Goal: Task Accomplishment & Management: Use online tool/utility

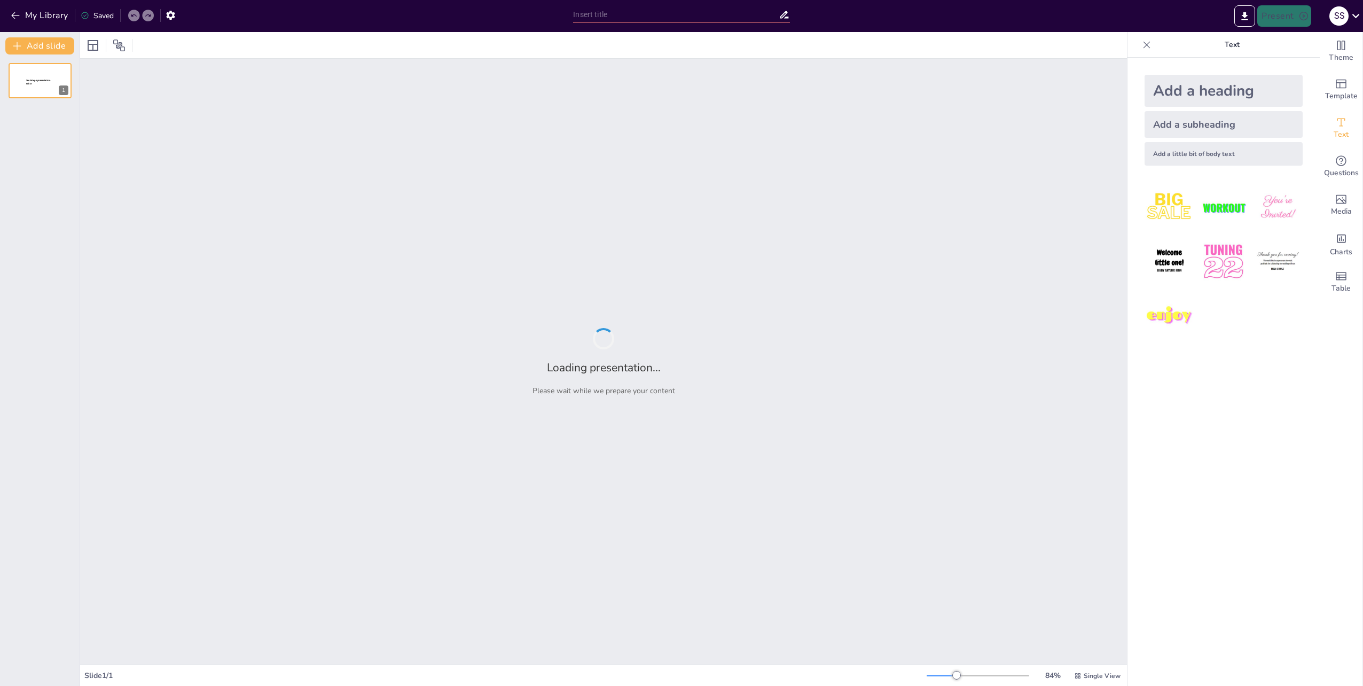
type input "New Sendsteps"
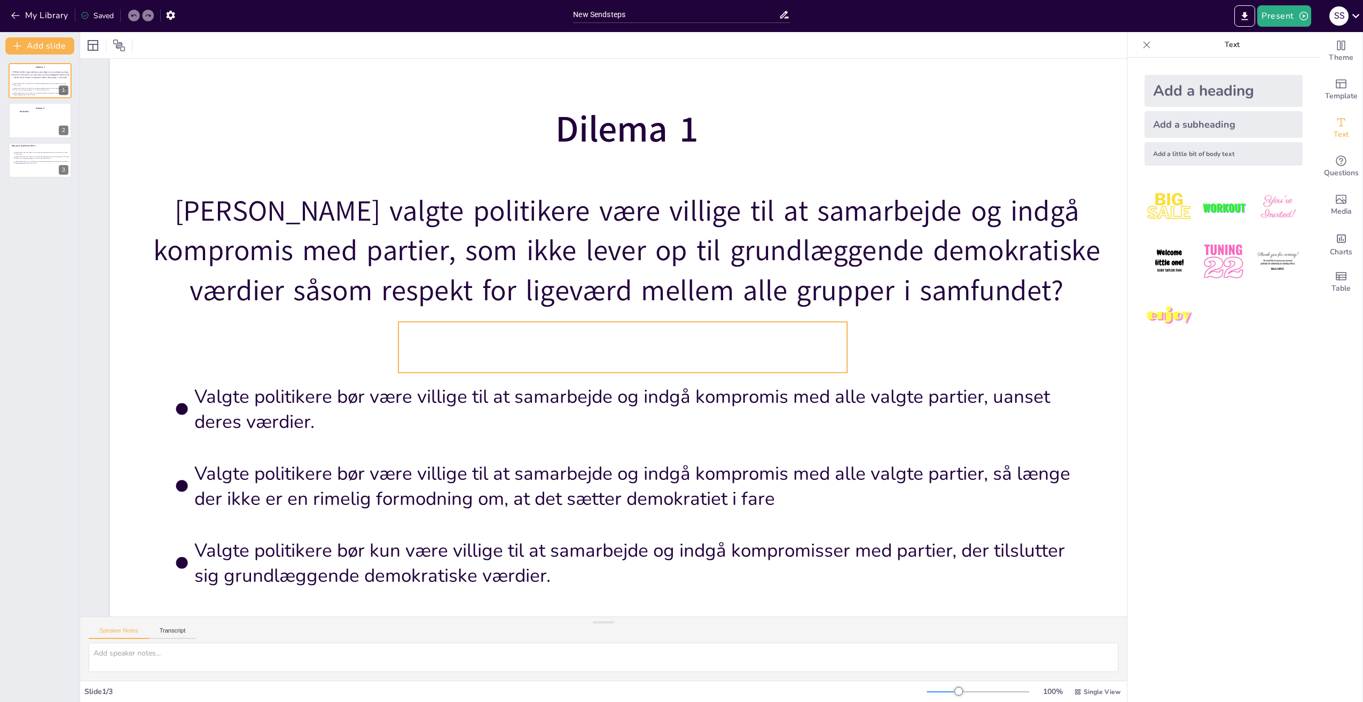
scroll to position [57, 0]
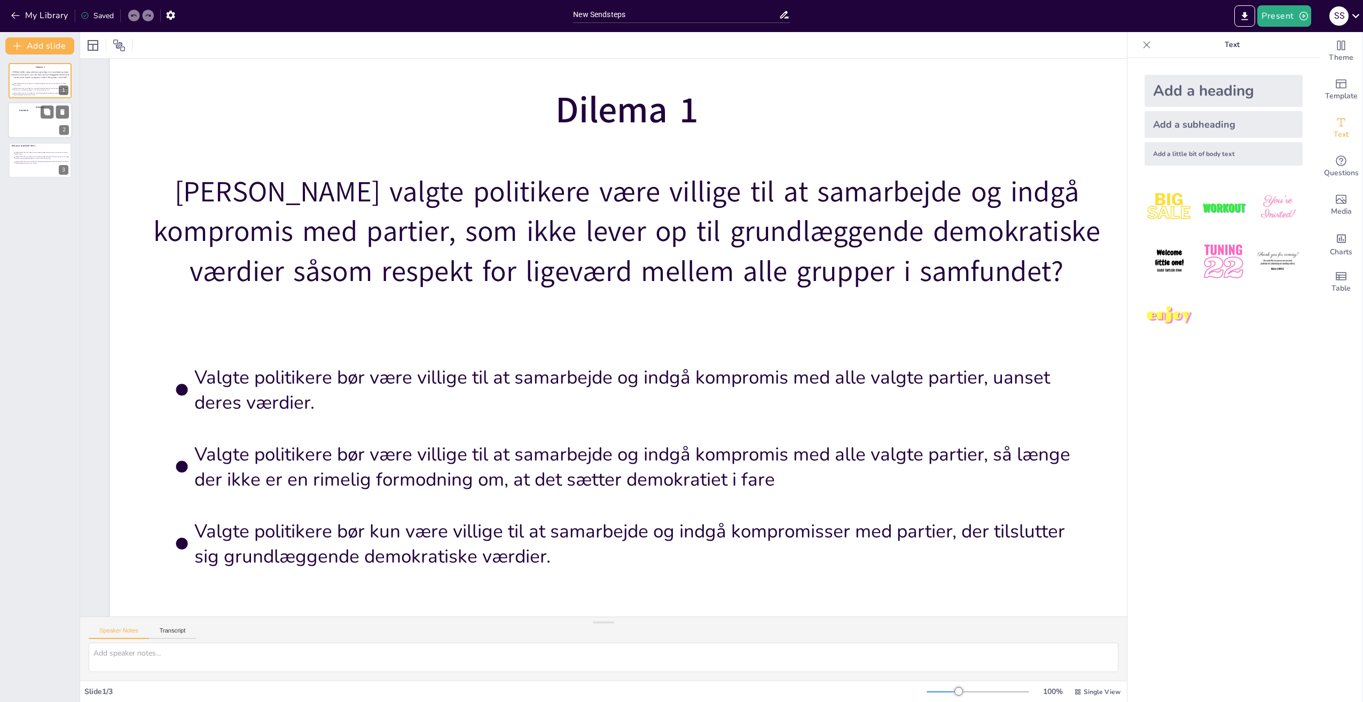
click at [38, 122] on div at bounding box center [40, 121] width 64 height 36
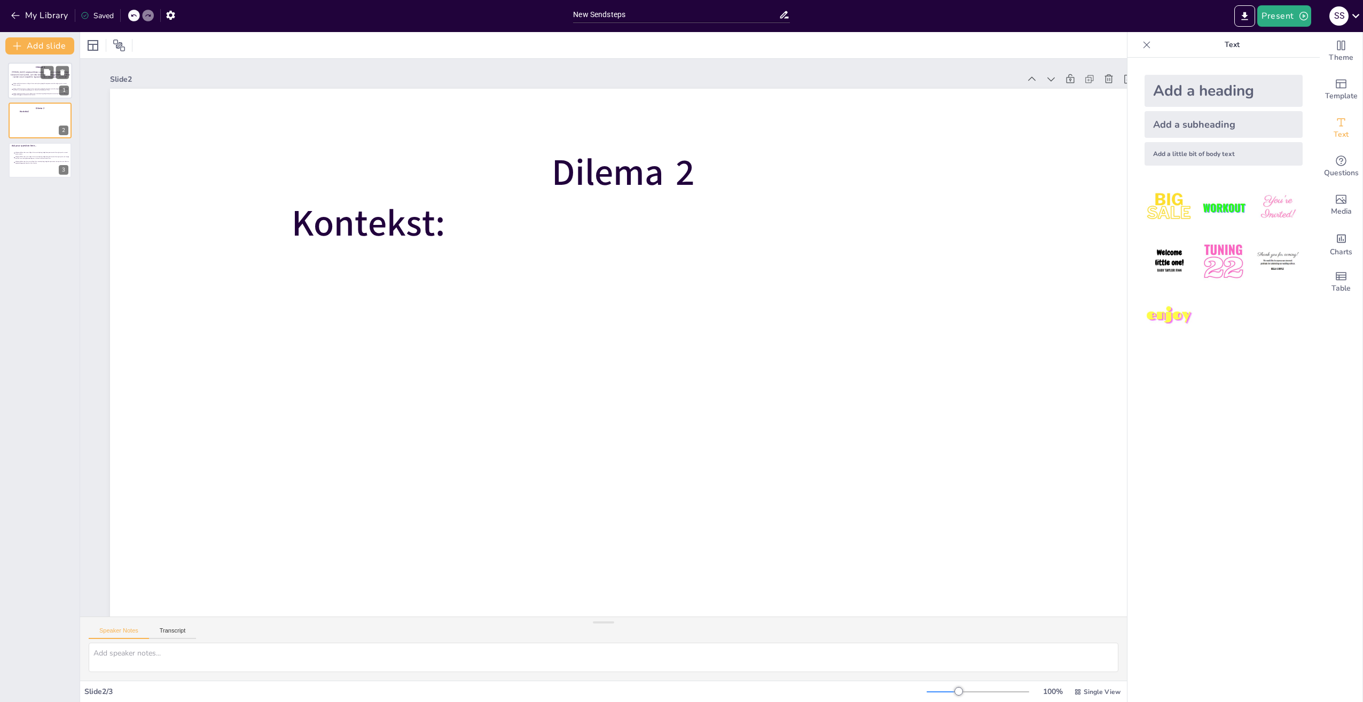
click at [35, 84] on span "Valgte politikere bør være villige til at samarbejde og indgå kompromis med all…" at bounding box center [41, 84] width 56 height 3
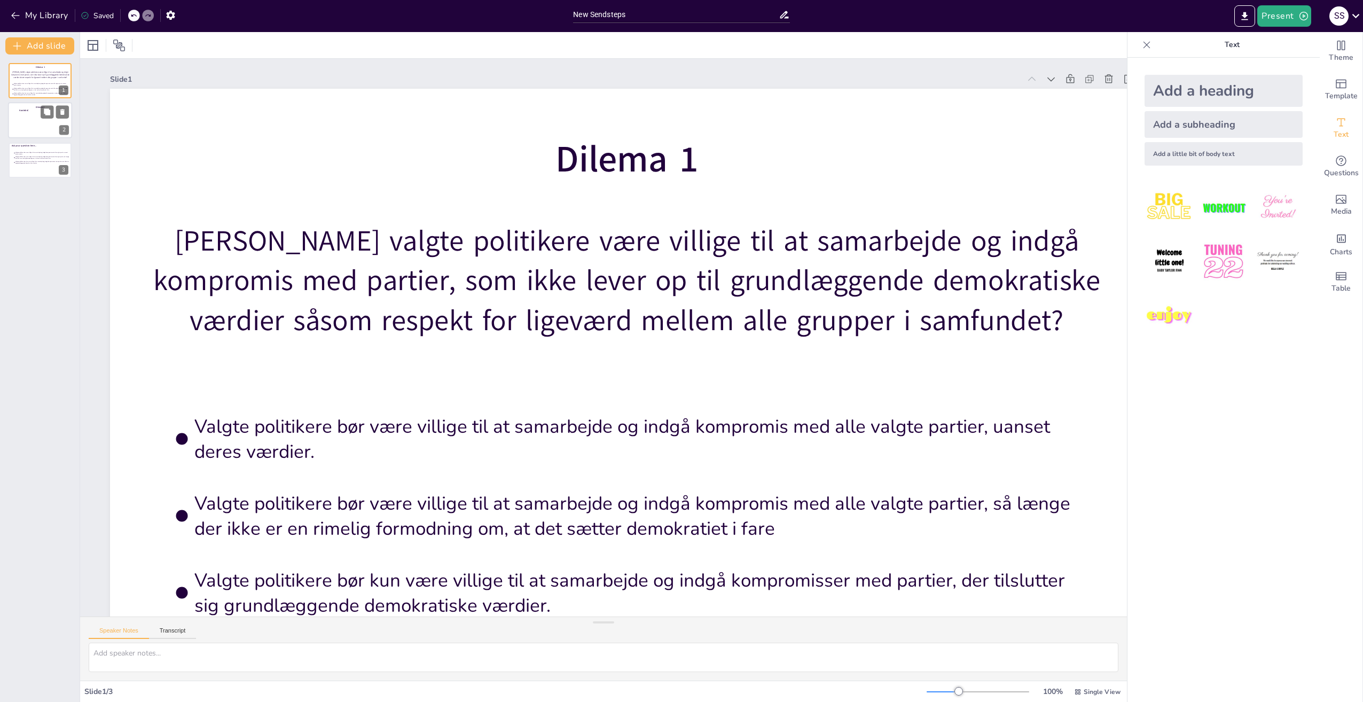
click at [30, 129] on div at bounding box center [40, 121] width 64 height 36
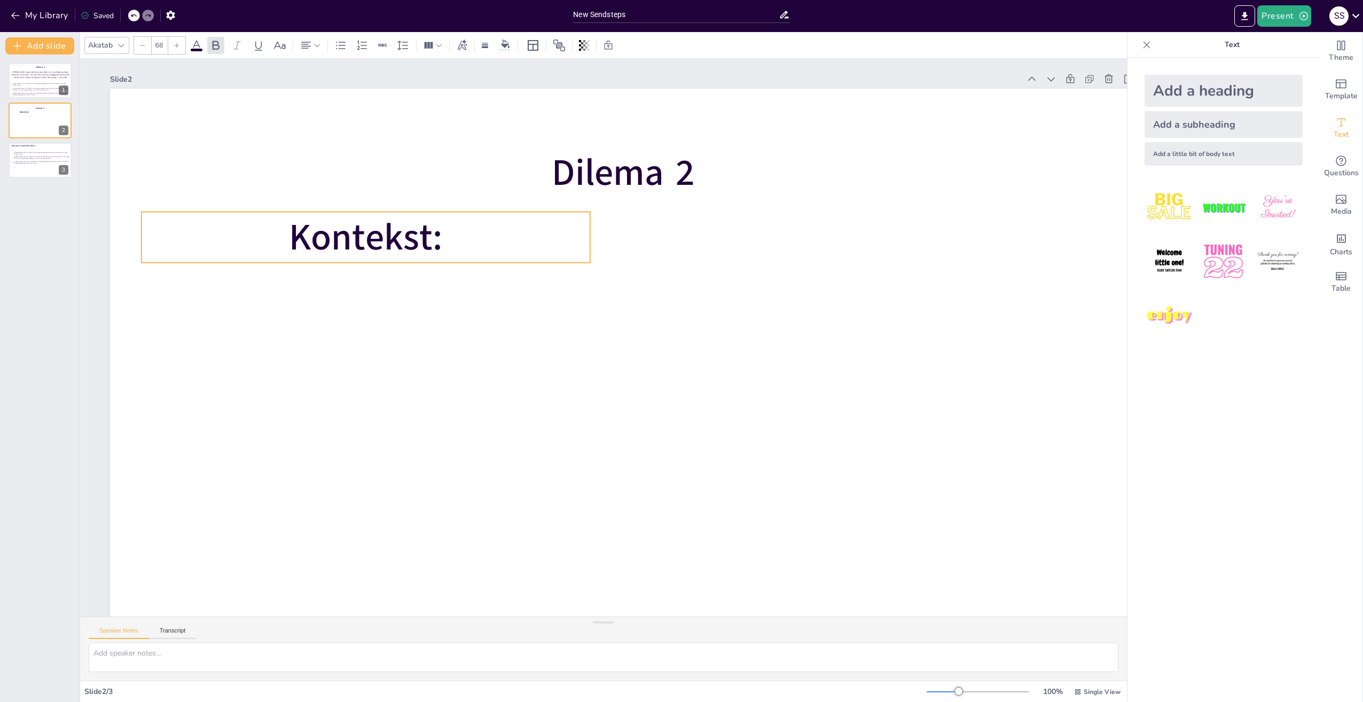
drag, startPoint x: 407, startPoint y: 227, endPoint x: 405, endPoint y: 241, distance: 14.1
click at [405, 241] on span "Kontekst:" at bounding box center [378, 213] width 158 height 66
click at [532, 255] on p "Kontekst:" at bounding box center [377, 213] width 451 height 98
click at [708, 306] on div at bounding box center [619, 378] width 1080 height 681
click at [536, 233] on p "Kontekst:" at bounding box center [377, 212] width 451 height 97
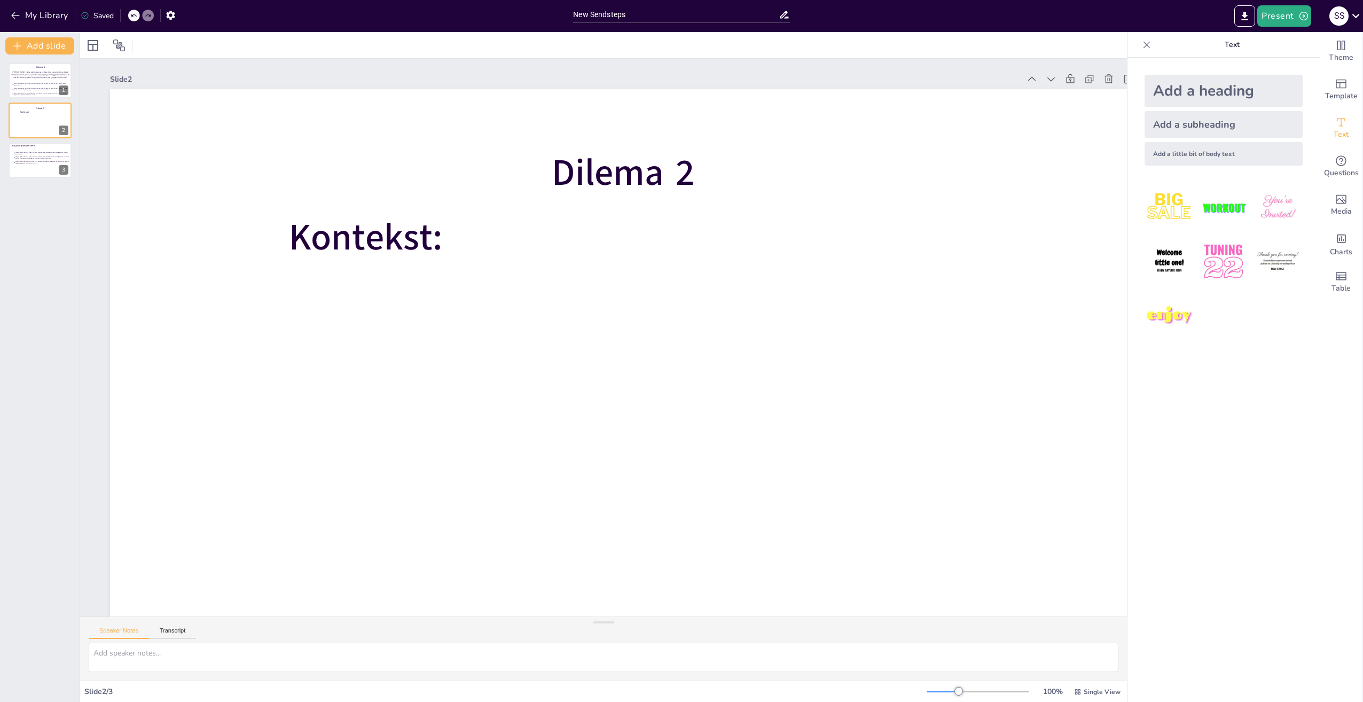
click at [1218, 150] on div "Add a little bit of body text" at bounding box center [1223, 153] width 158 height 23
click at [656, 374] on p "Body text" at bounding box center [623, 376] width 286 height 19
click at [640, 378] on span "Body text" at bounding box center [623, 376] width 58 height 19
click at [640, 378] on span "Body text" at bounding box center [618, 378] width 60 height 25
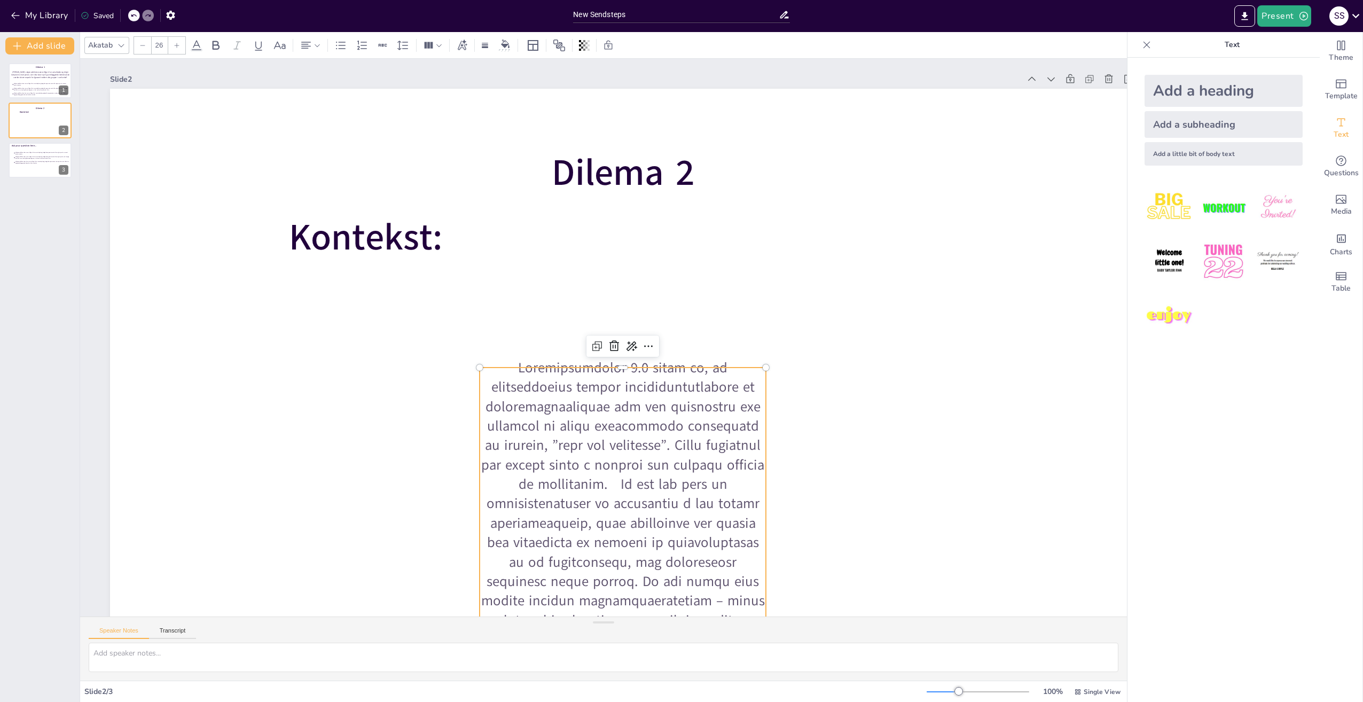
scroll to position [70, 0]
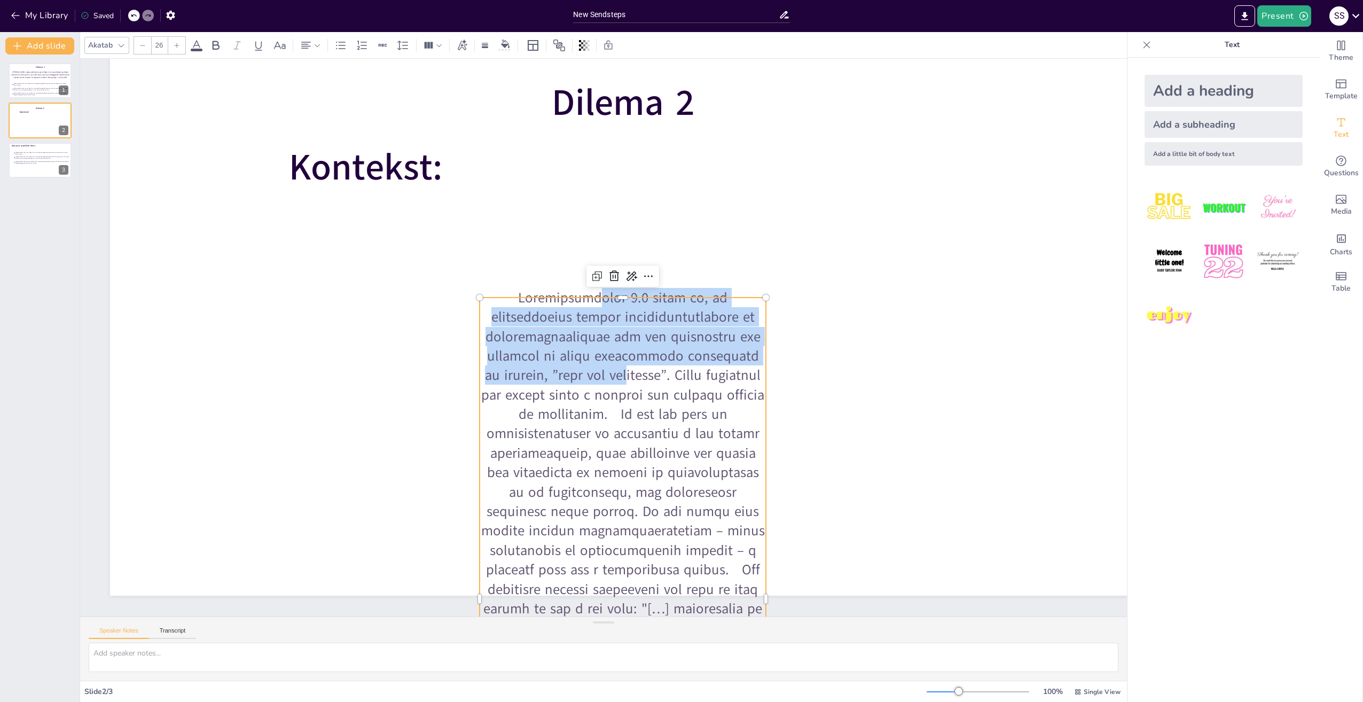
drag, startPoint x: 613, startPoint y: 394, endPoint x: 595, endPoint y: 312, distance: 83.2
click at [595, 312] on p at bounding box center [595, 599] width 350 height 648
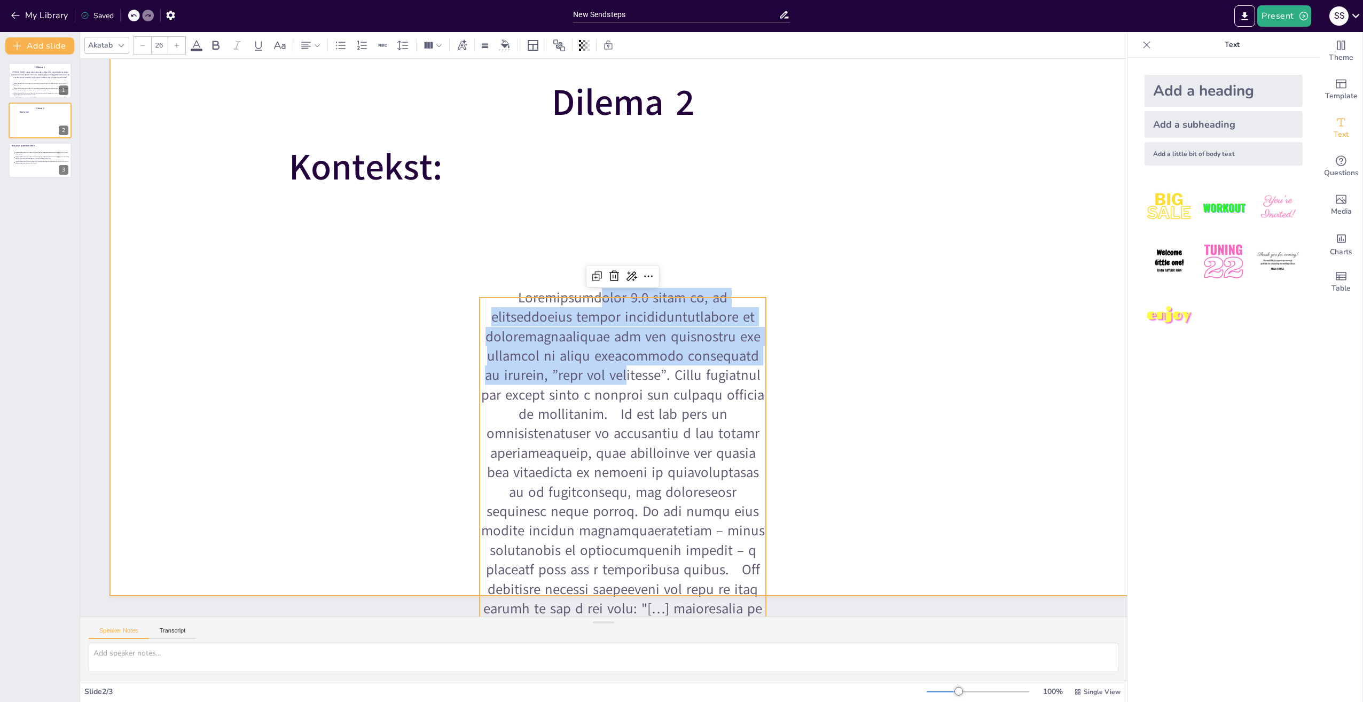
click at [421, 339] on div at bounding box center [625, 308] width 1080 height 681
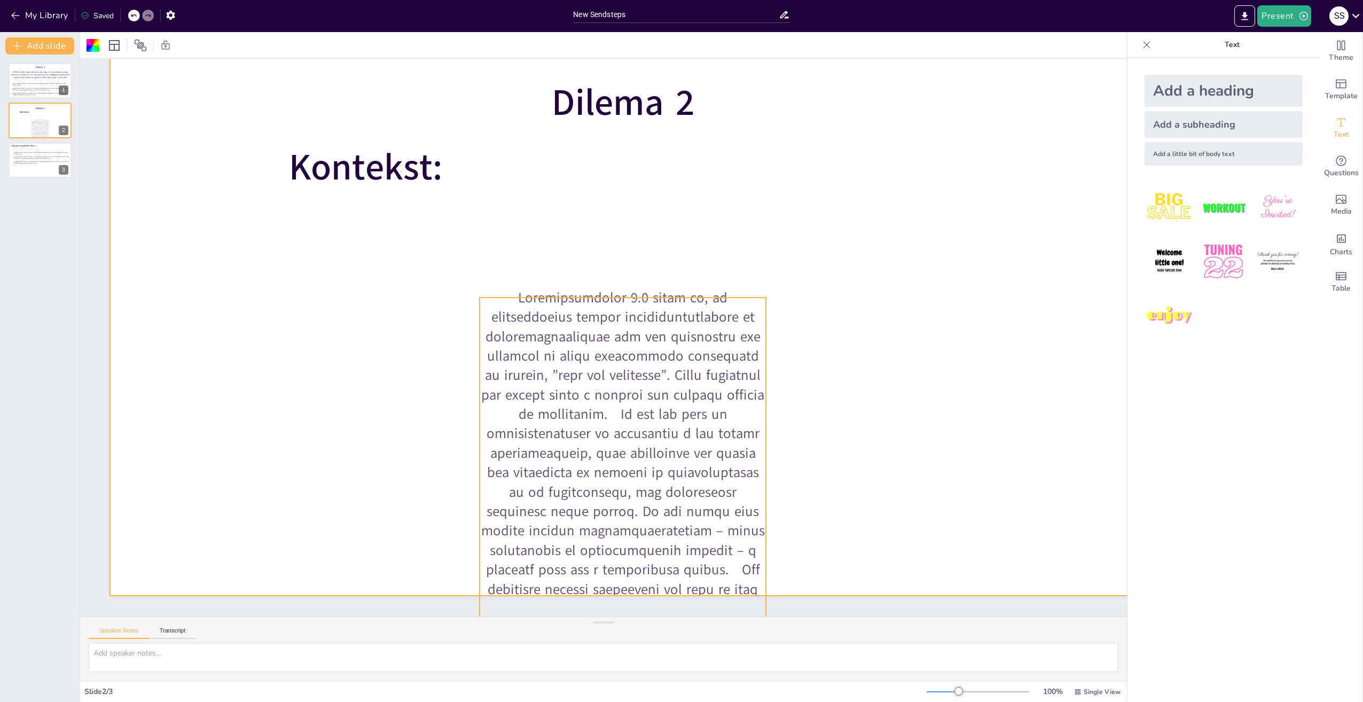
click at [679, 318] on p at bounding box center [541, 592] width 464 height 680
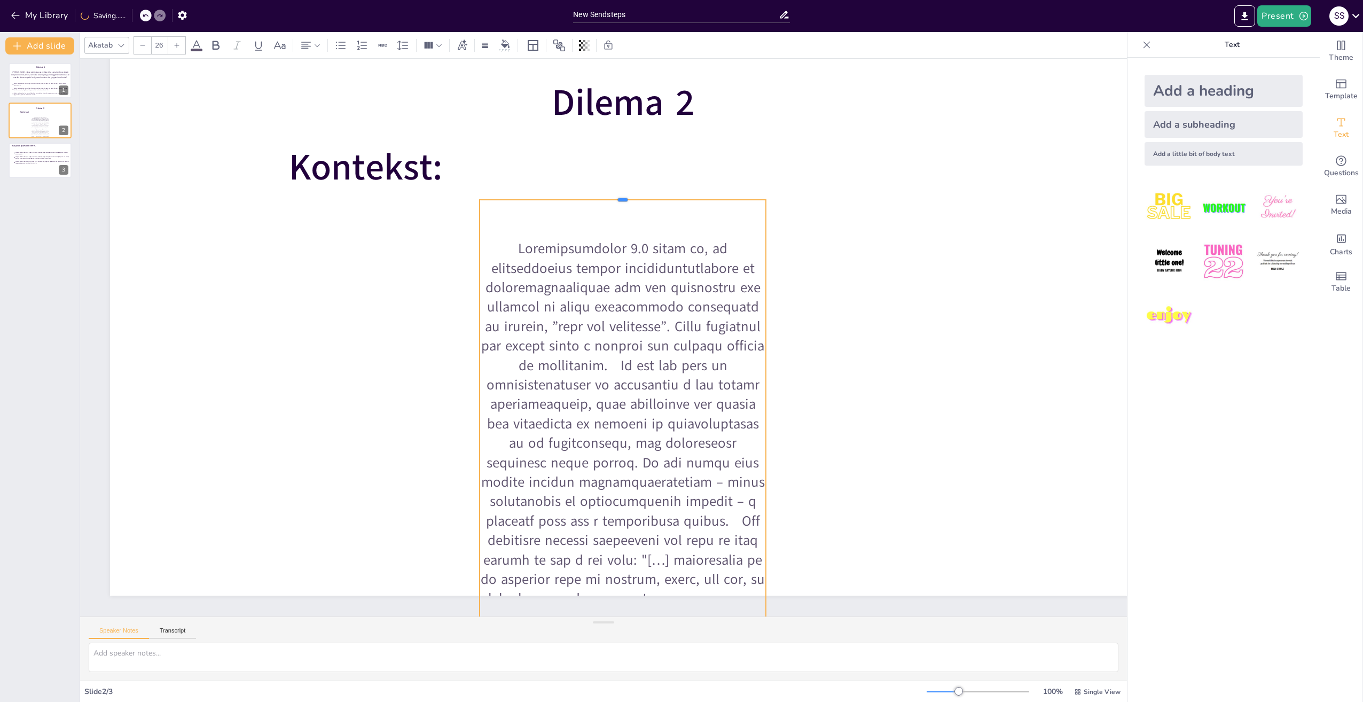
drag, startPoint x: 652, startPoint y: 295, endPoint x: 679, endPoint y: 193, distance: 105.6
click at [679, 193] on div at bounding box center [623, 195] width 286 height 9
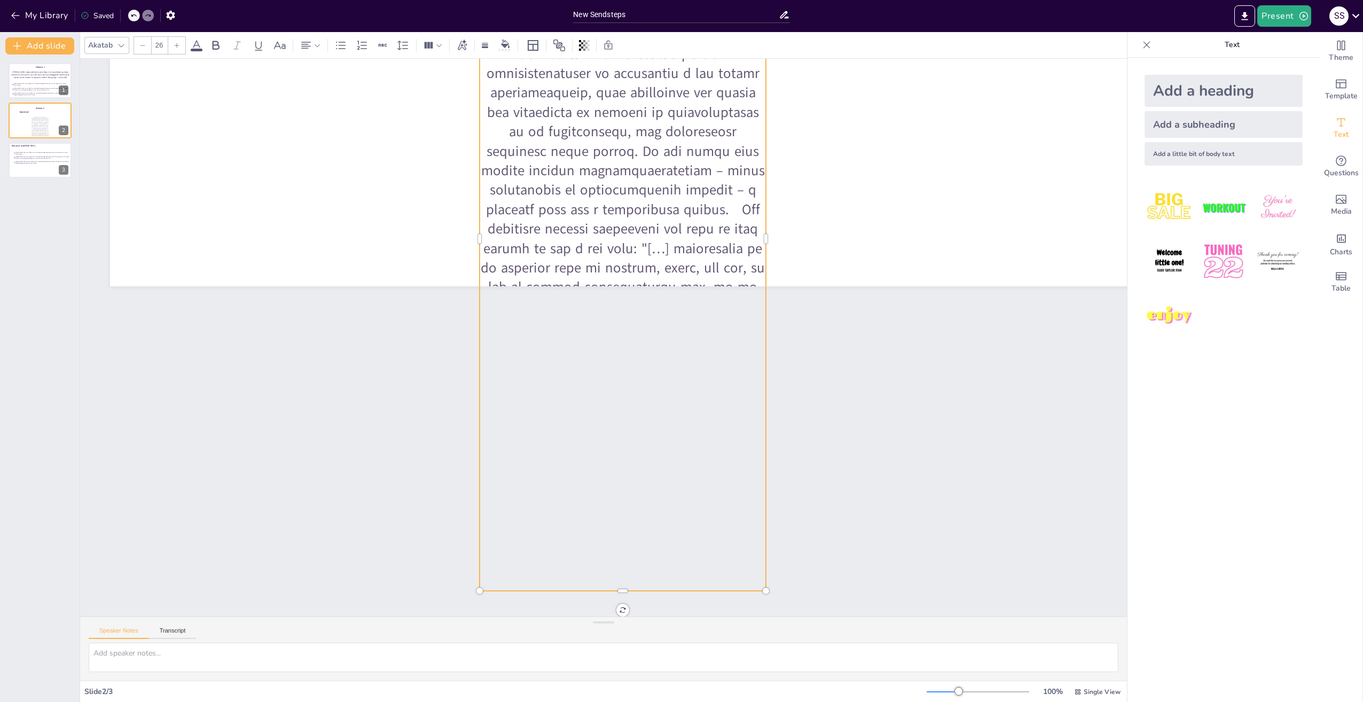
scroll to position [387, 0]
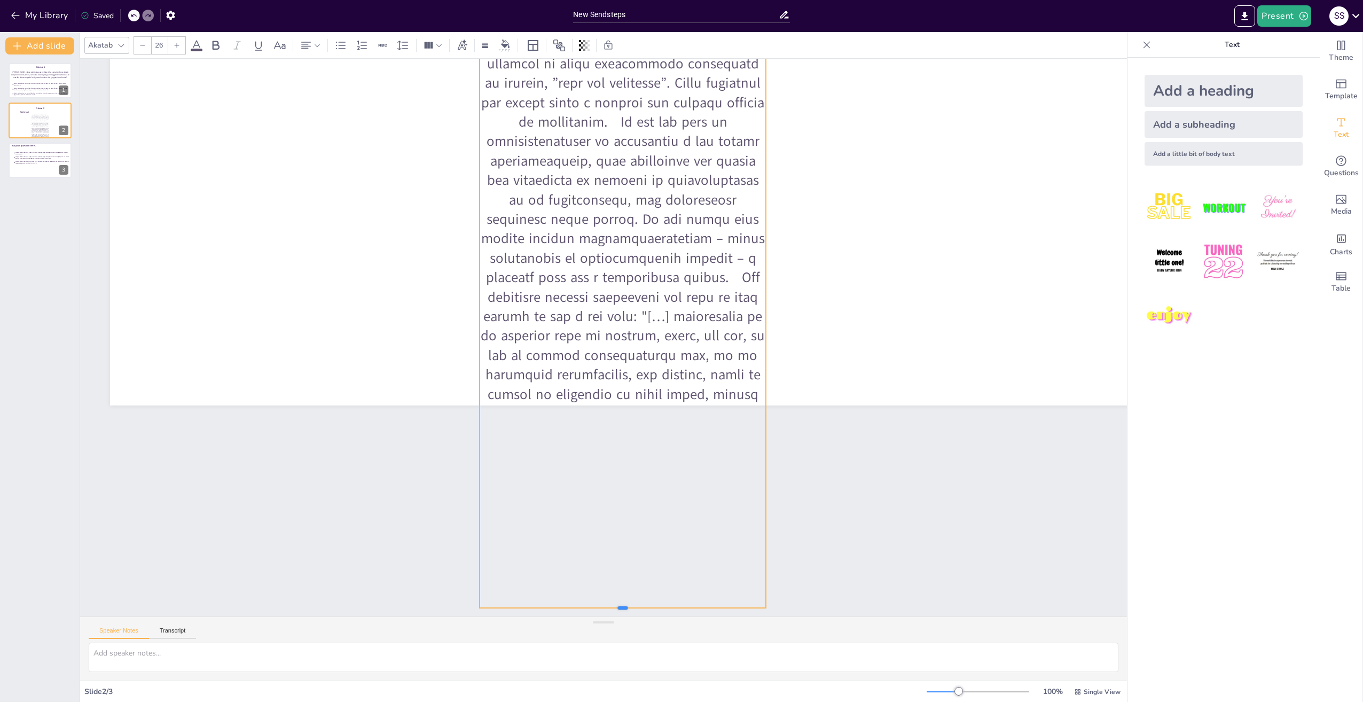
drag, startPoint x: 622, startPoint y: 583, endPoint x: 636, endPoint y: 347, distance: 237.0
click at [636, 347] on div "Dilema 2 Kontekst:" at bounding box center [646, 119] width 1080 height 681
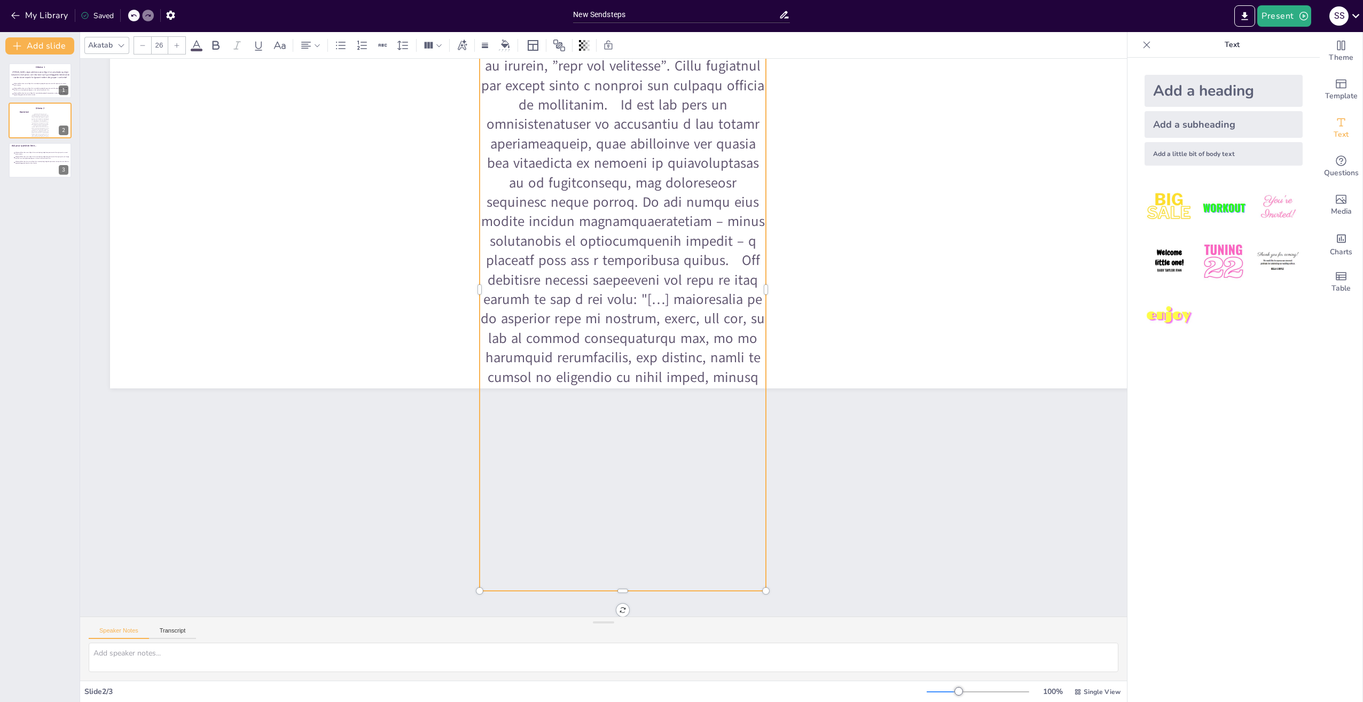
scroll to position [260, 0]
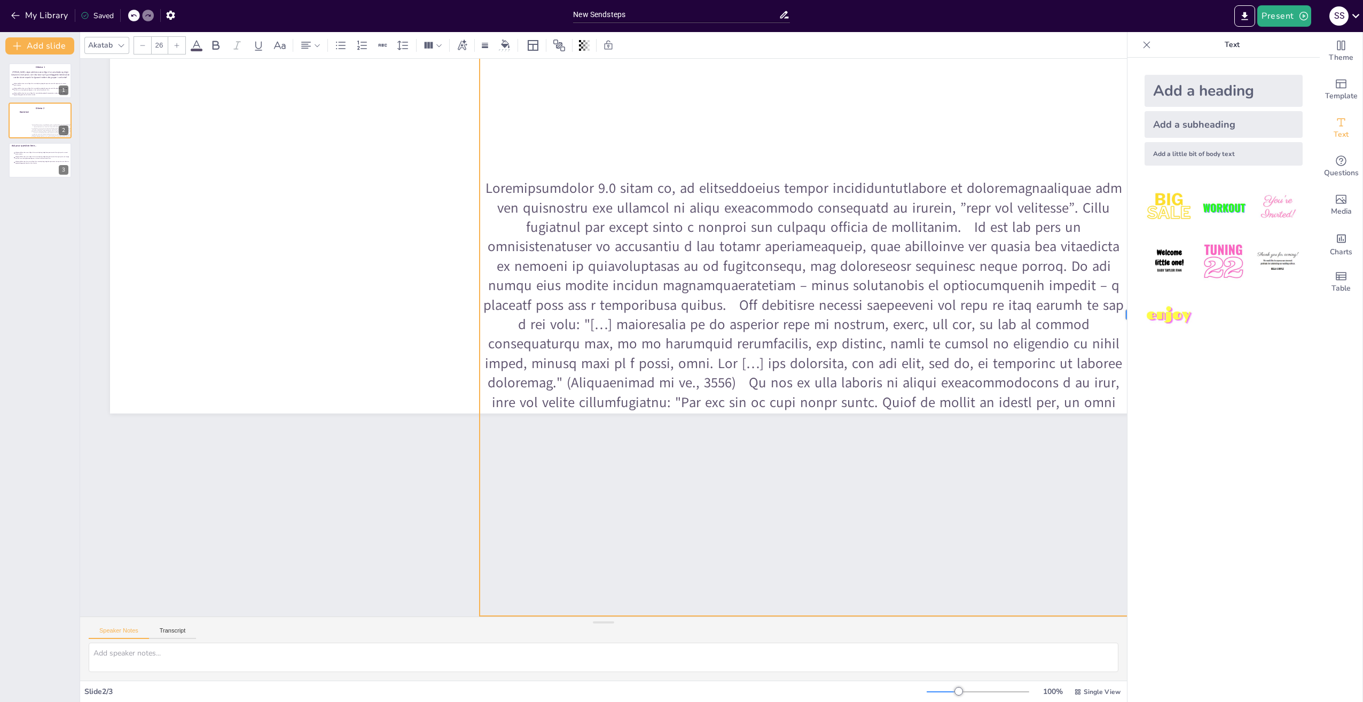
drag, startPoint x: 766, startPoint y: 281, endPoint x: 1127, endPoint y: 278, distance: 361.5
click at [1127, 278] on div "Document fonts Akatab Recently used Akatab Popular fonts Lato Montserrat Open S…" at bounding box center [681, 367] width 1363 height 670
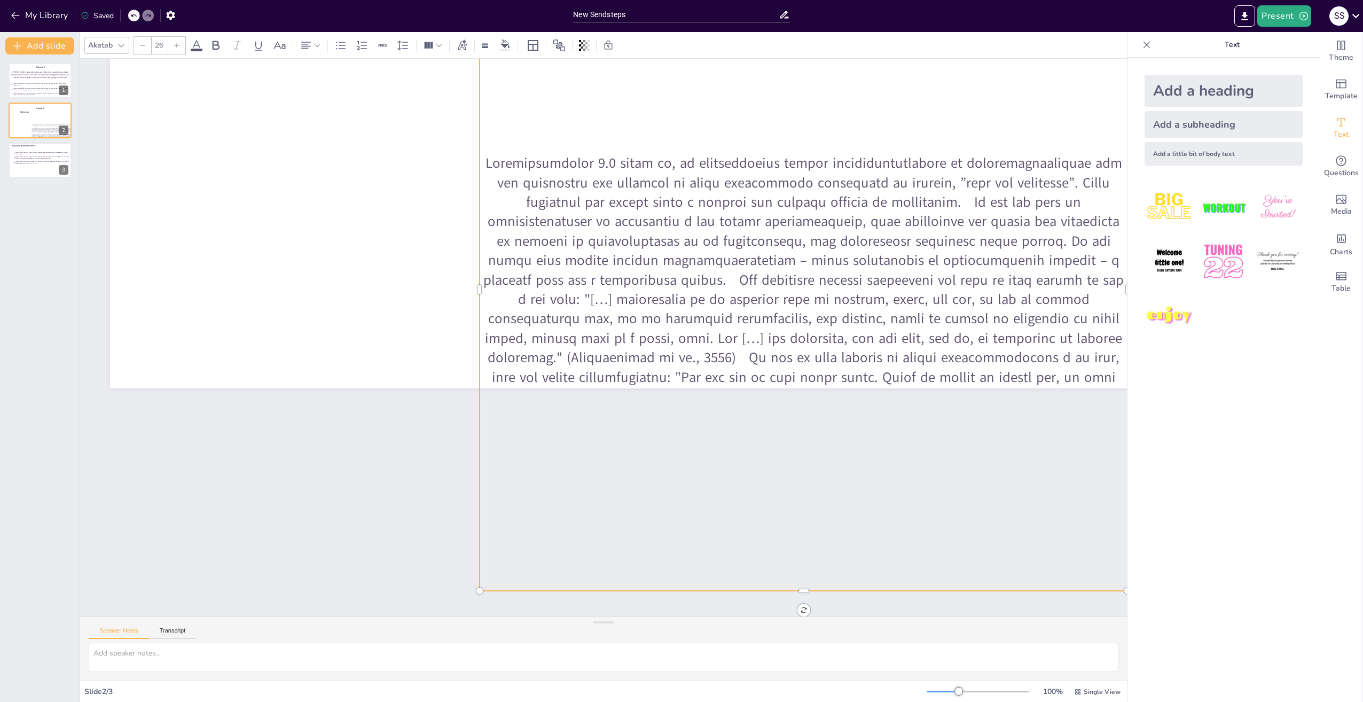
click at [480, 281] on p at bounding box center [807, 311] width 673 height 339
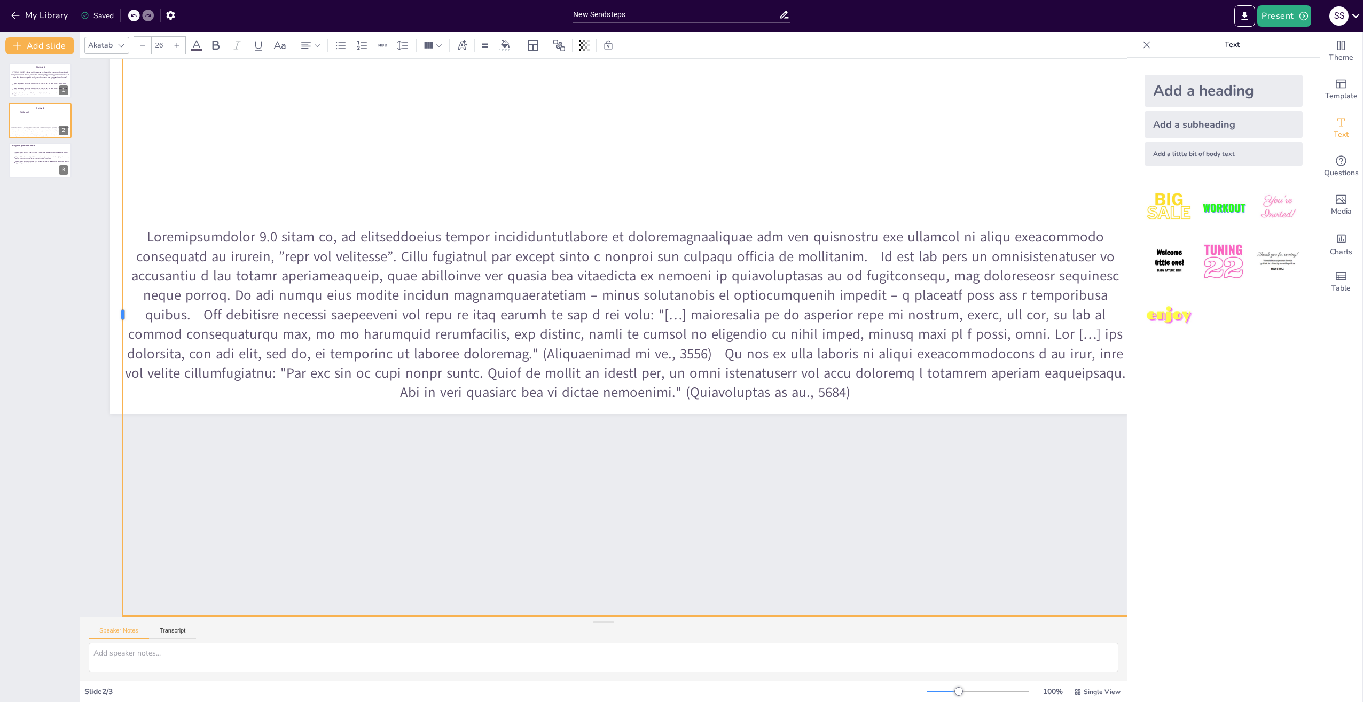
drag, startPoint x: 479, startPoint y: 281, endPoint x: 122, endPoint y: 285, distance: 356.8
click at [122, 285] on div at bounding box center [149, 166] width 194 height 576
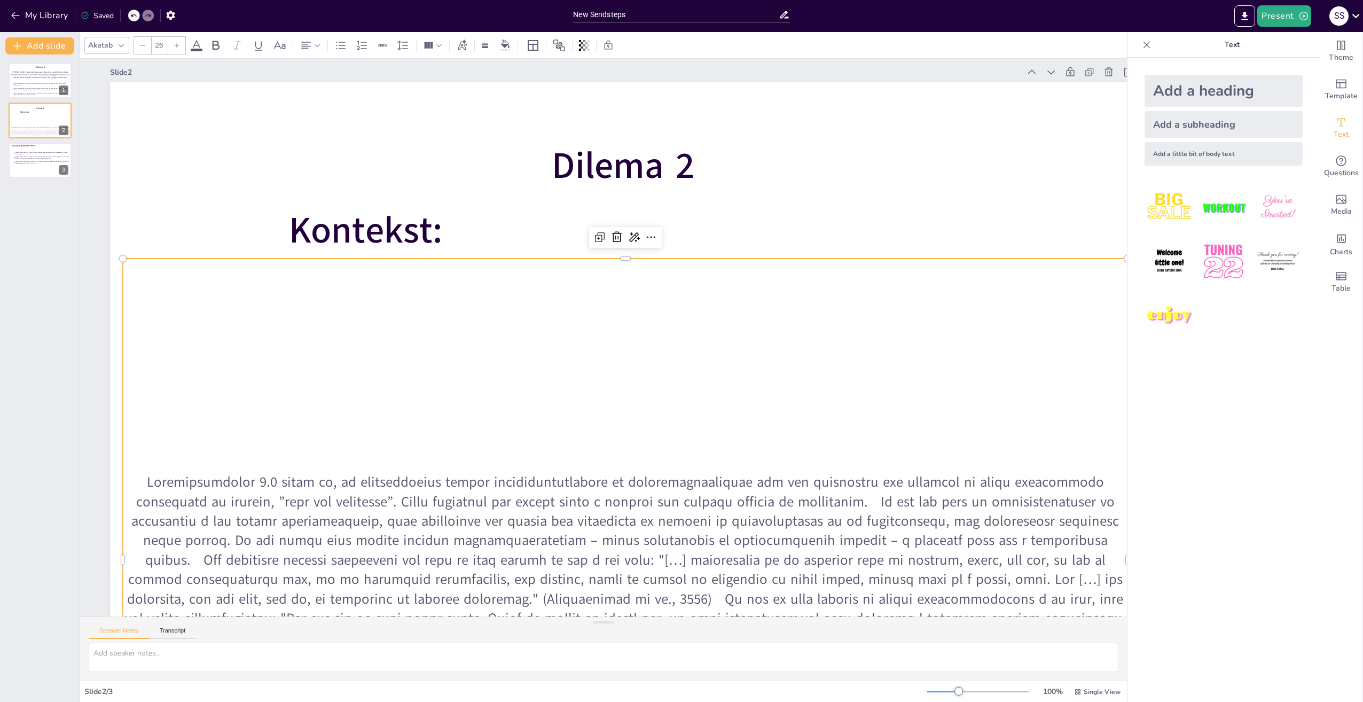
scroll to position [0, 0]
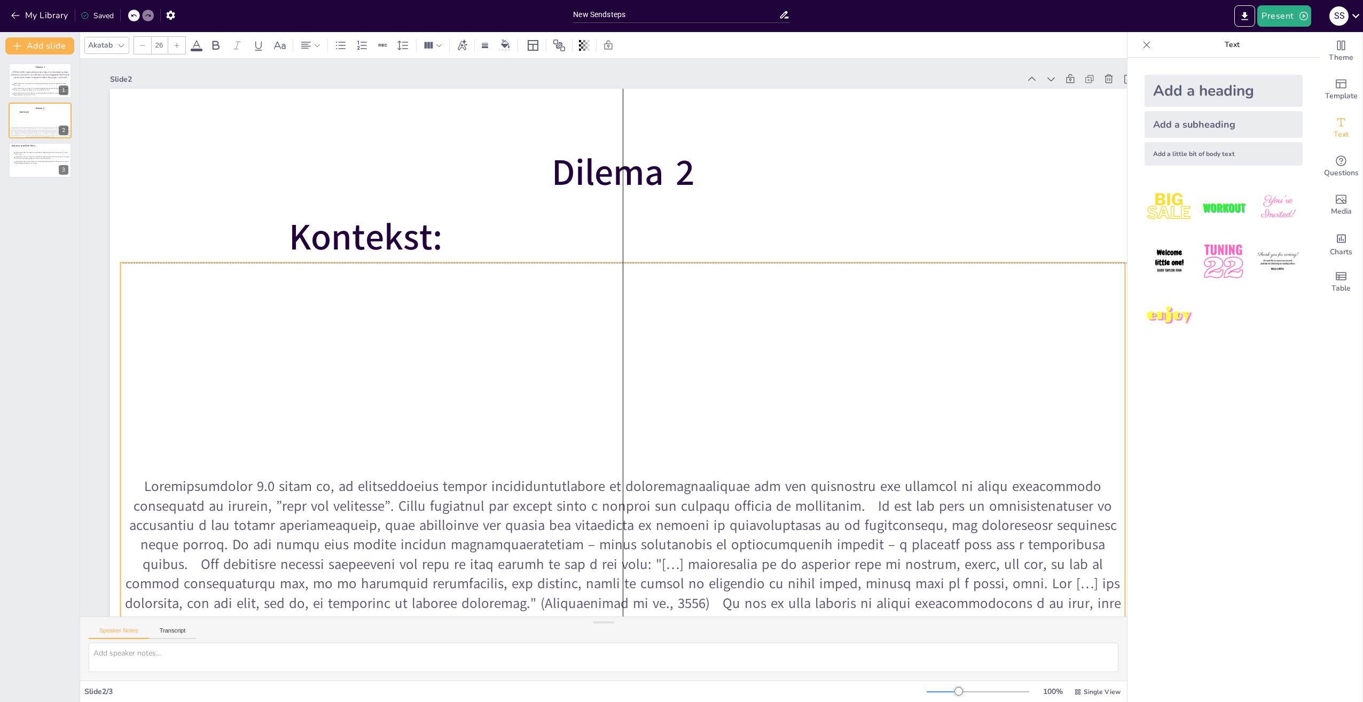
click at [625, 263] on div at bounding box center [437, 182] width 1149 height 1120
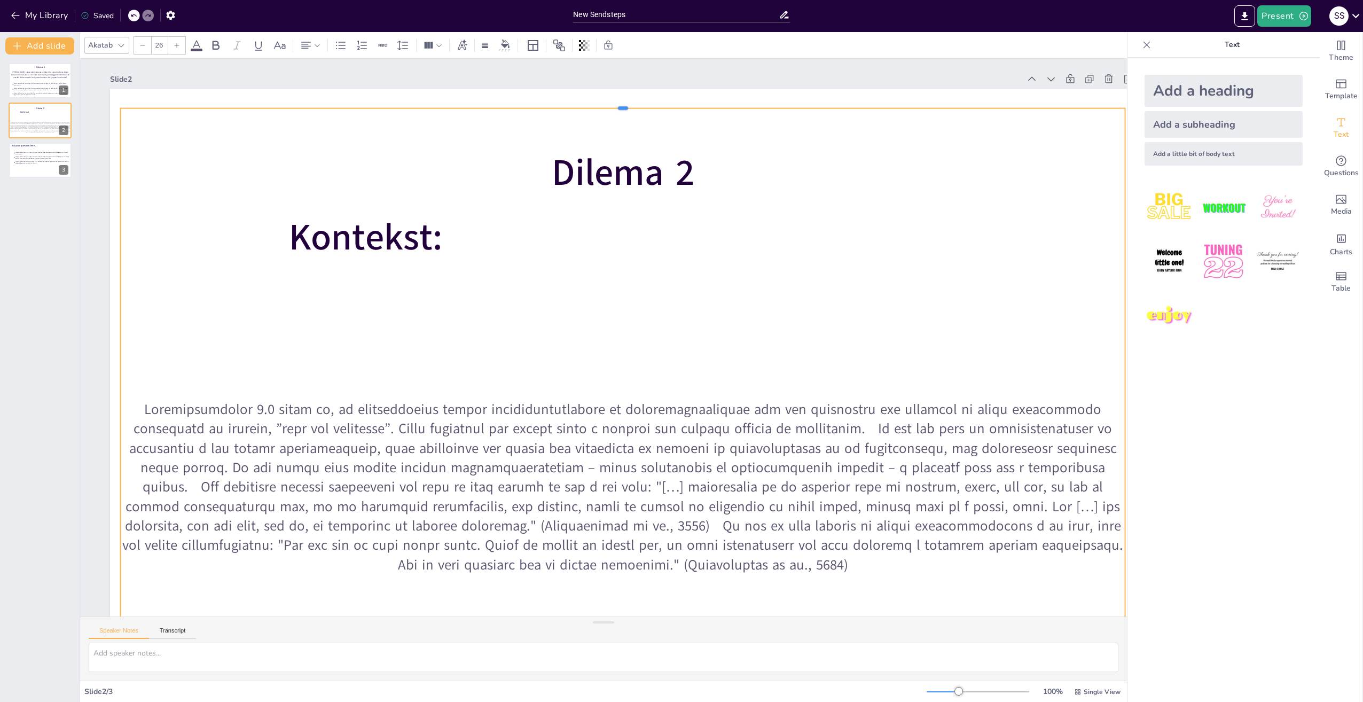
drag, startPoint x: 623, startPoint y: 262, endPoint x: 633, endPoint y: 107, distance: 155.2
click at [633, 107] on div at bounding box center [623, 104] width 1004 height 9
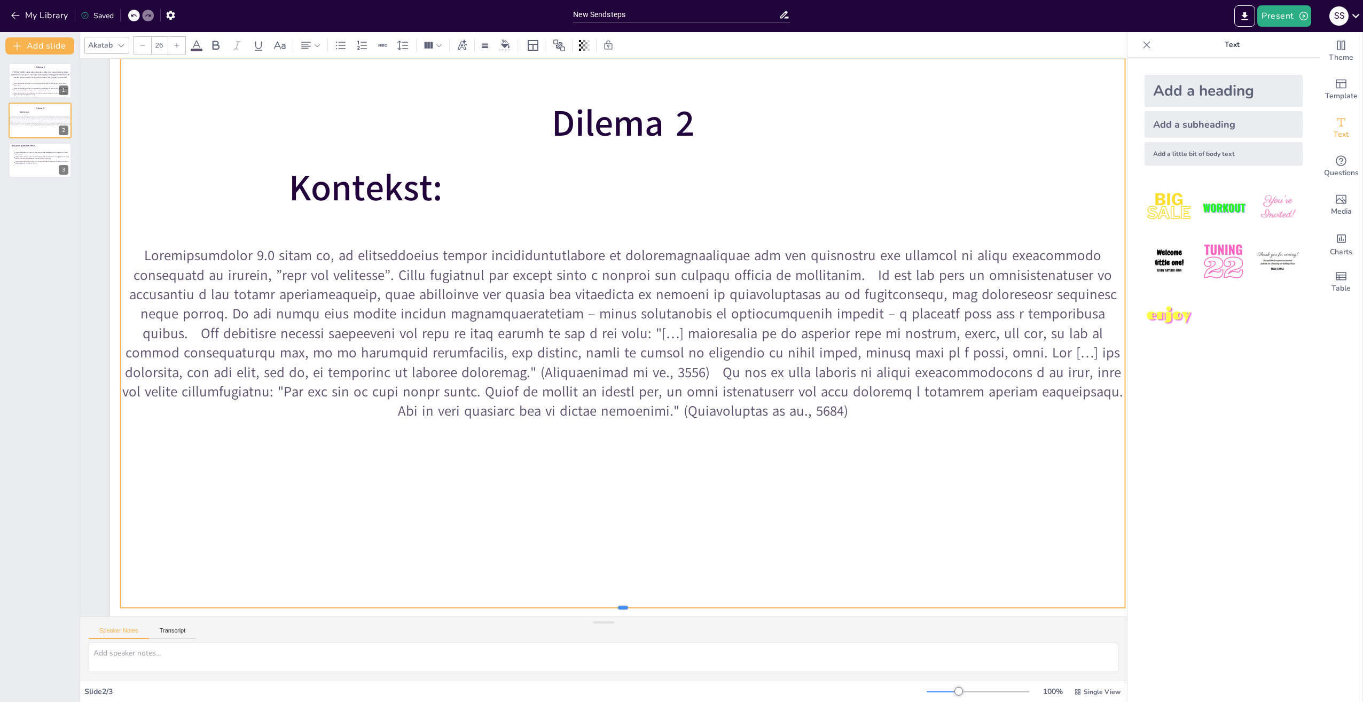
scroll to position [57, 0]
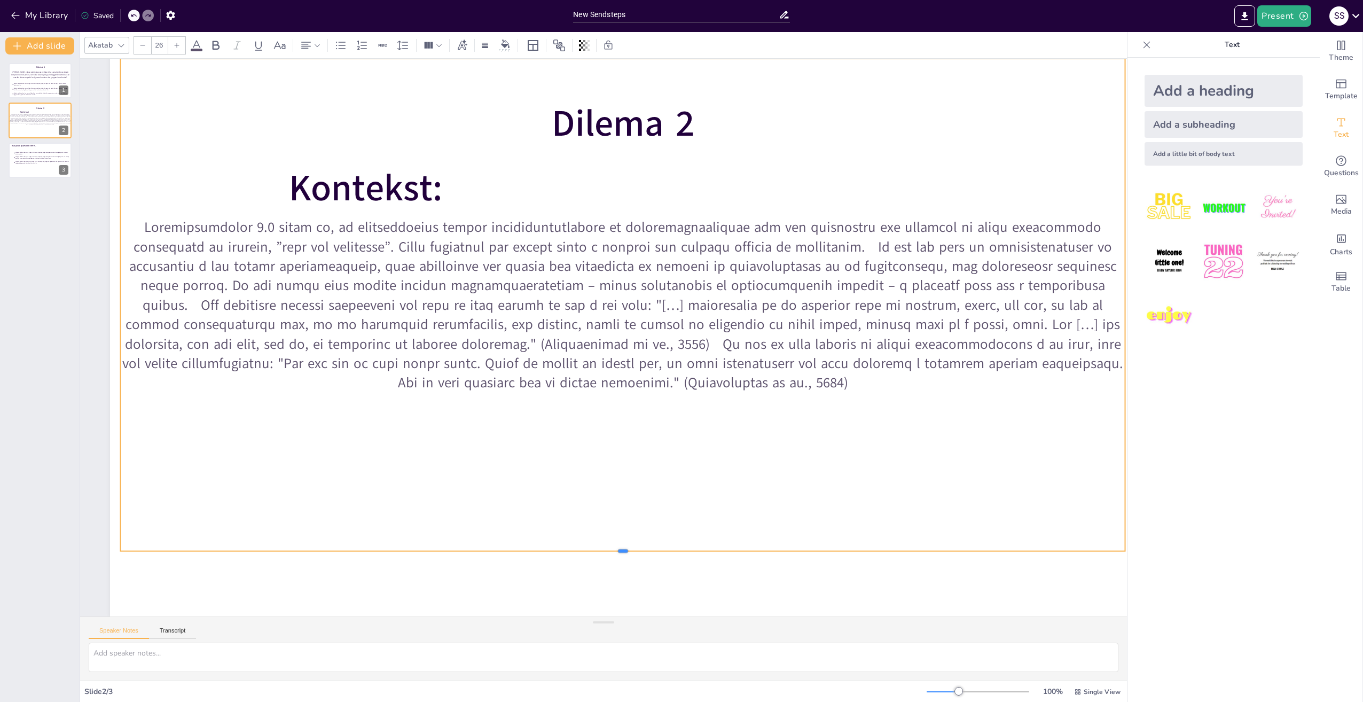
drag, startPoint x: 624, startPoint y: 583, endPoint x: 650, endPoint y: 318, distance: 266.2
click at [650, 318] on div "Dilema 2 Kontekst:" at bounding box center [624, 329] width 1080 height 681
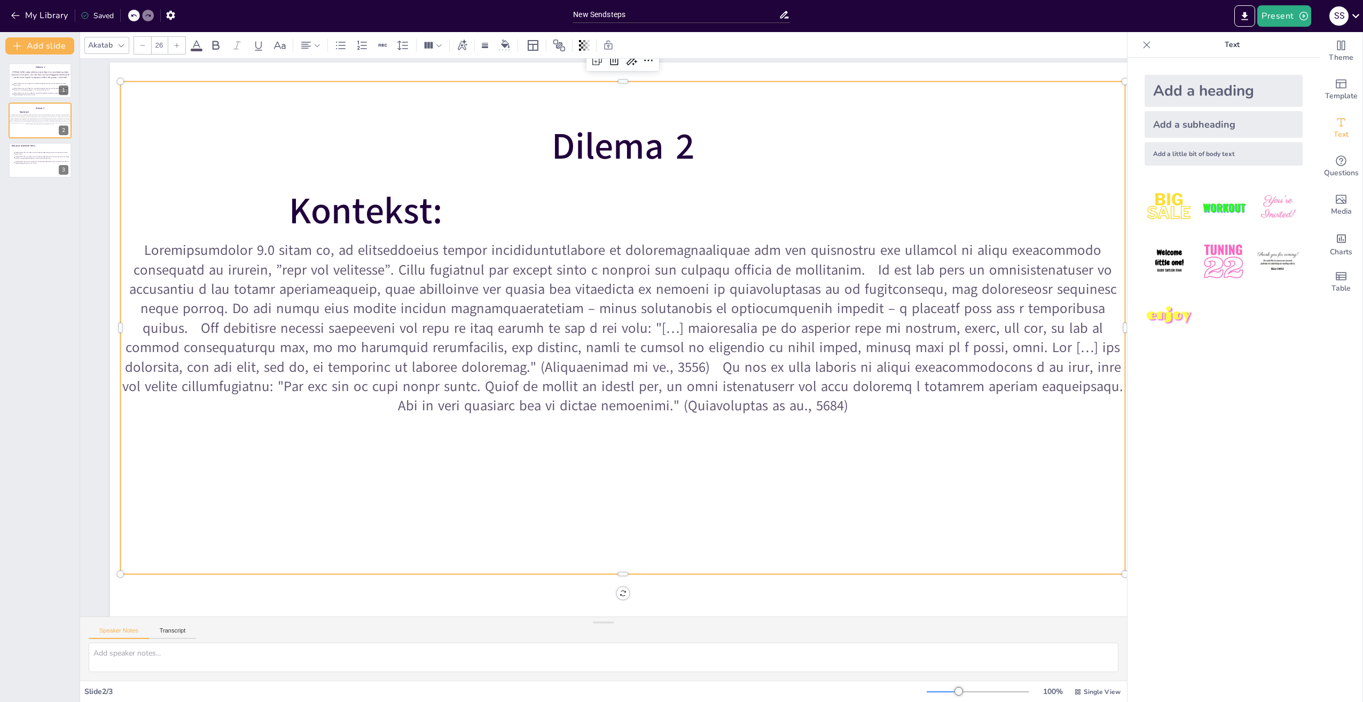
scroll to position [0, 0]
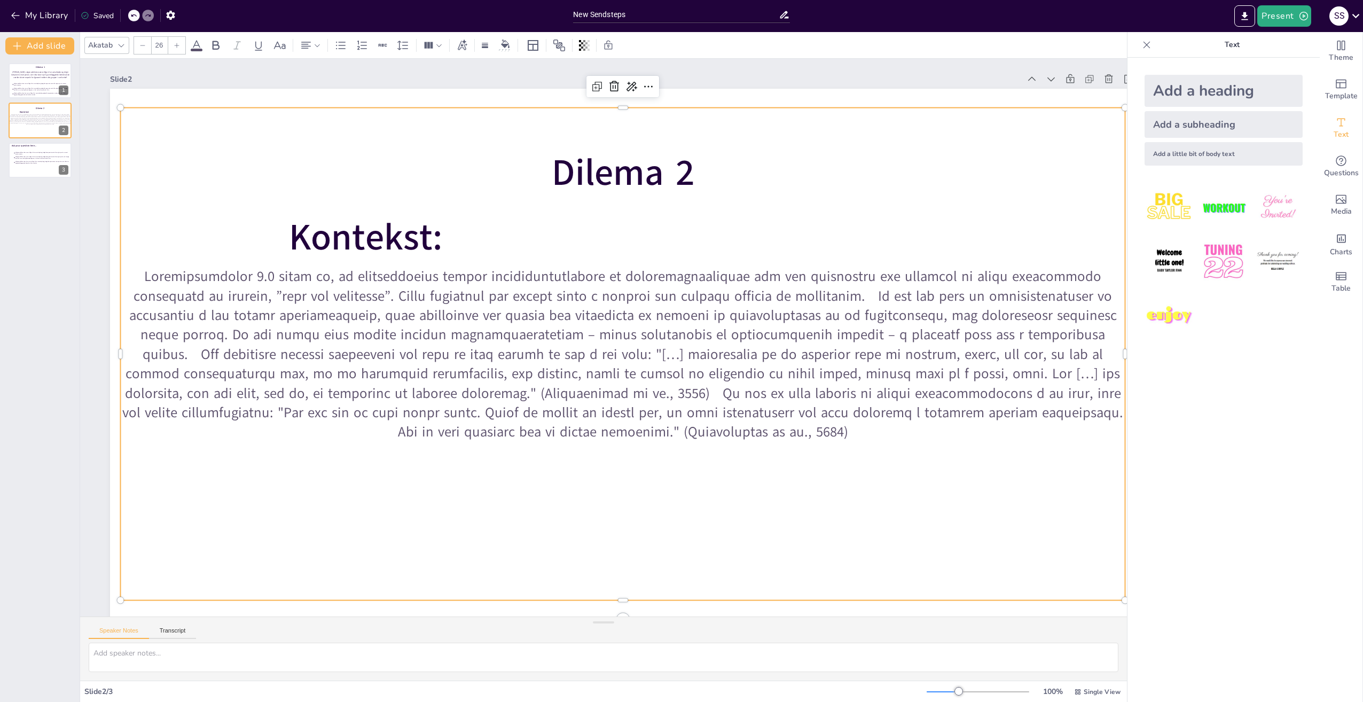
click at [328, 244] on div at bounding box center [609, 362] width 1102 height 988
click at [538, 154] on div at bounding box center [621, 355] width 1050 height 595
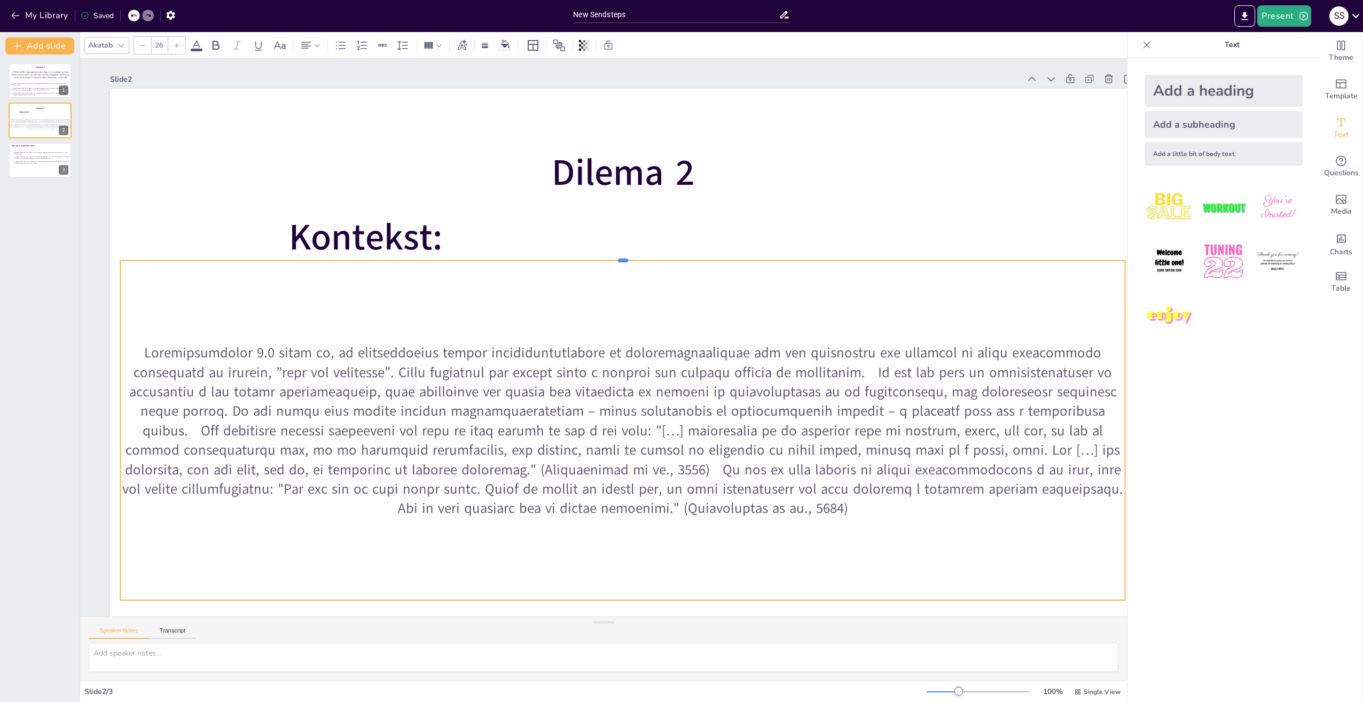
drag, startPoint x: 623, startPoint y: 106, endPoint x: 615, endPoint y: 259, distance: 152.9
click at [615, 259] on div at bounding box center [521, 353] width 416 height 921
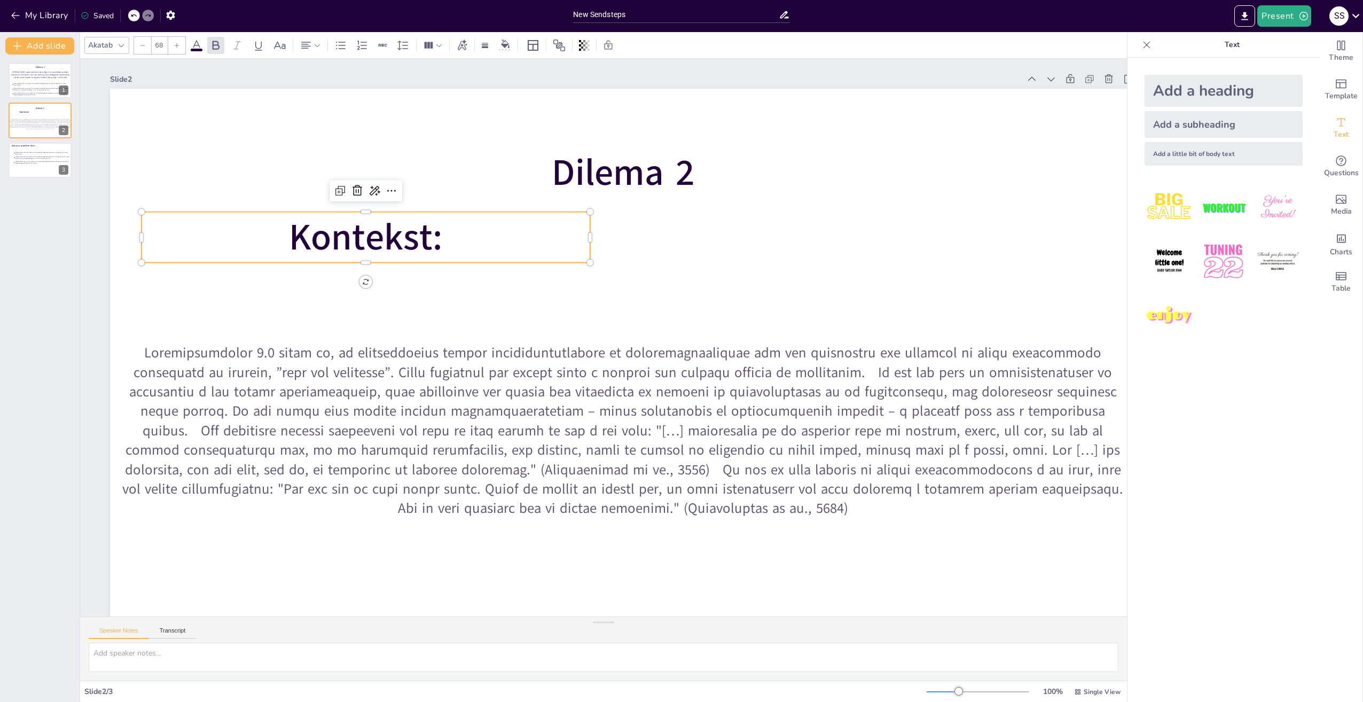
click at [759, 215] on span "Kontekst:" at bounding box center [824, 204] width 130 height 153
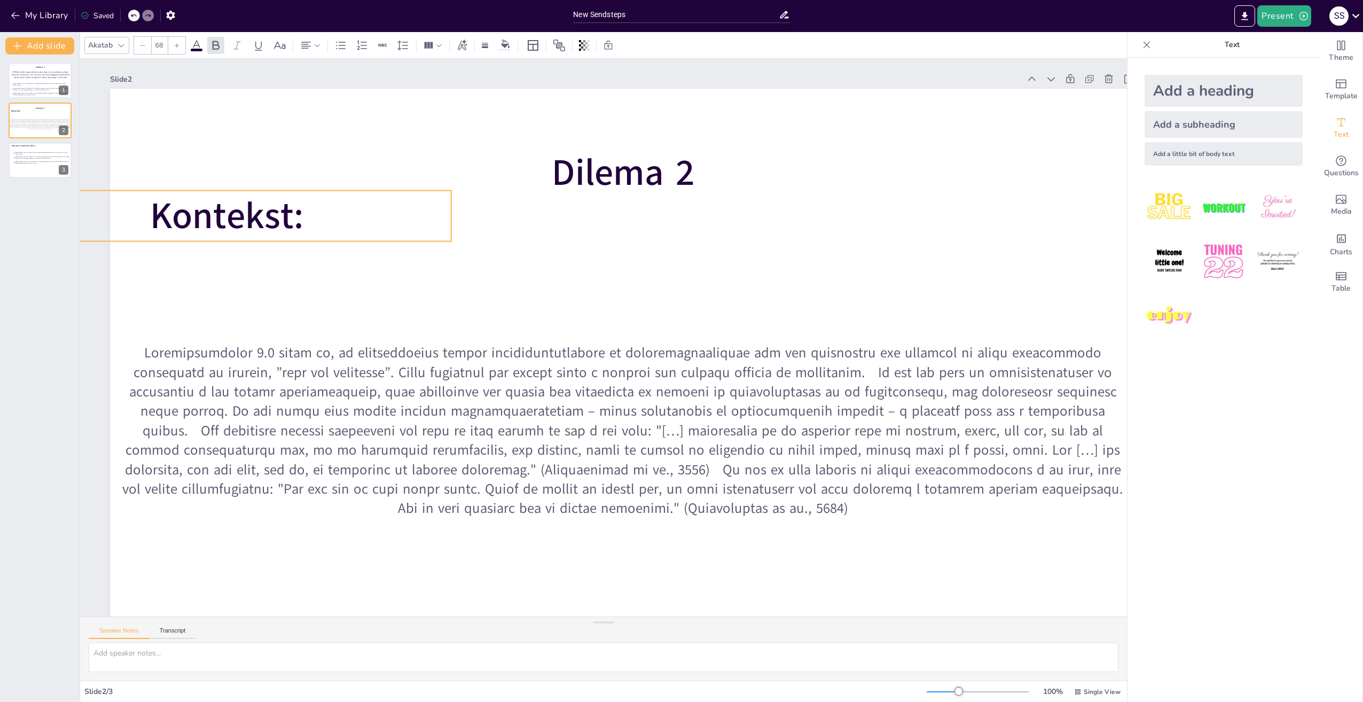
drag, startPoint x: 400, startPoint y: 231, endPoint x: 261, endPoint y: 210, distance: 140.5
click at [261, 210] on span "Kontekst:" at bounding box center [226, 216] width 153 height 50
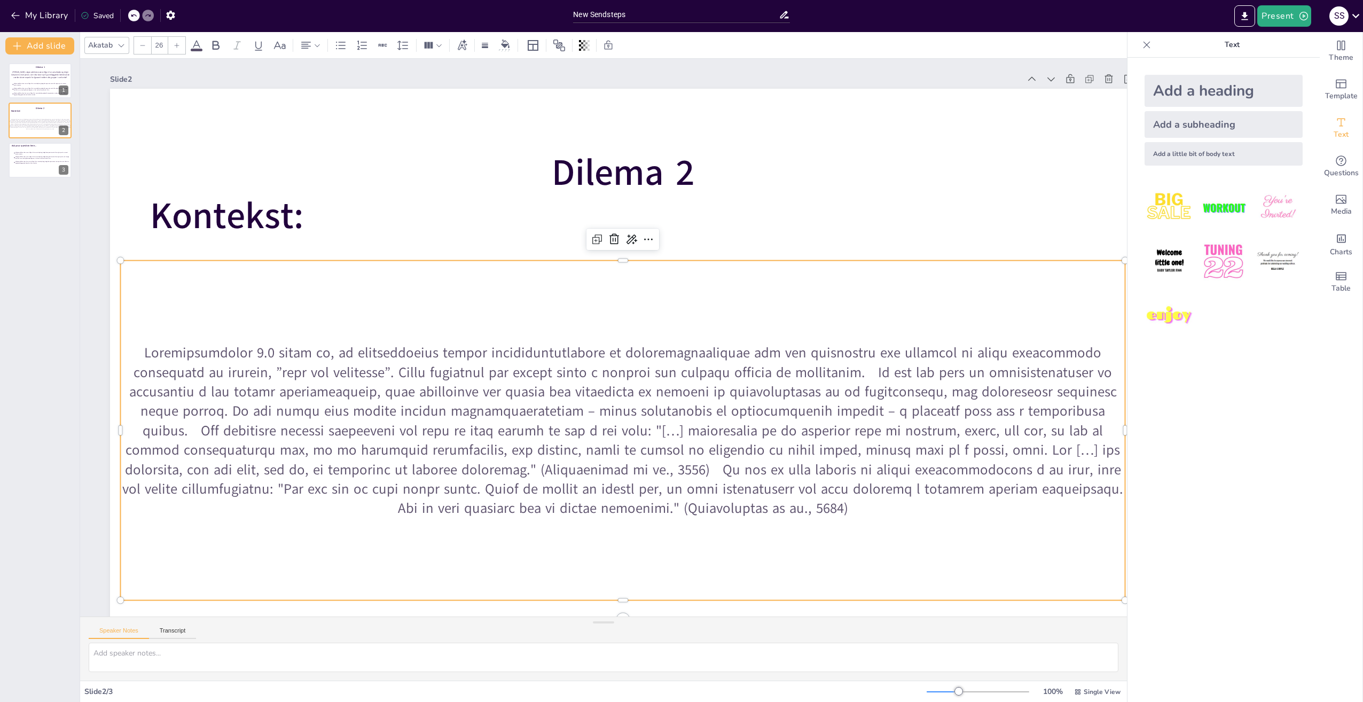
click at [574, 365] on p at bounding box center [623, 430] width 1004 height 175
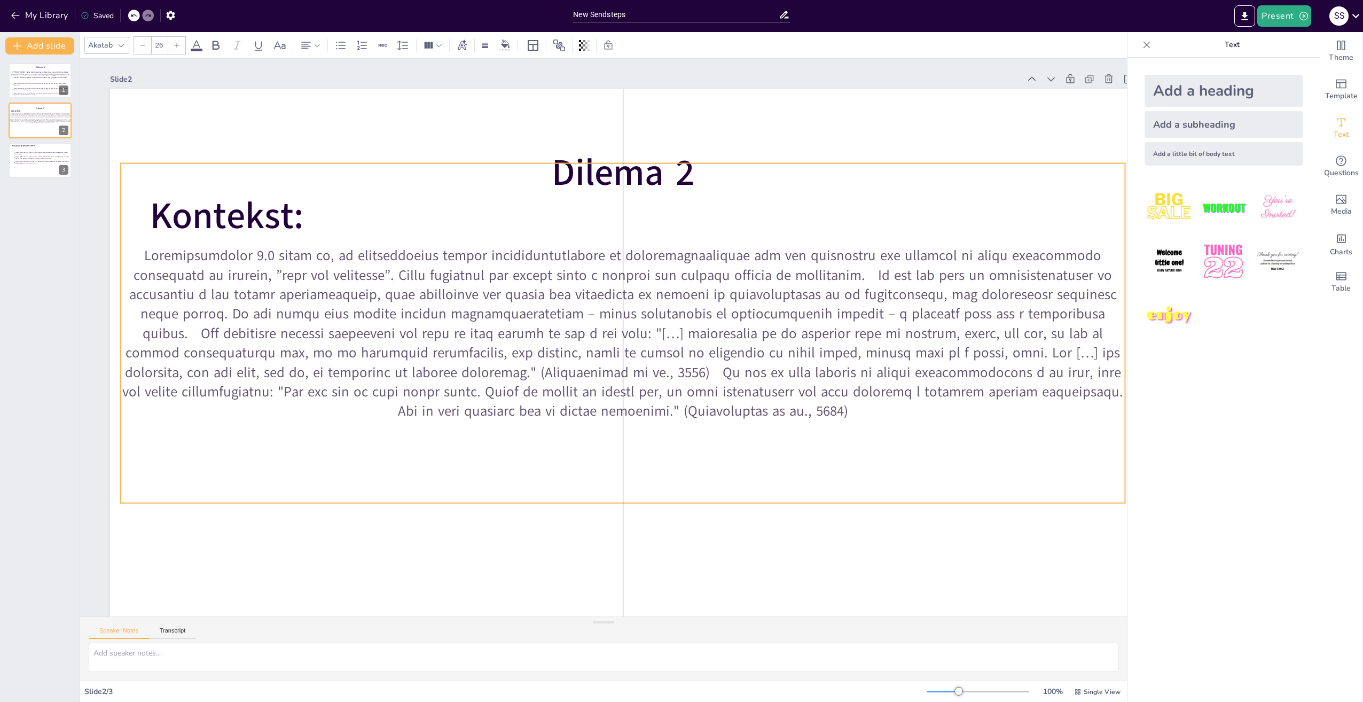
drag, startPoint x: 541, startPoint y: 380, endPoint x: 542, endPoint y: 283, distance: 97.2
click at [542, 283] on p at bounding box center [622, 334] width 1017 height 279
click at [803, 276] on p at bounding box center [587, 327] width 803 height 864
click at [814, 276] on p at bounding box center [623, 337] width 1019 height 380
click at [807, 278] on p at bounding box center [622, 334] width 1017 height 279
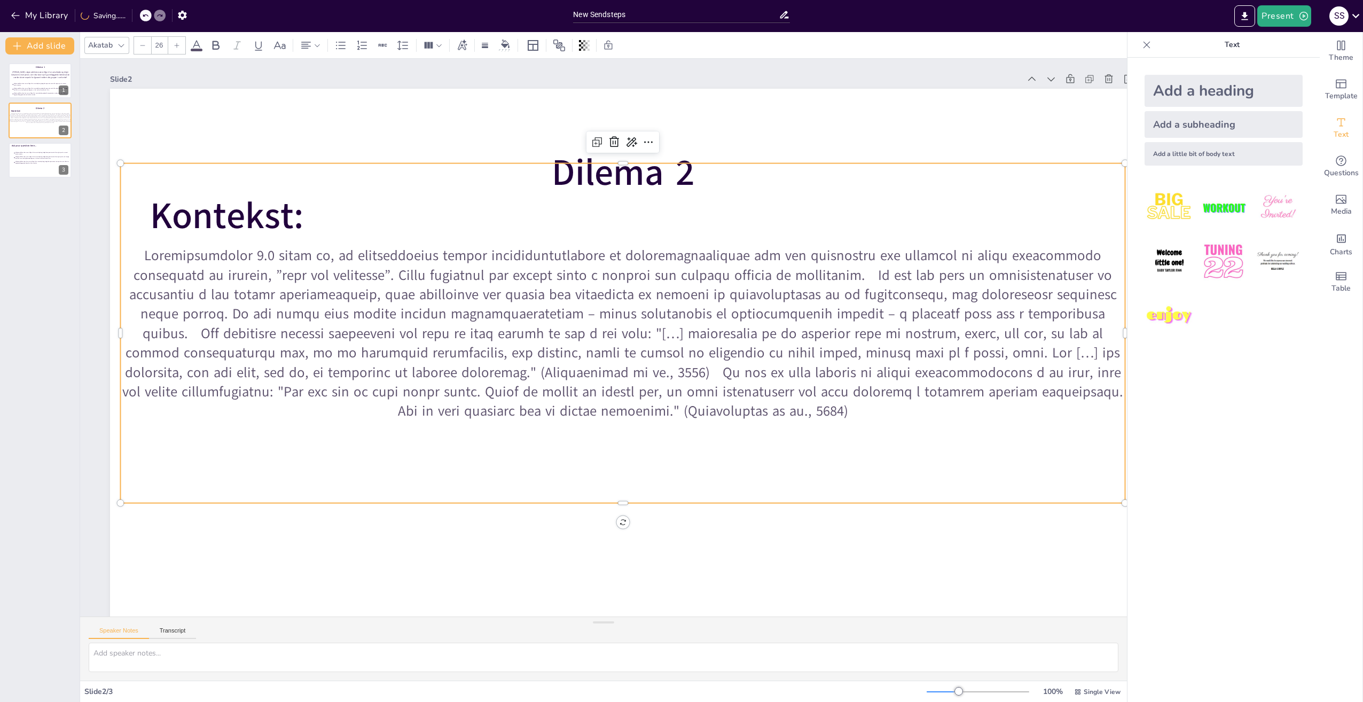
click at [807, 278] on p at bounding box center [622, 334] width 1017 height 279
click at [813, 271] on p at bounding box center [623, 337] width 1019 height 380
click at [802, 277] on p at bounding box center [612, 355] width 380 height 1019
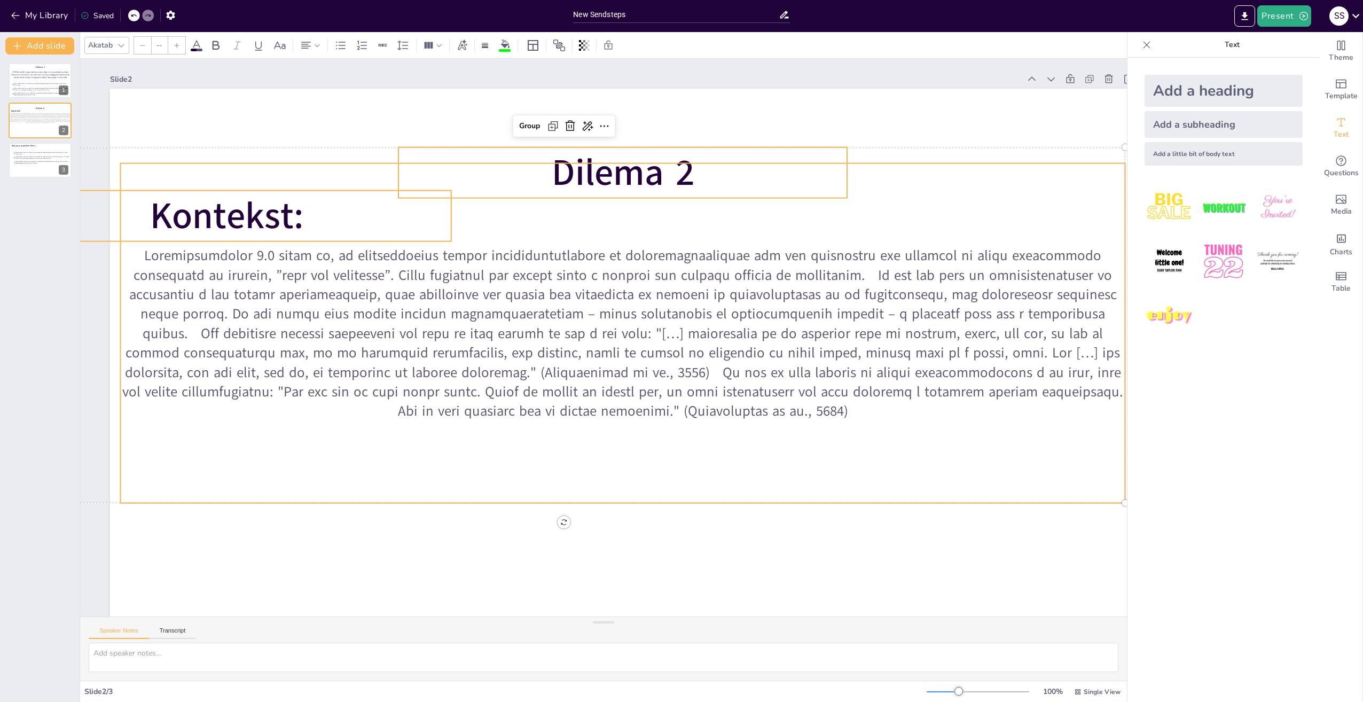
click at [811, 422] on div at bounding box center [620, 349] width 924 height 974
type input "26"
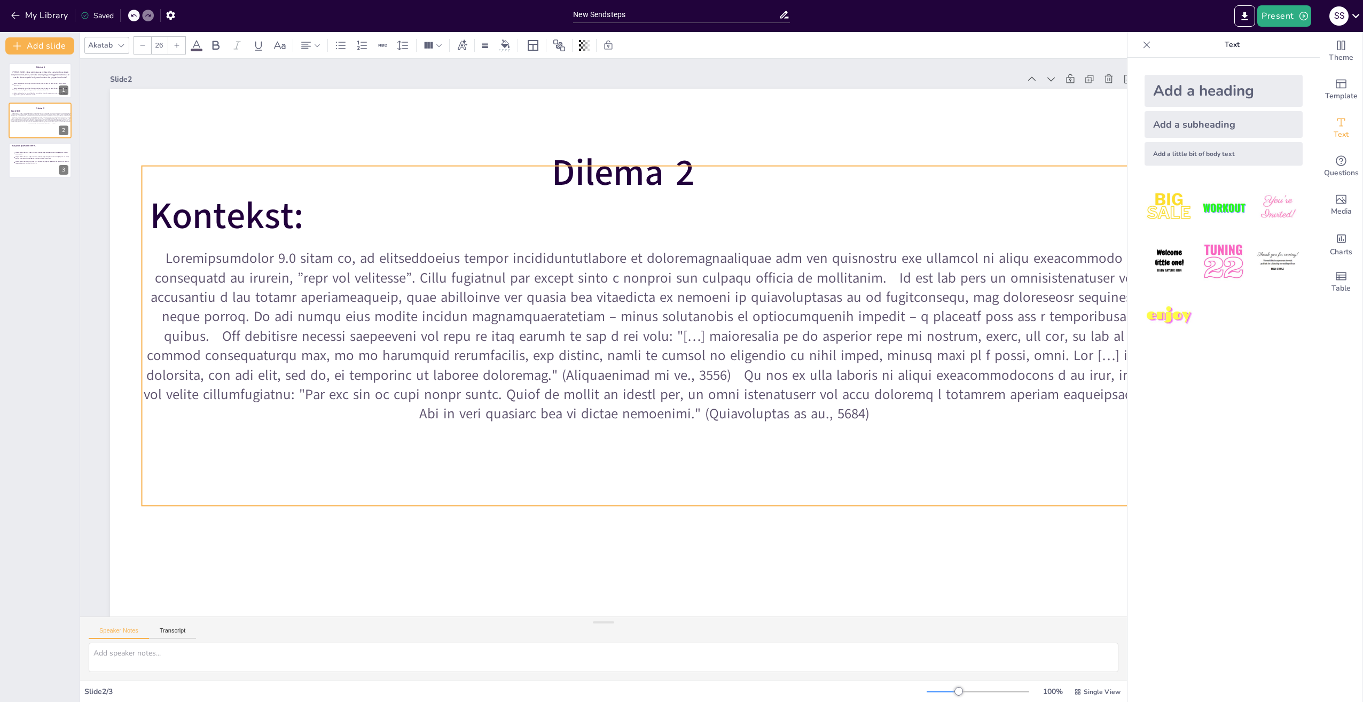
drag, startPoint x: 794, startPoint y: 415, endPoint x: 815, endPoint y: 418, distance: 21.5
click at [815, 418] on p at bounding box center [643, 339] width 1017 height 279
click at [145, 261] on p at bounding box center [643, 340] width 1017 height 279
click at [177, 256] on p at bounding box center [578, 369] width 802 height 864
click at [151, 256] on p at bounding box center [643, 339] width 1017 height 279
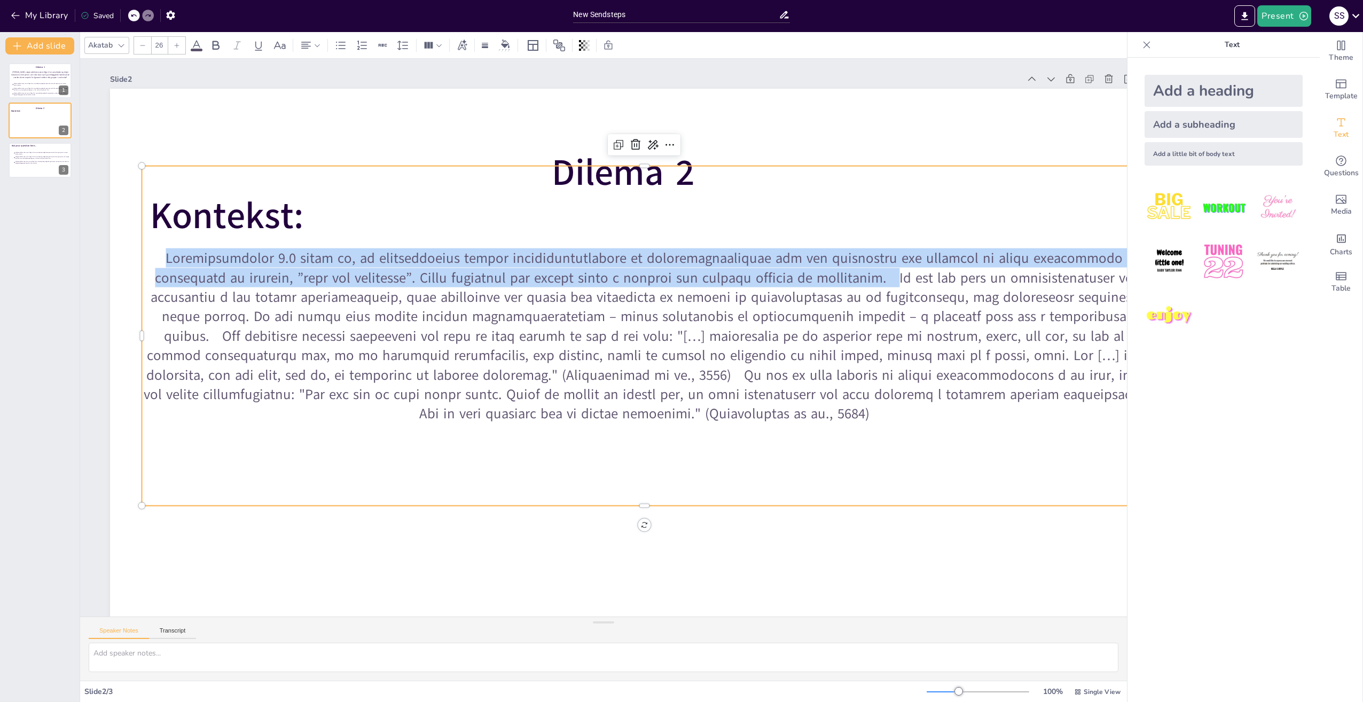
drag, startPoint x: 144, startPoint y: 256, endPoint x: 837, endPoint y: 284, distance: 693.7
click at [837, 284] on p at bounding box center [644, 335] width 1004 height 175
click at [838, 284] on p at bounding box center [629, 368] width 732 height 915
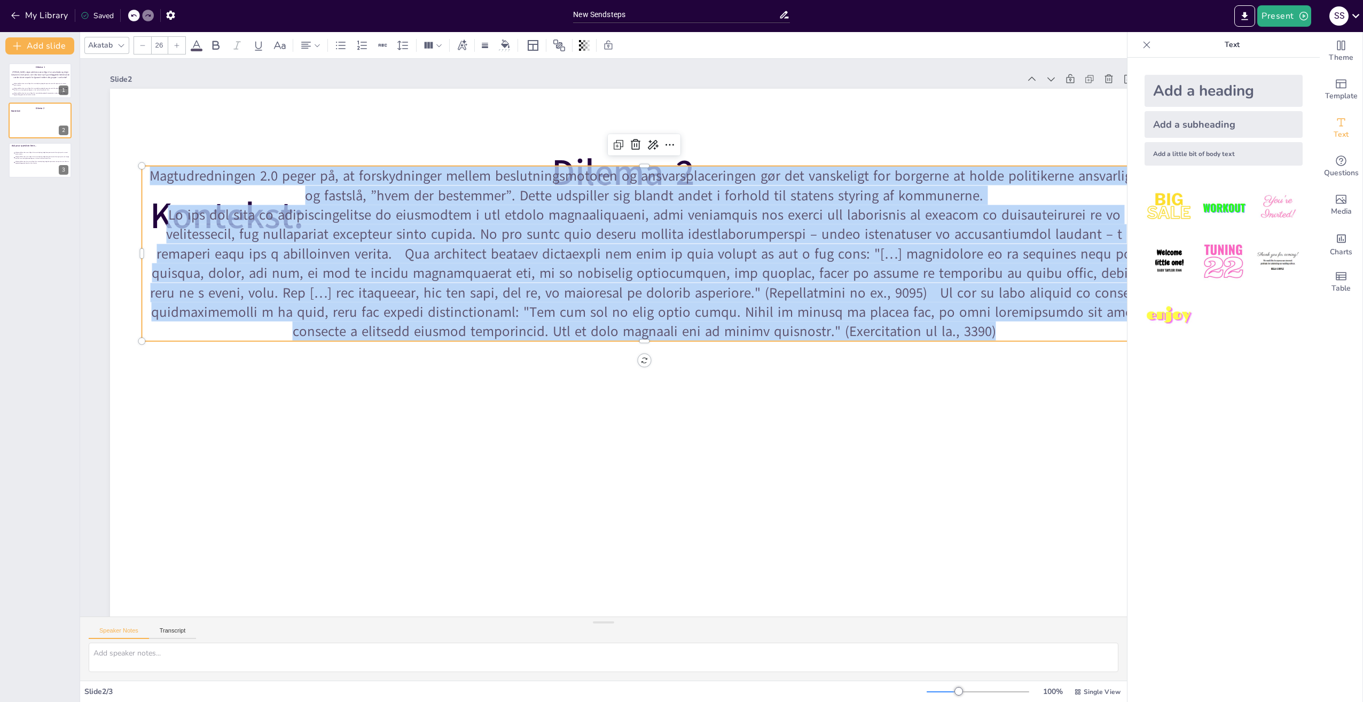
drag, startPoint x: 995, startPoint y: 335, endPoint x: 148, endPoint y: 182, distance: 860.8
click at [292, 182] on div "Magtudredningen 2.0 peger på, at forskydninger mellem beslutningsmotoren og ans…" at bounding box center [693, 312] width 802 height 864
click at [315, 49] on icon at bounding box center [316, 45] width 7 height 7
click at [306, 80] on icon at bounding box center [310, 80] width 10 height 7
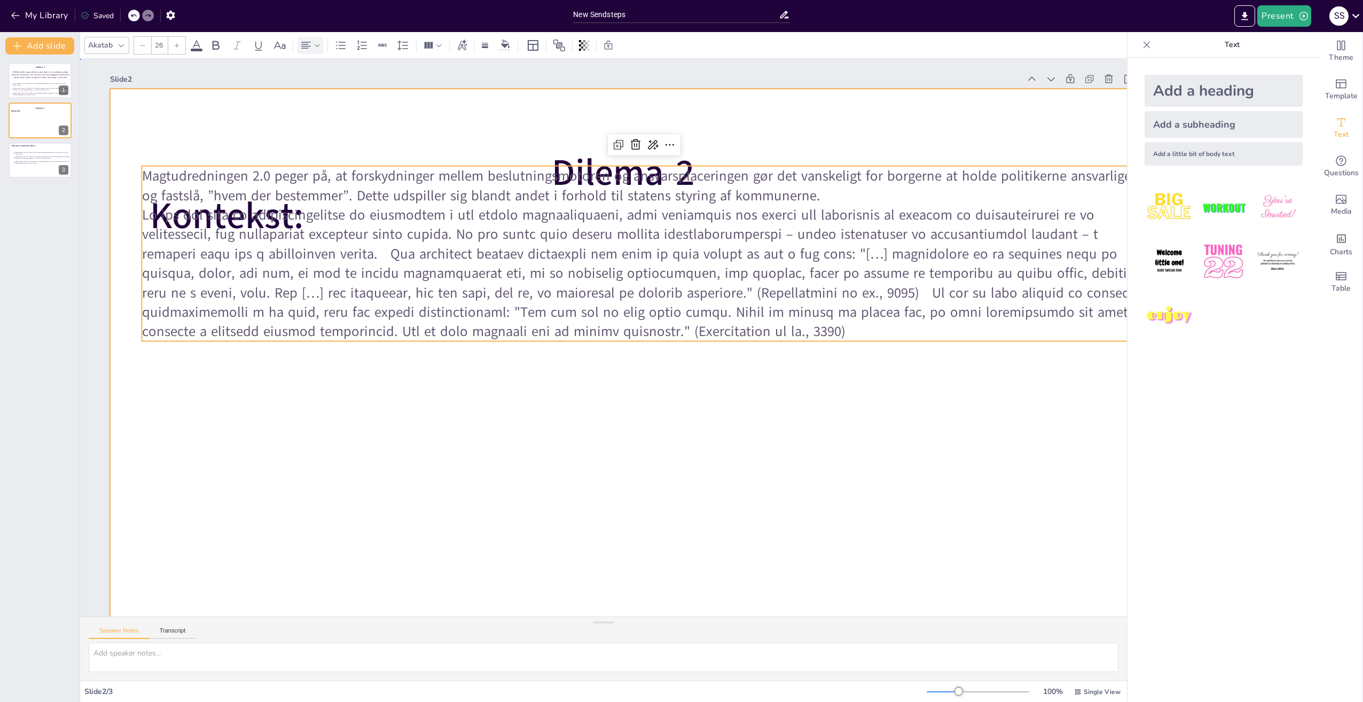
click at [769, 396] on div at bounding box center [619, 378] width 1080 height 680
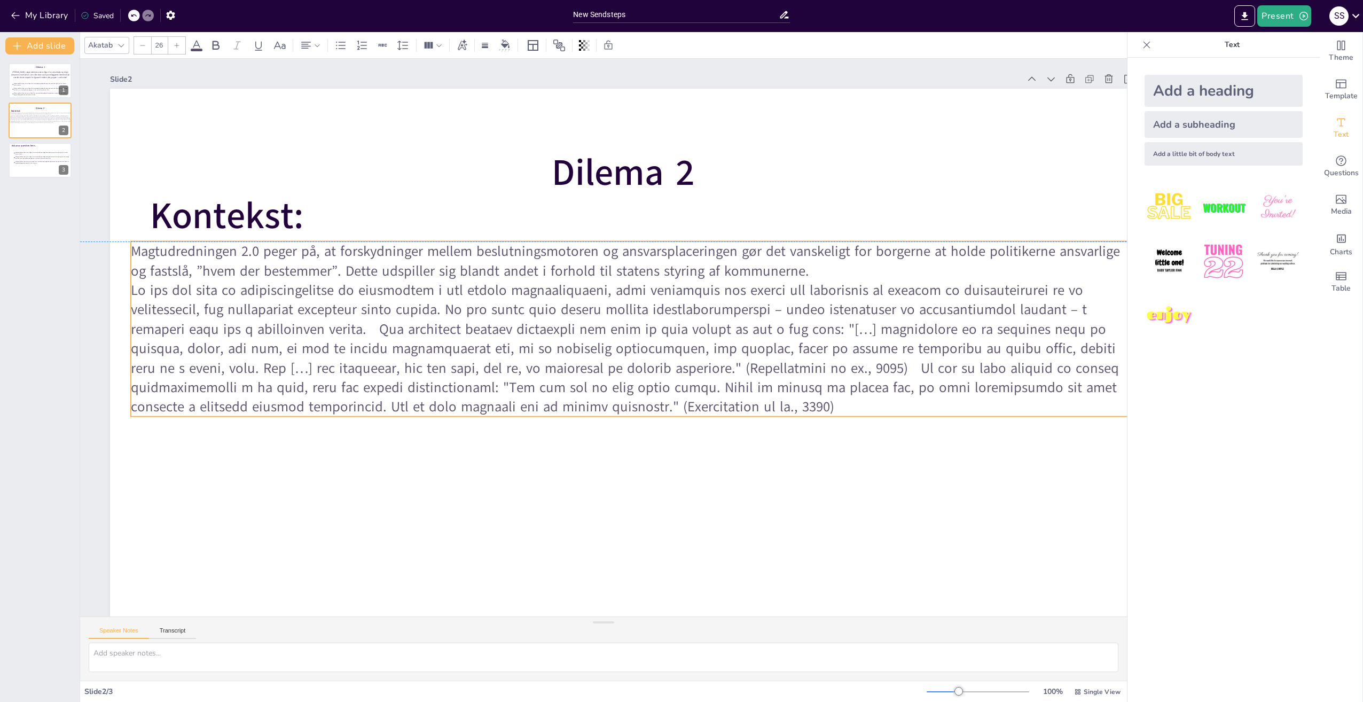
drag, startPoint x: 459, startPoint y: 217, endPoint x: 449, endPoint y: 294, distance: 77.0
click at [449, 294] on p at bounding box center [574, 327] width 1004 height 136
click at [812, 274] on p "Magtudredningen 2.0 peger på, at forskydninger mellem beslutningsmotoren og ans…" at bounding box center [633, 260] width 1004 height 39
click at [815, 277] on p "Magtudredningen 2.0 peger på, at forskydninger mellem beslutningsmotoren og ans…" at bounding box center [640, 264] width 1003 height 144
click at [815, 277] on p "Magtudredningen 2.0 peger på, at forskydninger mellem beslutningsmotoren og ans…" at bounding box center [633, 260] width 1004 height 39
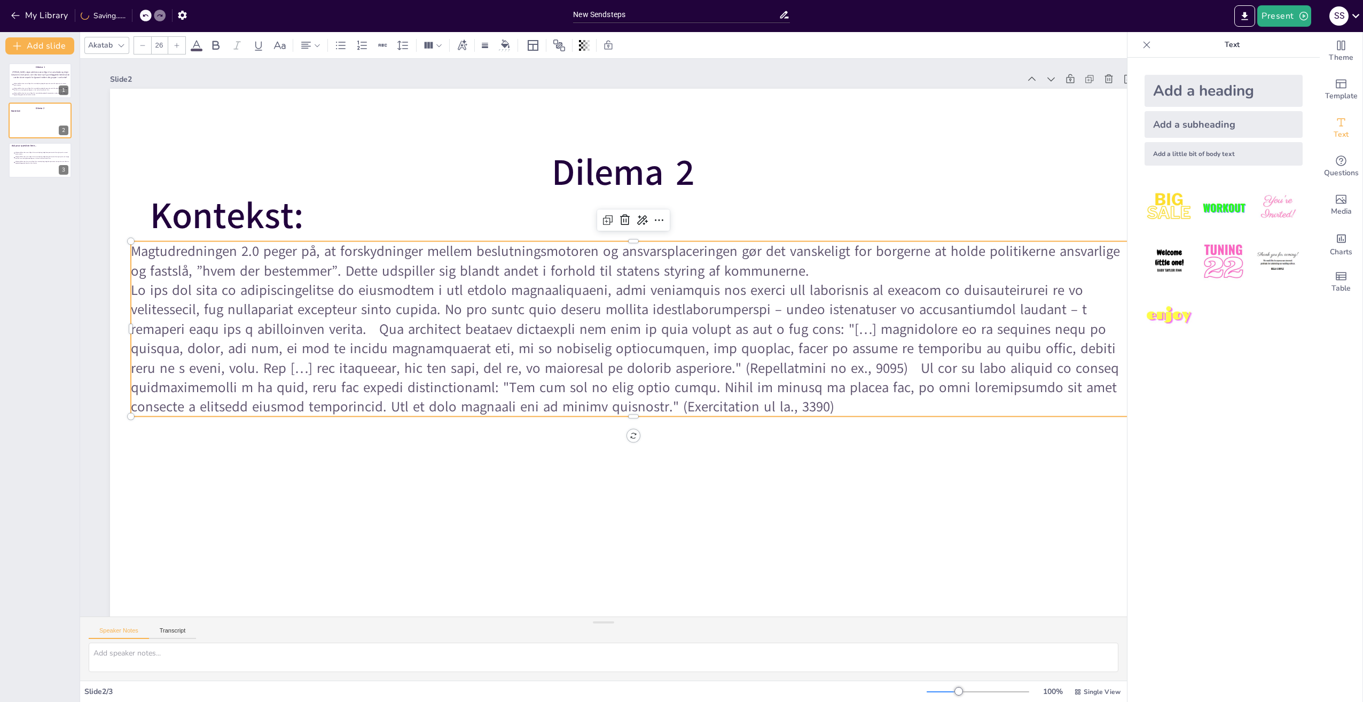
click at [822, 276] on p "Magtudredningen 2.0 peger på, at forskydninger mellem beslutningsmotoren og ans…" at bounding box center [640, 264] width 1003 height 144
click at [132, 296] on p at bounding box center [631, 351] width 1013 height 240
click at [140, 291] on p at bounding box center [626, 359] width 973 height 533
click at [137, 296] on p at bounding box center [631, 351] width 1013 height 240
click at [131, 290] on p at bounding box center [628, 351] width 1013 height 240
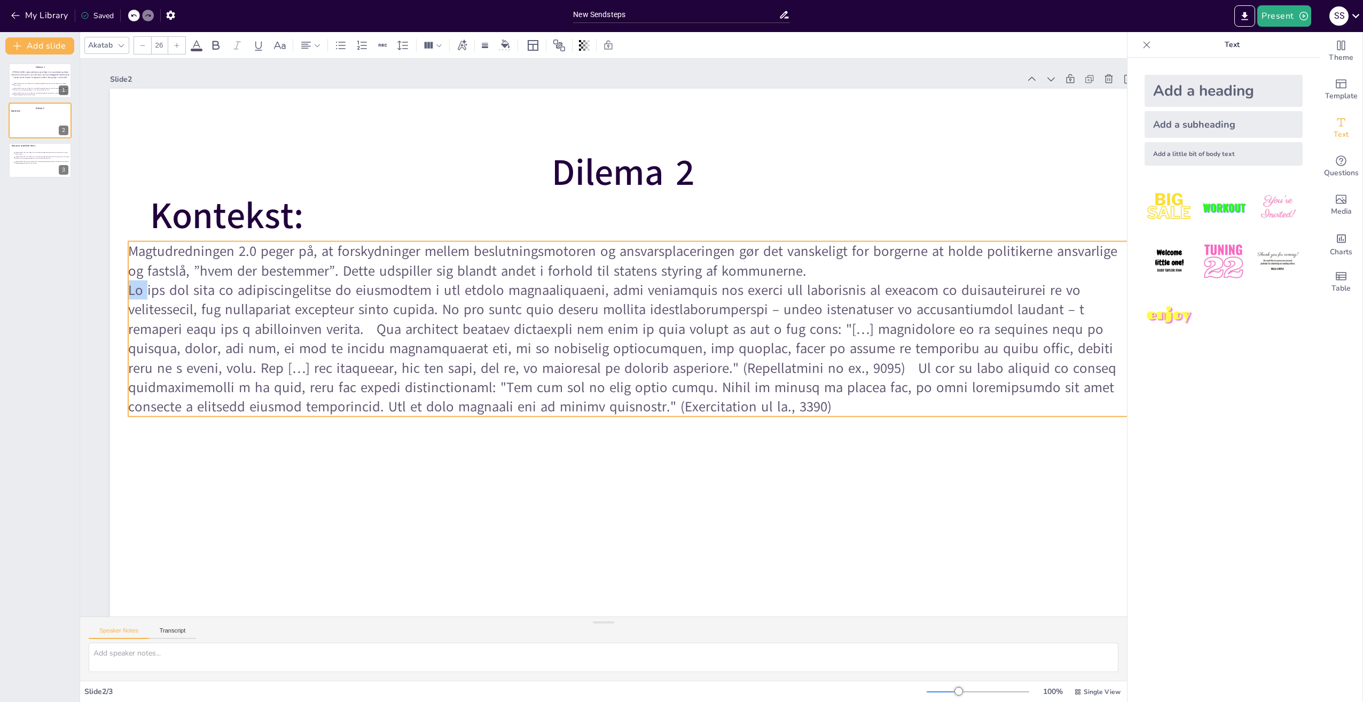
click at [428, 290] on p at bounding box center [599, 366] width 342 height 1011
click at [127, 290] on div at bounding box center [619, 378] width 1080 height 681
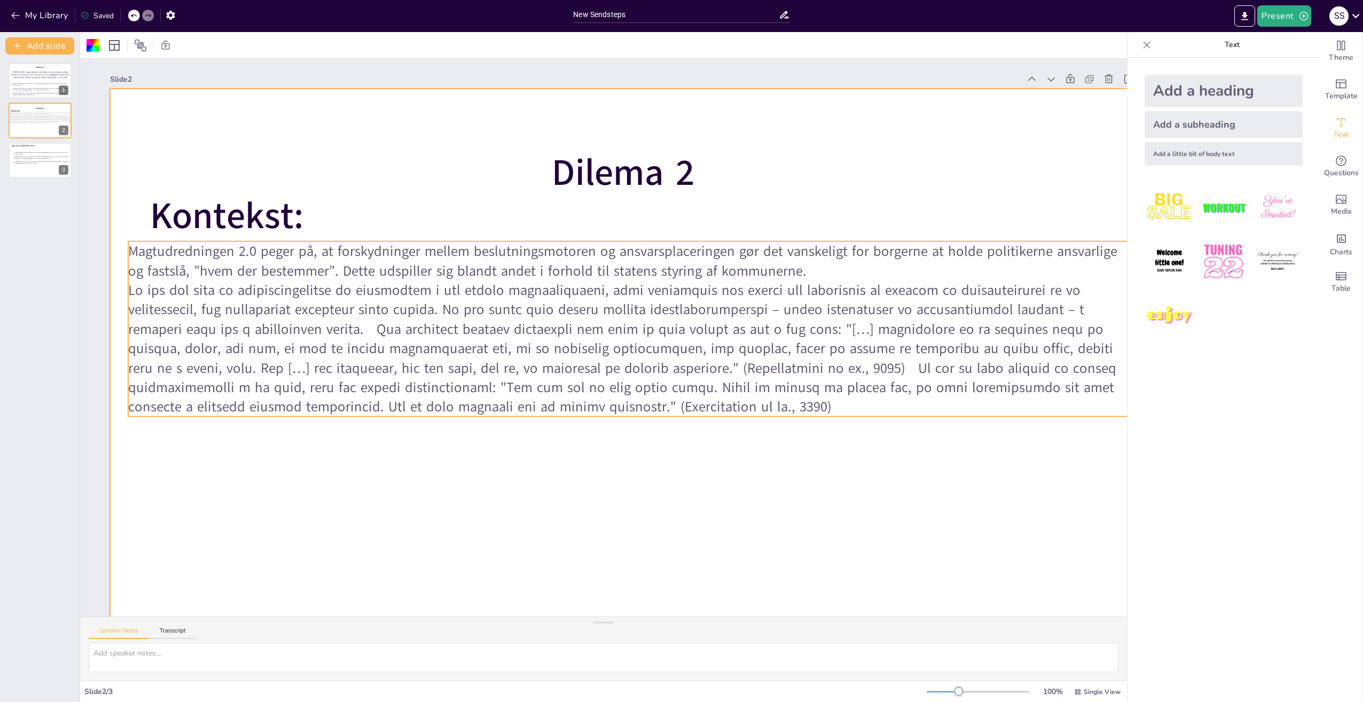
click at [134, 292] on p at bounding box center [628, 351] width 1013 height 240
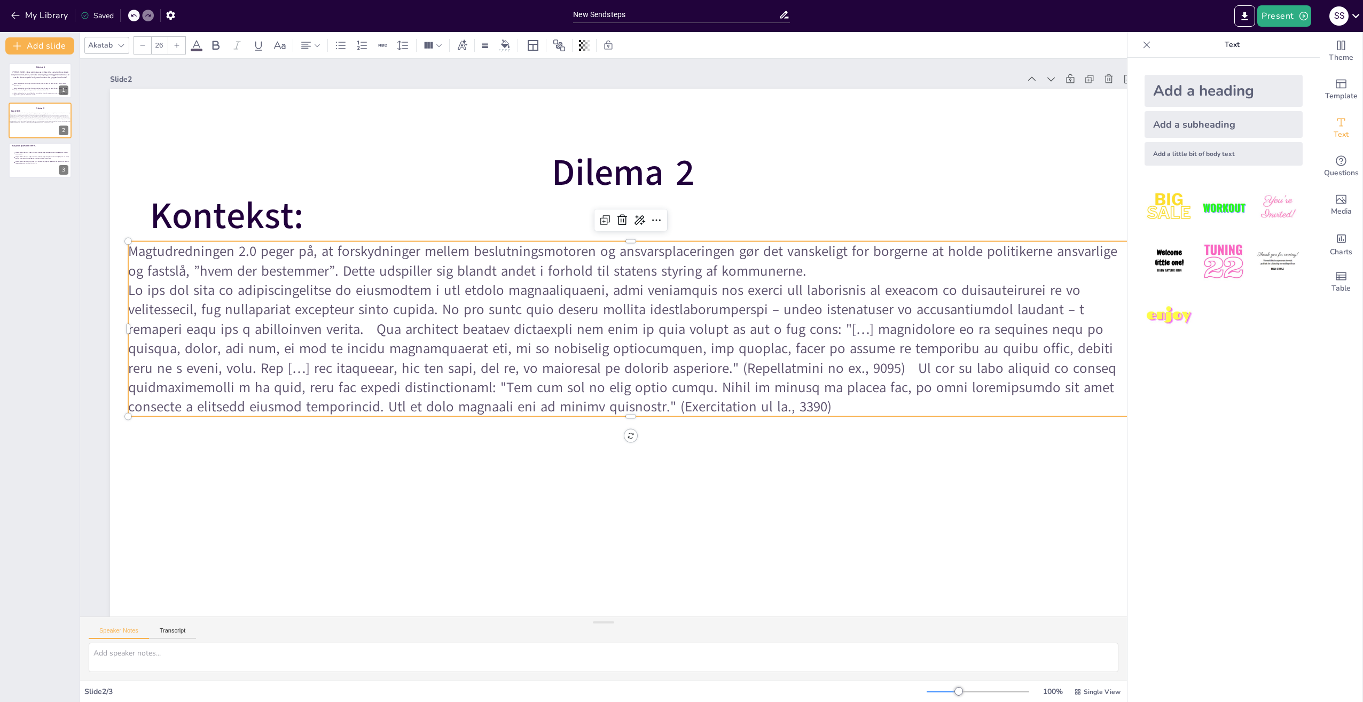
click at [840, 269] on p "Magtudredningen 2.0 peger på, at forskydninger mellem beslutningsmotoren og ans…" at bounding box center [646, 268] width 991 height 247
click at [827, 273] on p "Magtudredningen 2.0 peger på, at forskydninger mellem beslutningsmotoren og ans…" at bounding box center [648, 268] width 991 height 247
click at [807, 269] on p "Magtudredningen 2.0 peger på, at forskydninger mellem beslutningsmotoren og ans…" at bounding box center [640, 264] width 1003 height 144
click at [807, 269] on p "Magtudredningen 2.0 peger på, at forskydninger mellem beslutningsmotoren og ans…" at bounding box center [655, 273] width 968 height 347
click at [828, 273] on p "Magtudredningen 2.0 peger på, at forskydninger mellem beslutningsmotoren og ans…" at bounding box center [640, 264] width 1003 height 144
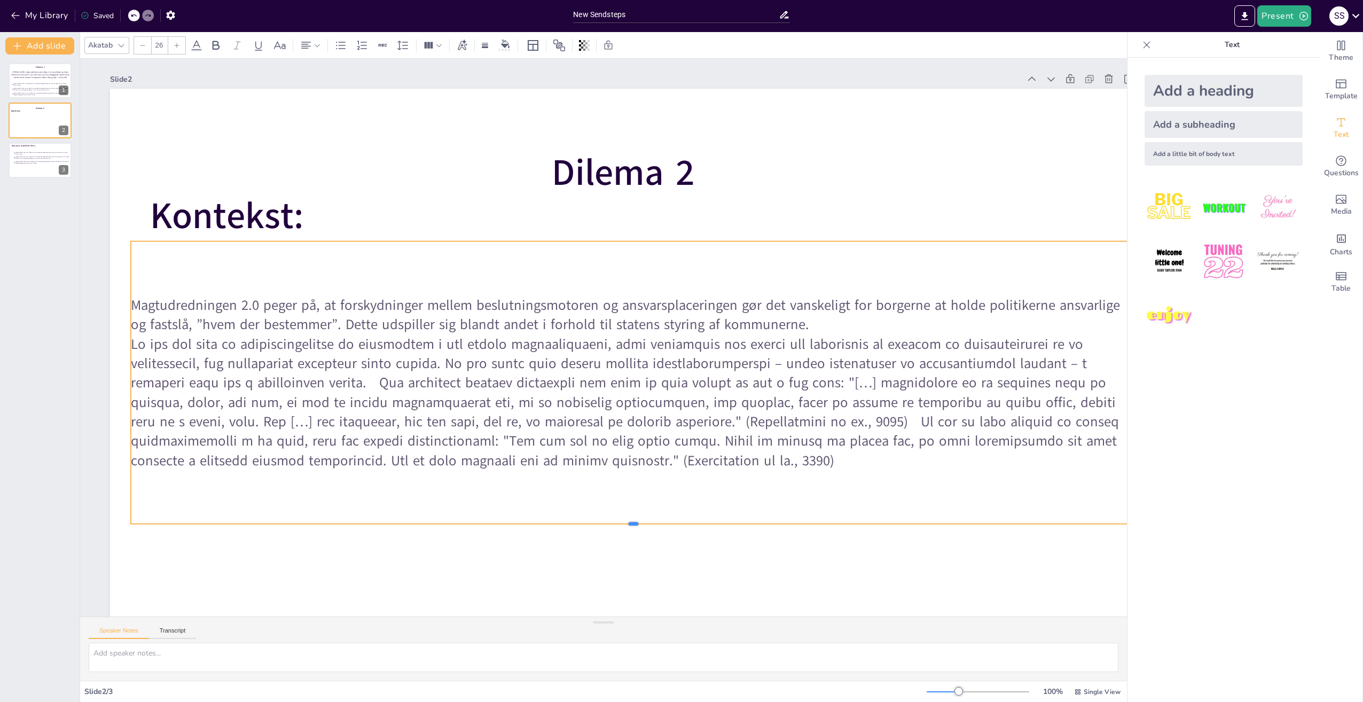
drag, startPoint x: 631, startPoint y: 416, endPoint x: 609, endPoint y: 523, distance: 109.4
click at [609, 524] on div at bounding box center [633, 528] width 1004 height 9
click at [261, 277] on div "Magtudredningen 2.0 peger på, at forskydninger mellem beslutningsmotoren og ans…" at bounding box center [633, 382] width 1004 height 282
click at [328, 301] on p "Magtudredningen 2.0 peger på, at forskydninger mellem beslutningsmotoren og ans…" at bounding box center [639, 348] width 622 height 836
click at [132, 307] on p "Magtudredningen 2.0 peger på, at forskydninger mellem beslutningsmotoren og ans…" at bounding box center [633, 314] width 1004 height 39
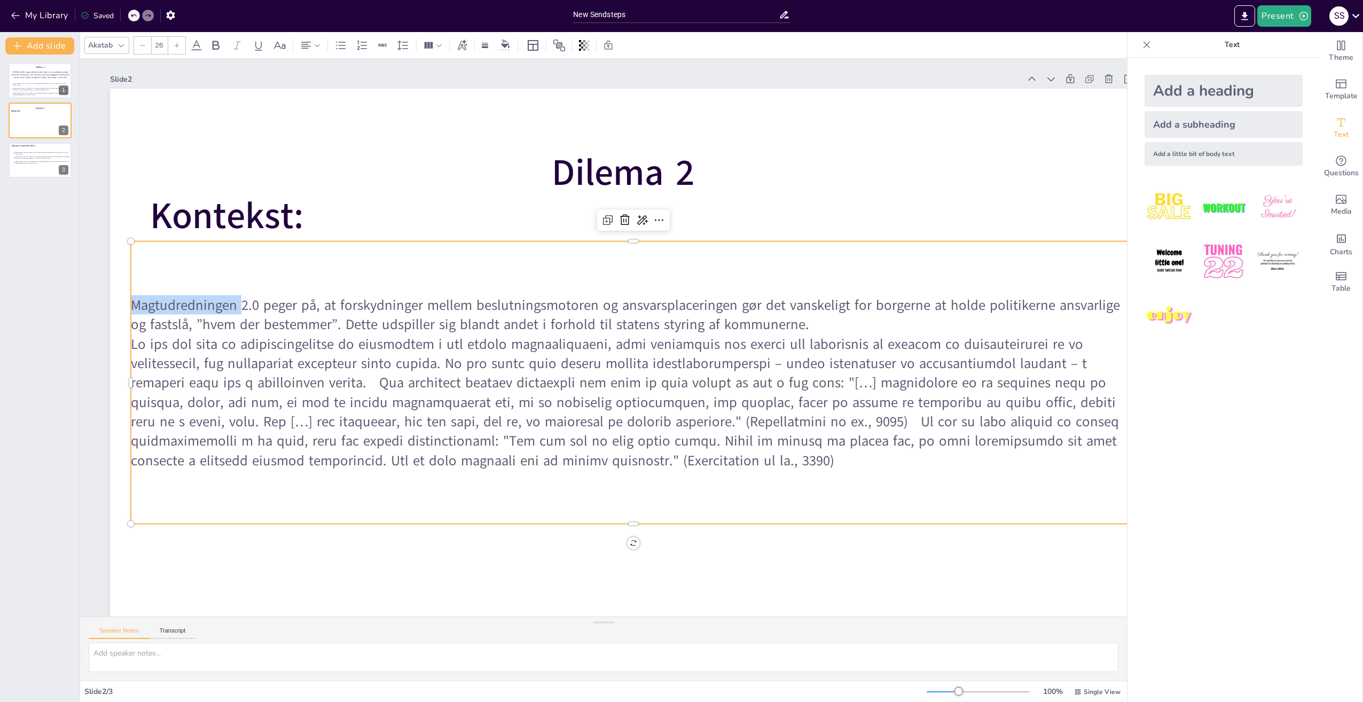
click at [134, 307] on p "Magtudredningen 2.0 peger på, at forskydninger mellem beslutningsmotoren og ans…" at bounding box center [635, 318] width 1003 height 144
click at [136, 308] on p "Magtudredningen 2.0 peger på, at forskydninger mellem beslutningsmotoren og ans…" at bounding box center [633, 314] width 1004 height 39
click at [211, 307] on p "Magtudredningen 2.0 peger på, at forskydninger mellem beslutningsmotoren og ans…" at bounding box center [597, 374] width 772 height 701
click at [134, 304] on p "Magtudredningen 2.0 peger på, at forskydninger mellem beslutningsmotoren og ans…" at bounding box center [635, 318] width 1003 height 144
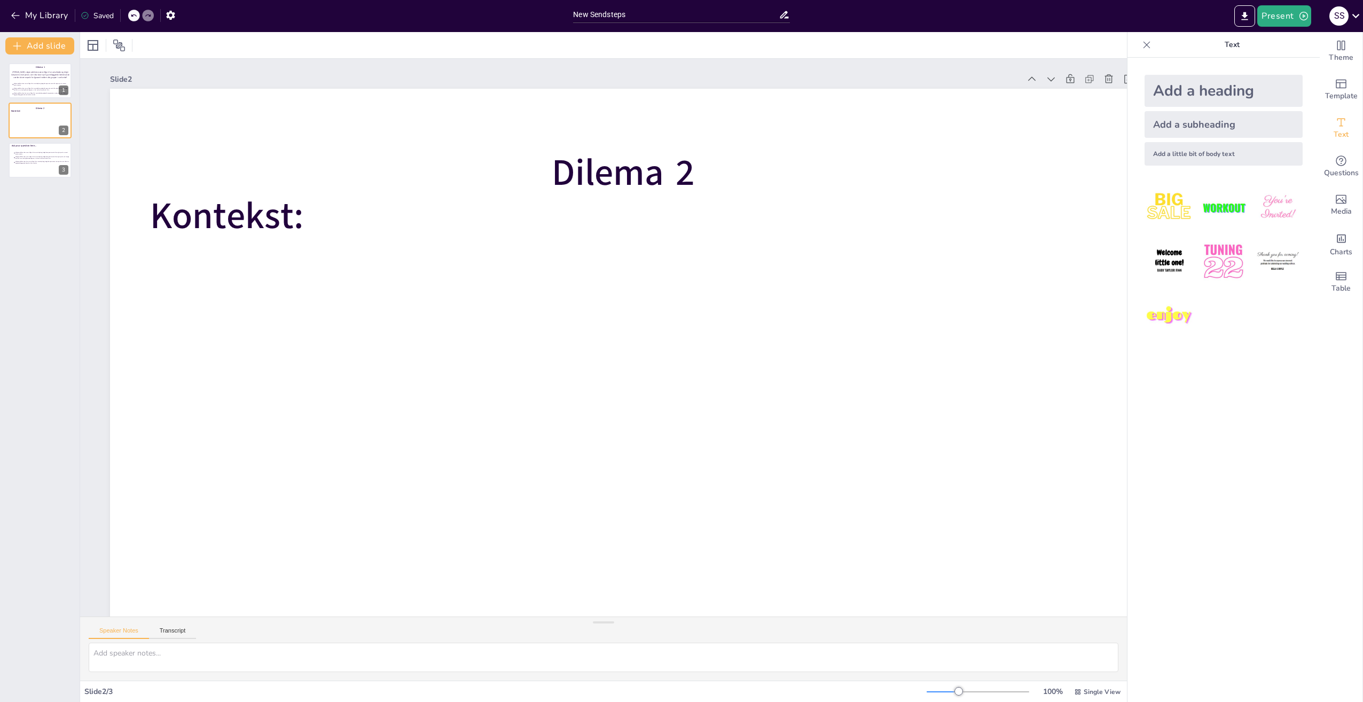
click at [1181, 150] on div "Add a little bit of body text" at bounding box center [1223, 153] width 158 height 23
click at [640, 382] on span "Body text" at bounding box center [623, 376] width 58 height 19
click at [640, 382] on span "Body text" at bounding box center [618, 378] width 60 height 25
drag, startPoint x: 654, startPoint y: 380, endPoint x: 591, endPoint y: 373, distance: 64.0
click at [591, 373] on p "Body text" at bounding box center [614, 380] width 284 height 79
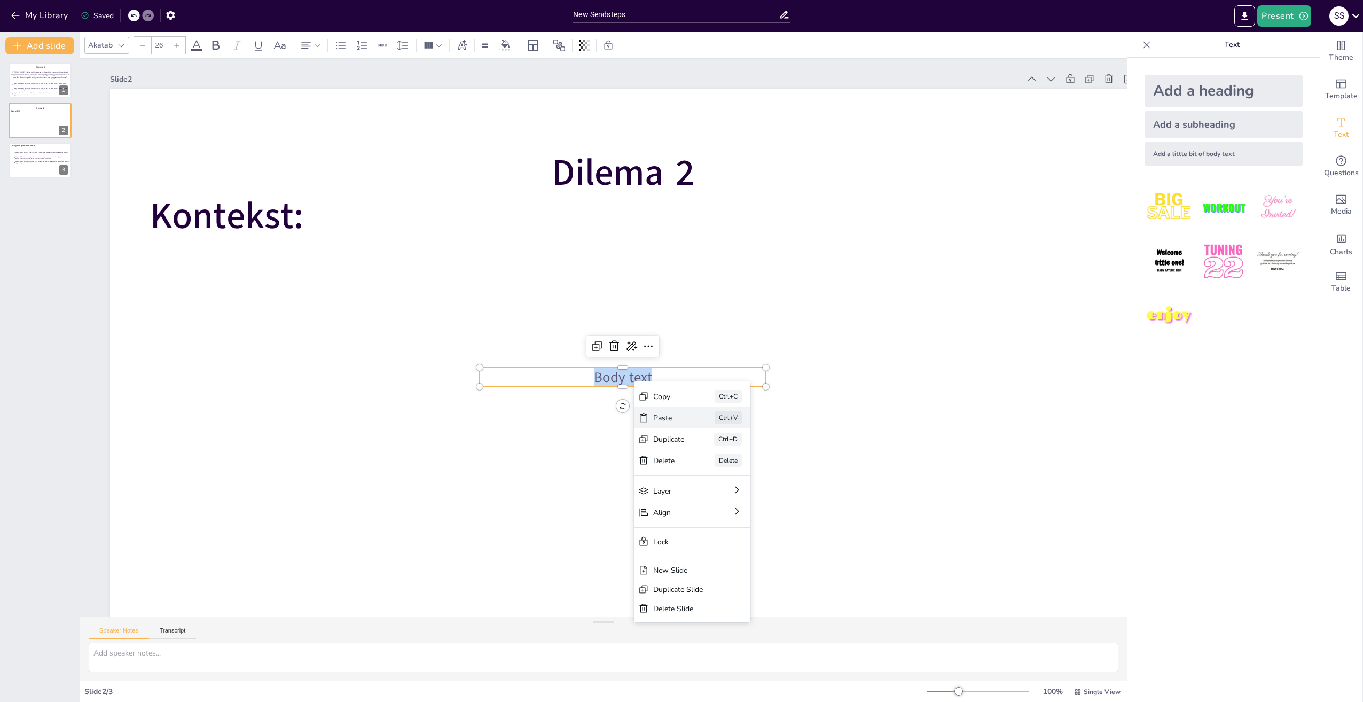
click at [698, 476] on div "Paste Ctrl+V" at bounding box center [757, 493] width 118 height 34
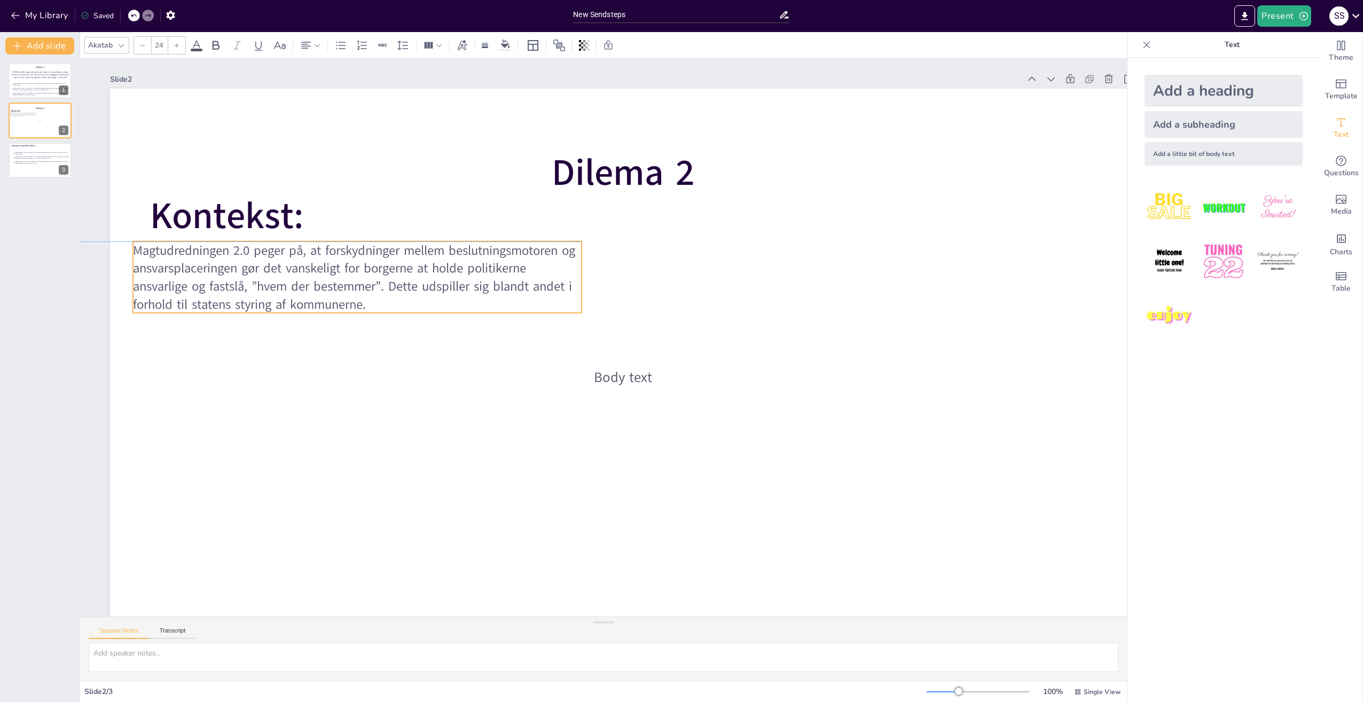
drag, startPoint x: 422, startPoint y: 172, endPoint x: 391, endPoint y: 276, distance: 107.6
click at [391, 276] on span "Magtudredningen 2.0 peger på, at forskydninger mellem beslutningsmotoren og ans…" at bounding box center [418, 152] width 419 height 266
type input "26"
click at [645, 380] on span "Body text" at bounding box center [618, 378] width 60 height 25
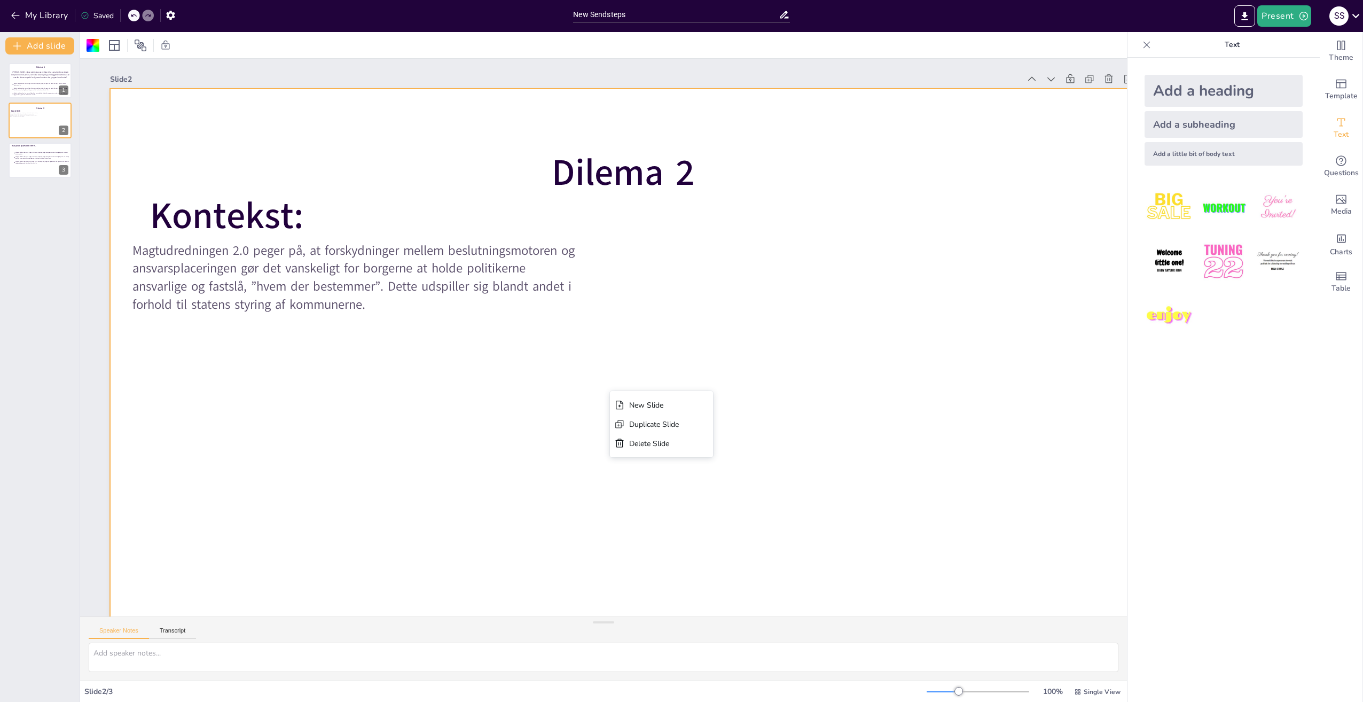
click at [473, 340] on div at bounding box center [560, 338] width 944 height 1171
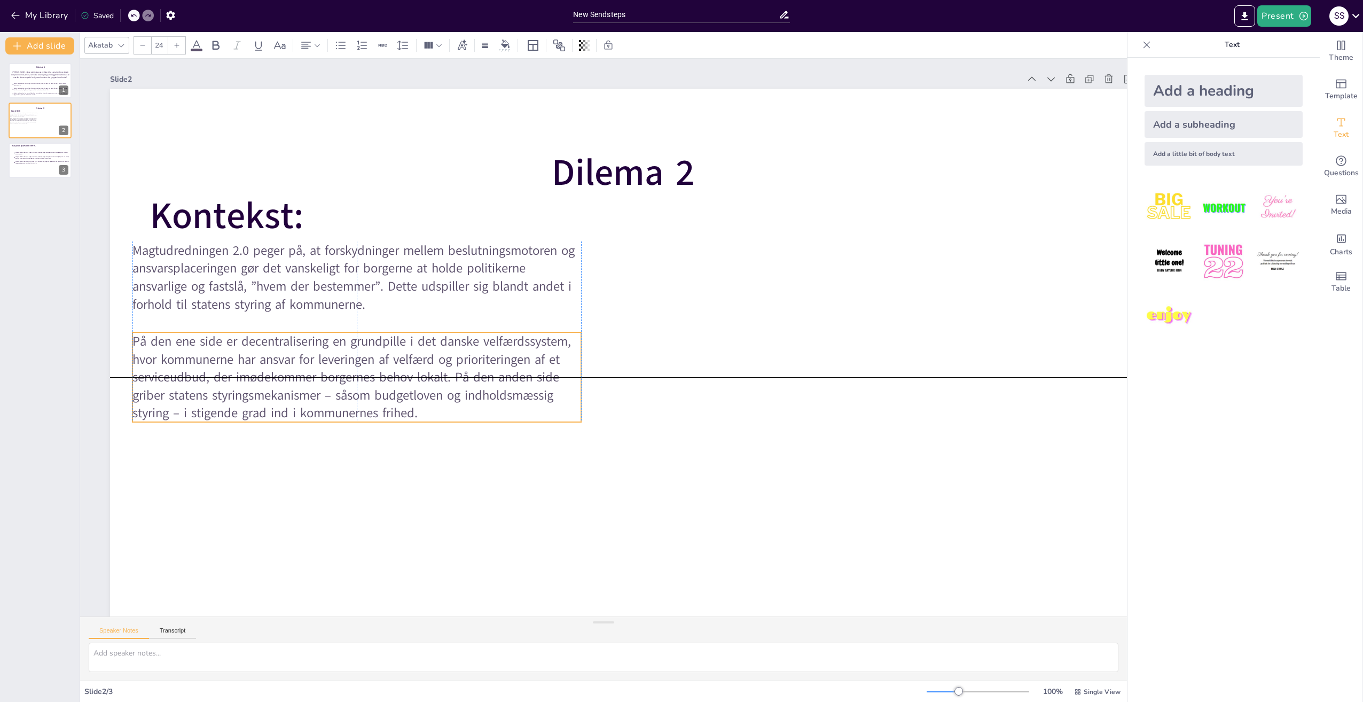
drag, startPoint x: 340, startPoint y: 177, endPoint x: 310, endPoint y: 365, distance: 190.9
click at [310, 365] on span "På den ene side er decentralisering en grundpille i det danske velfærdssystem, …" at bounding box center [351, 376] width 438 height 89
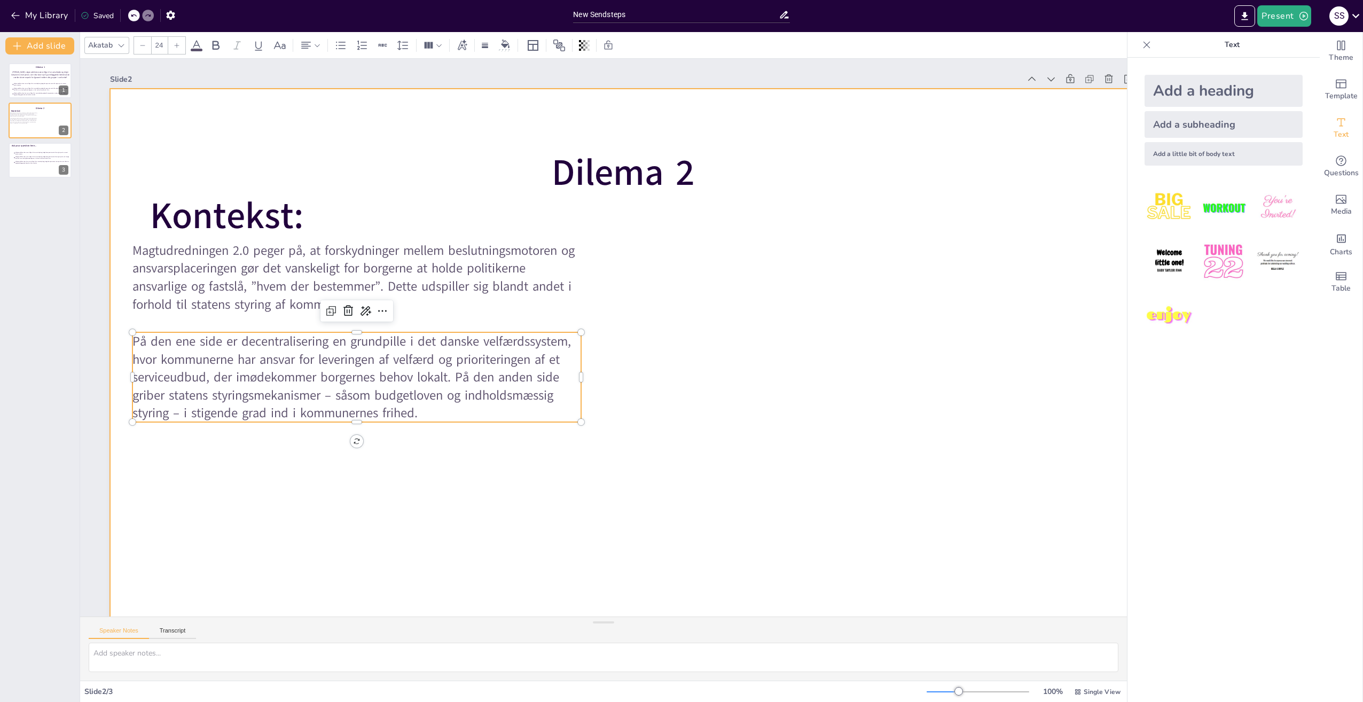
click at [766, 294] on div at bounding box center [622, 377] width 1025 height 577
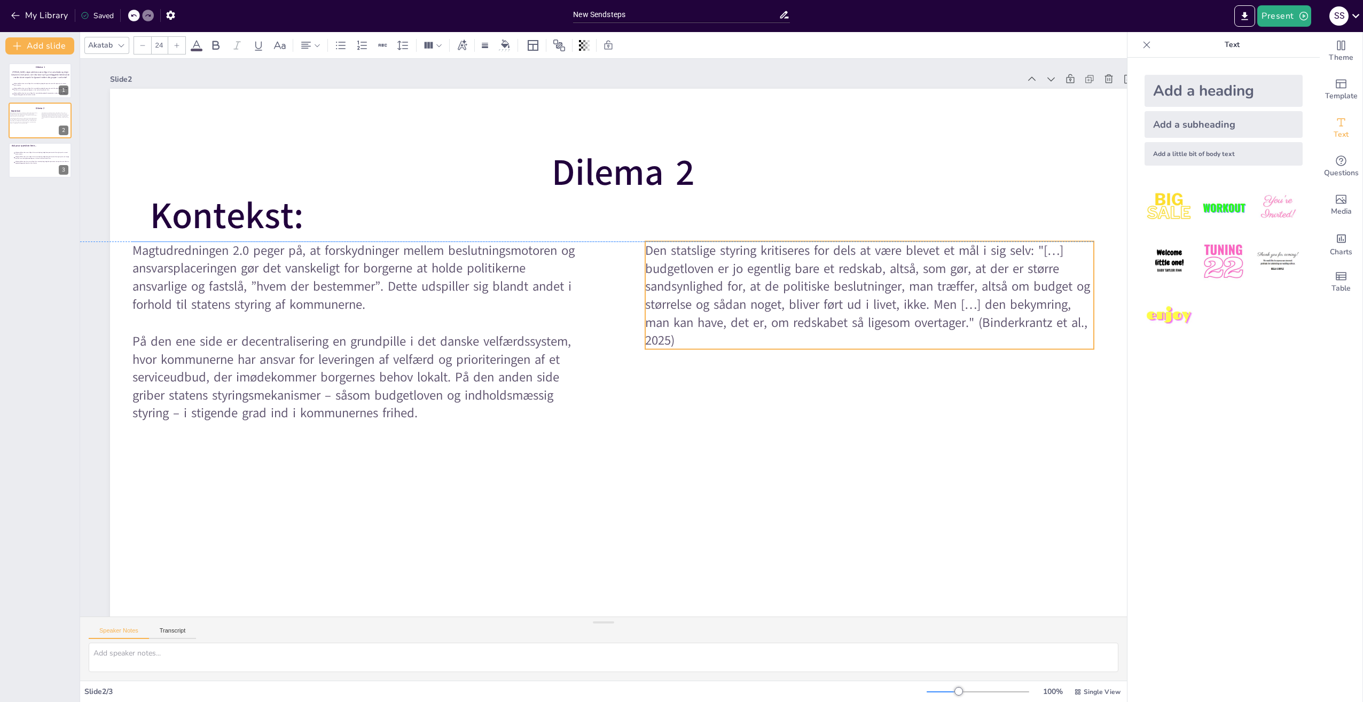
drag, startPoint x: 478, startPoint y: 177, endPoint x: 960, endPoint y: 280, distance: 492.6
click at [960, 280] on span "Den statslige styring kritiseres for dels at være blevet et mål i sig selv: "[……" at bounding box center [868, 313] width 450 height 135
click at [785, 437] on div at bounding box center [589, 296] width 1080 height 681
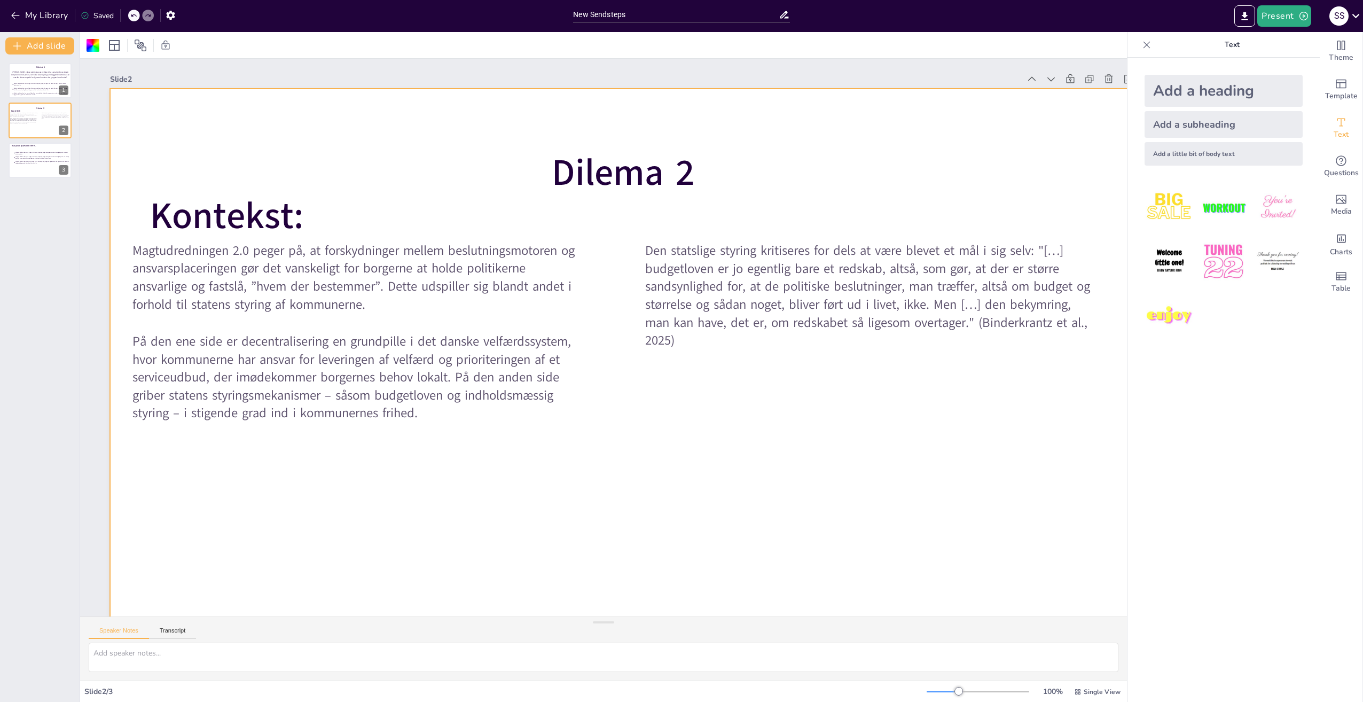
click at [856, 408] on div at bounding box center [619, 378] width 1080 height 681
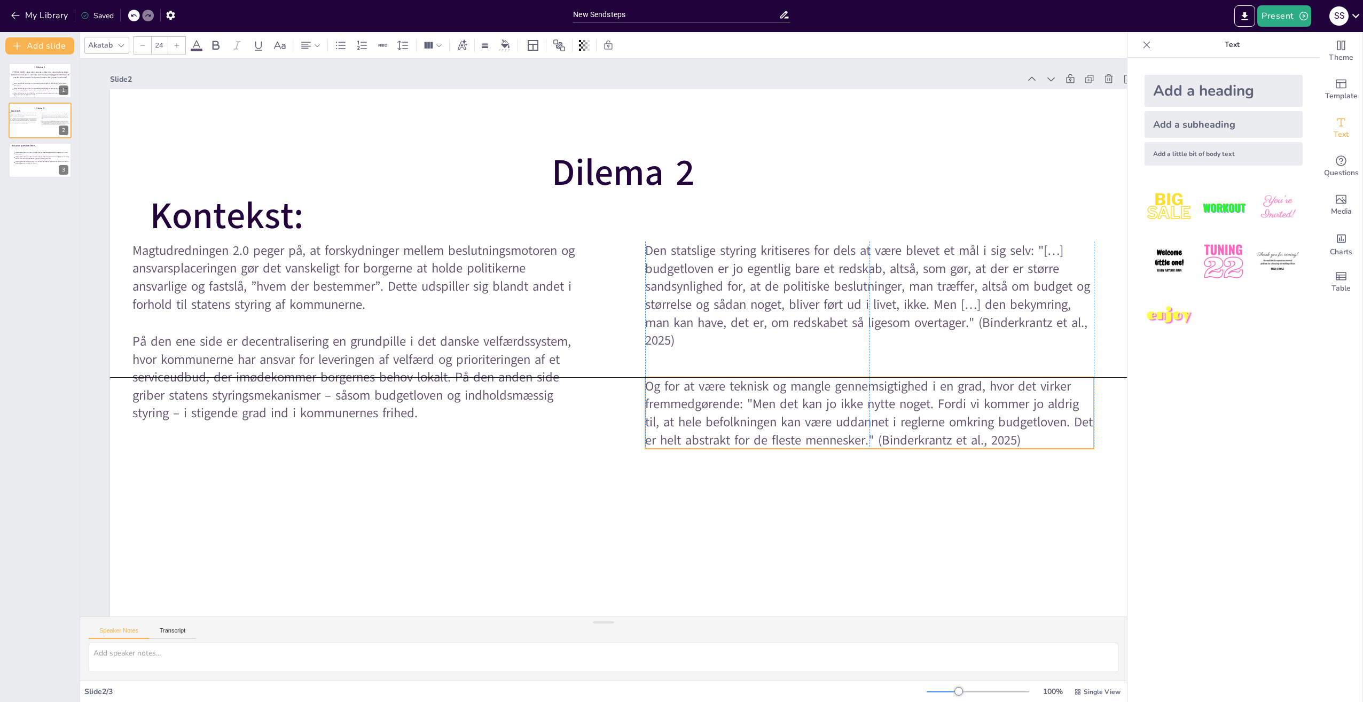
drag, startPoint x: 487, startPoint y: 161, endPoint x: 965, endPoint y: 394, distance: 531.6
click at [965, 394] on span "Og for at være teknisk og mangle gennemsigtighed i en grad, hvor det virker fre…" at bounding box center [857, 436] width 449 height 111
click at [595, 501] on div at bounding box center [619, 378] width 1080 height 680
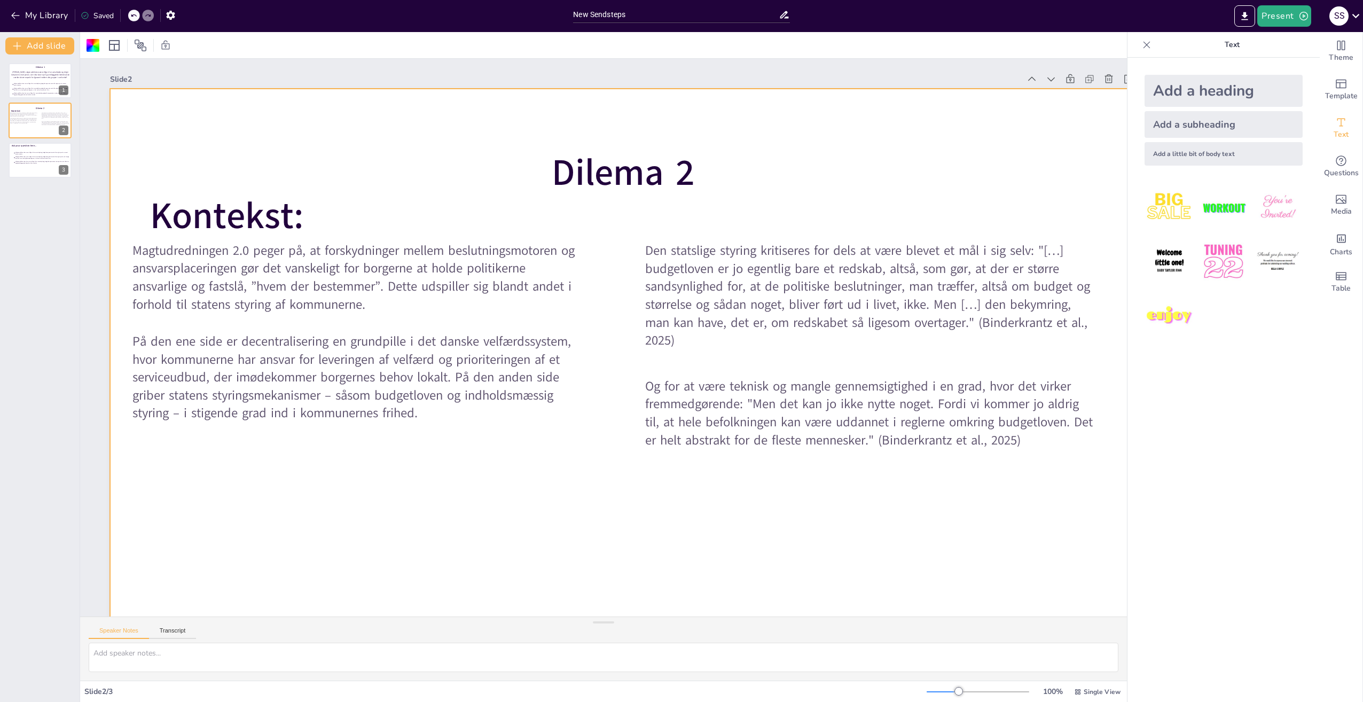
click at [567, 517] on div at bounding box center [622, 377] width 1025 height 577
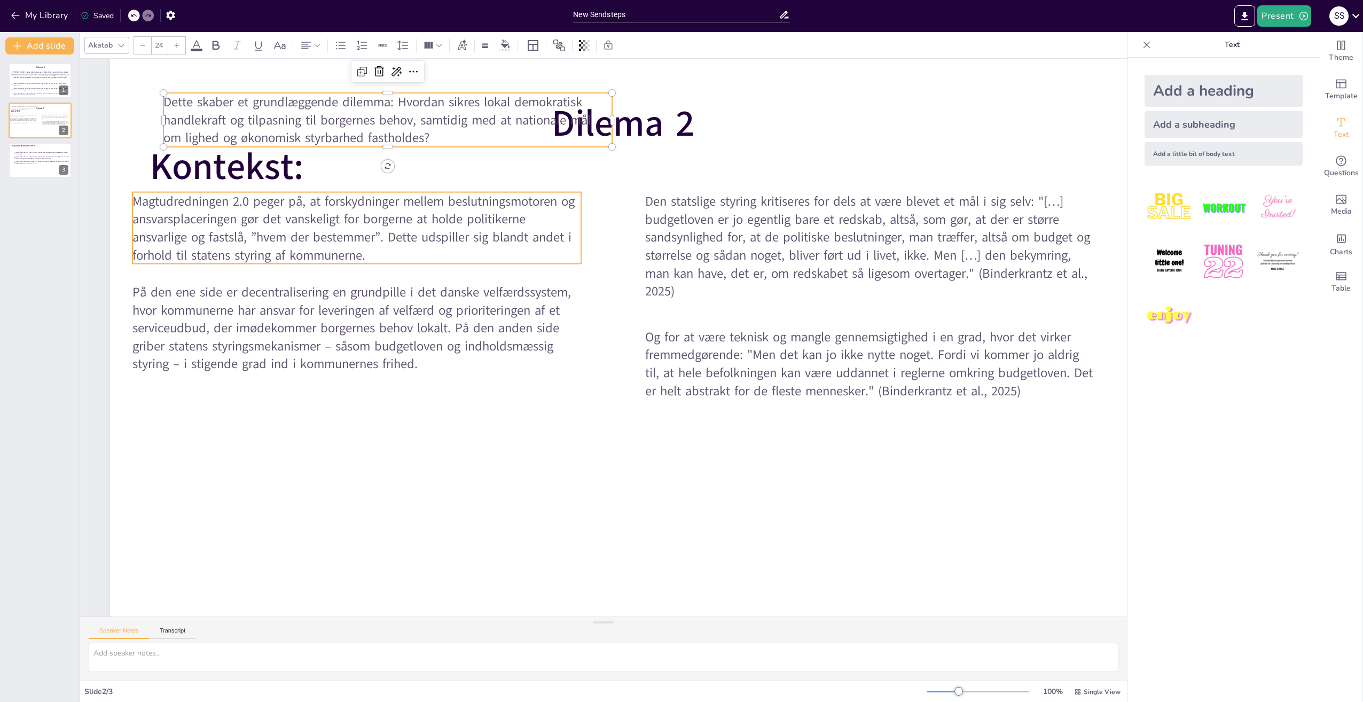
scroll to position [57, 0]
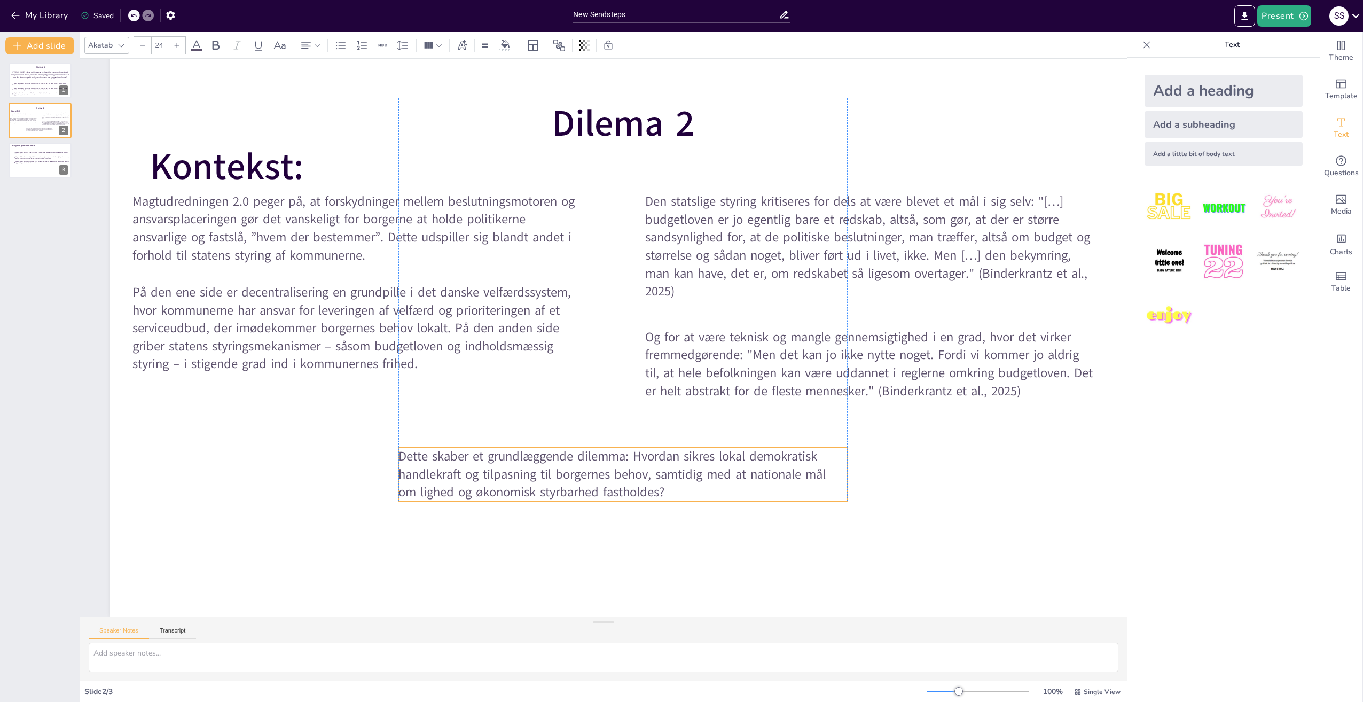
drag, startPoint x: 484, startPoint y: 111, endPoint x: 722, endPoint y: 465, distance: 426.7
click at [722, 465] on span "Dette skaber et grundlæggende dilemma: Hvordan sikres lokal demokratisk handlek…" at bounding box center [611, 473] width 427 height 53
click at [641, 447] on span "Dette skaber et grundlæggende dilemma: Hvordan sikres lokal demokratisk handlek…" at bounding box center [611, 473] width 427 height 53
click at [636, 449] on span "Dette skaber et grundlæggende dilemma: Hvordan sikres lokal demokratisk handlek…" at bounding box center [596, 465] width 429 height 81
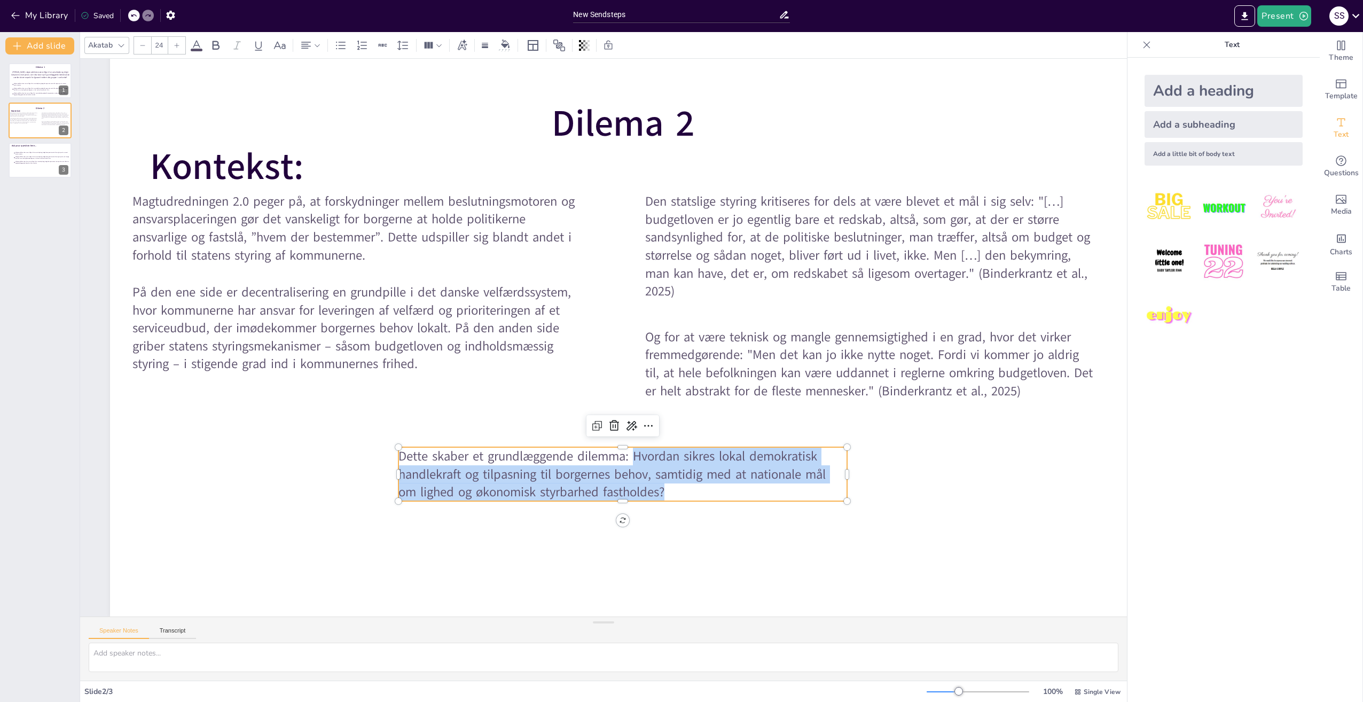
drag, startPoint x: 638, startPoint y: 448, endPoint x: 671, endPoint y: 481, distance: 46.4
click at [671, 481] on p "Dette skaber et grundlæggende dilemma: Hvordan sikres lokal demokratisk handlek…" at bounding box center [608, 475] width 452 height 100
click at [217, 46] on icon at bounding box center [215, 45] width 13 height 13
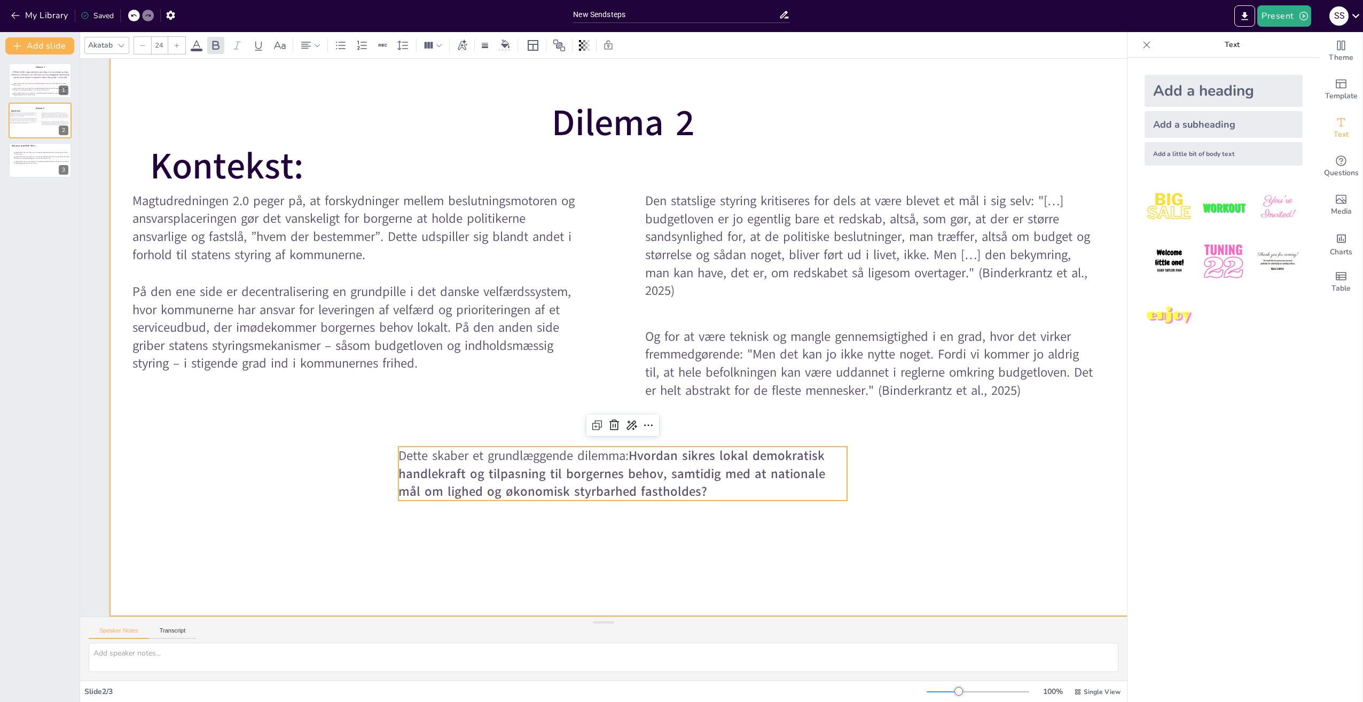
click at [741, 559] on div at bounding box center [624, 329] width 1080 height 680
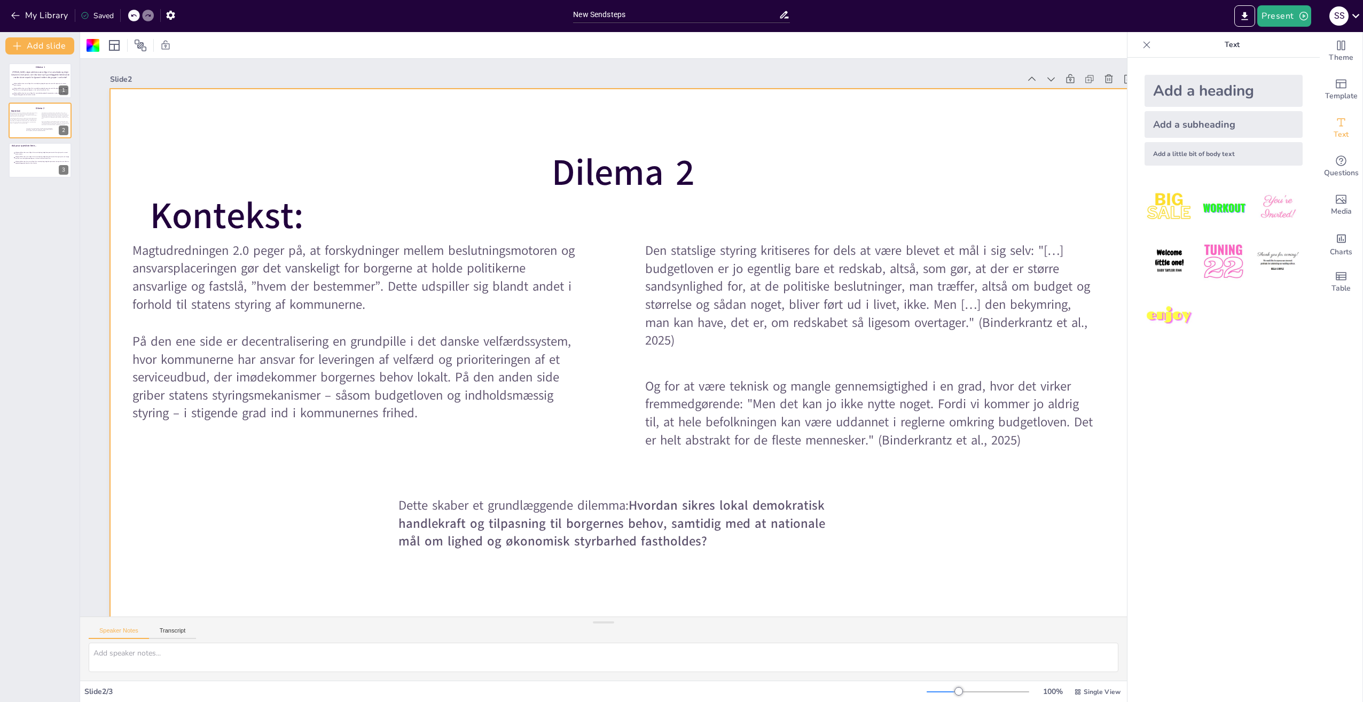
scroll to position [0, 54]
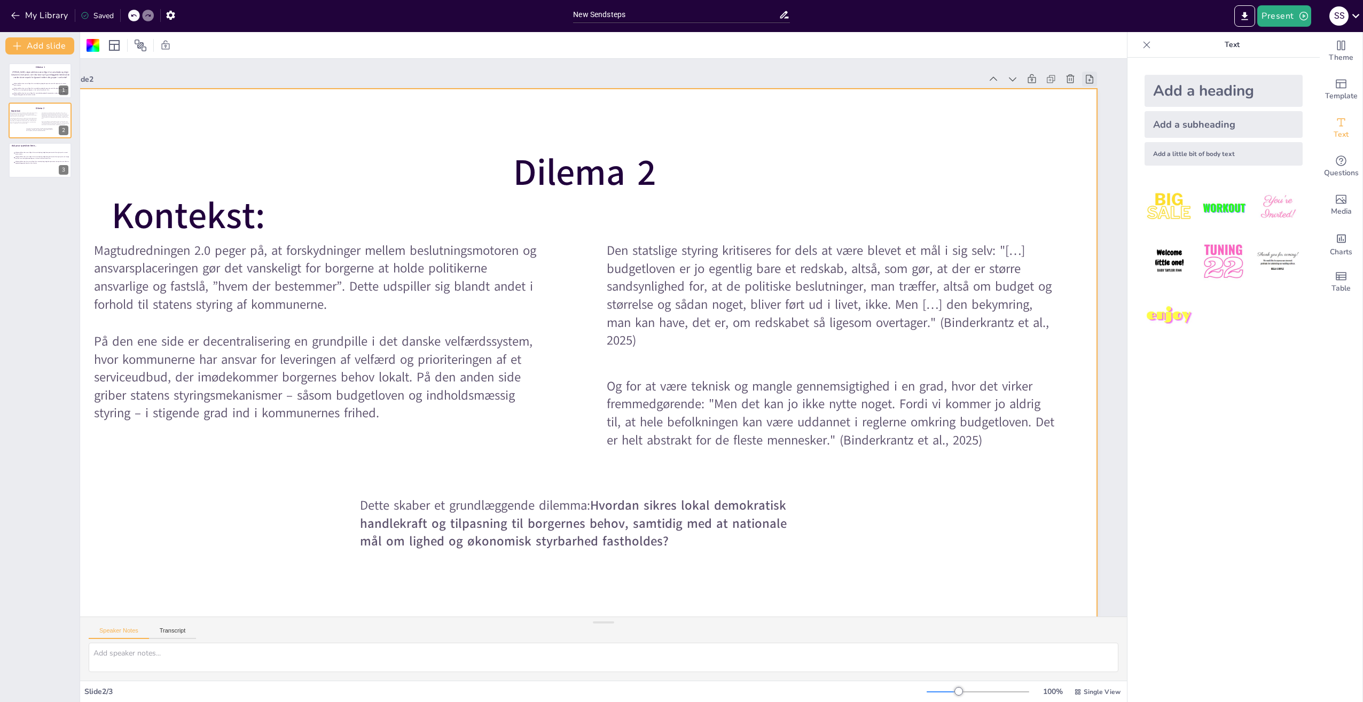
click at [1082, 84] on div at bounding box center [1089, 79] width 15 height 15
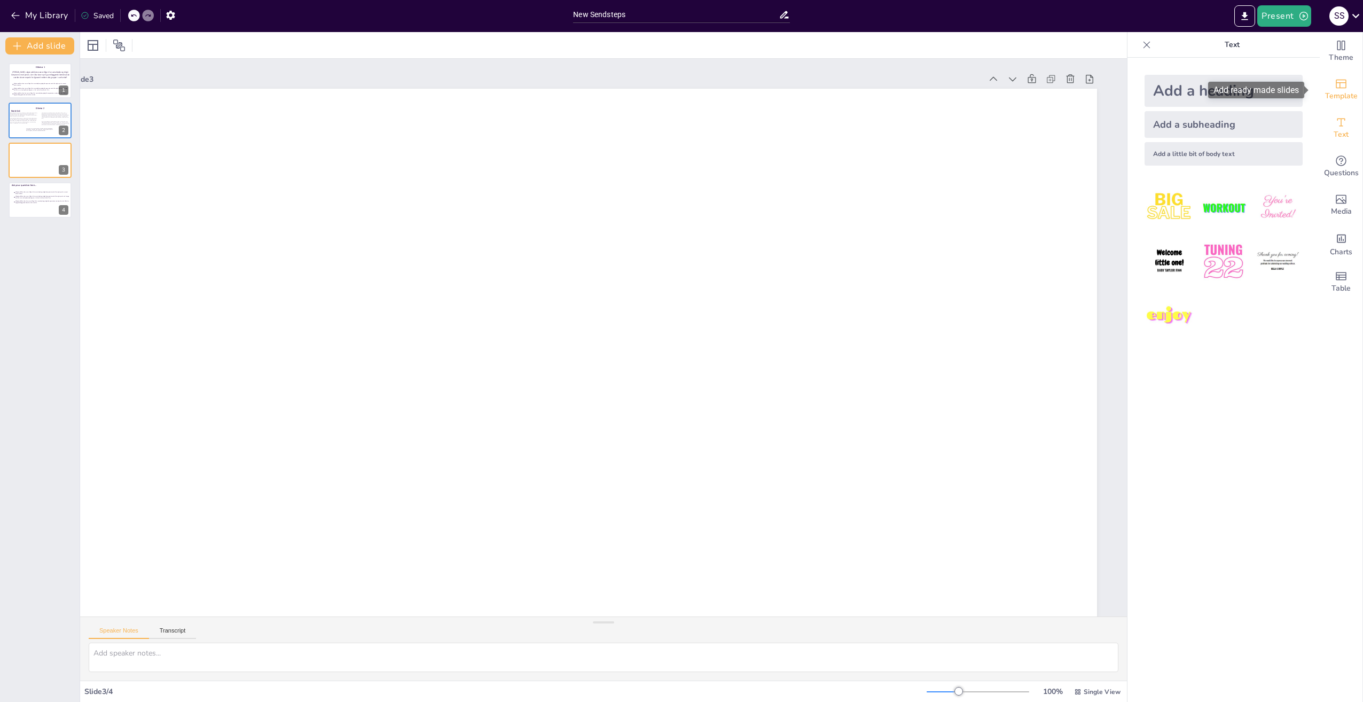
click at [1325, 91] on span "Template" at bounding box center [1341, 96] width 33 height 12
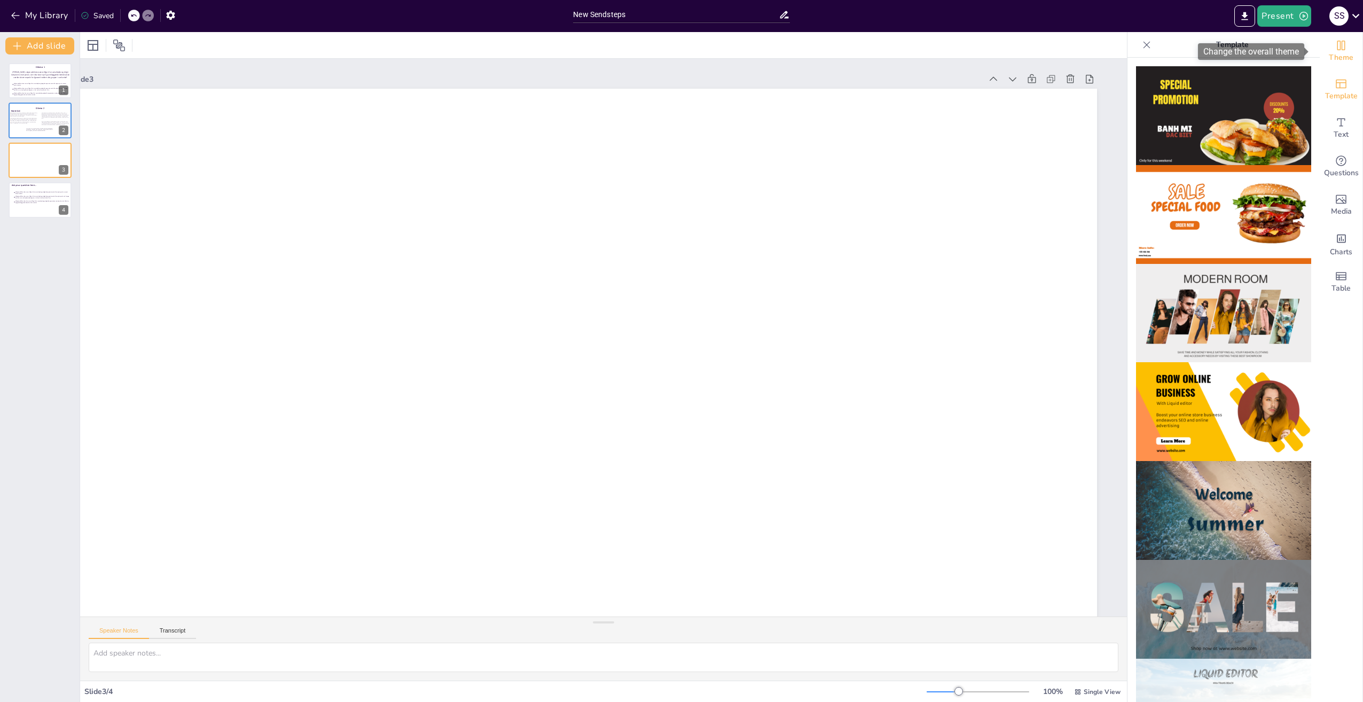
click at [1335, 51] on icon "Change the overall theme" at bounding box center [1341, 45] width 13 height 13
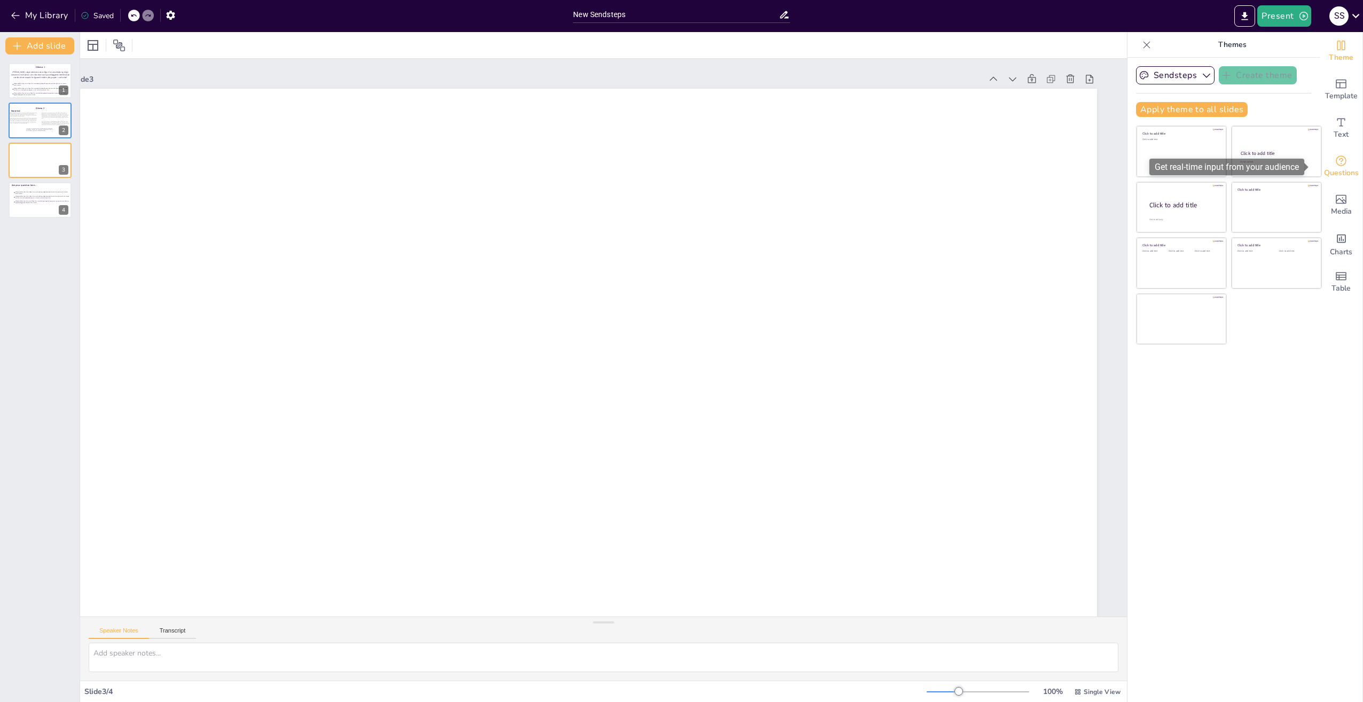
click at [1339, 164] on icon "Get real-time input from your audience" at bounding box center [1341, 160] width 13 height 13
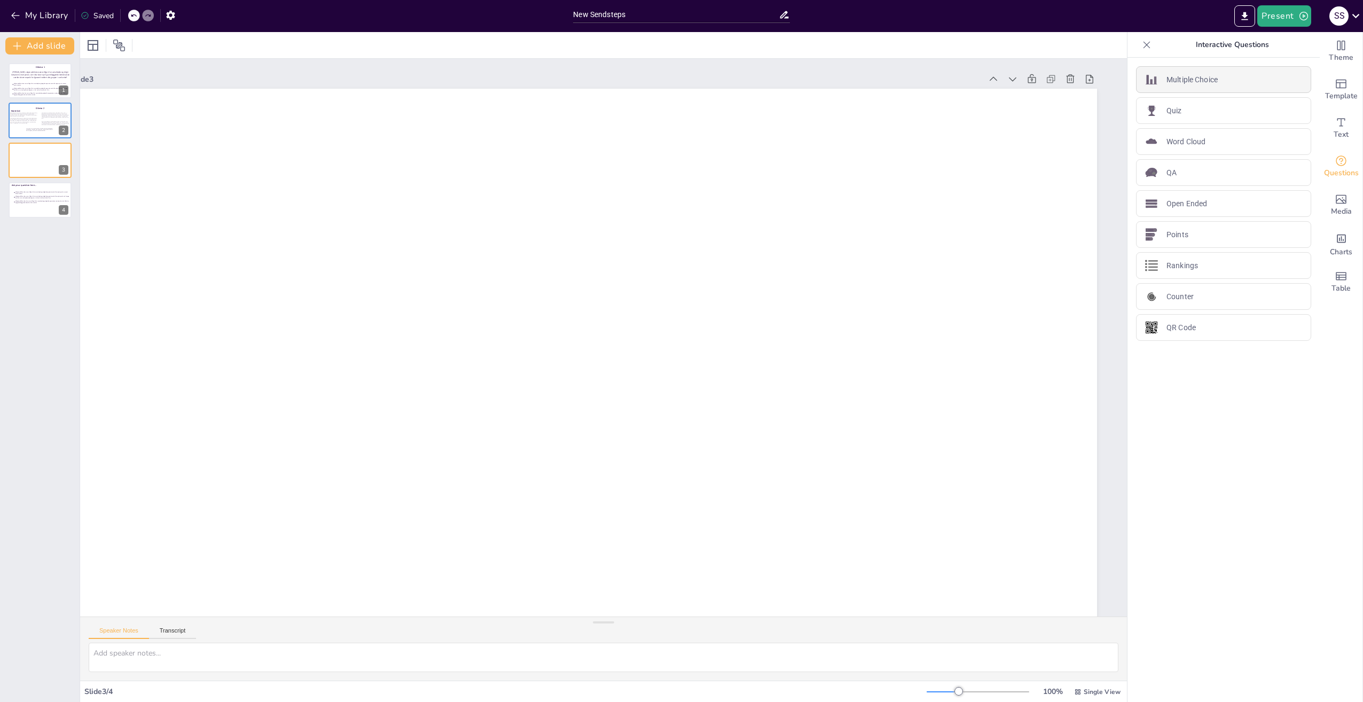
click at [1185, 81] on p "Multiple Choice" at bounding box center [1191, 79] width 51 height 11
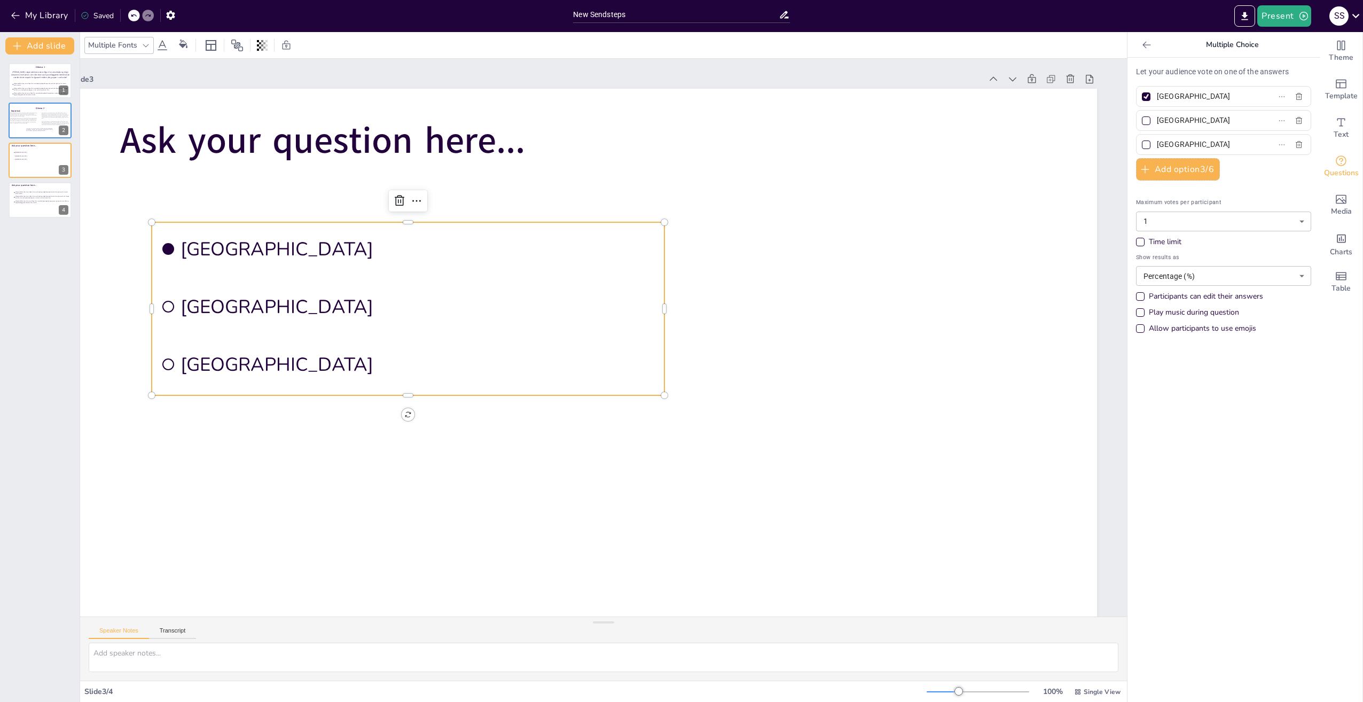
click at [1199, 100] on input "[GEOGRAPHIC_DATA]" at bounding box center [1206, 96] width 99 height 15
paste input "1. Kommuner bør have større råderum til at prioritere og tilrettelægge velfærds…"
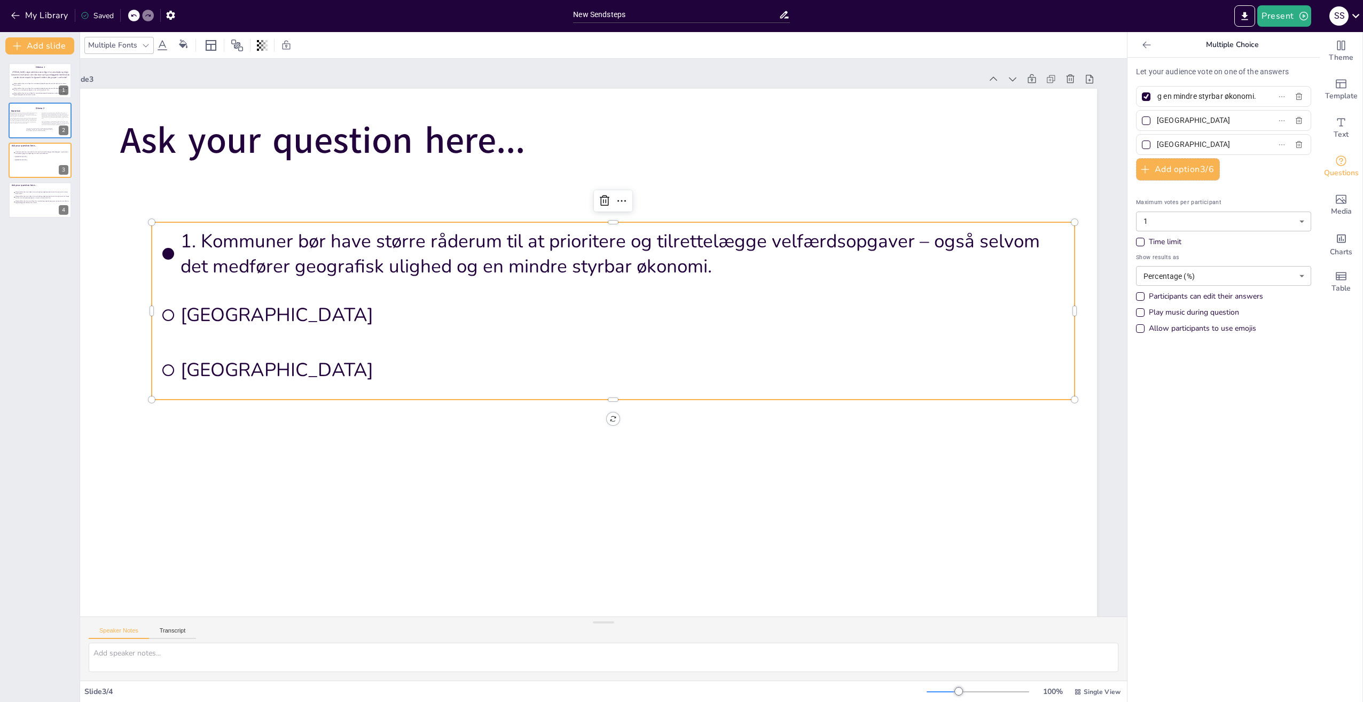
click at [194, 242] on span "1. Kommuner bør have større råderum til at prioritere og tilrettelægge velfærds…" at bounding box center [623, 254] width 885 height 50
click at [1165, 96] on input "1. Kommuner bør have større råderum til at prioritere og tilrettelægge velfærds…" at bounding box center [1206, 96] width 99 height 15
type input "Kommuner bør have større råderum til at prioritere og tilrettelægge velfærdsopg…"
click at [1142, 124] on div at bounding box center [1146, 120] width 9 height 9
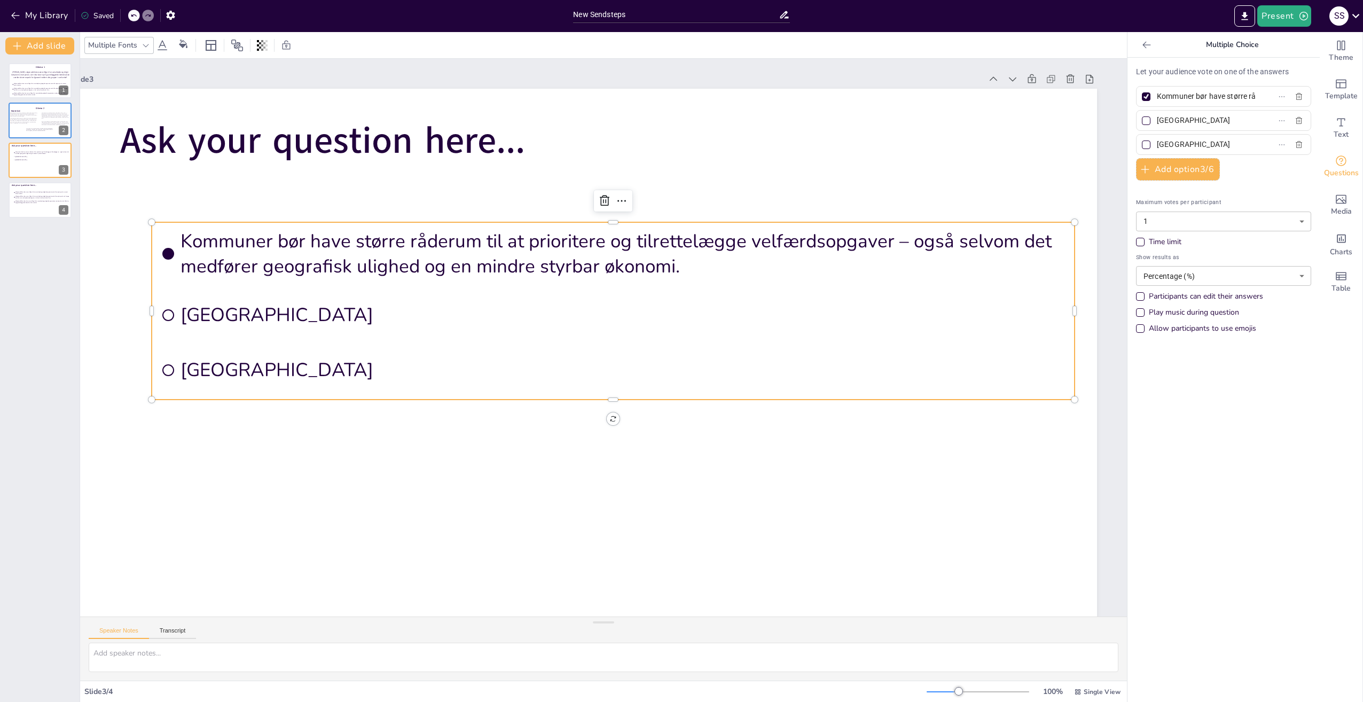
click at [1157, 124] on input "[GEOGRAPHIC_DATA]" at bounding box center [1206, 120] width 99 height 15
checkbox input "true"
click at [1143, 145] on div at bounding box center [1145, 144] width 5 height 5
click at [1157, 145] on input "[GEOGRAPHIC_DATA]" at bounding box center [1206, 144] width 99 height 15
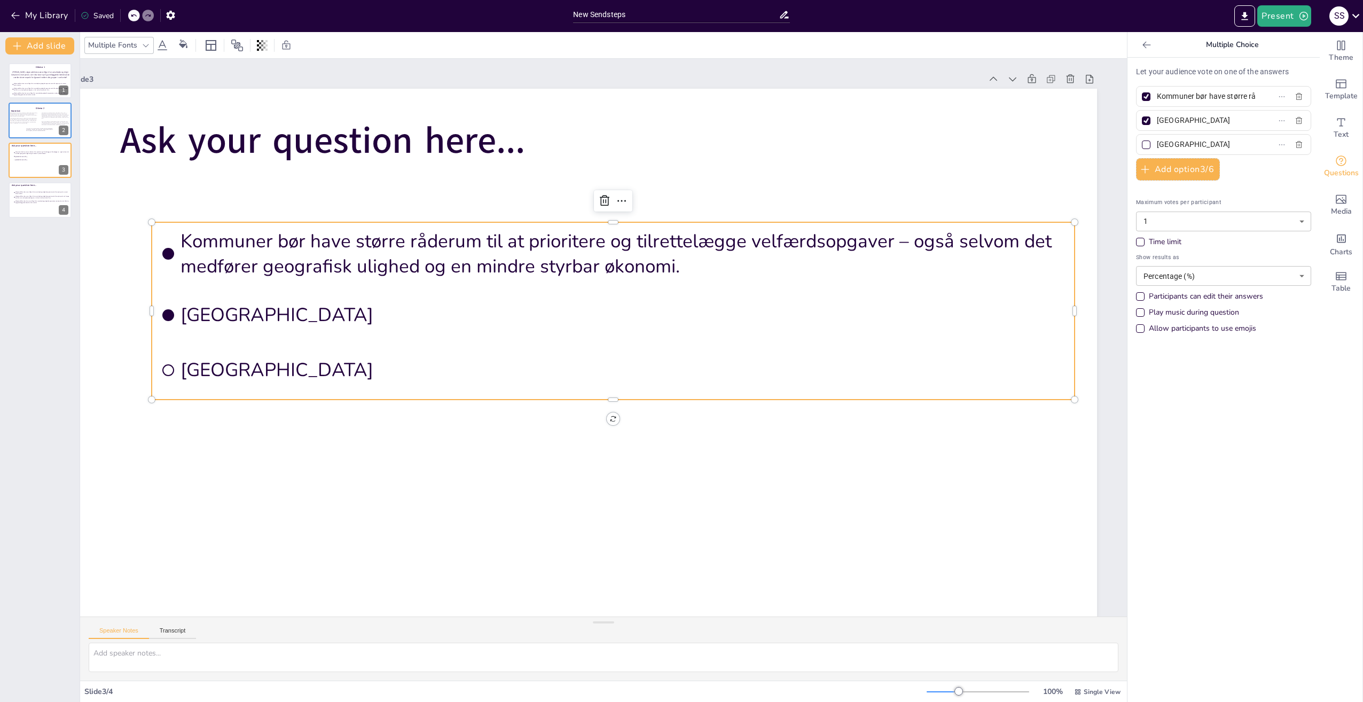
checkbox input "true"
click at [1142, 119] on div at bounding box center [1146, 120] width 9 height 9
click at [1157, 119] on input "[GEOGRAPHIC_DATA]" at bounding box center [1206, 120] width 99 height 15
checkbox input "false"
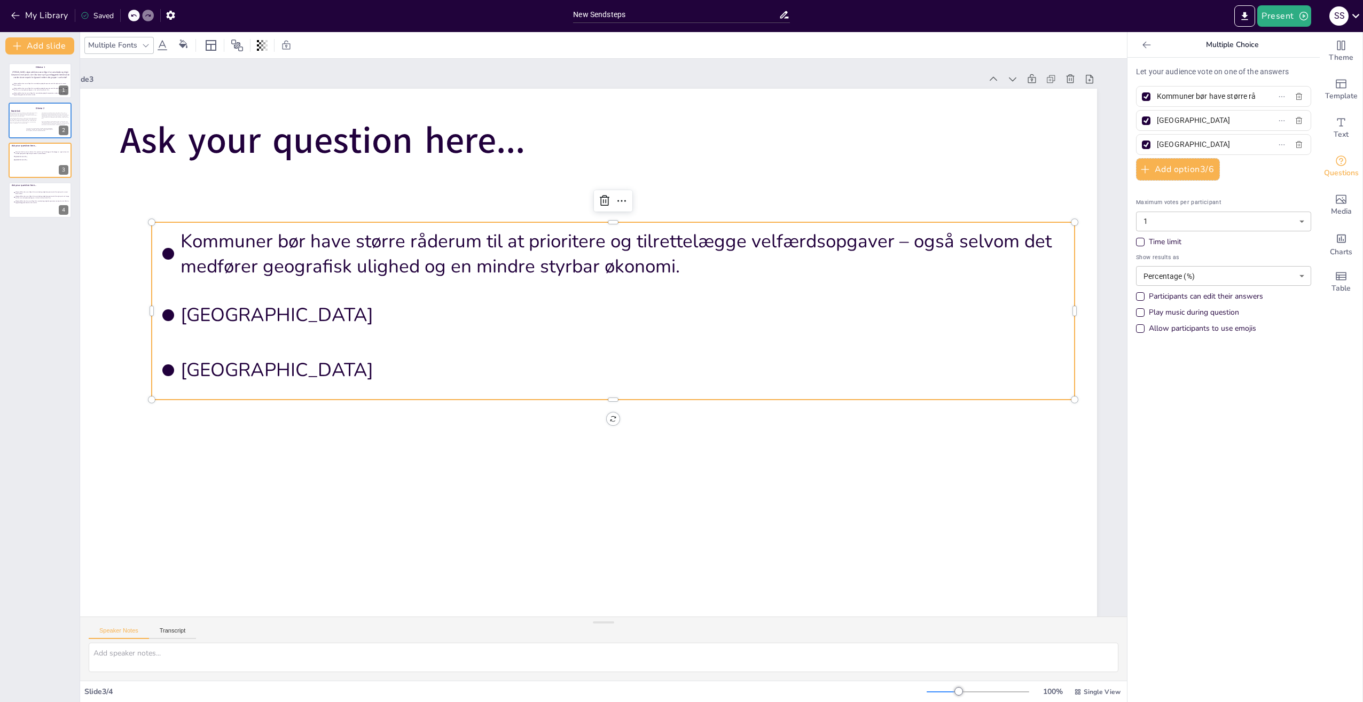
checkbox input "false"
click at [1142, 119] on div at bounding box center [1146, 120] width 9 height 9
click at [1157, 119] on input "[GEOGRAPHIC_DATA]" at bounding box center [1206, 120] width 99 height 15
checkbox input "true"
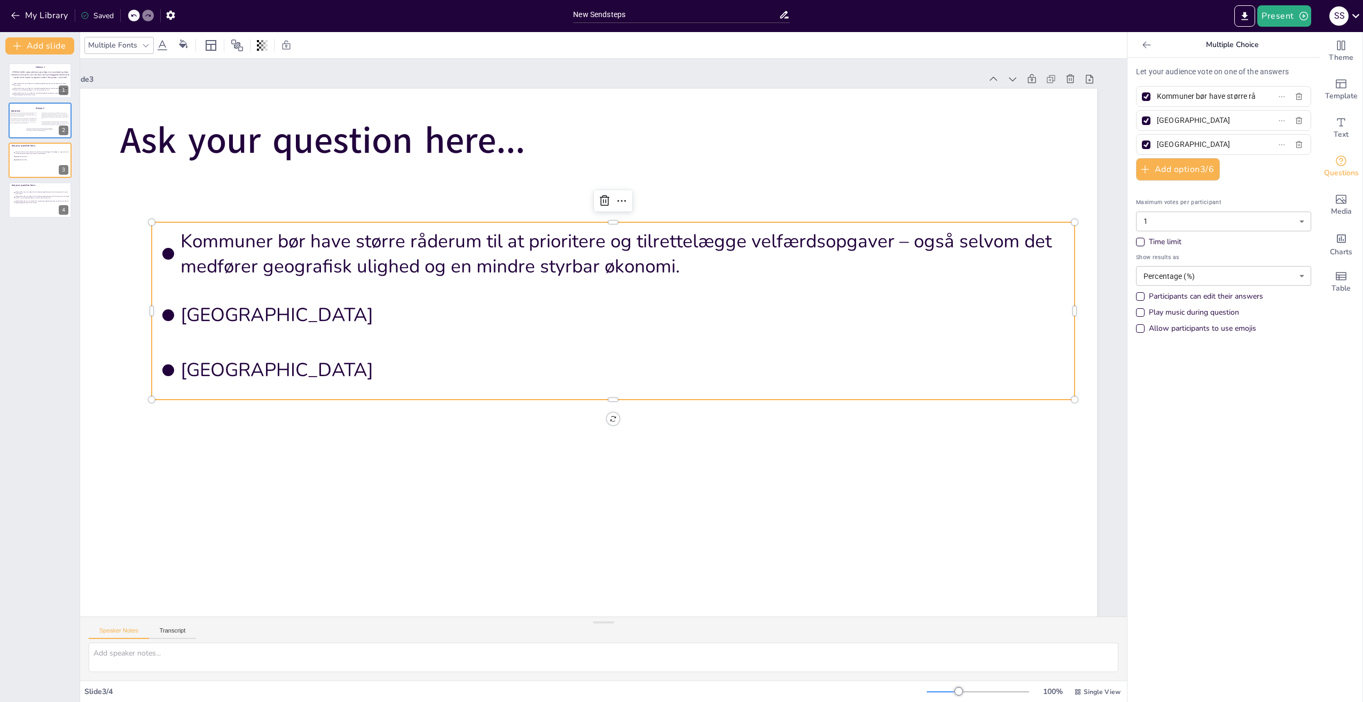
click at [1218, 123] on input "[GEOGRAPHIC_DATA]" at bounding box center [1206, 120] width 99 height 15
paste input "2. Kommuner bør have mindre råderum til at prioritere og tilrettelægge velfærds…"
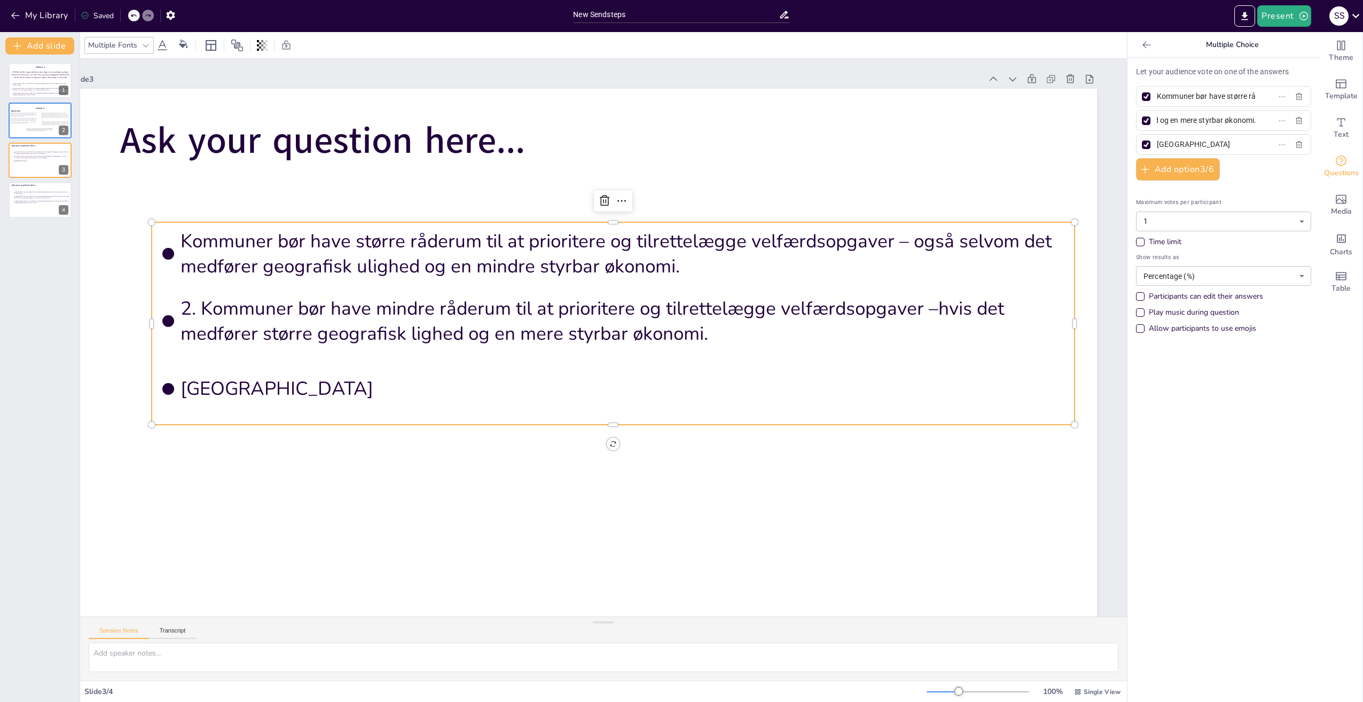
click at [193, 310] on span "2. Kommuner bør have mindre råderum til at prioritere og tilrettelægge velfærds…" at bounding box center [623, 321] width 885 height 50
click at [1165, 118] on input "2. Kommuner bør have mindre råderum til at prioritere og tilrettelægge velfærds…" at bounding box center [1206, 120] width 99 height 15
type input "Kommuner bør have mindre råderum til at prioritere og tilrettelægge velfærdsopg…"
click at [1202, 143] on input "[GEOGRAPHIC_DATA]" at bounding box center [1206, 144] width 99 height 15
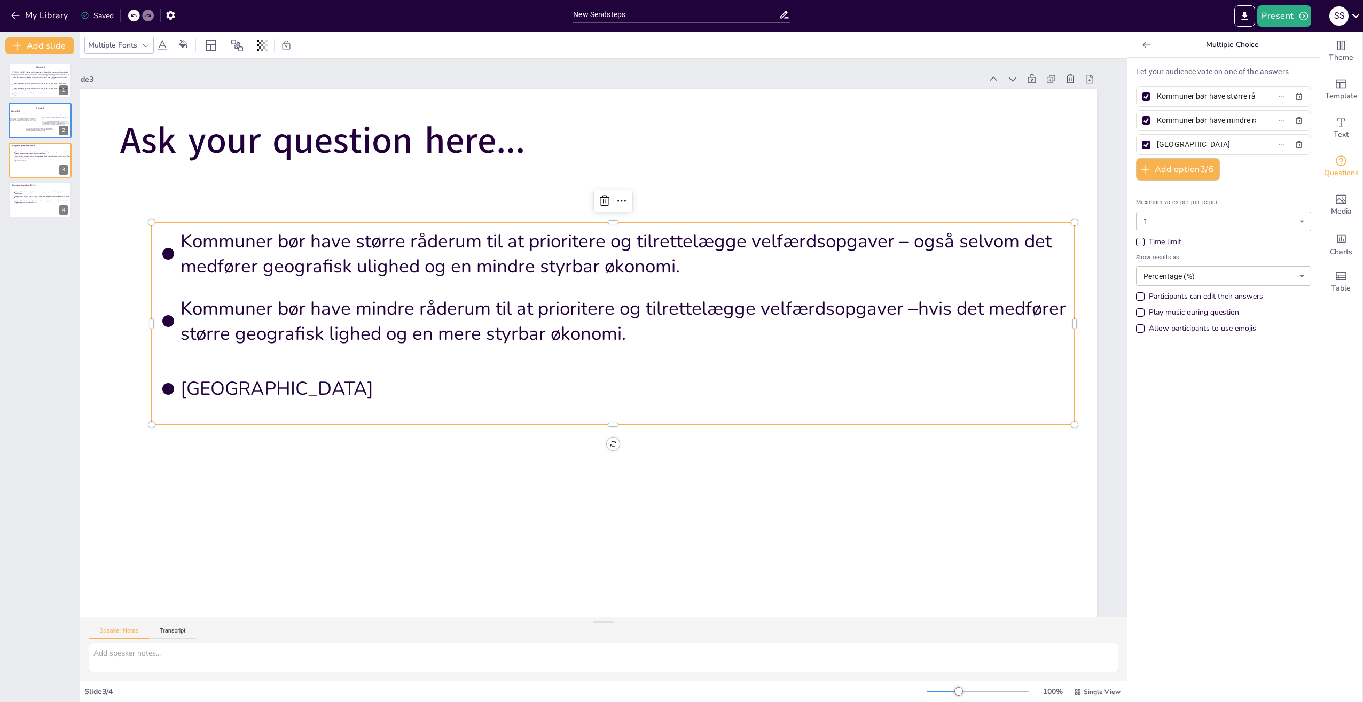
click at [1202, 143] on input "[GEOGRAPHIC_DATA]" at bounding box center [1206, 144] width 99 height 15
paste input "3. Kommuner bør have uændret råderum (status quo) i forhold til at prioritere o…"
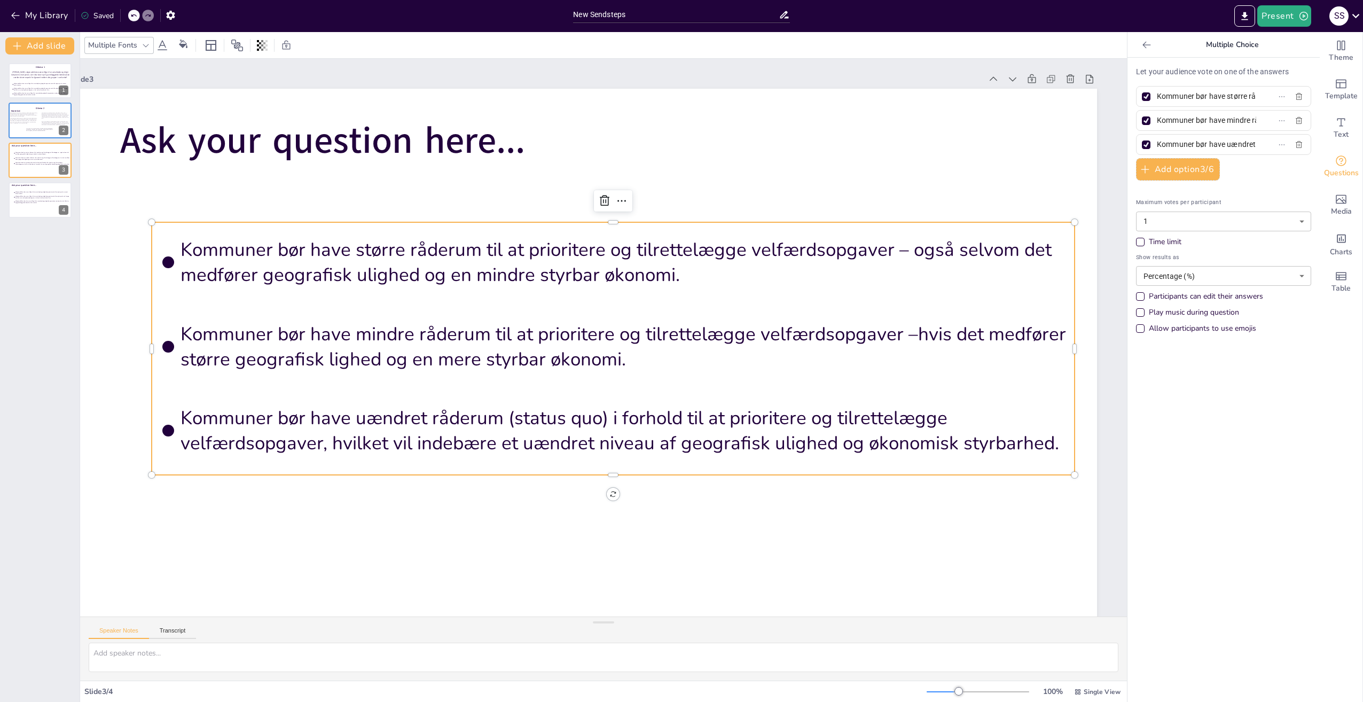
type input "Kommuner bør have uændret råderum (status quo) i forhold til at prioritere og t…"
click at [1163, 241] on div "Time limit" at bounding box center [1165, 242] width 33 height 11
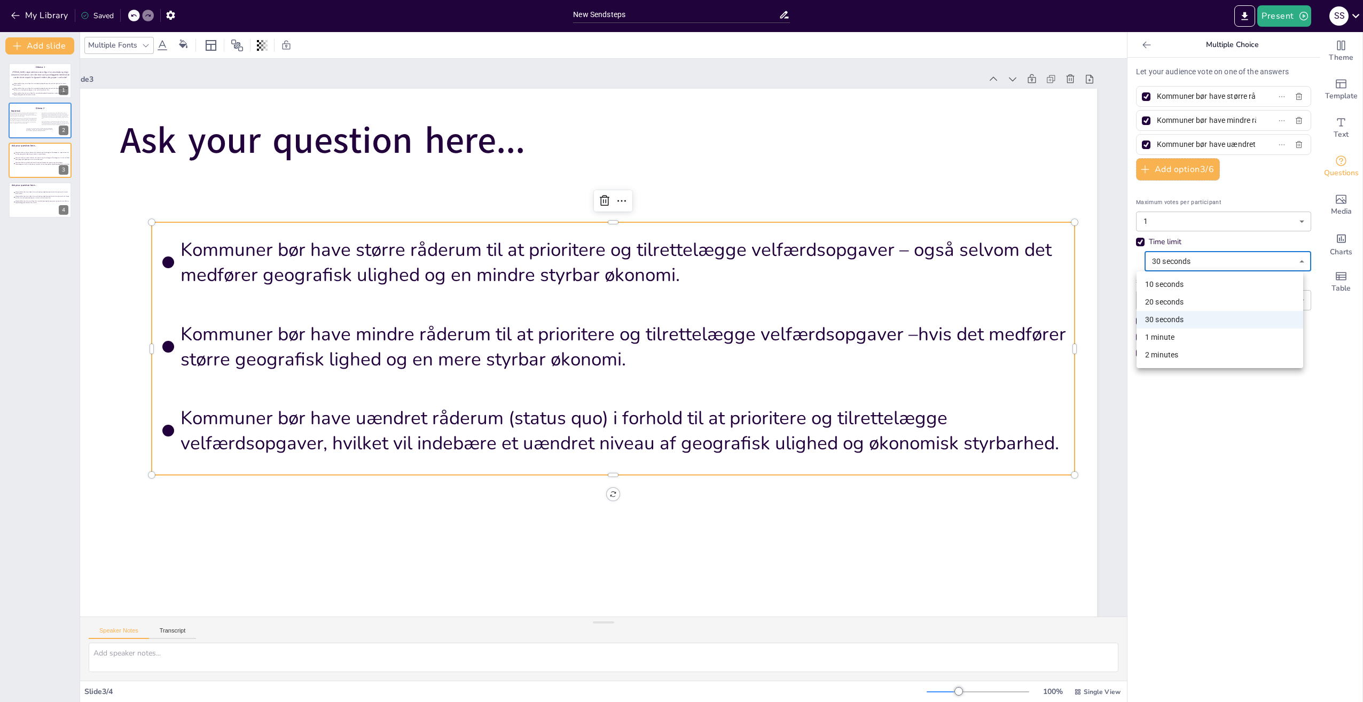
click at [1180, 262] on body "My Library Saved New Sendsteps Present S S Document fonts Akatab Recently used …" at bounding box center [681, 351] width 1363 height 702
click at [1170, 353] on li "2 minutes" at bounding box center [1219, 355] width 167 height 18
type input "120"
click at [71, 208] on div at bounding box center [40, 200] width 64 height 36
type input "Valgte politikere bør være villige til at samarbejde og indgå kompromis med all…"
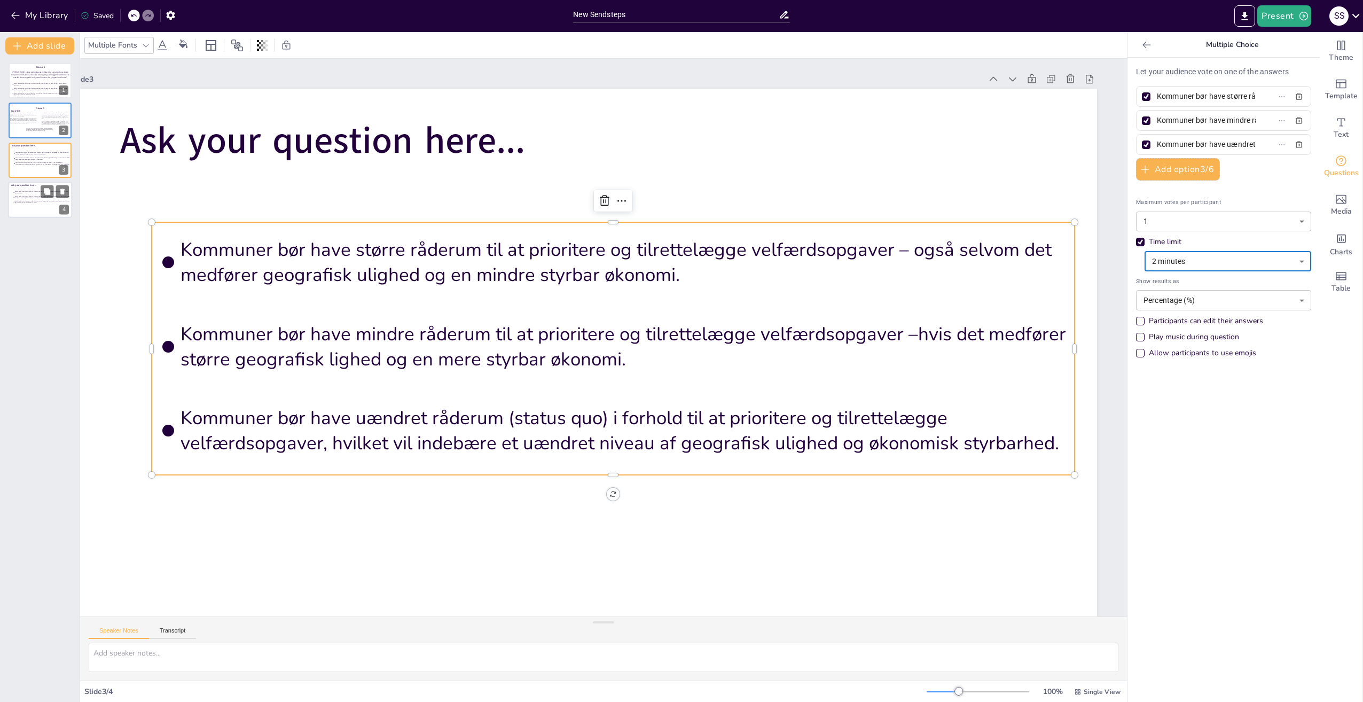
type input "Valgte politikere bør være villige til at samarbejde og indgå kompromis med all…"
type input "Valgte politikere bør kun være villige til at samarbejde og indgå kompromisser …"
type input "number"
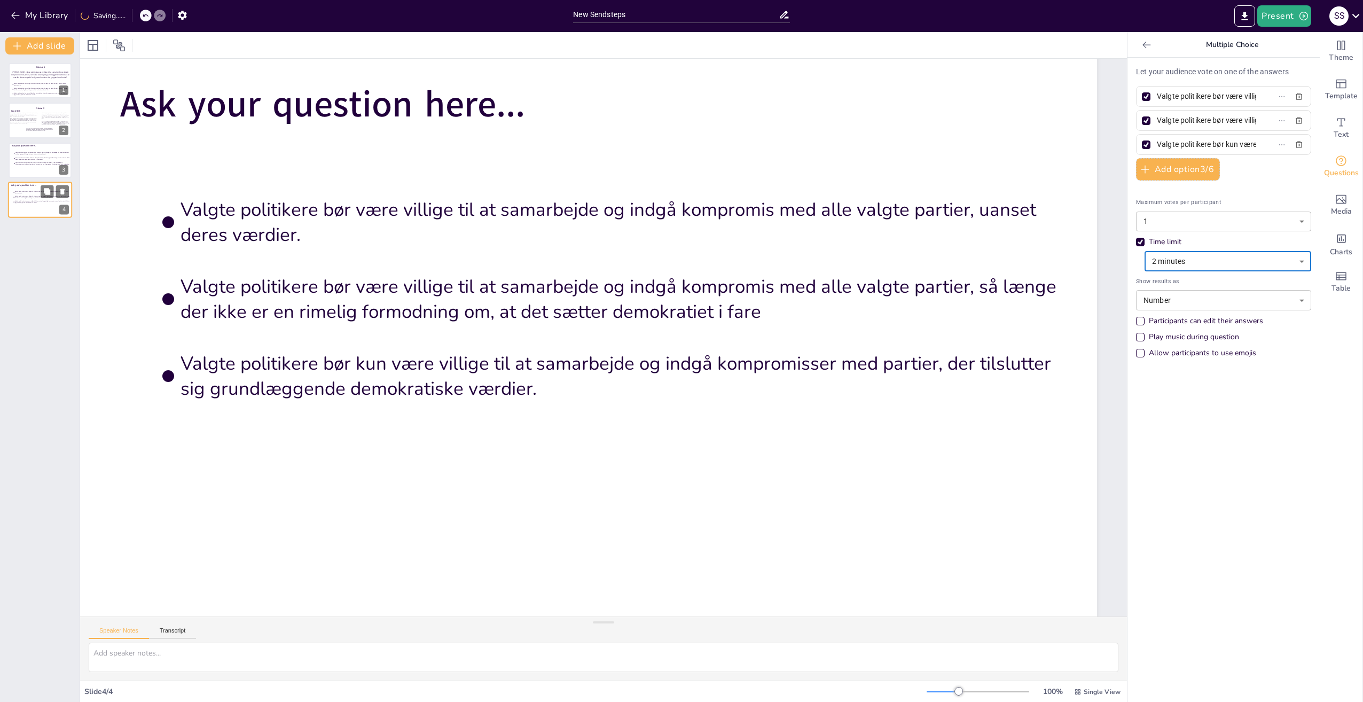
scroll to position [40, 54]
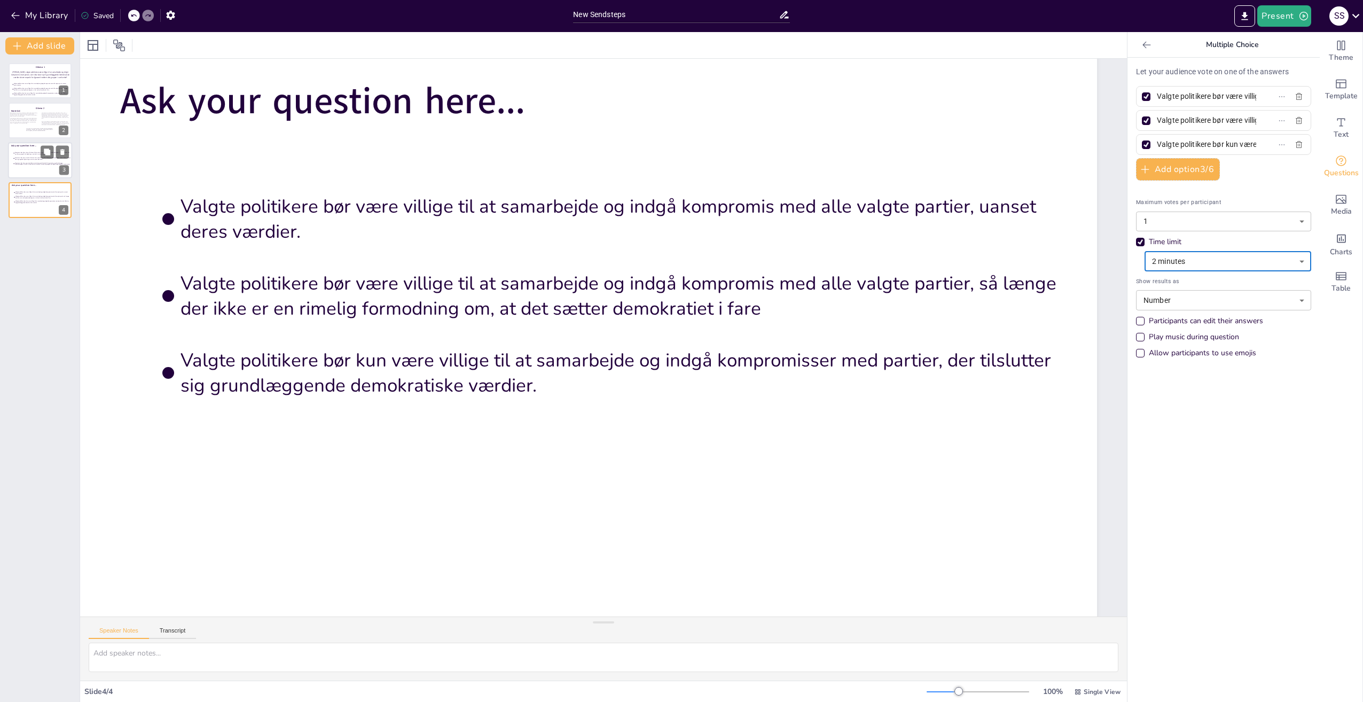
click at [36, 162] on span "Kommuner bør have uændret råderum (status quo) i forhold til at prioritere og t…" at bounding box center [43, 163] width 56 height 3
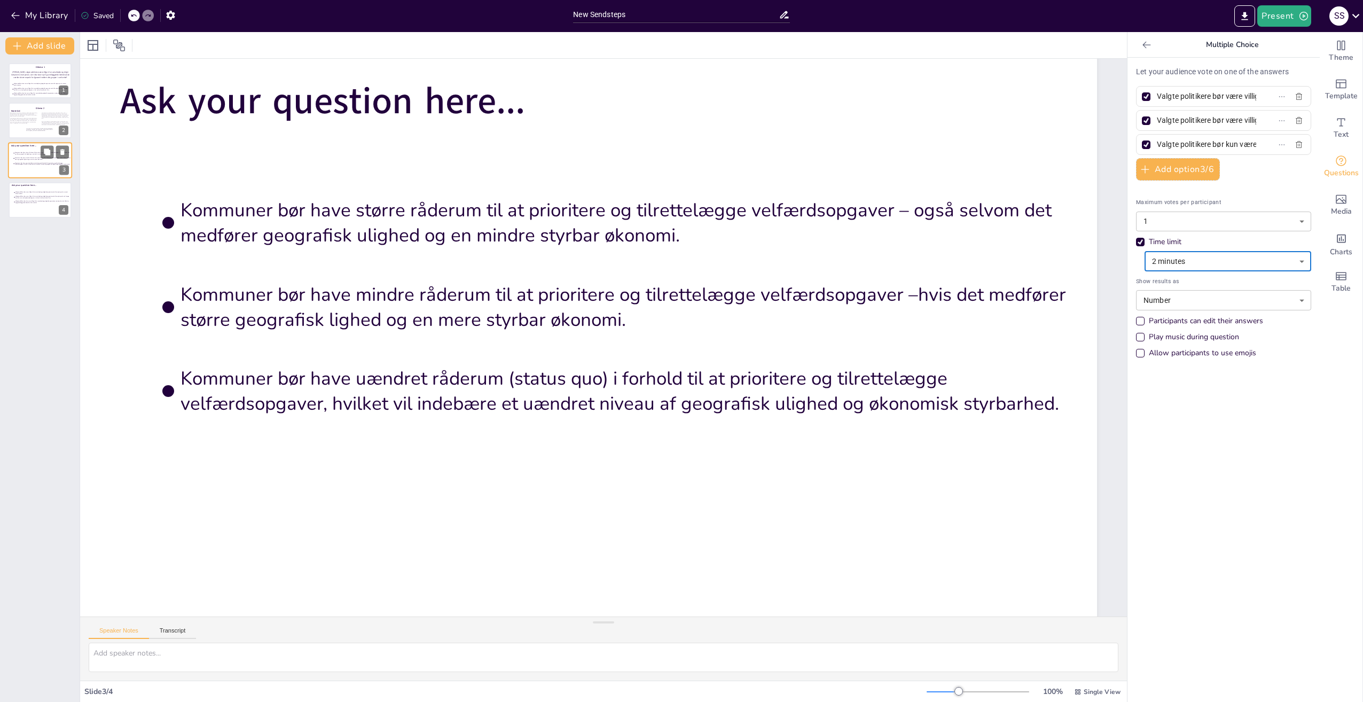
type input "Kommuner bør have større råderum til at prioritere og tilrettelægge velfærdsopg…"
type input "Kommuner bør have mindre råderum til at prioritere og tilrettelægge velfærdsopg…"
type input "Kommuner bør have uændret råderum (status quo) i forhold til at prioritere og t…"
type input "percentage"
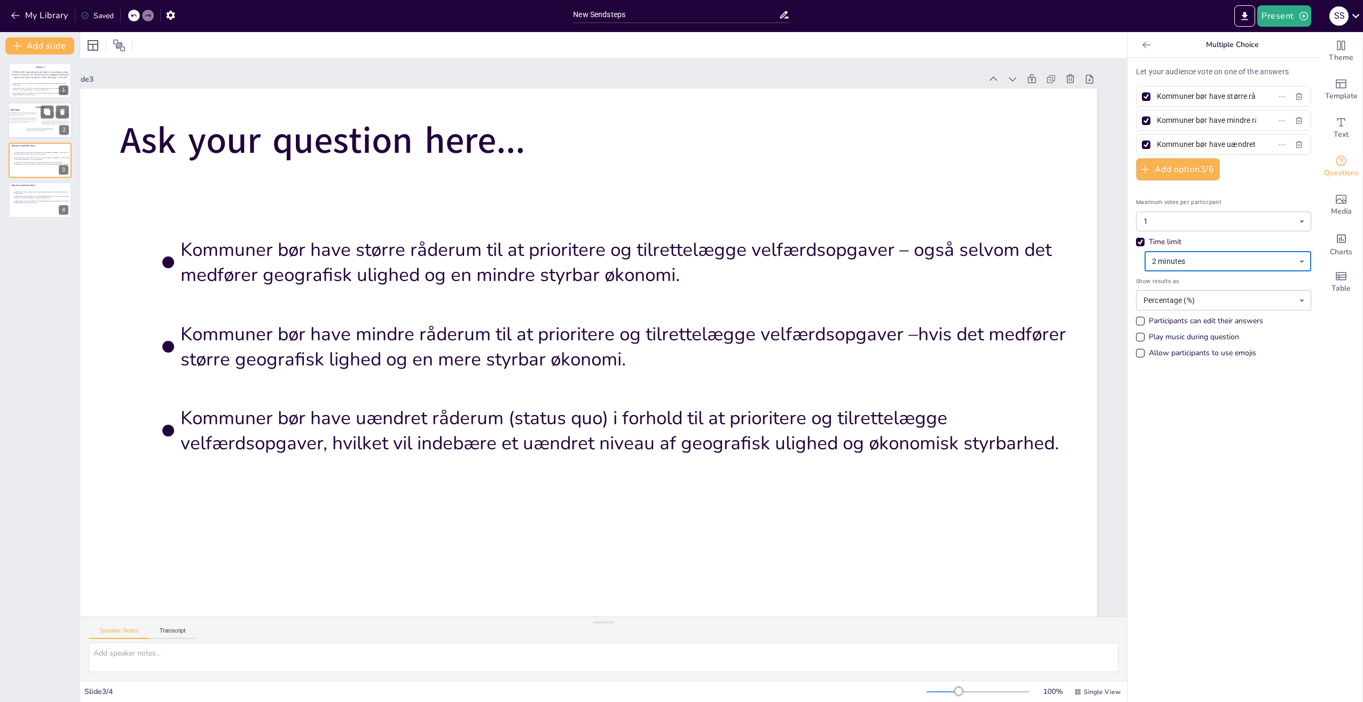
click at [37, 126] on div at bounding box center [40, 121] width 64 height 36
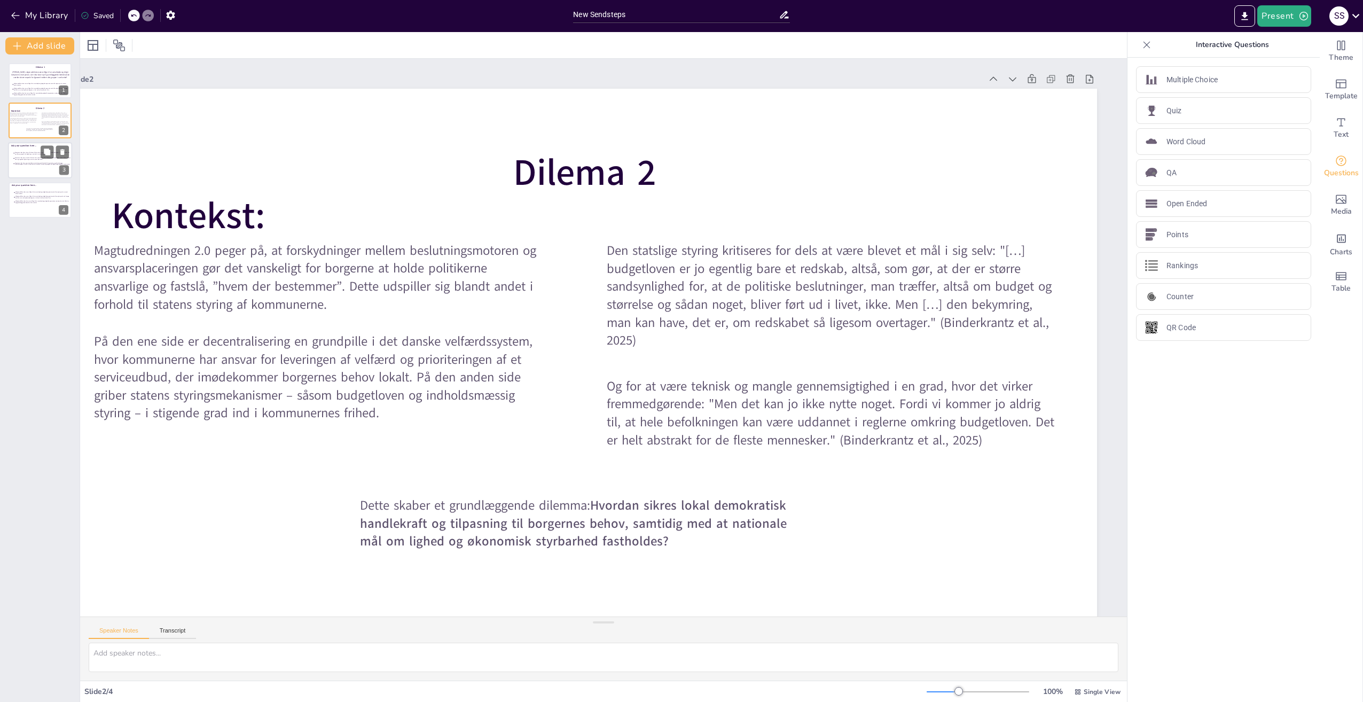
click at [19, 154] on span "Kommuner bør have større råderum til at prioritere og tilrettelægge velfærdsopg…" at bounding box center [43, 153] width 56 height 3
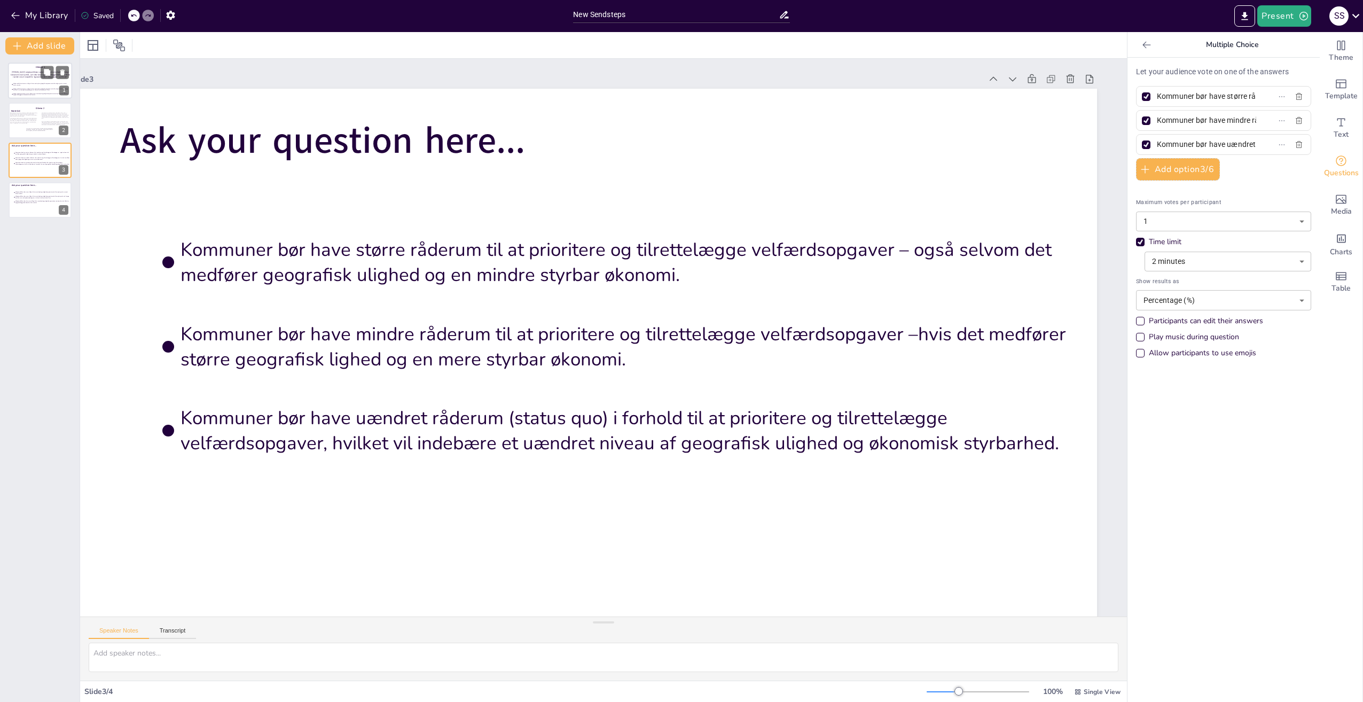
click at [29, 81] on p at bounding box center [40, 80] width 28 height 3
type input "Valgte politikere bør være villige til at samarbejde og indgå kompromis med all…"
type input "Valgte politikere bør kun være villige til at samarbejde og indgå kompromisser …"
type input "number"
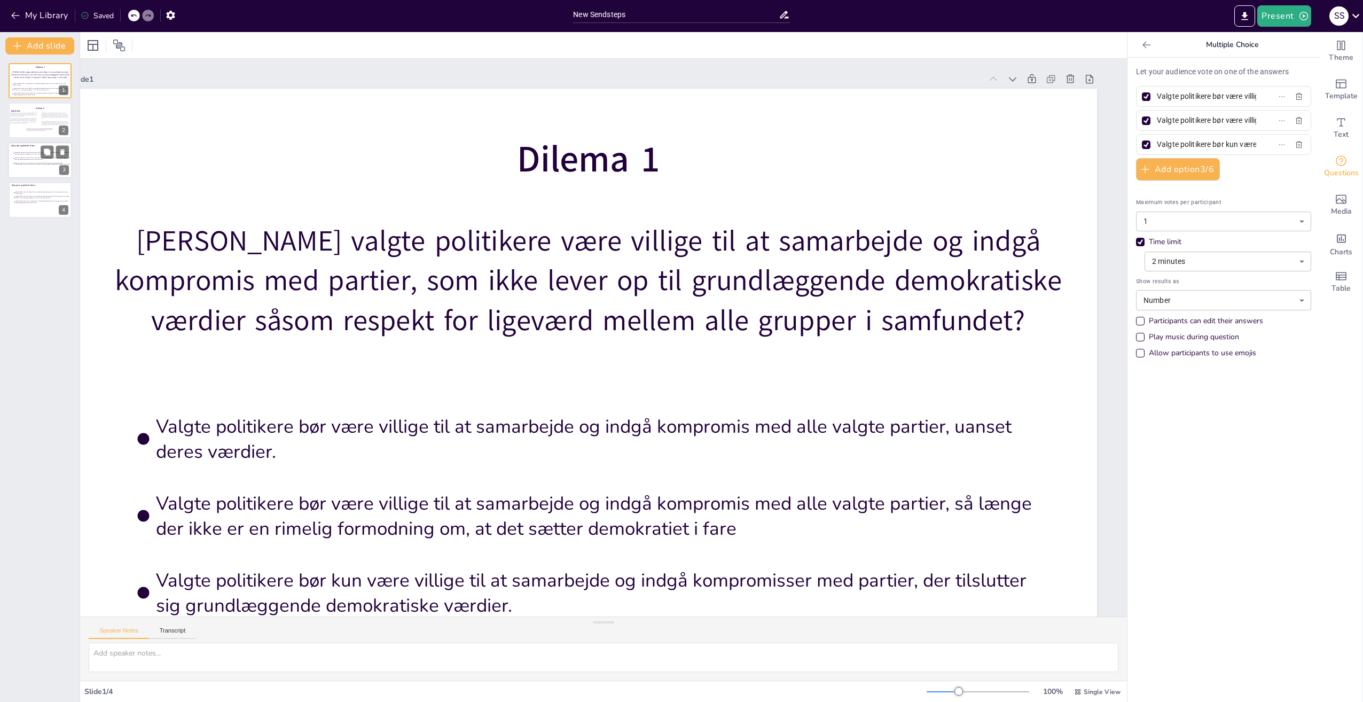
click at [43, 171] on div at bounding box center [40, 160] width 64 height 36
type input "Kommuner bør have større råderum til at prioritere og tilrettelægge velfærdsopg…"
type input "Kommuner bør have mindre råderum til at prioritere og tilrettelægge velfærdsopg…"
type input "Kommuner bør have uændret råderum (status quo) i forhold til at prioritere og t…"
type input "percentage"
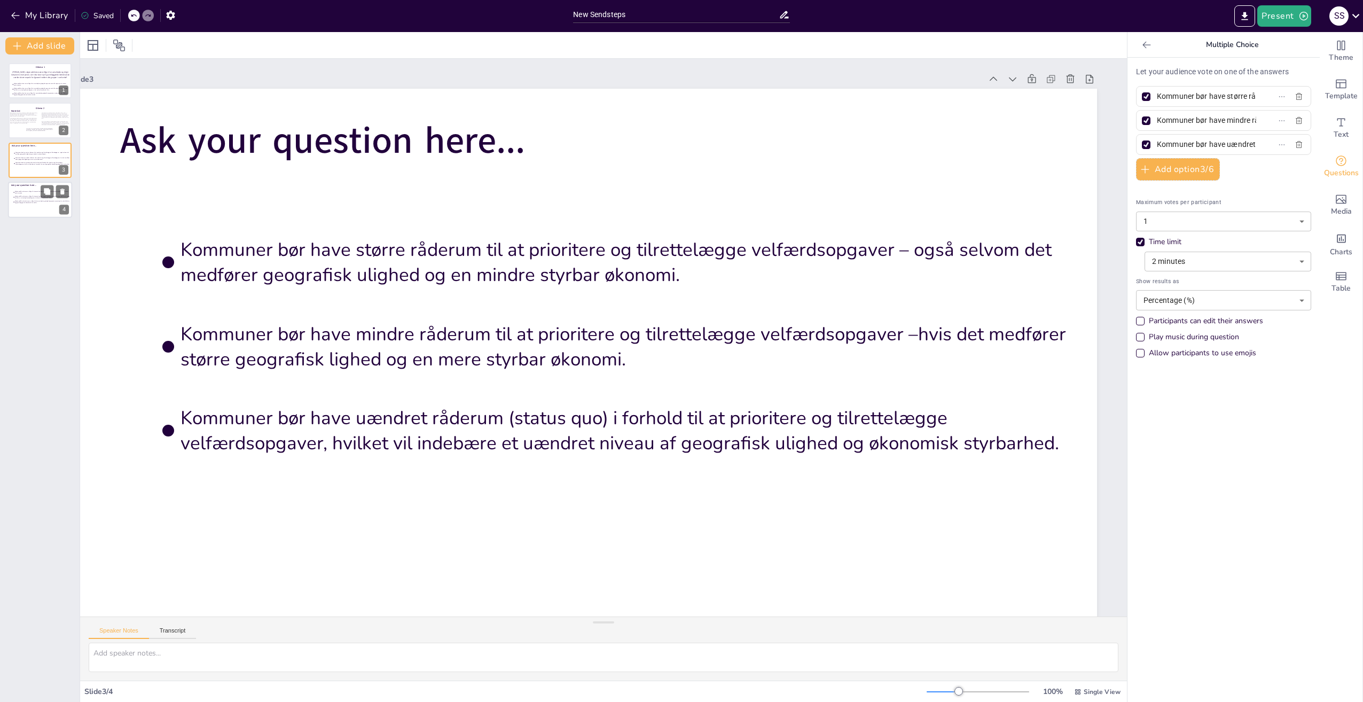
click at [20, 196] on span "Valgte politikere bør være villige til at samarbejde og indgå kompromis med all…" at bounding box center [43, 196] width 56 height 3
type input "Valgte politikere bør være villige til at samarbejde og indgå kompromis med all…"
type input "Valgte politikere bør kun være villige til at samarbejde og indgå kompromisser …"
type input "number"
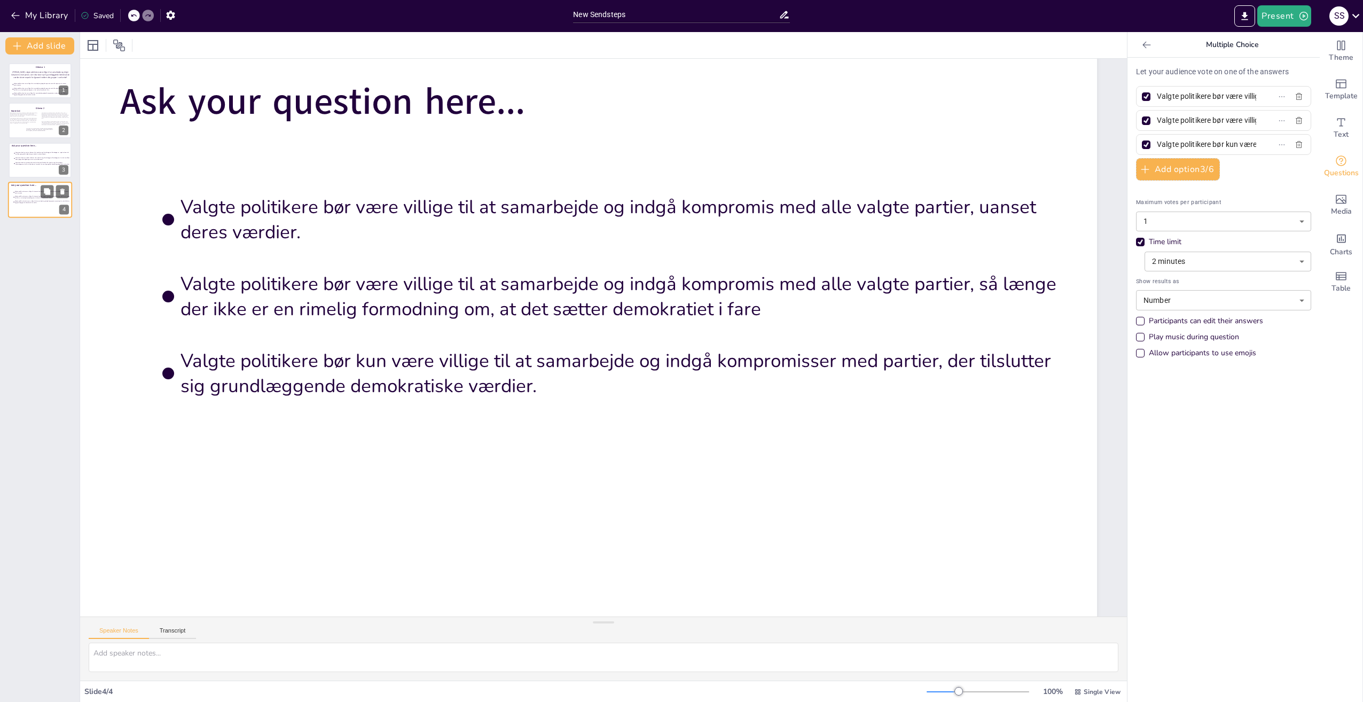
scroll to position [40, 54]
click at [21, 170] on div at bounding box center [40, 160] width 64 height 36
type input "Kommuner bør have større råderum til at prioritere og tilrettelægge velfærdsopg…"
type input "Kommuner bør have mindre råderum til at prioritere og tilrettelægge velfærdsopg…"
type input "Kommuner bør have uændret råderum (status quo) i forhold til at prioritere og t…"
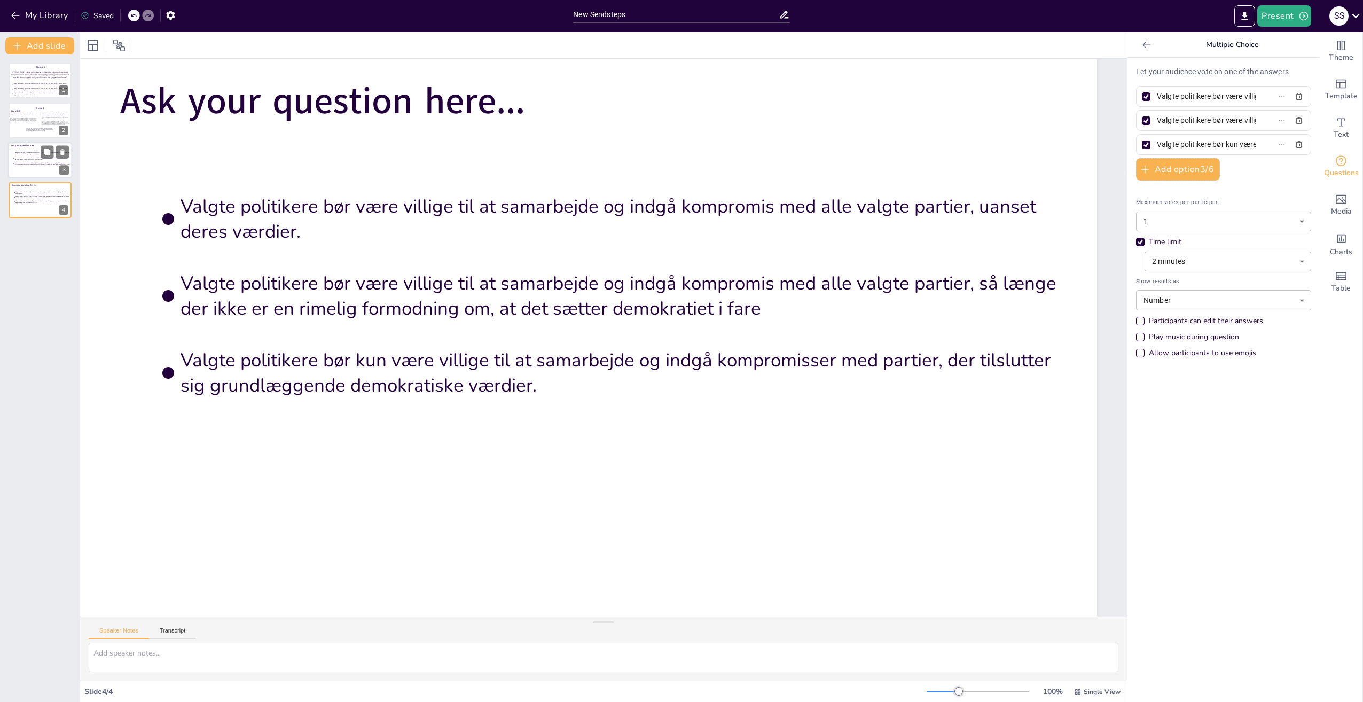
type input "percentage"
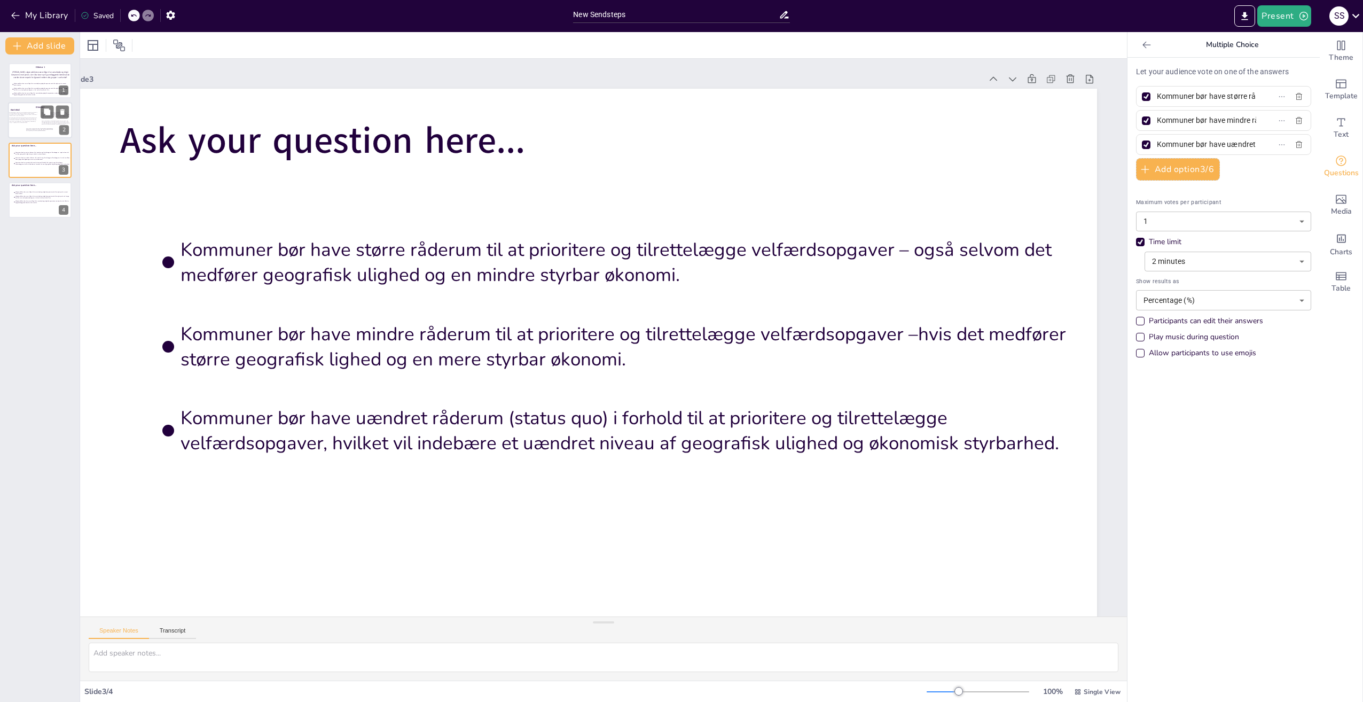
click at [39, 129] on span "Hvordan sikres lokal demokratisk handlekraft og tilpasning til borgernes behov,…" at bounding box center [39, 129] width 27 height 3
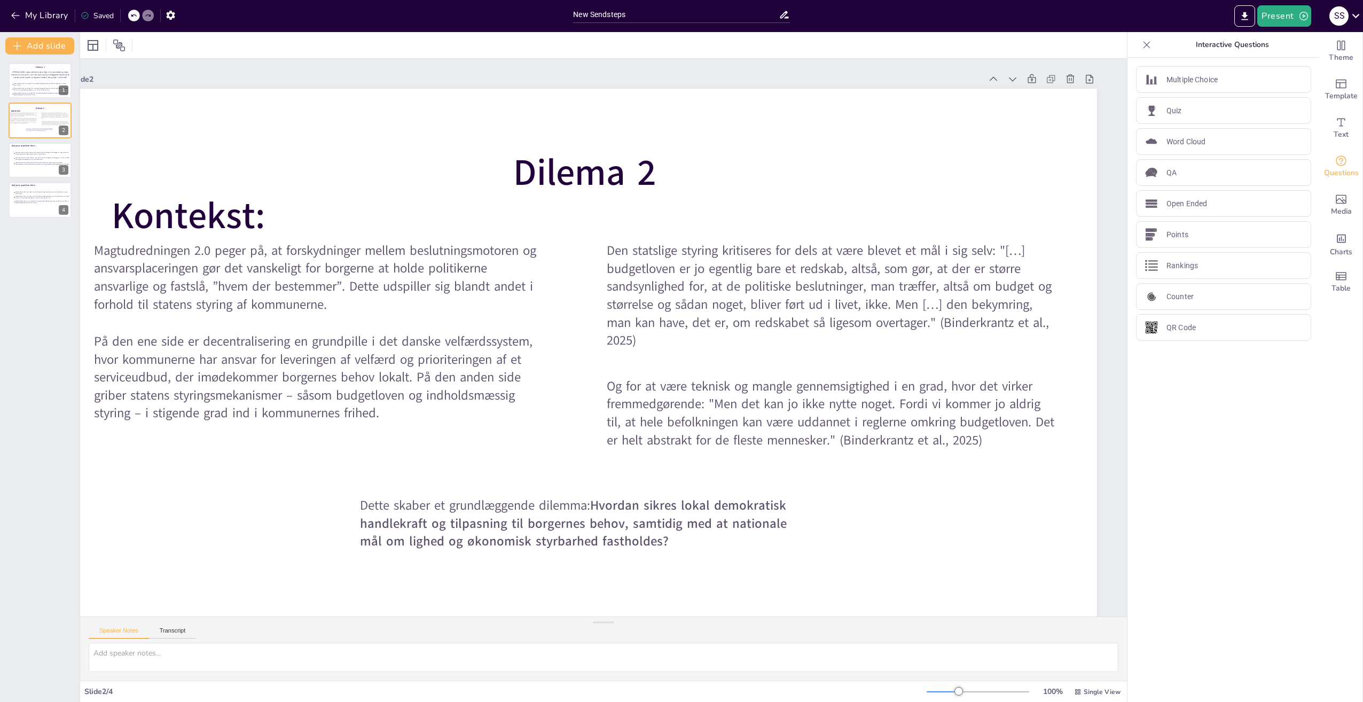
click at [133, 18] on icon at bounding box center [133, 15] width 6 height 6
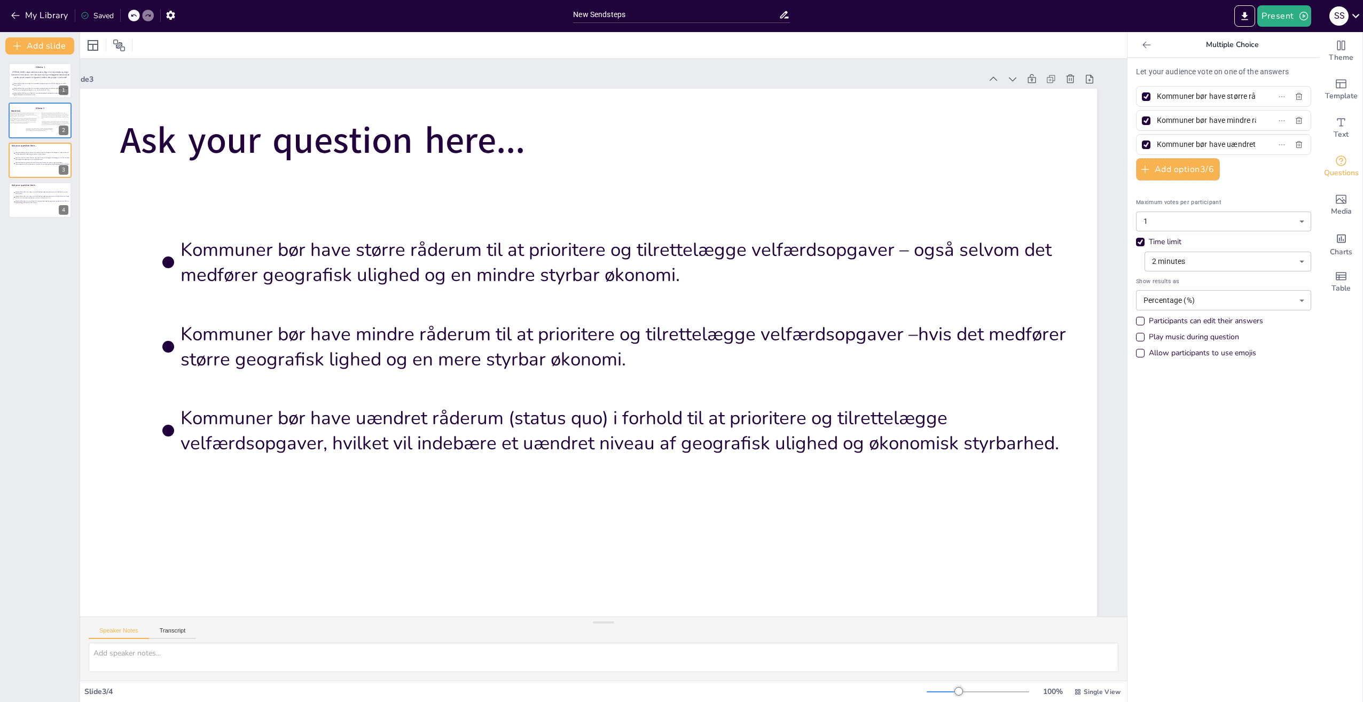
click at [135, 15] on icon at bounding box center [133, 15] width 5 height 3
click at [151, 15] on icon at bounding box center [147, 15] width 5 height 3
click at [62, 190] on icon at bounding box center [62, 192] width 4 height 6
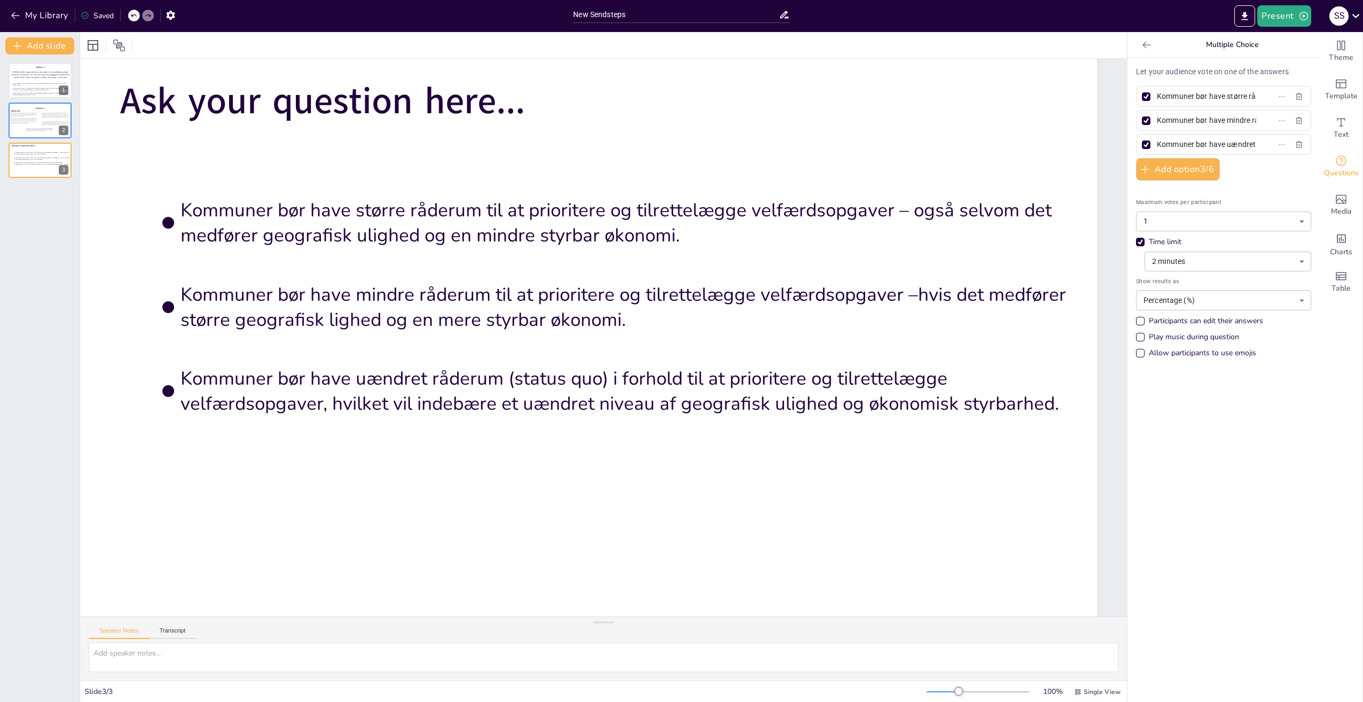
click at [146, 17] on icon at bounding box center [148, 15] width 6 height 6
click at [134, 9] on div "My Library Saved" at bounding box center [90, 14] width 181 height 19
click at [133, 17] on icon at bounding box center [133, 15] width 5 height 3
click at [132, 17] on icon at bounding box center [133, 15] width 5 height 3
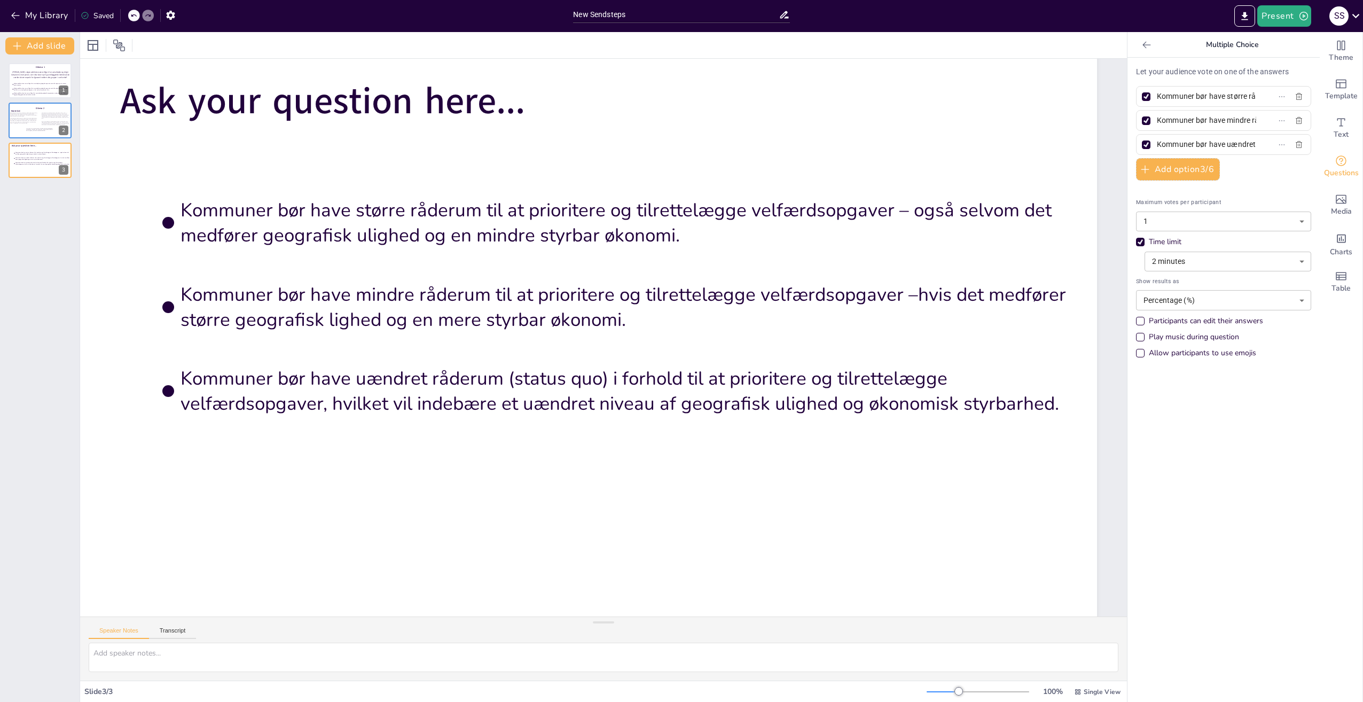
click at [129, 17] on div at bounding box center [134, 16] width 12 height 12
click at [41, 125] on div at bounding box center [40, 121] width 64 height 36
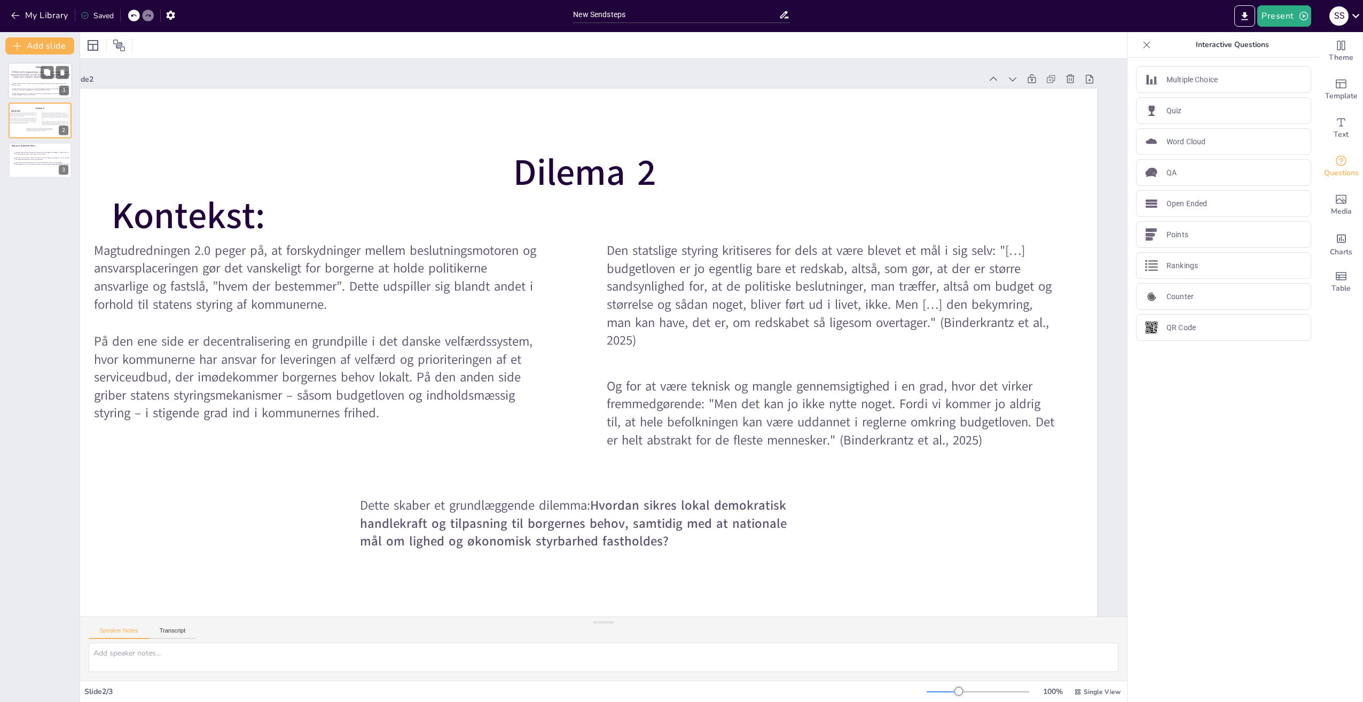
click at [16, 75] on p "[PERSON_NAME] valgte politikere være villige til at samarbejde og indgå komprom…" at bounding box center [40, 74] width 61 height 7
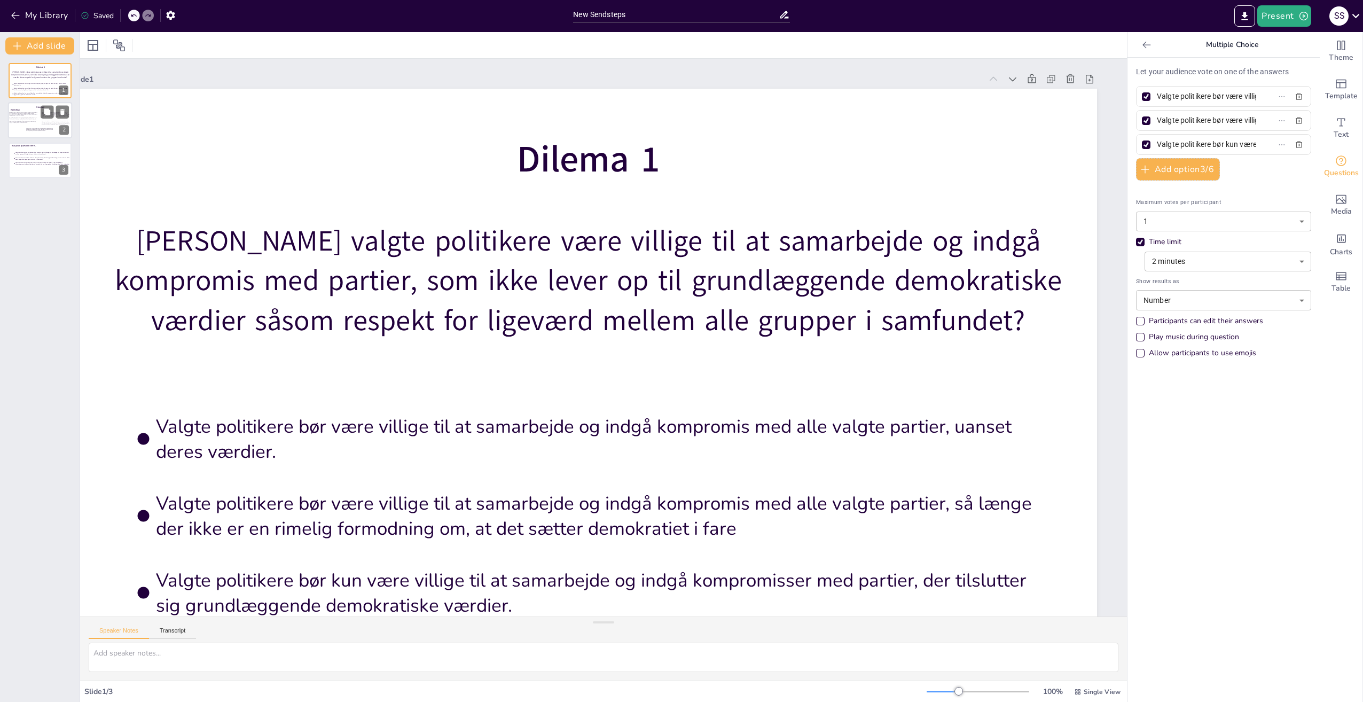
click at [12, 106] on div at bounding box center [40, 121] width 64 height 36
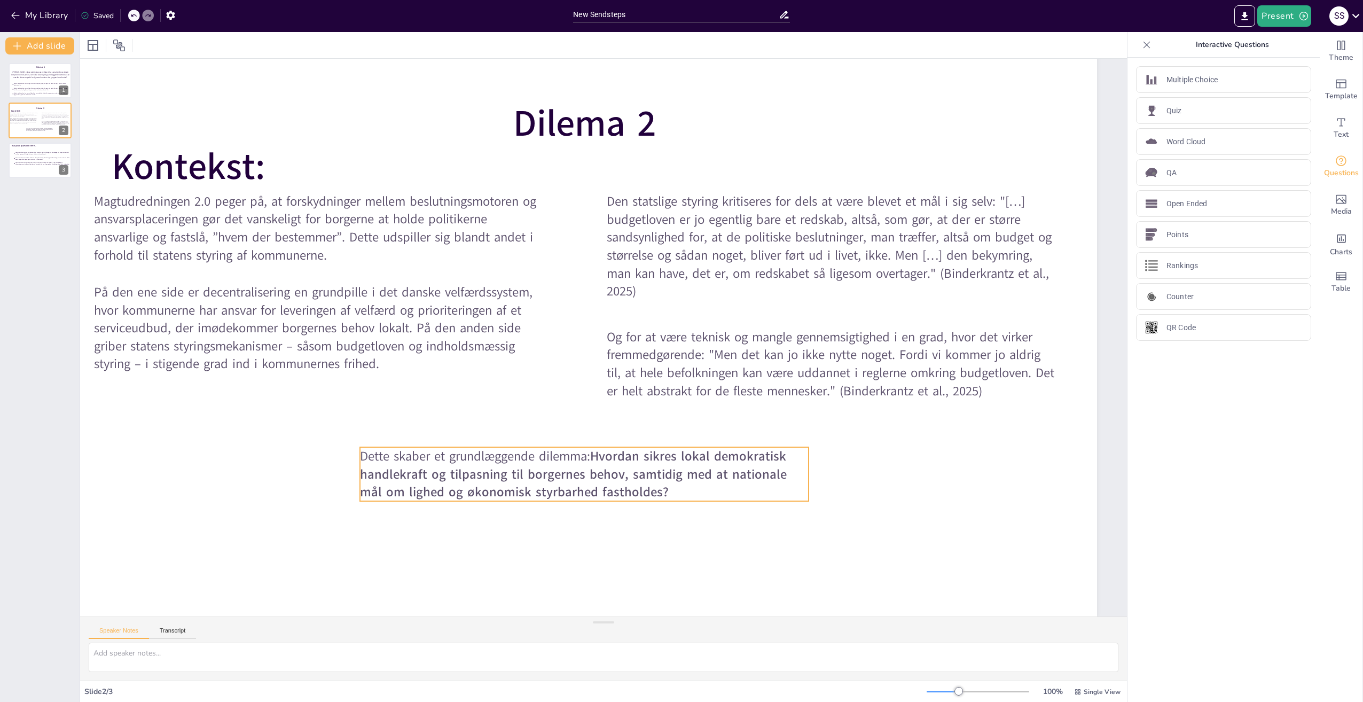
click at [631, 460] on span "Hvordan sikres lokal demokratisk handlekraft og tilpasning til borgernes behov,…" at bounding box center [558, 473] width 429 height 68
click at [21, 154] on span "Kommuner bør have større råderum til at prioritere og tilrettelægge velfærdsopg…" at bounding box center [43, 153] width 56 height 3
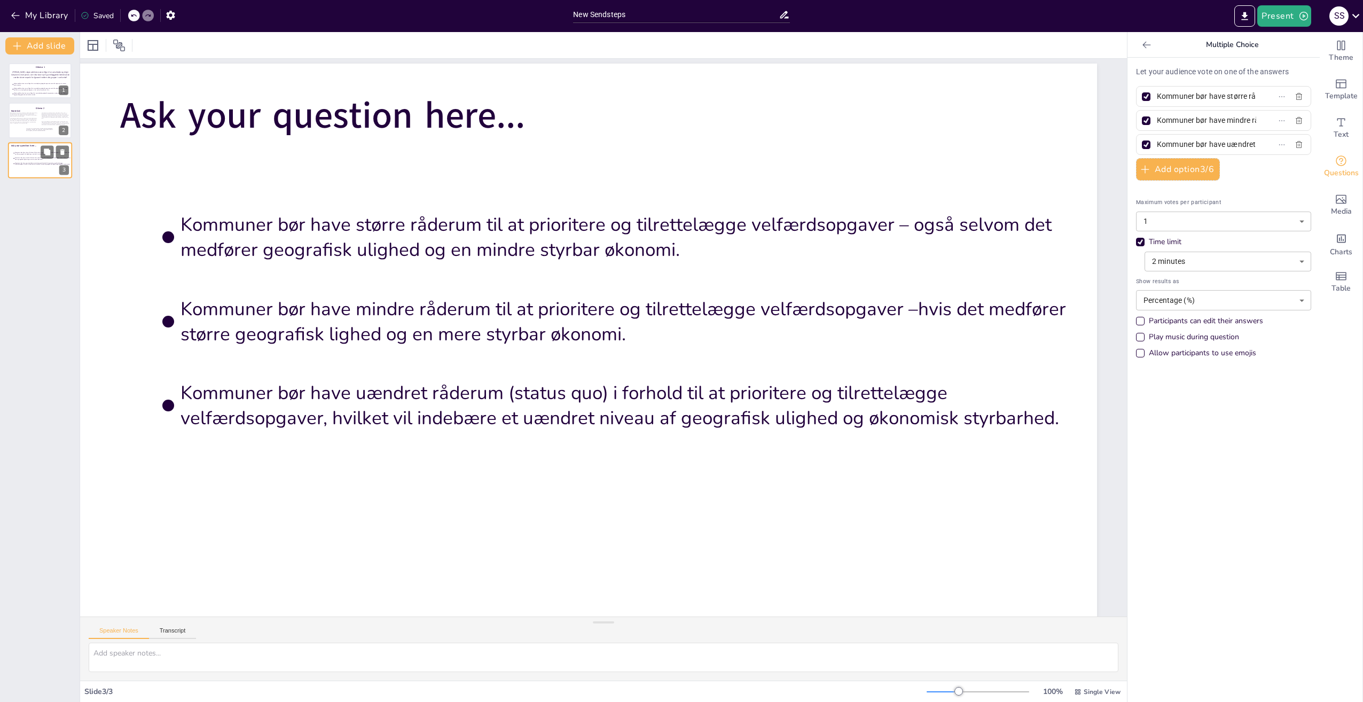
scroll to position [40, 54]
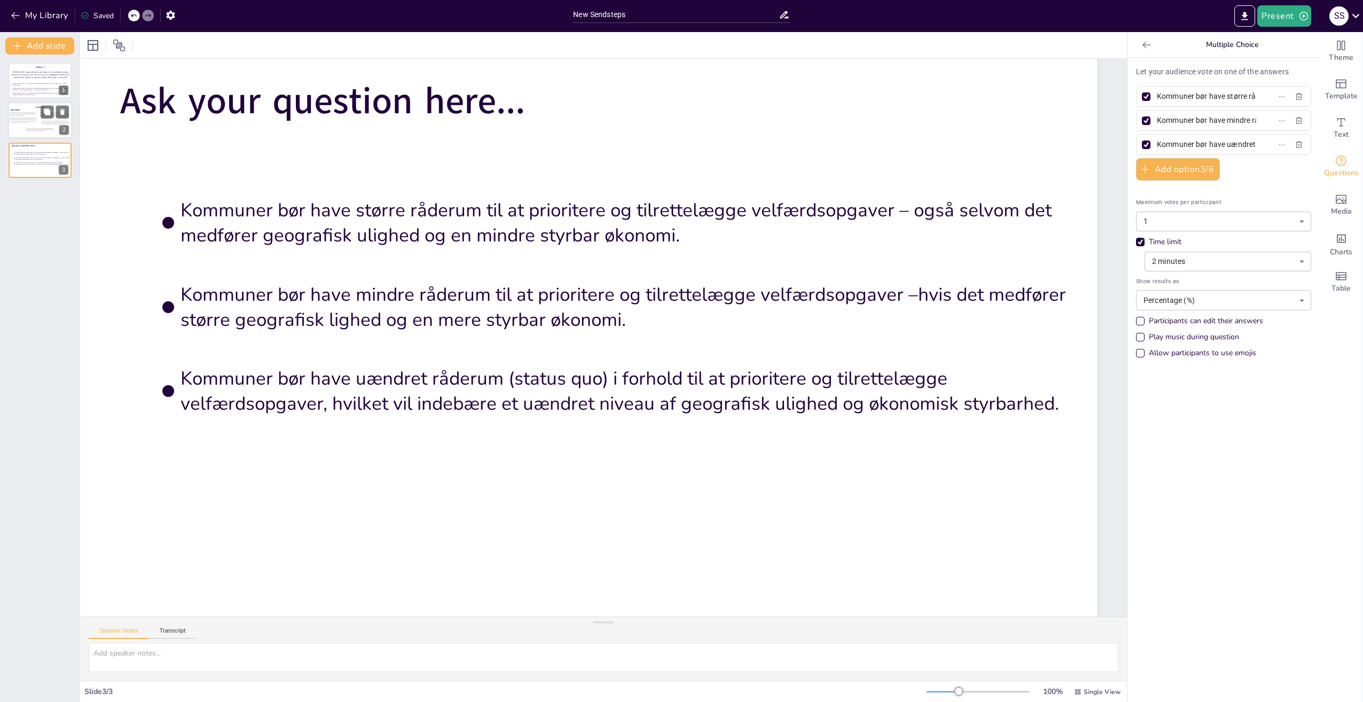
click at [25, 113] on span "Magtudredningen 2.0 peger på, at forskydninger mellem beslutningsmotoren og ans…" at bounding box center [23, 114] width 28 height 4
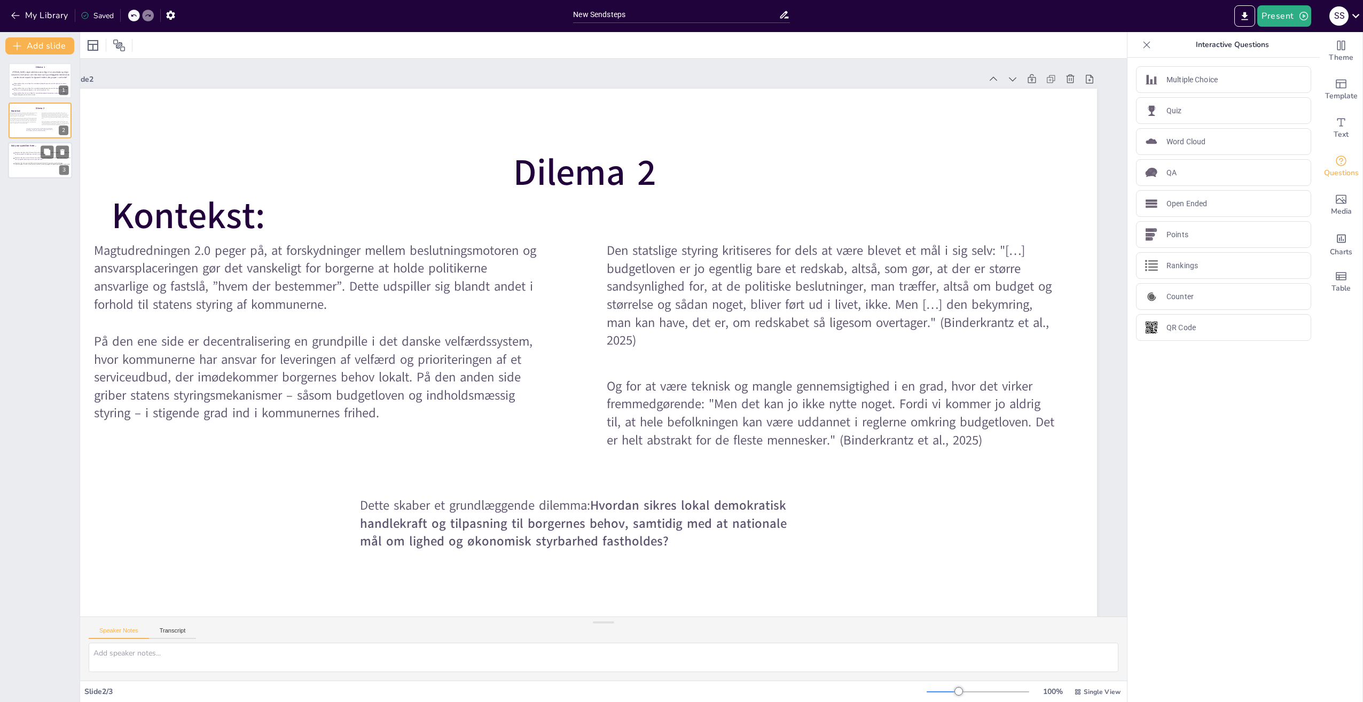
click at [30, 154] on span "Kommuner bør have større råderum til at prioritere og tilrettelægge velfærdsopg…" at bounding box center [43, 153] width 56 height 3
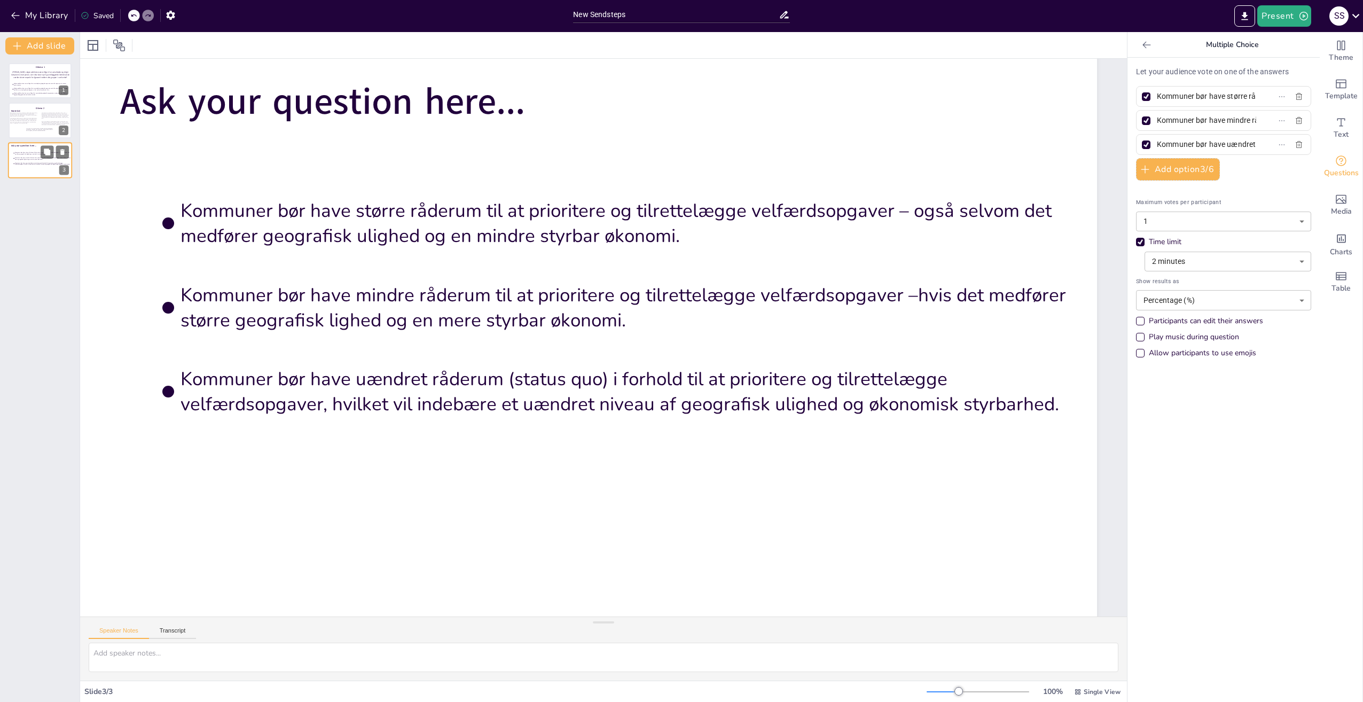
scroll to position [40, 54]
click at [381, 275] on span "Ask your question here..." at bounding box center [258, 462] width 245 height 375
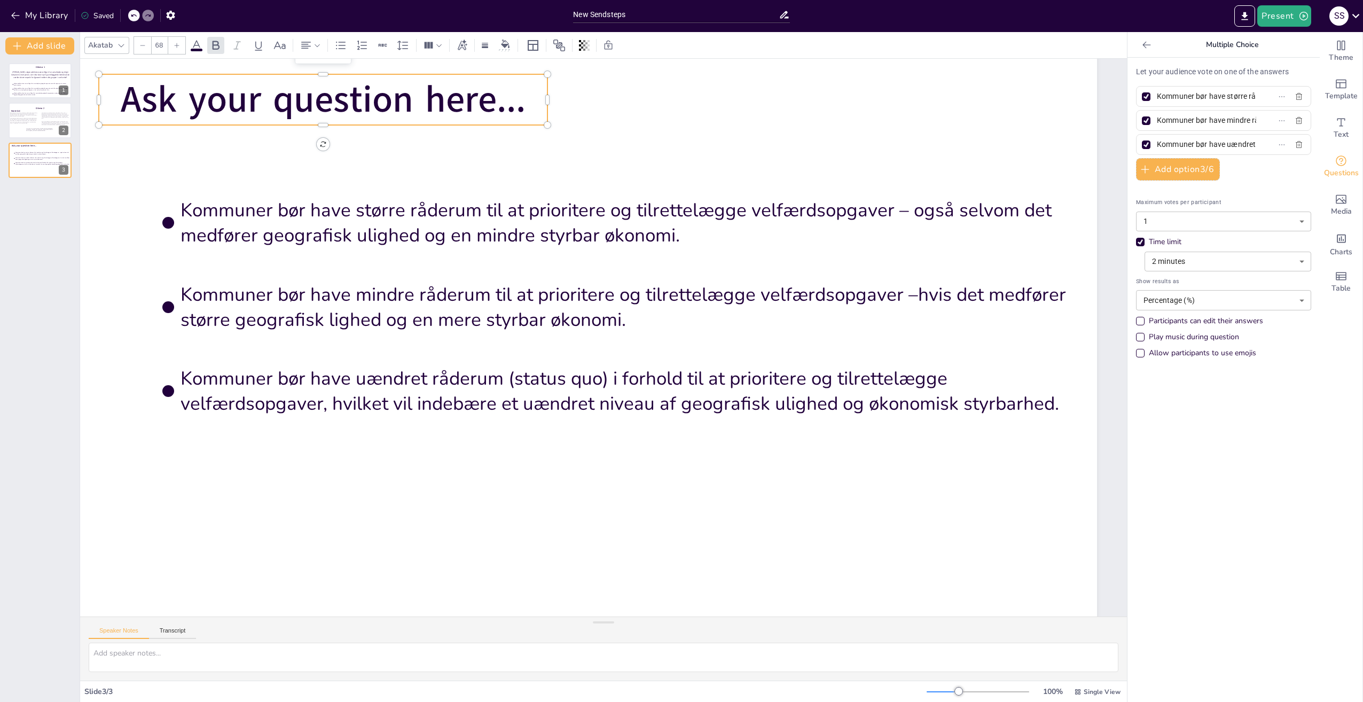
click at [489, 105] on span "Ask your question here..." at bounding box center [350, 72] width 408 height 92
click at [508, 108] on span "Ask your question here..." at bounding box center [323, 100] width 405 height 50
click at [508, 108] on span "Ask your question here..." at bounding box center [350, 72] width 408 height 92
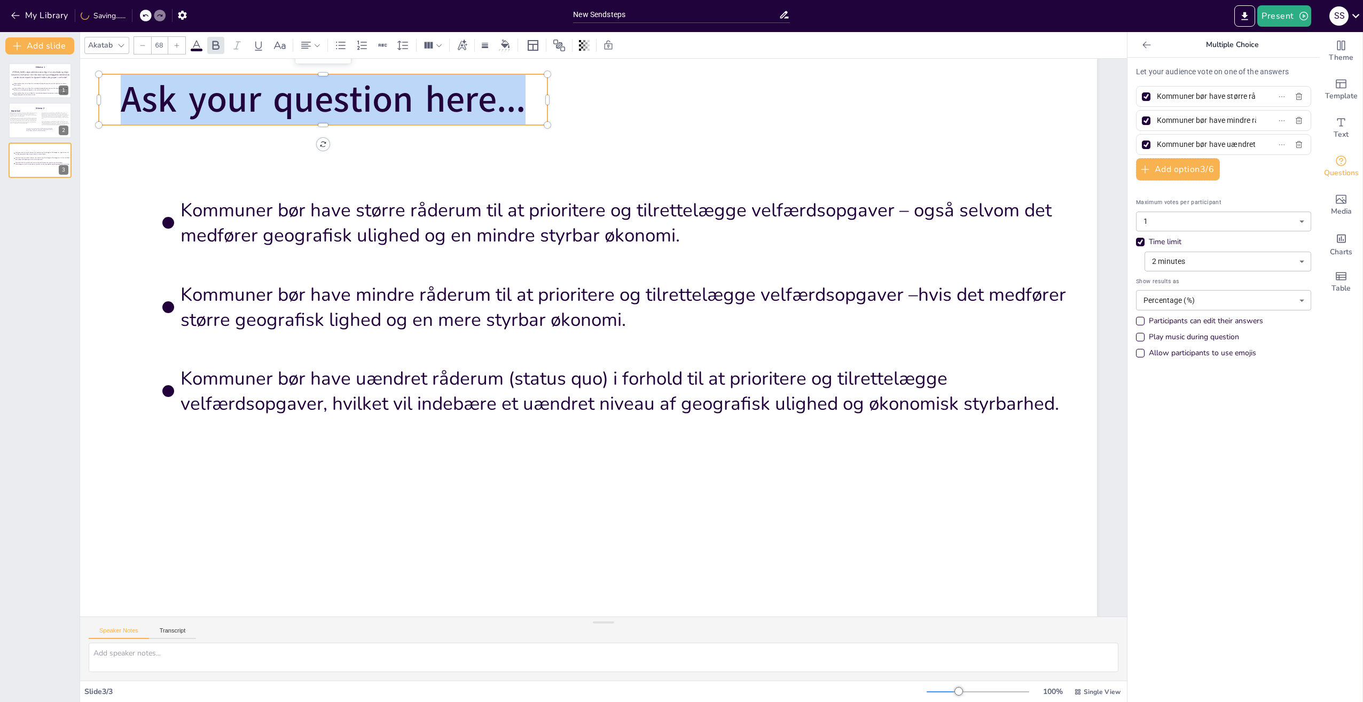
click at [508, 108] on span "Ask your question here..." at bounding box center [350, 71] width 408 height 91
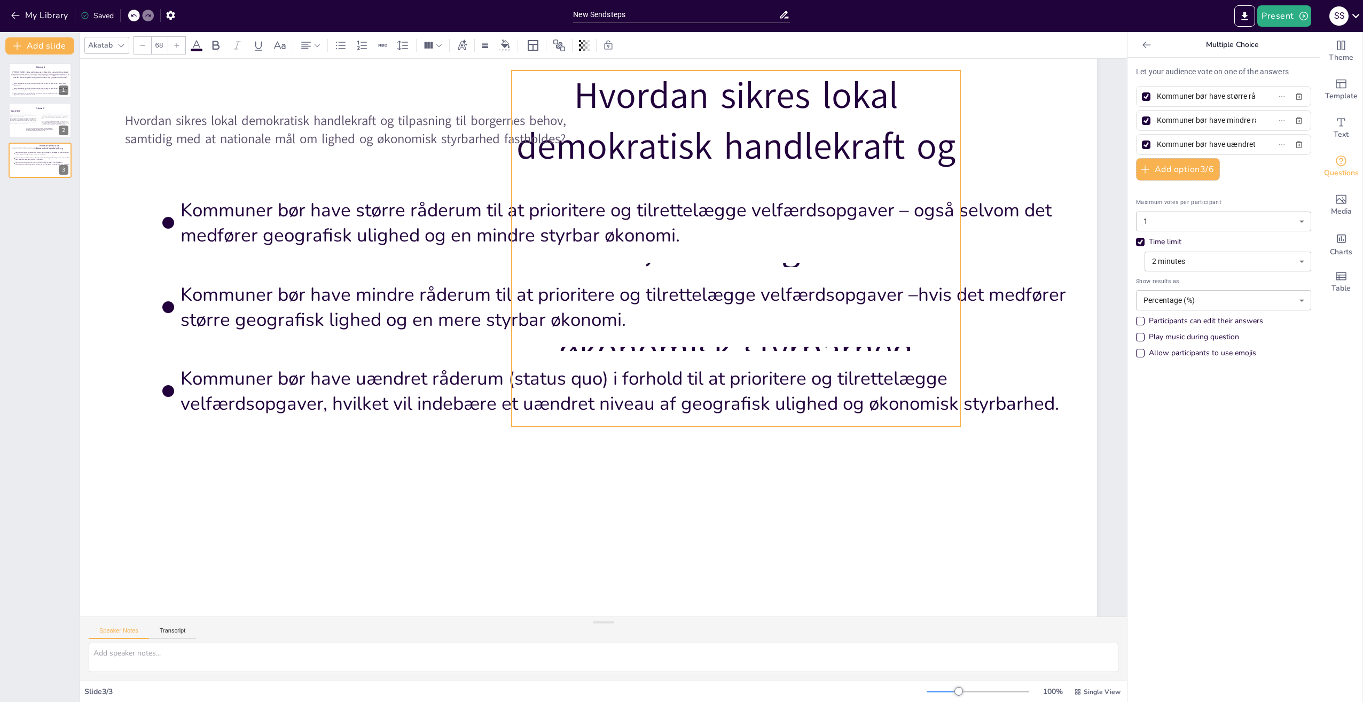
drag, startPoint x: 445, startPoint y: 95, endPoint x: 858, endPoint y: 91, distance: 412.8
click at [858, 91] on p "Hvordan sikres lokal demokratisk handlekraft og tilpasning til borgernes behov,…" at bounding box center [744, 262] width 483 height 401
drag, startPoint x: 719, startPoint y: 426, endPoint x: 697, endPoint y: 275, distance: 152.6
click at [701, 275] on div "Hvordan sikres lokal demokratisk handlekraft og tilpasning til borgernes behov,…" at bounding box center [584, 335] width 1080 height 680
click at [568, 90] on p "Hvordan sikres lokal demokratisk handlekraft og tilpasning til borgernes behov,…" at bounding box center [744, 262] width 483 height 401
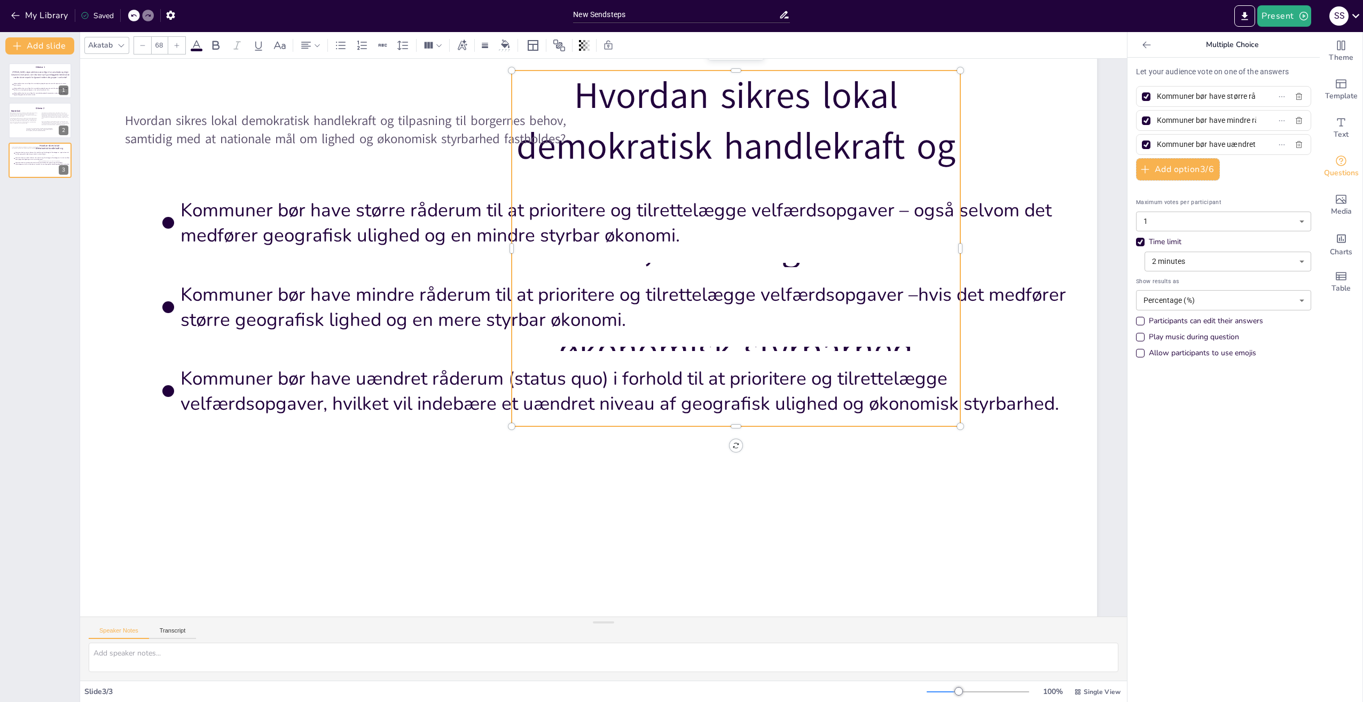
click at [561, 91] on p "Hvordan sikres lokal demokratisk handlekraft og tilpasning til borgernes behov,…" at bounding box center [757, 293] width 537 height 477
click at [561, 91] on p "Hvordan sikres lokal demokratisk handlekraft og tilpasning til borgernes behov,…" at bounding box center [744, 262] width 483 height 401
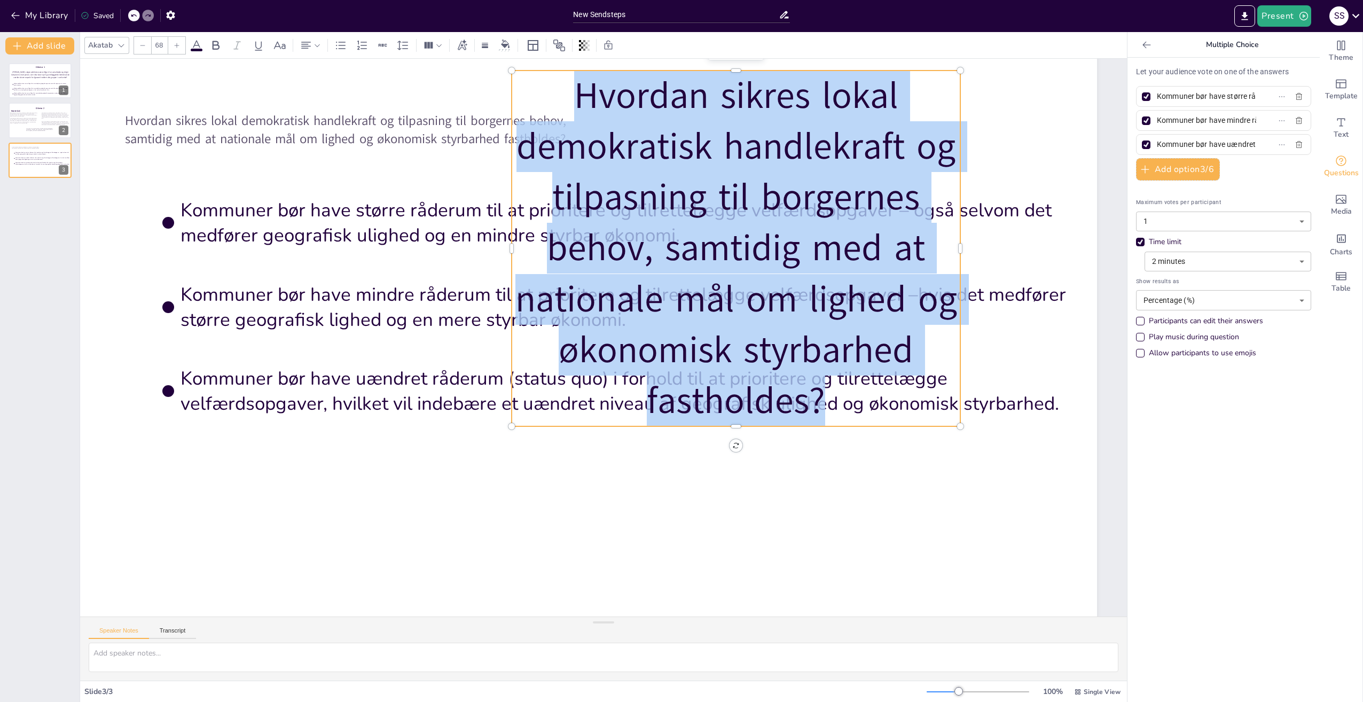
drag, startPoint x: 555, startPoint y: 87, endPoint x: 827, endPoint y: 380, distance: 399.8
click at [827, 380] on p "Hvordan sikres lokal demokratisk handlekraft og tilpasning til borgernes behov,…" at bounding box center [744, 262] width 483 height 401
click at [139, 43] on icon at bounding box center [142, 45] width 6 height 6
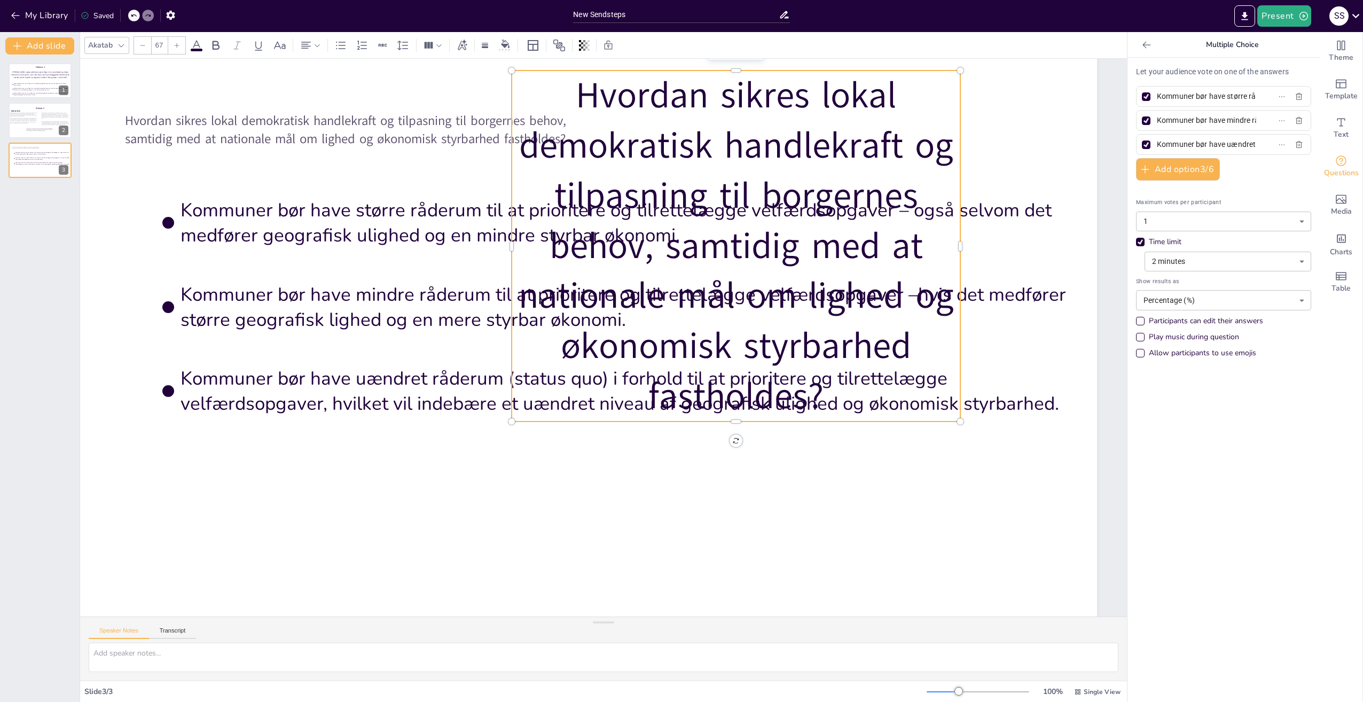
click at [139, 43] on icon at bounding box center [142, 45] width 6 height 6
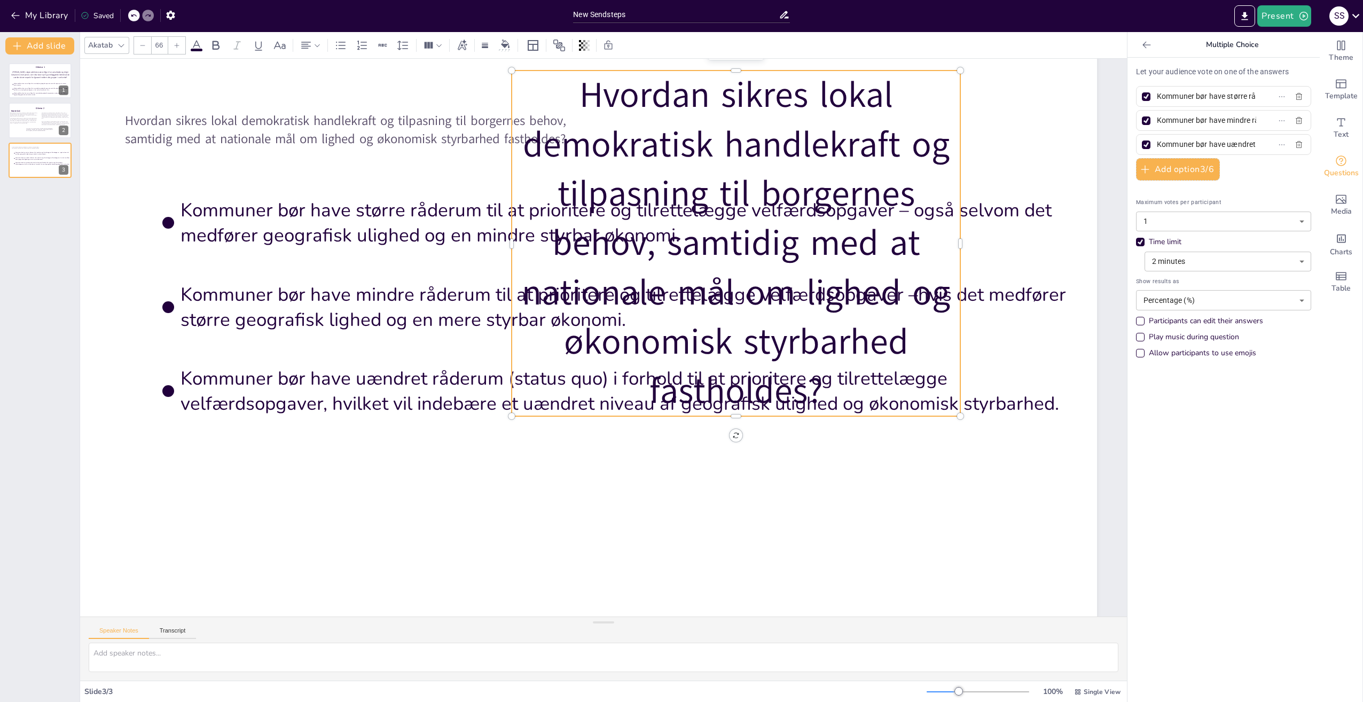
click at [139, 43] on icon at bounding box center [142, 45] width 6 height 6
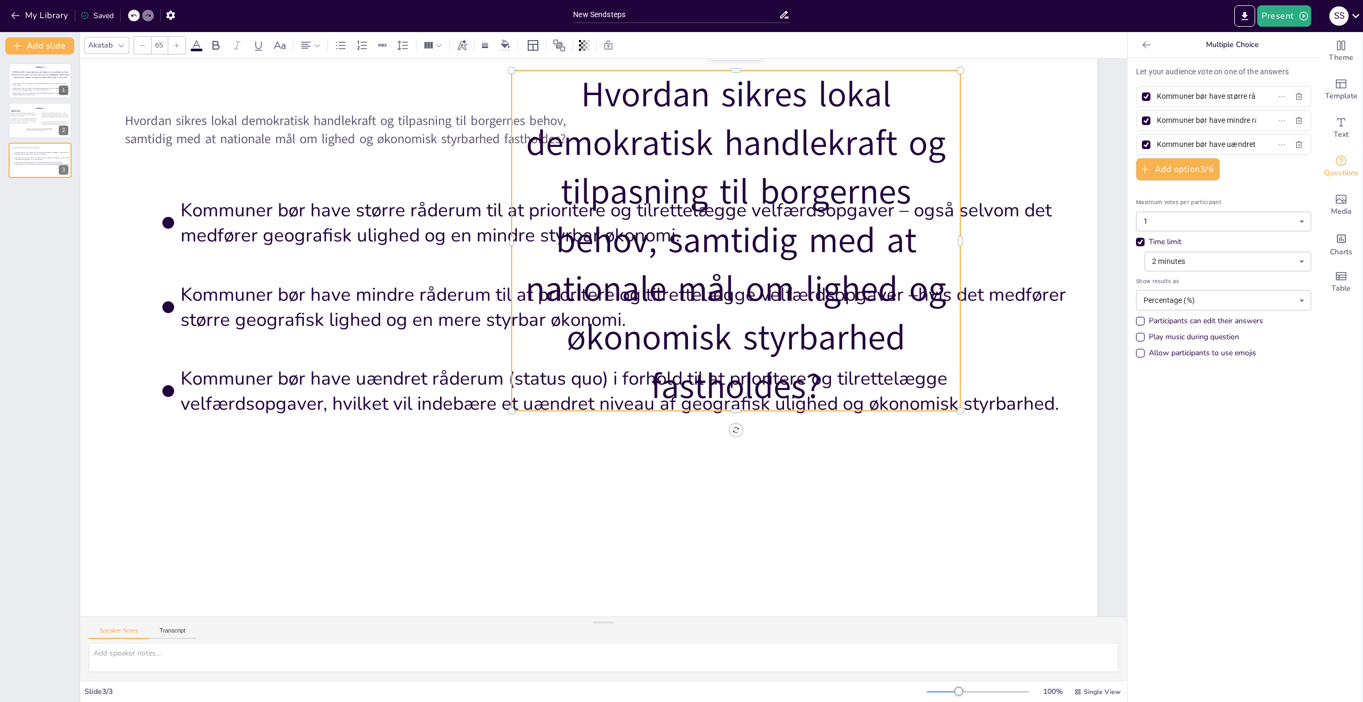
click at [139, 43] on icon at bounding box center [142, 45] width 6 height 6
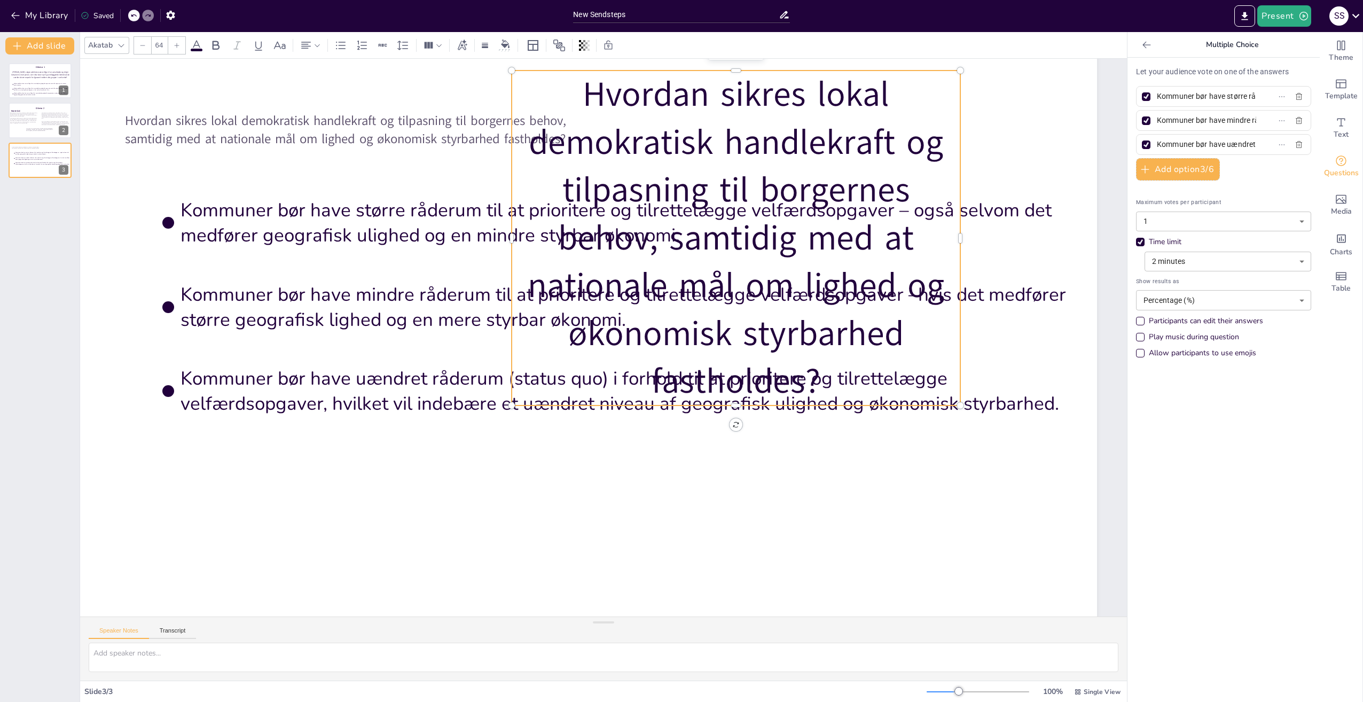
click at [139, 43] on icon at bounding box center [142, 45] width 6 height 6
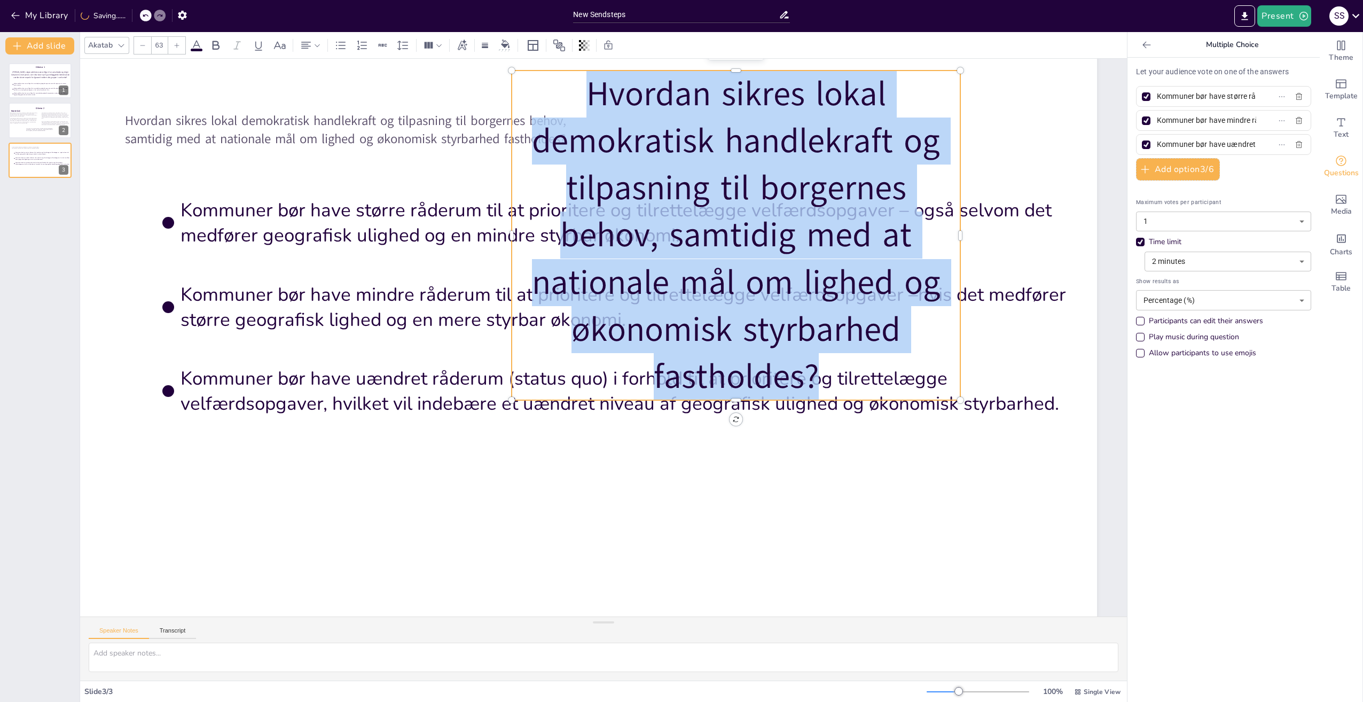
click at [139, 43] on icon at bounding box center [142, 45] width 6 height 6
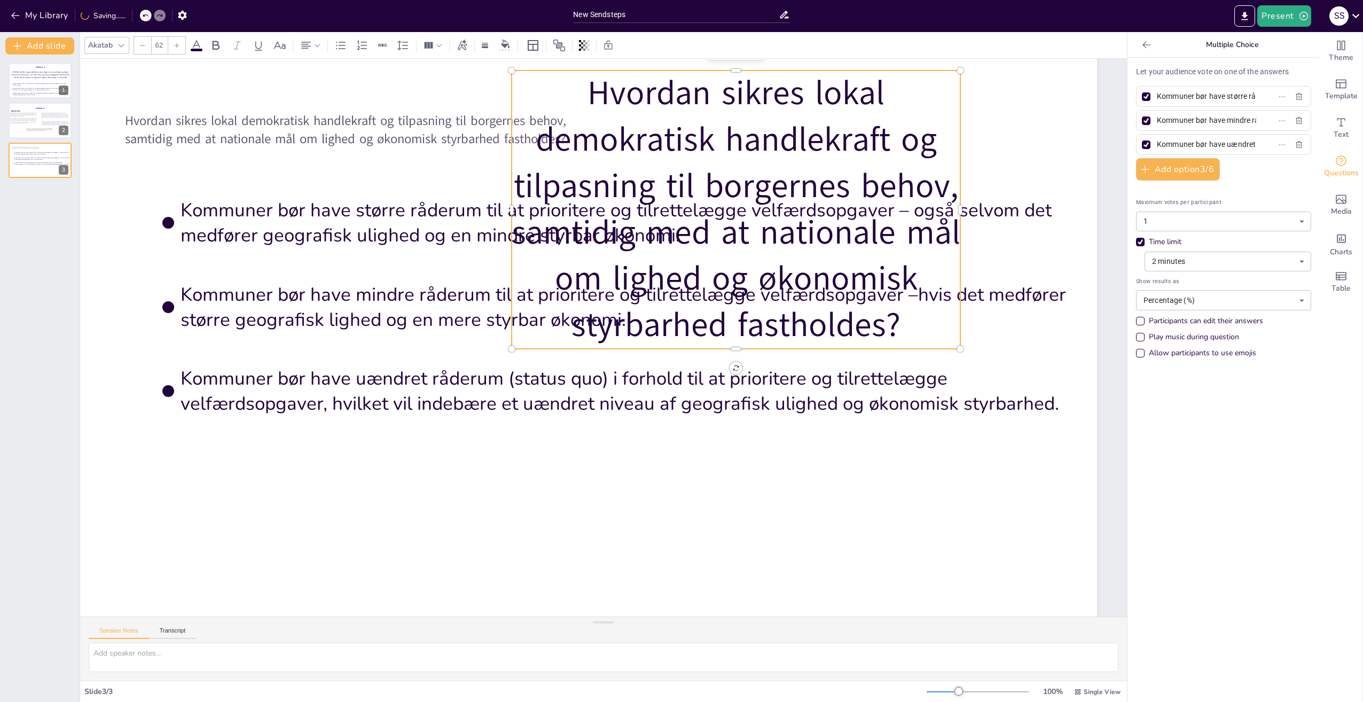
click at [139, 43] on icon at bounding box center [142, 45] width 6 height 6
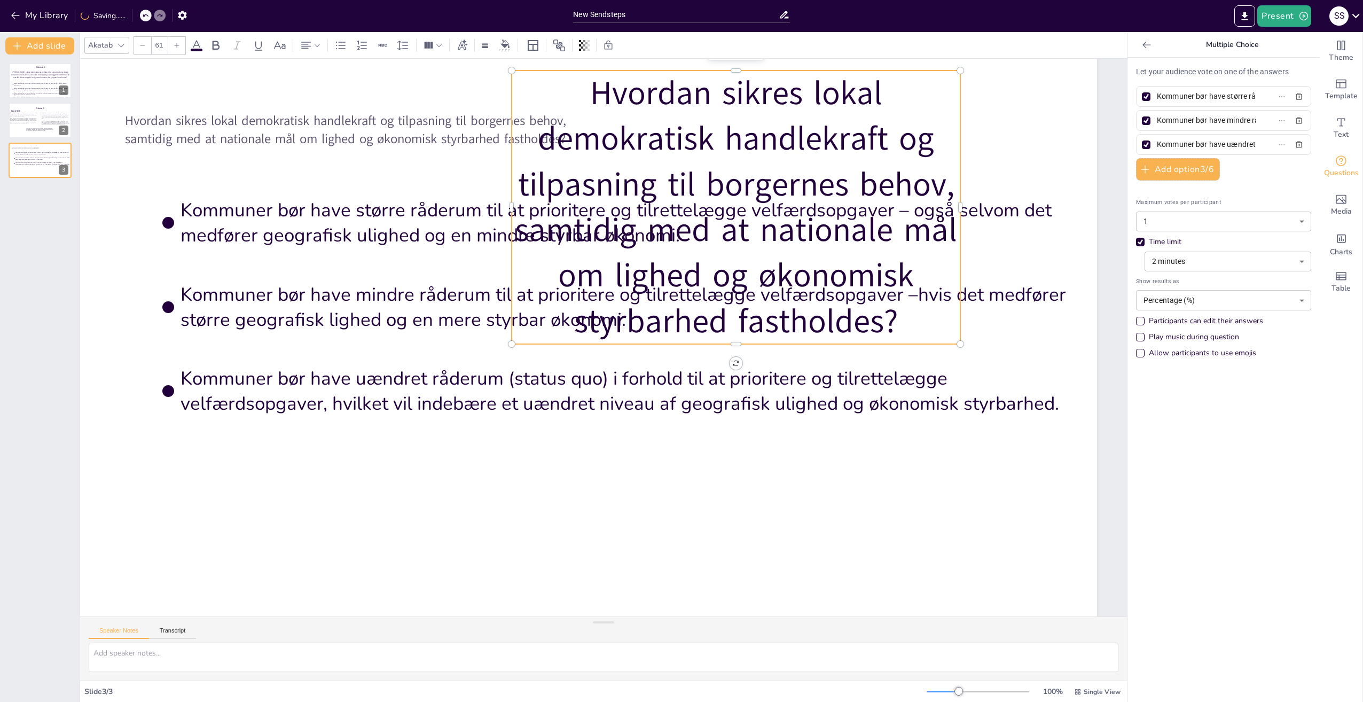
click at [139, 43] on icon at bounding box center [142, 45] width 6 height 6
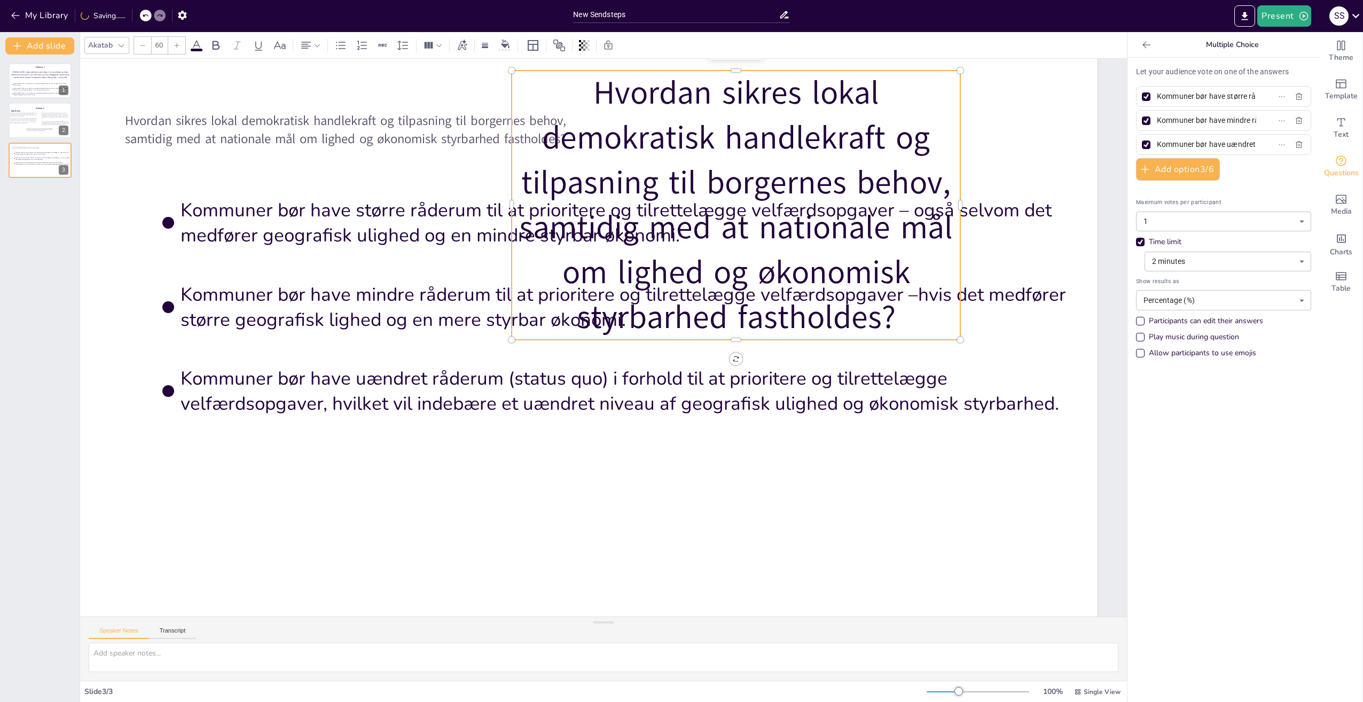
click at [139, 43] on icon at bounding box center [142, 45] width 6 height 6
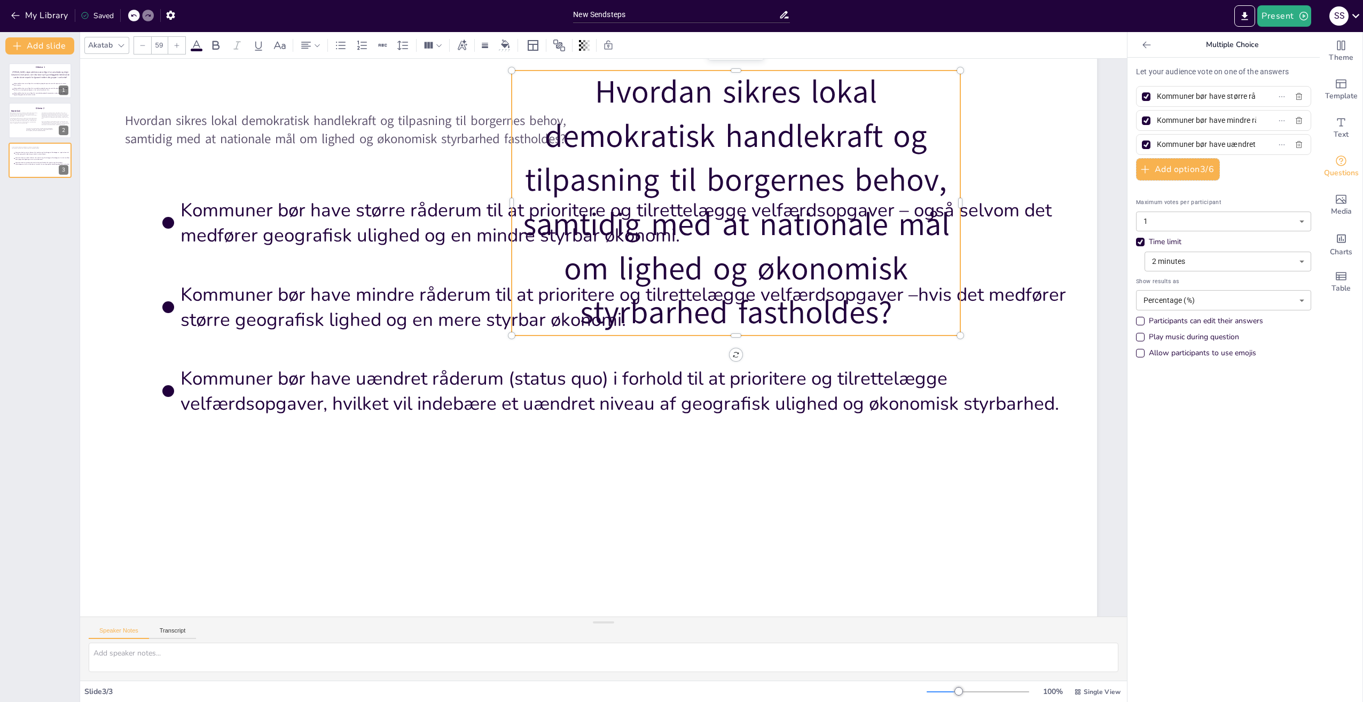
click at [139, 43] on icon at bounding box center [142, 45] width 6 height 6
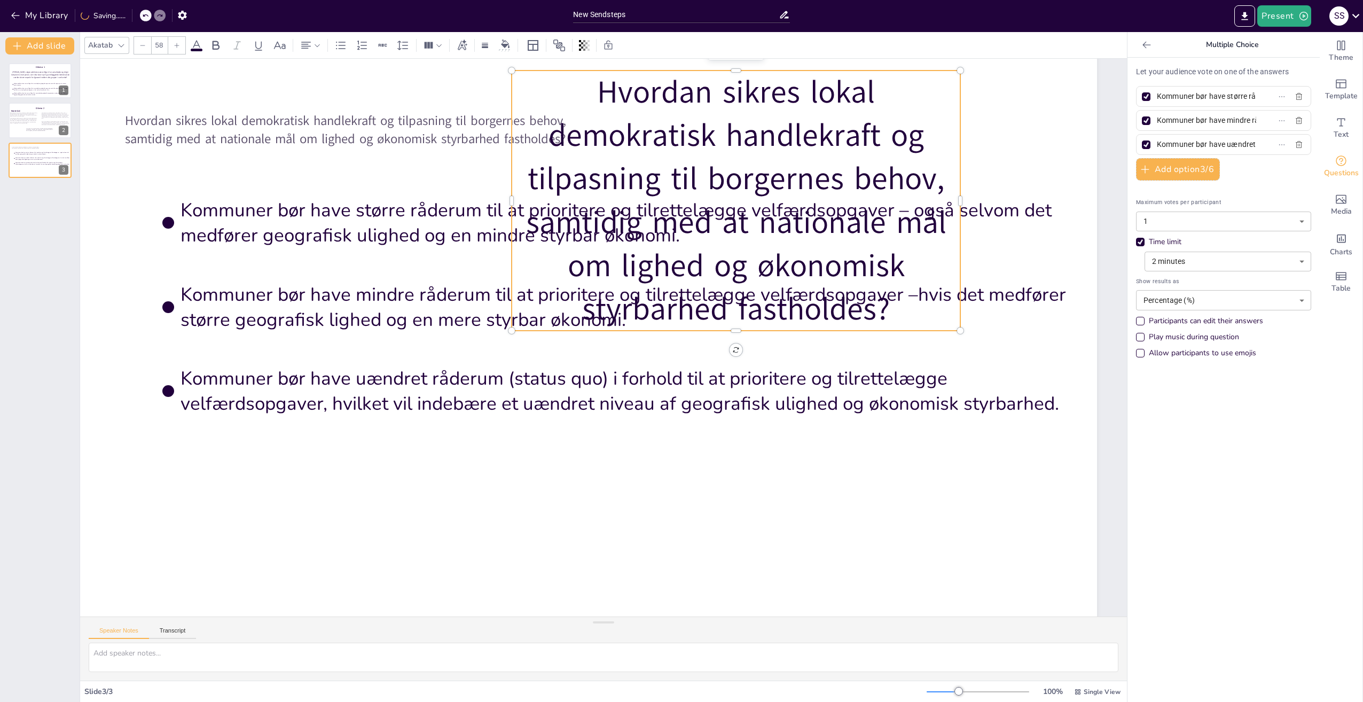
click at [139, 43] on icon at bounding box center [142, 45] width 6 height 6
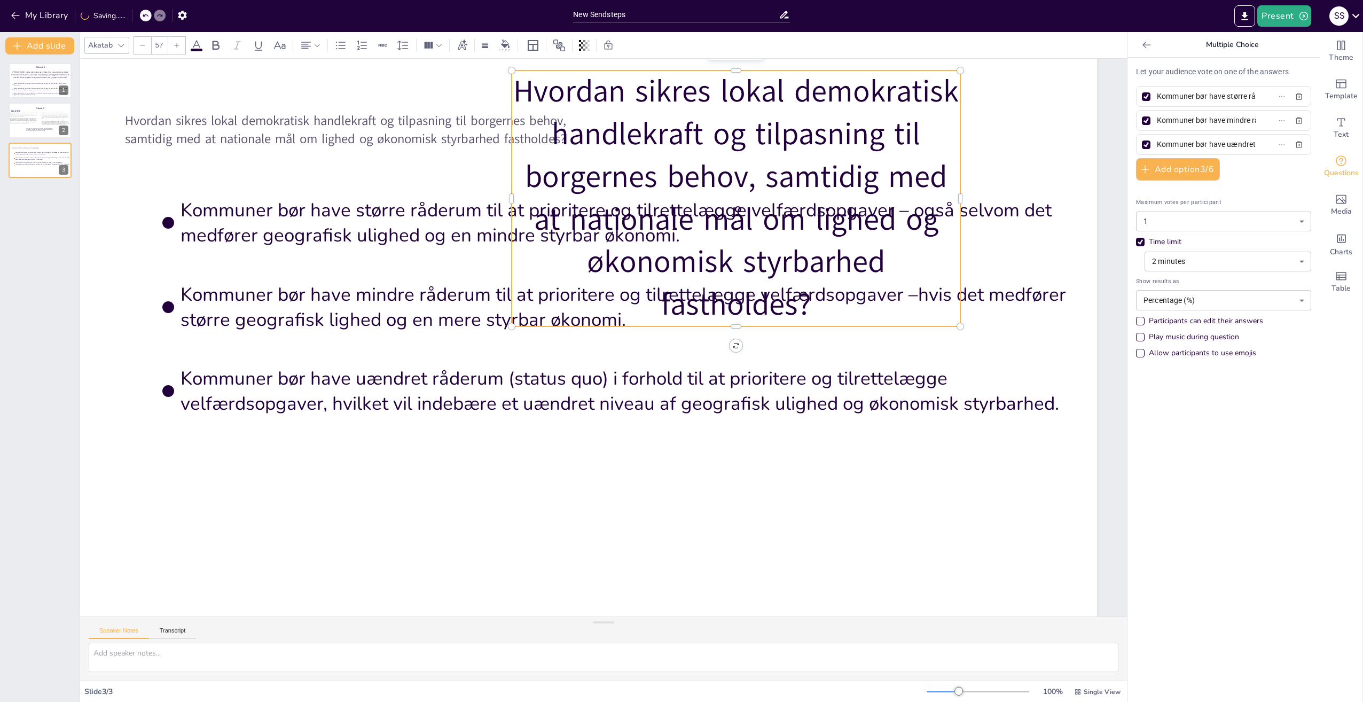
click at [140, 43] on icon at bounding box center [142, 45] width 6 height 6
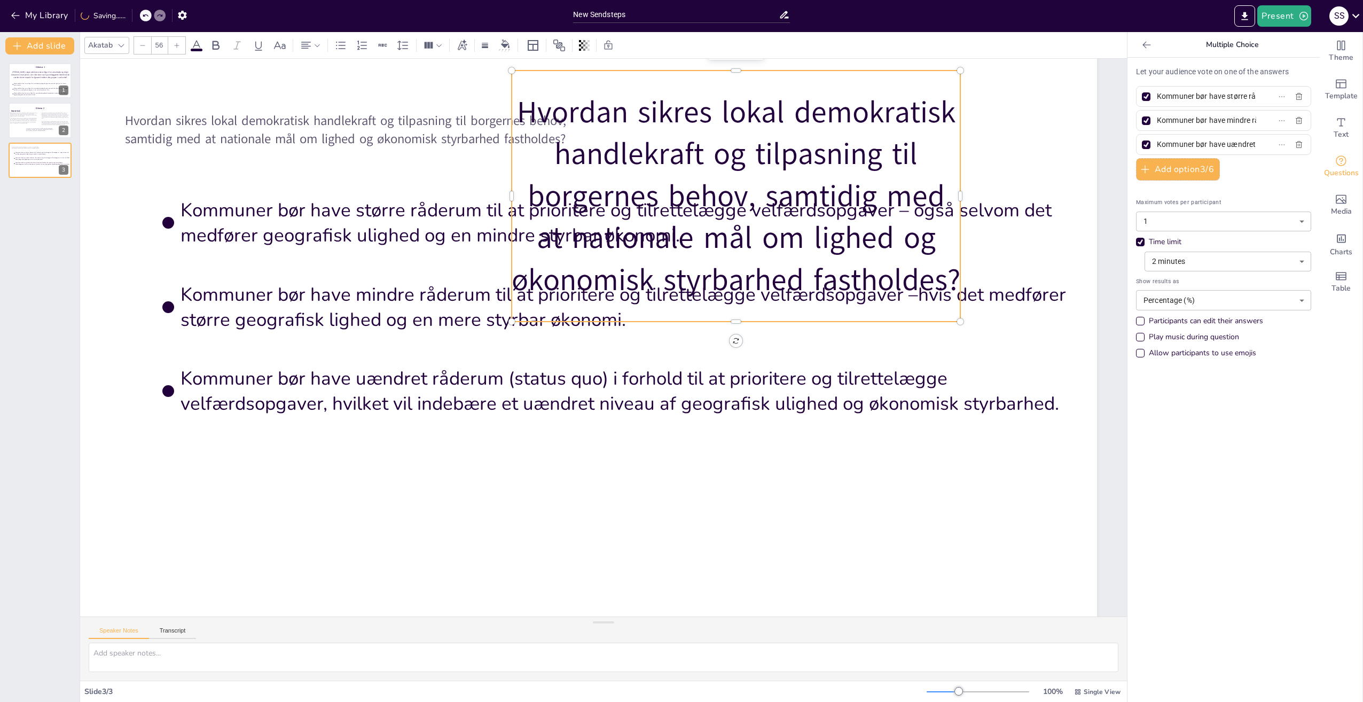
click at [140, 43] on icon at bounding box center [142, 45] width 6 height 6
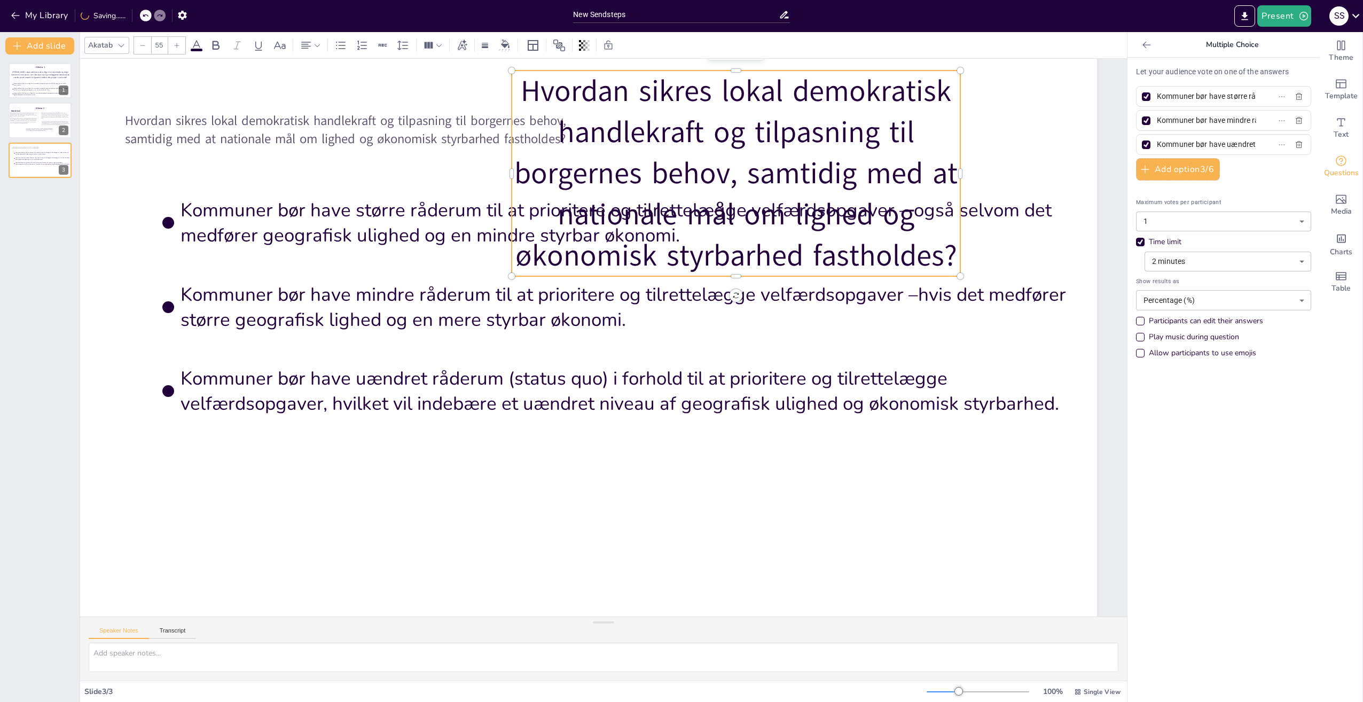
click at [140, 43] on icon at bounding box center [142, 45] width 6 height 6
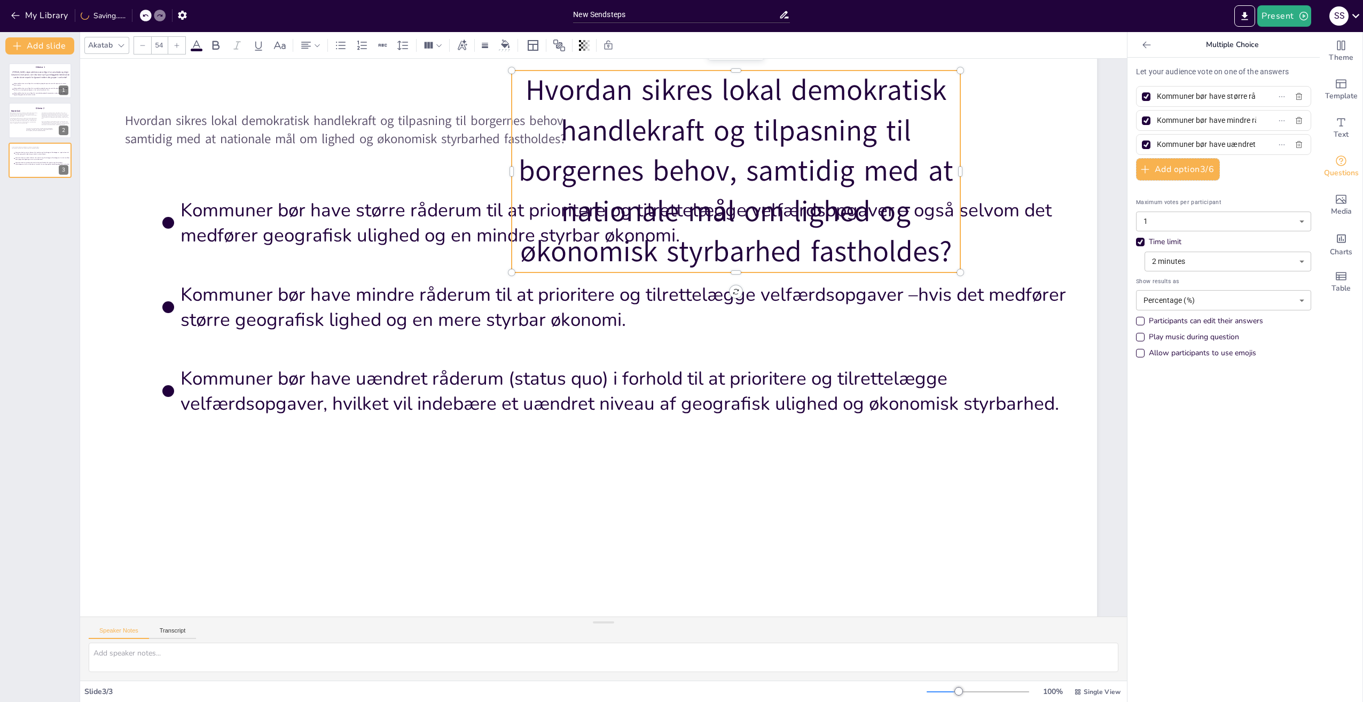
click at [140, 43] on icon at bounding box center [142, 45] width 6 height 6
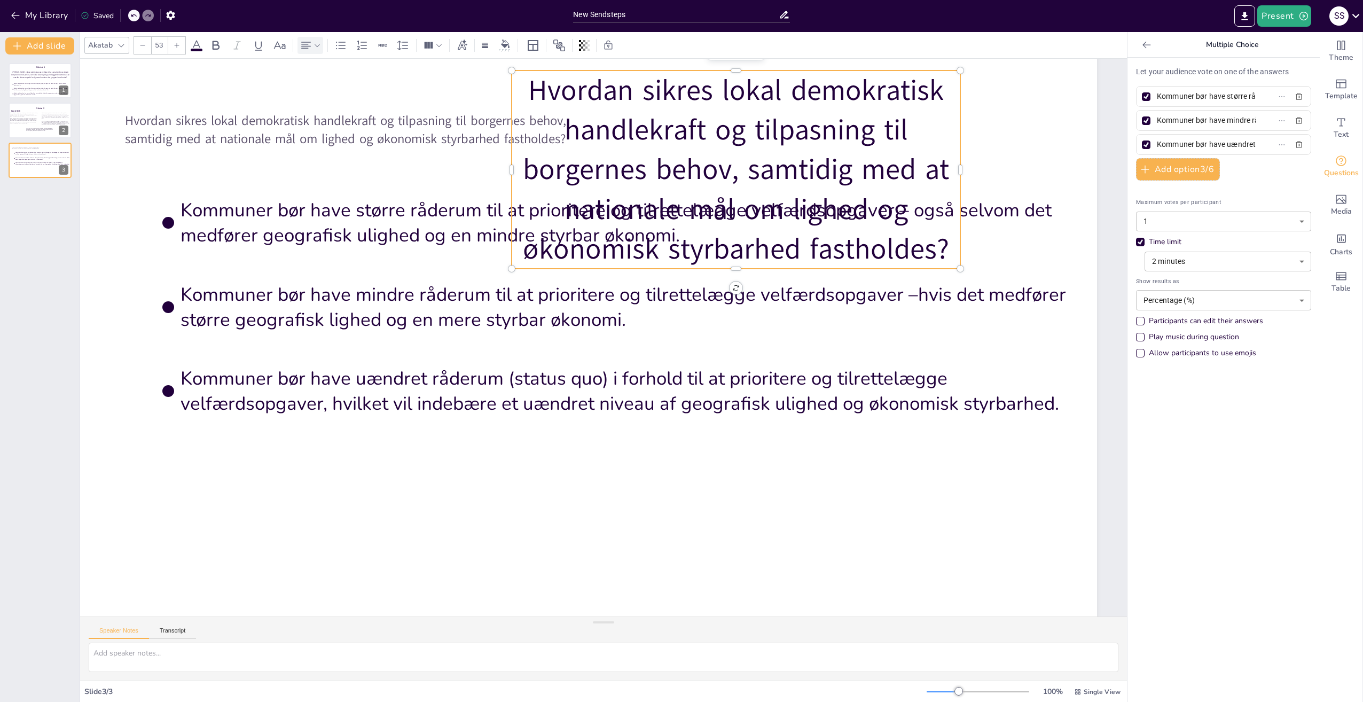
click at [297, 49] on div at bounding box center [310, 45] width 26 height 17
click at [305, 81] on icon at bounding box center [310, 81] width 13 height 13
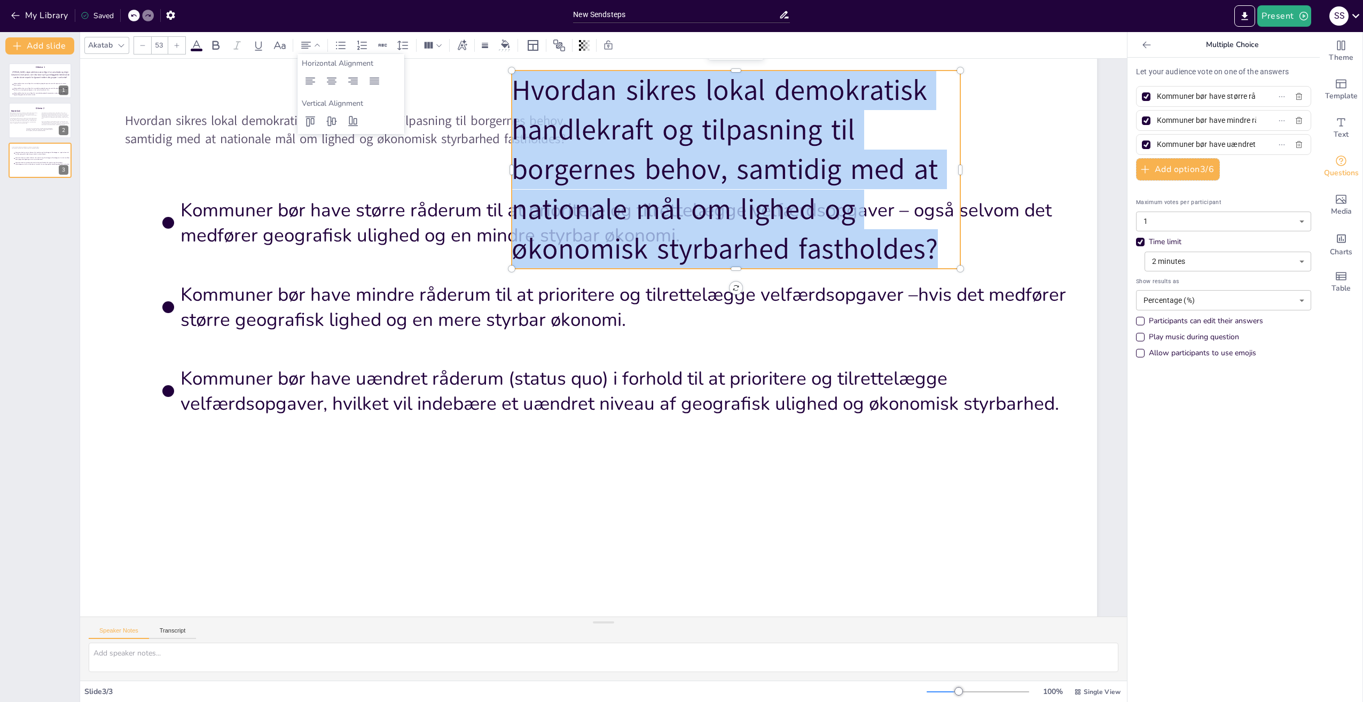
click at [142, 46] on icon at bounding box center [142, 45] width 6 height 6
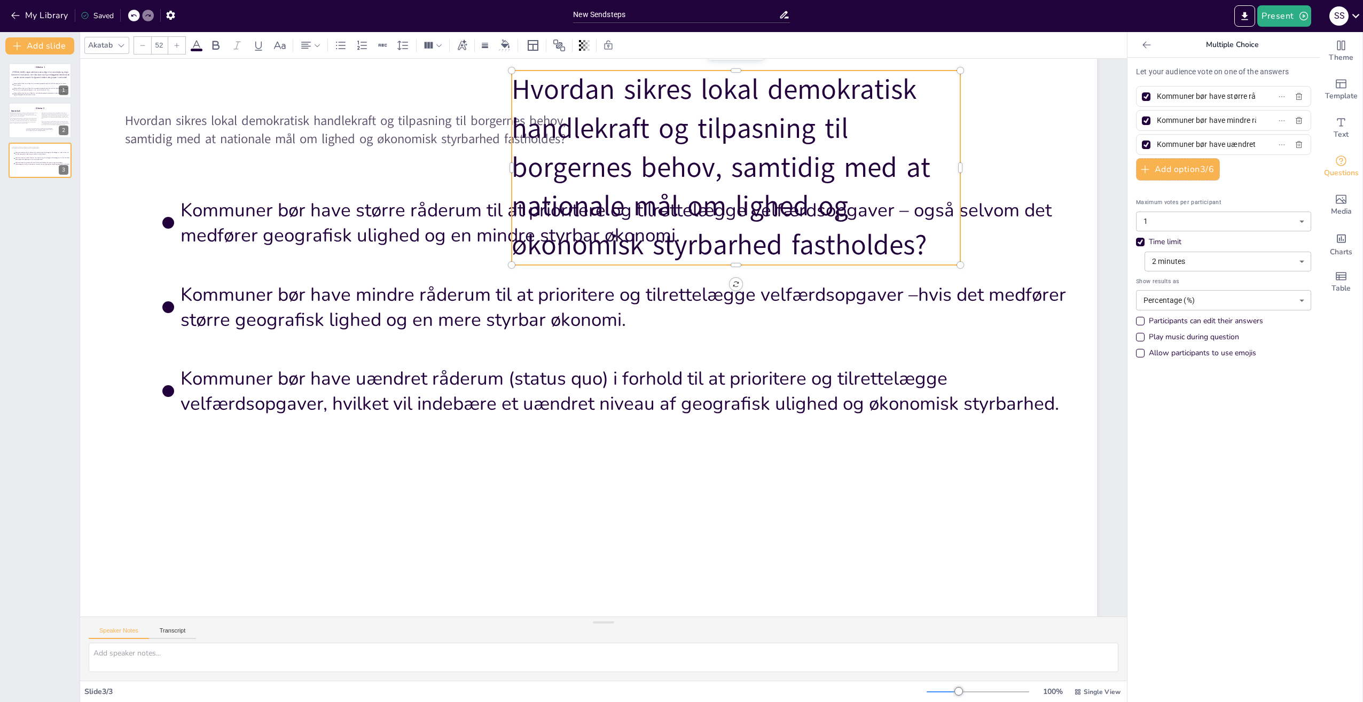
click at [142, 46] on icon at bounding box center [142, 45] width 6 height 6
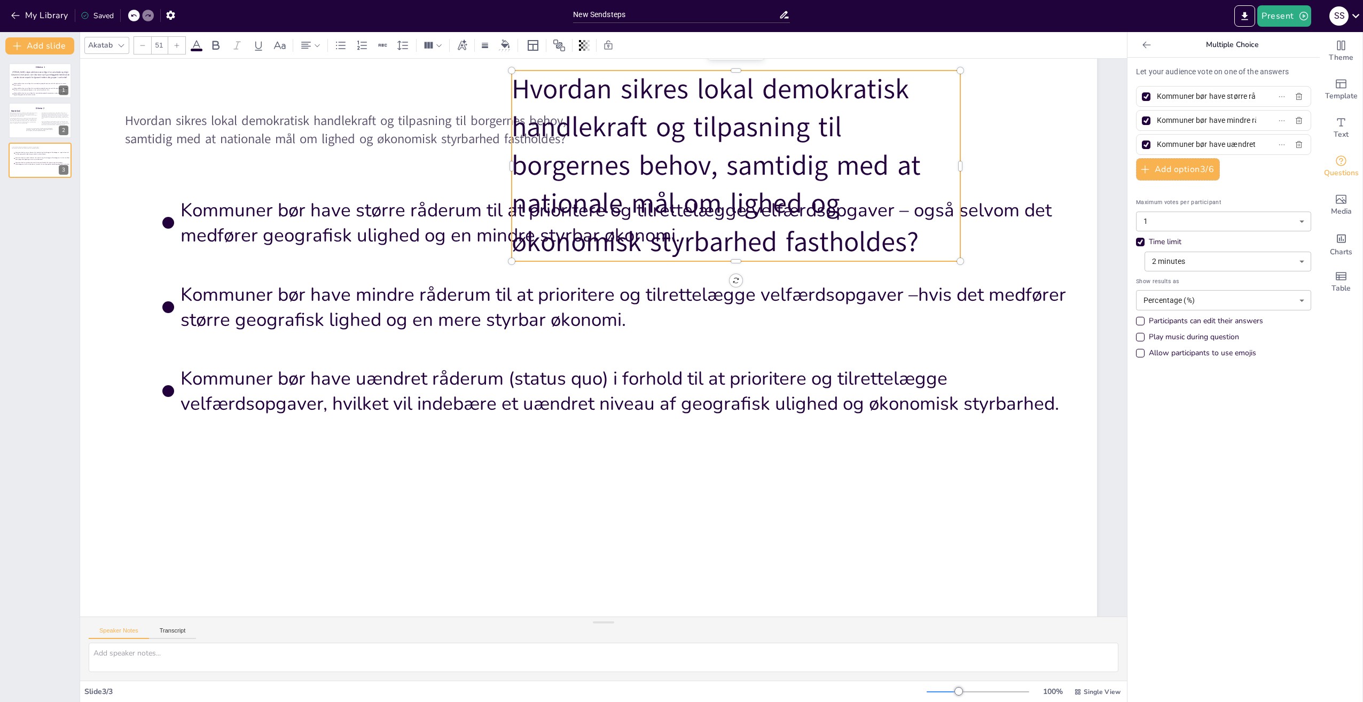
click at [142, 46] on icon at bounding box center [142, 45] width 6 height 6
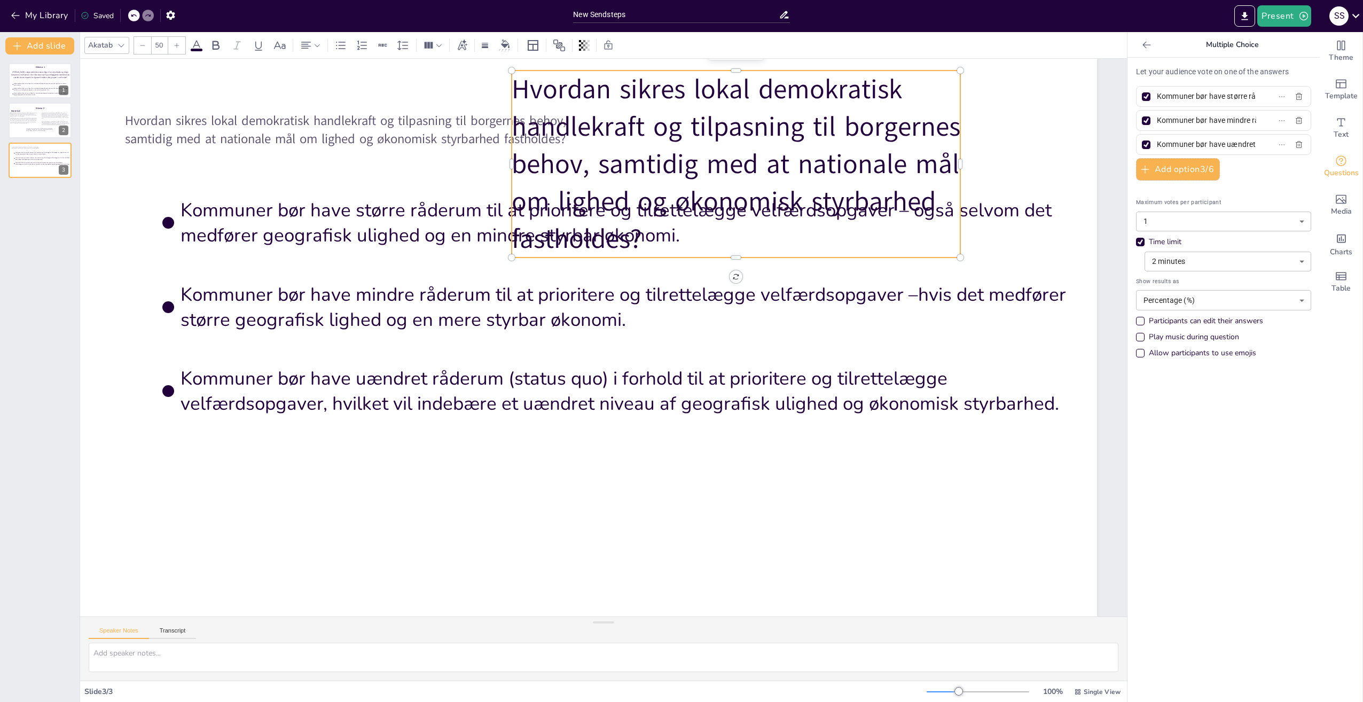
click at [142, 46] on icon at bounding box center [142, 45] width 6 height 6
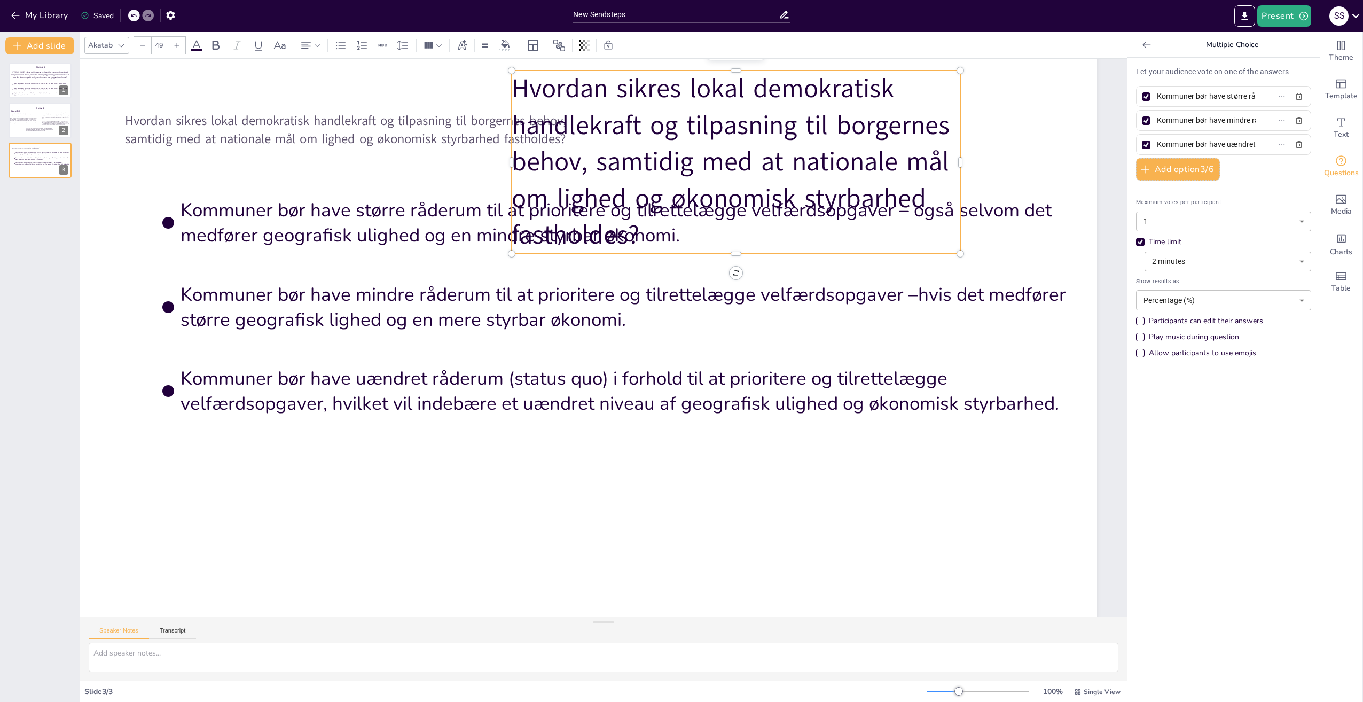
click at [142, 46] on icon at bounding box center [142, 45] width 6 height 6
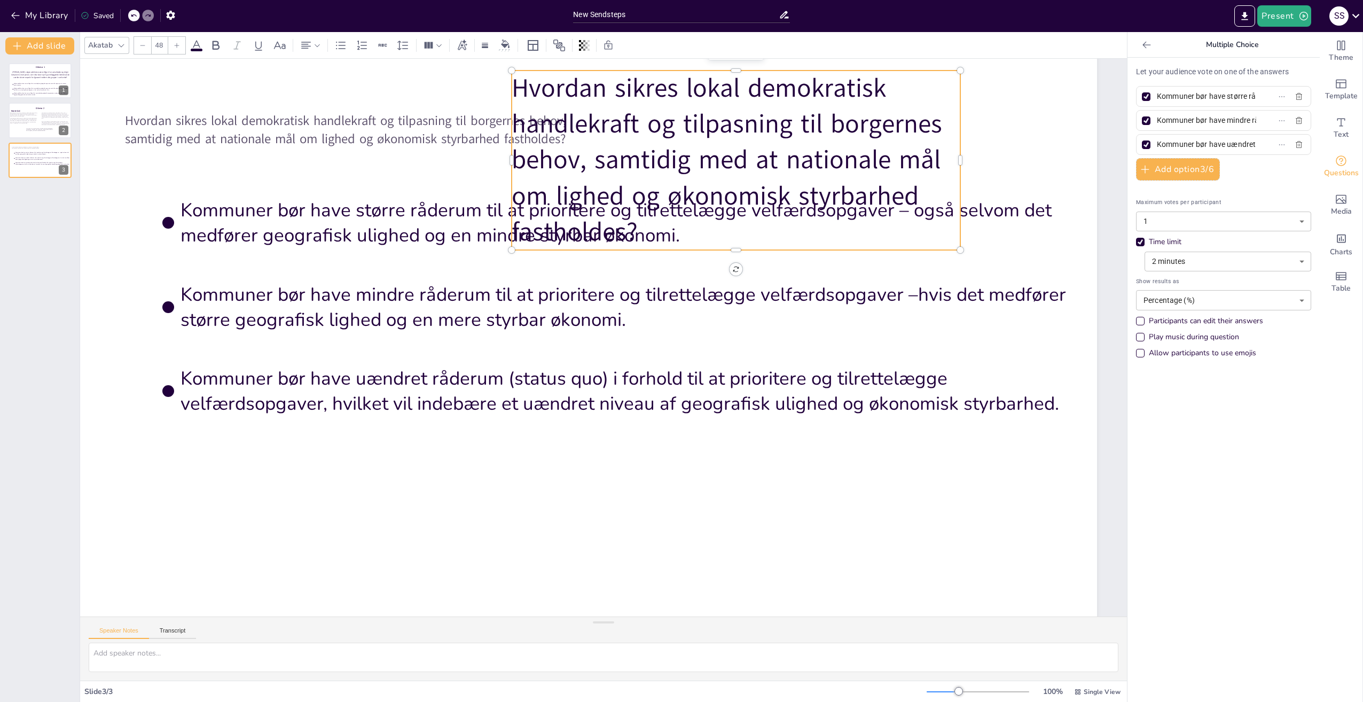
click at [142, 46] on icon at bounding box center [142, 45] width 6 height 6
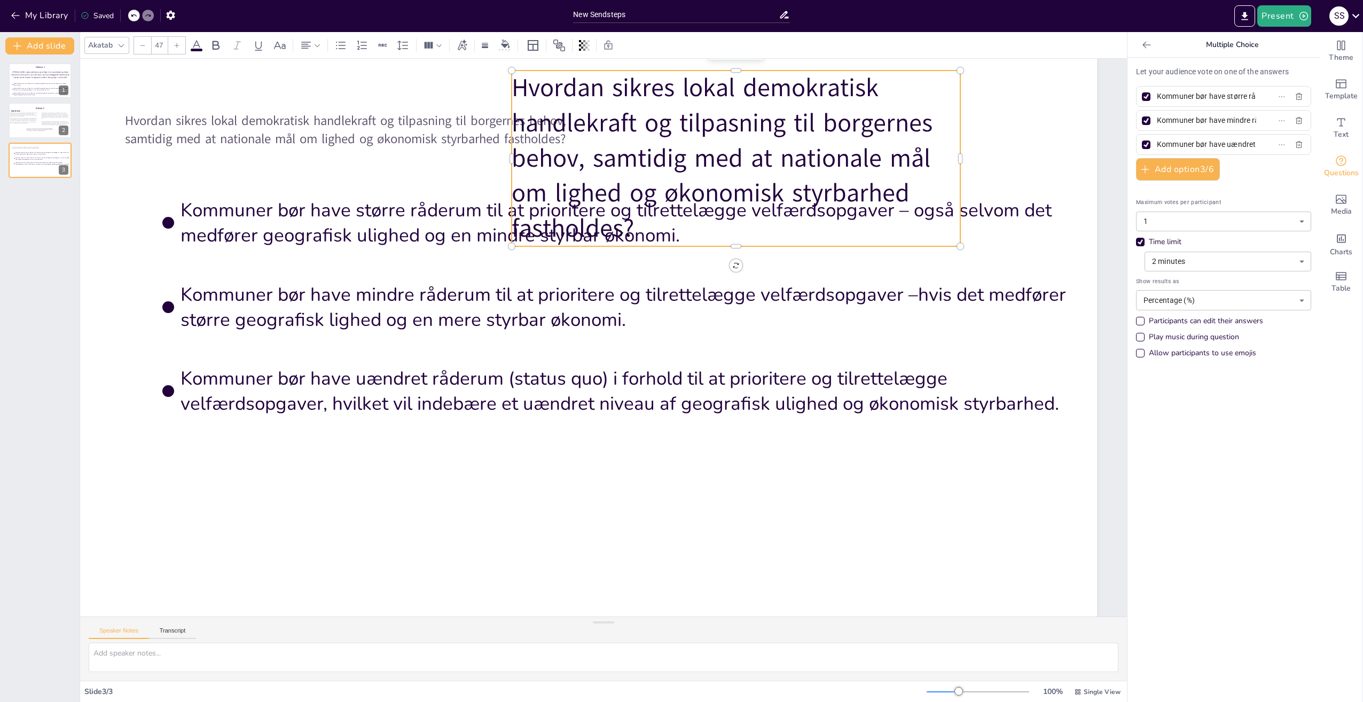
click at [142, 46] on icon at bounding box center [142, 45] width 6 height 6
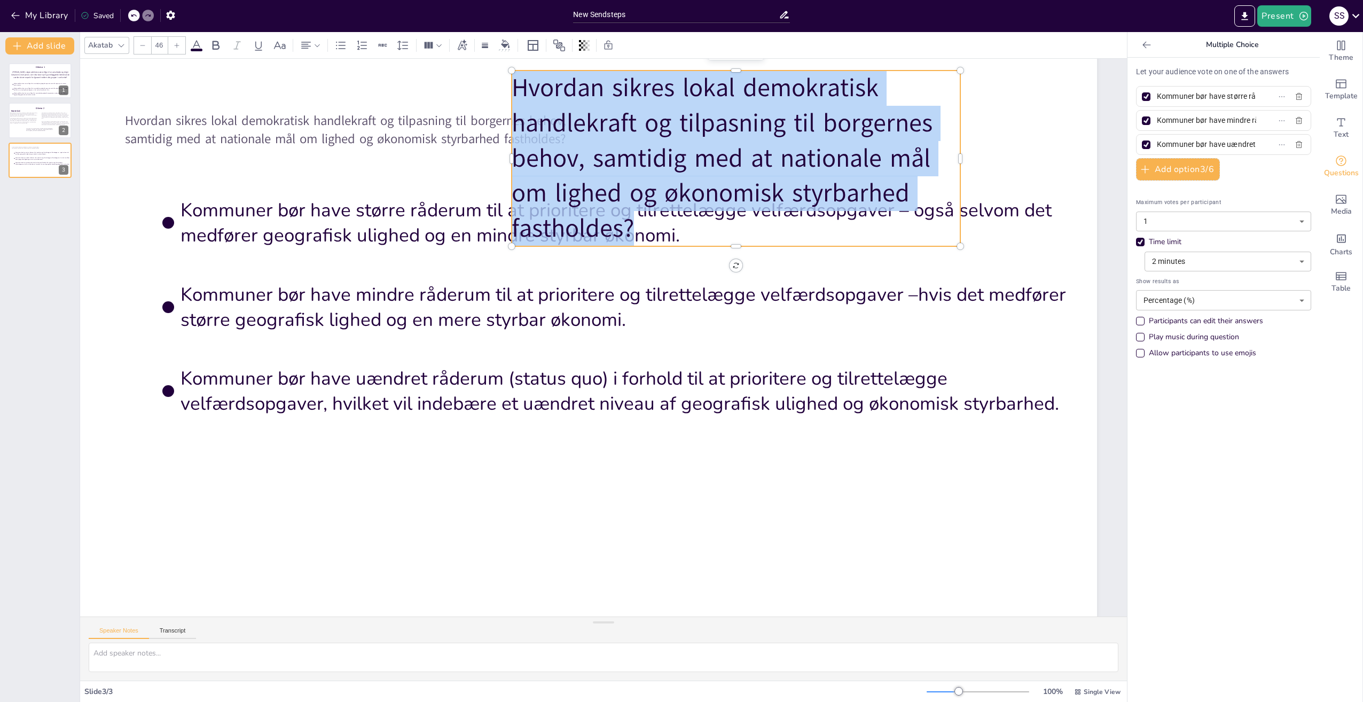
click at [142, 46] on icon at bounding box center [142, 45] width 6 height 6
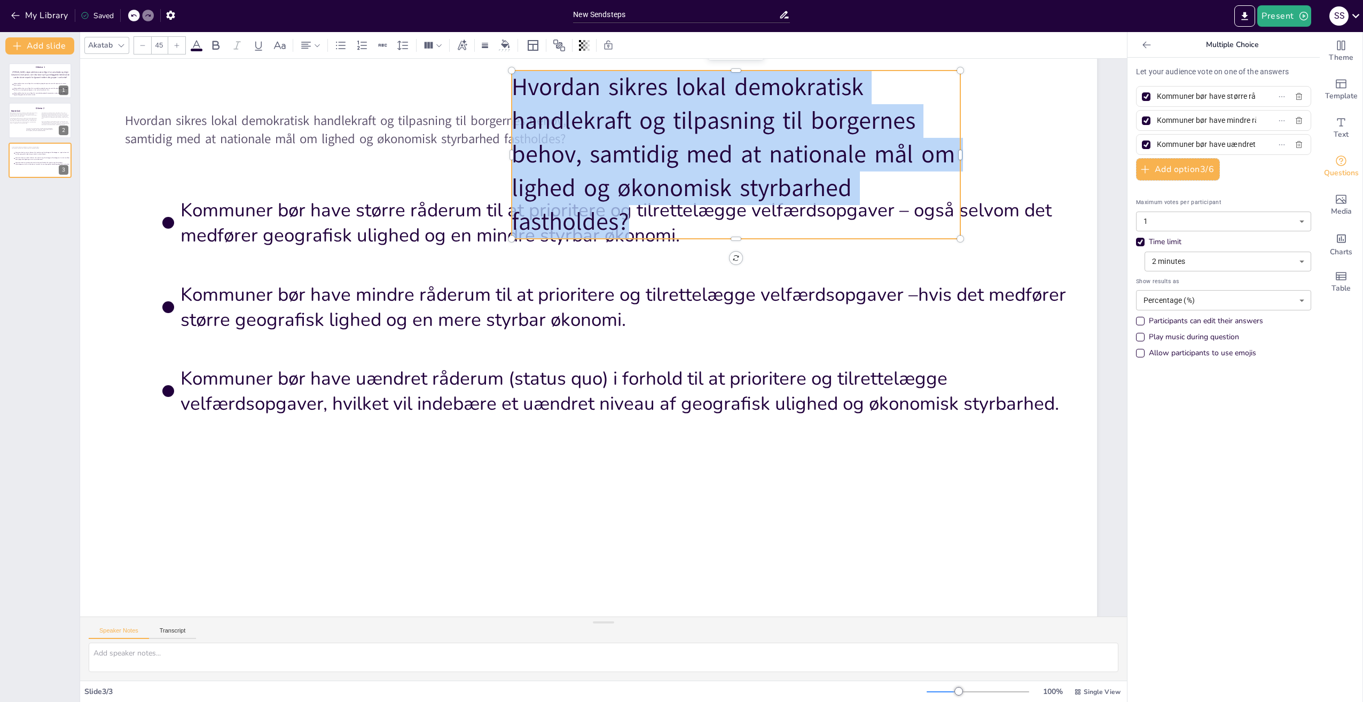
click at [142, 46] on icon at bounding box center [142, 45] width 6 height 6
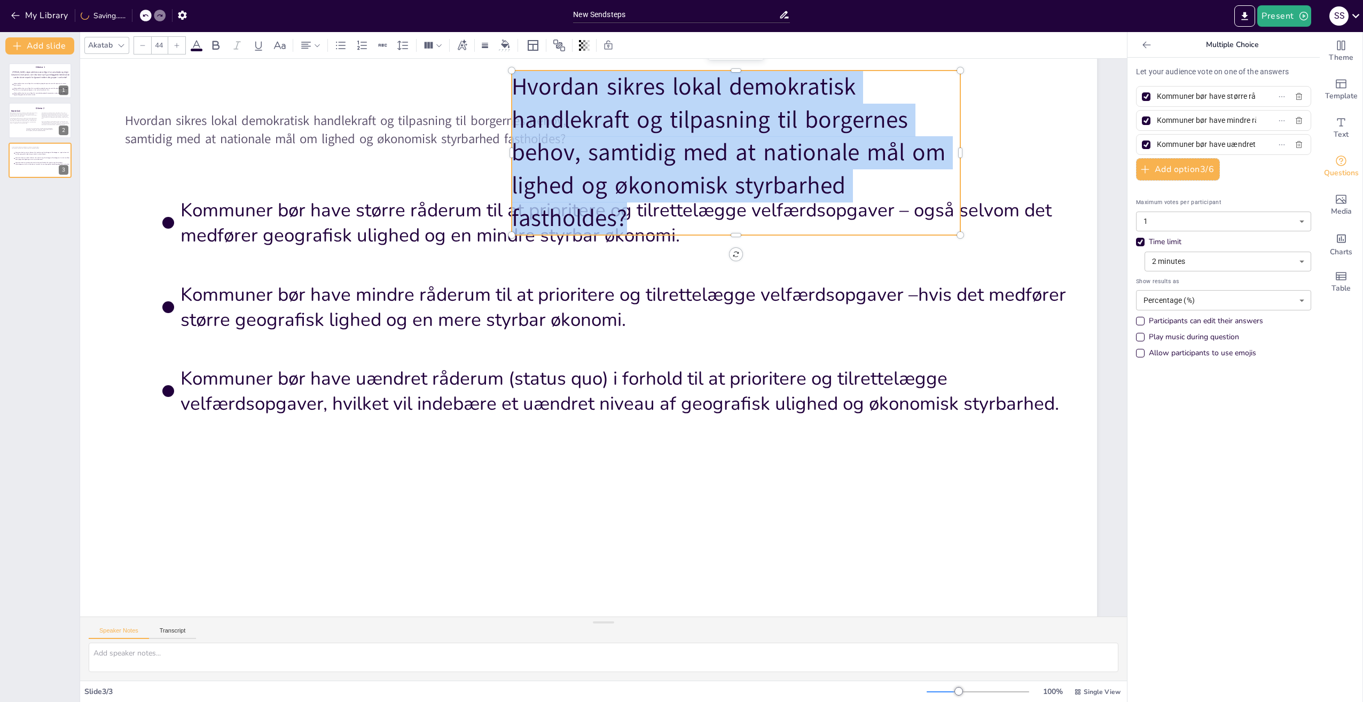
click at [142, 46] on icon at bounding box center [142, 45] width 6 height 6
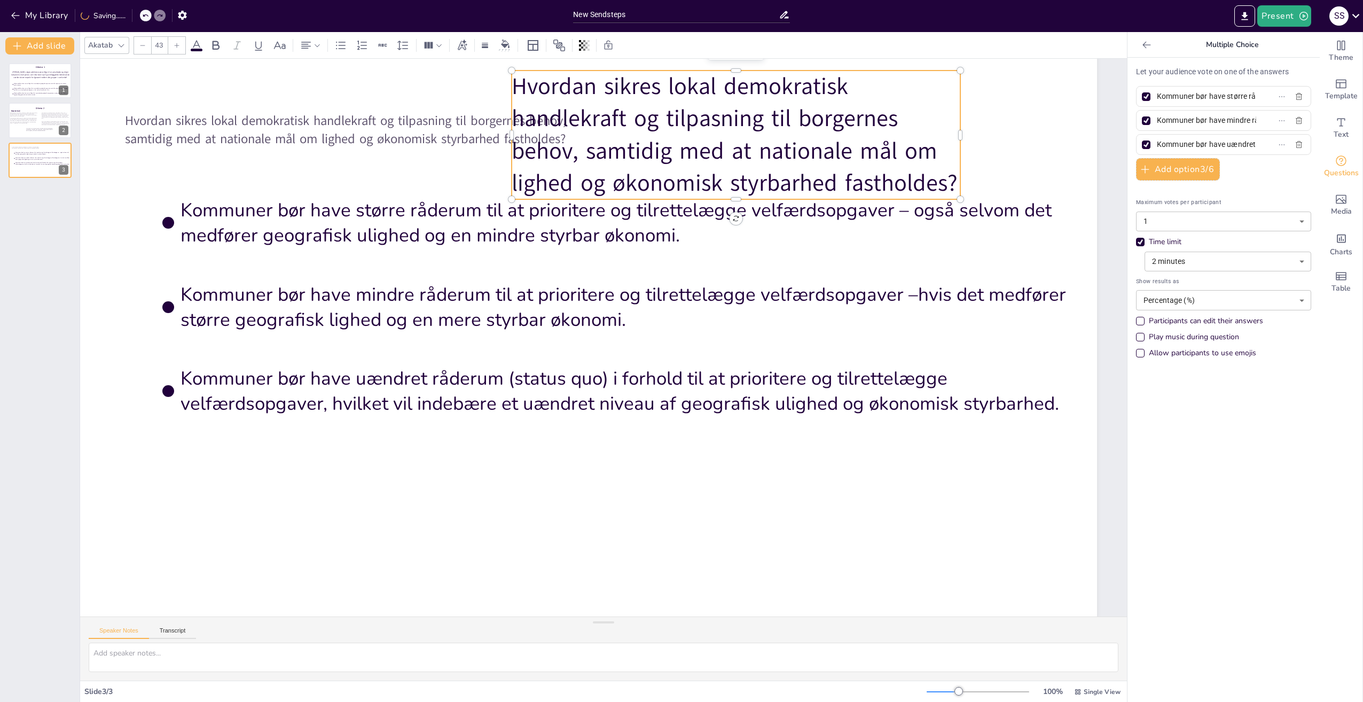
click at [142, 46] on icon at bounding box center [142, 45] width 6 height 6
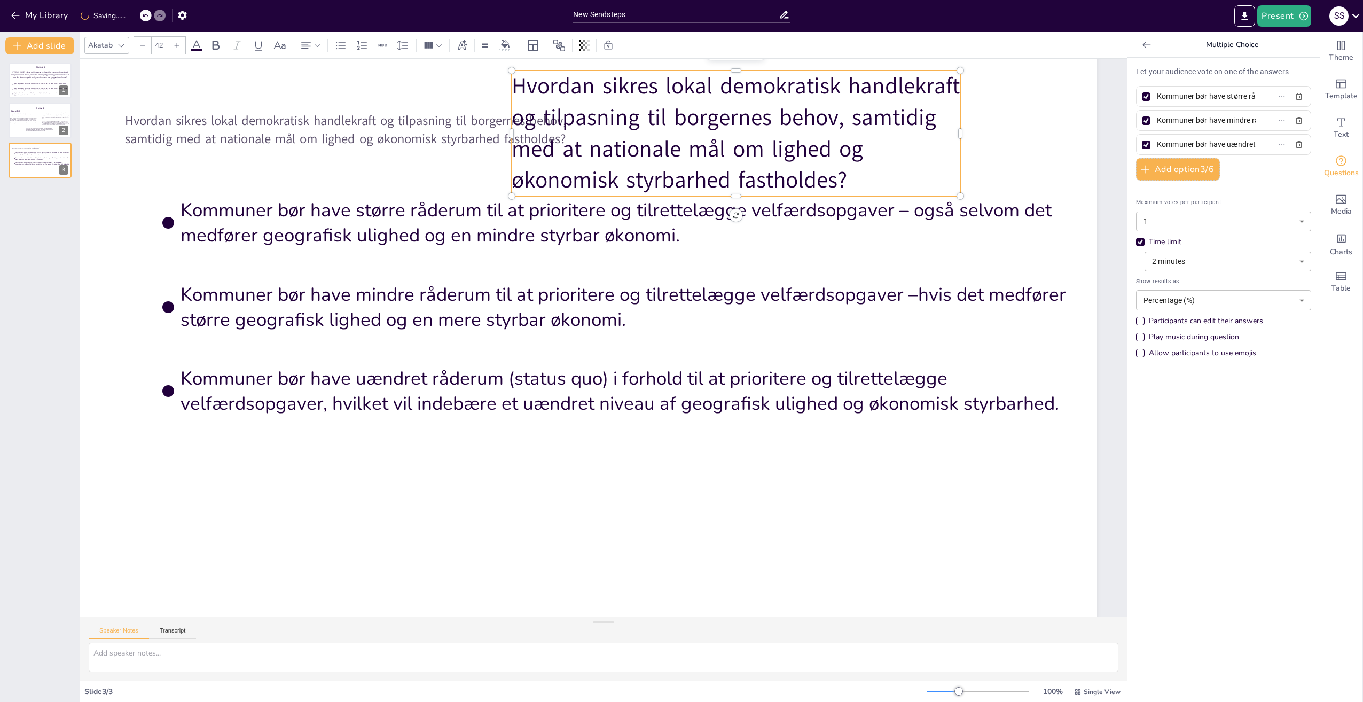
click at [142, 46] on icon at bounding box center [142, 45] width 6 height 6
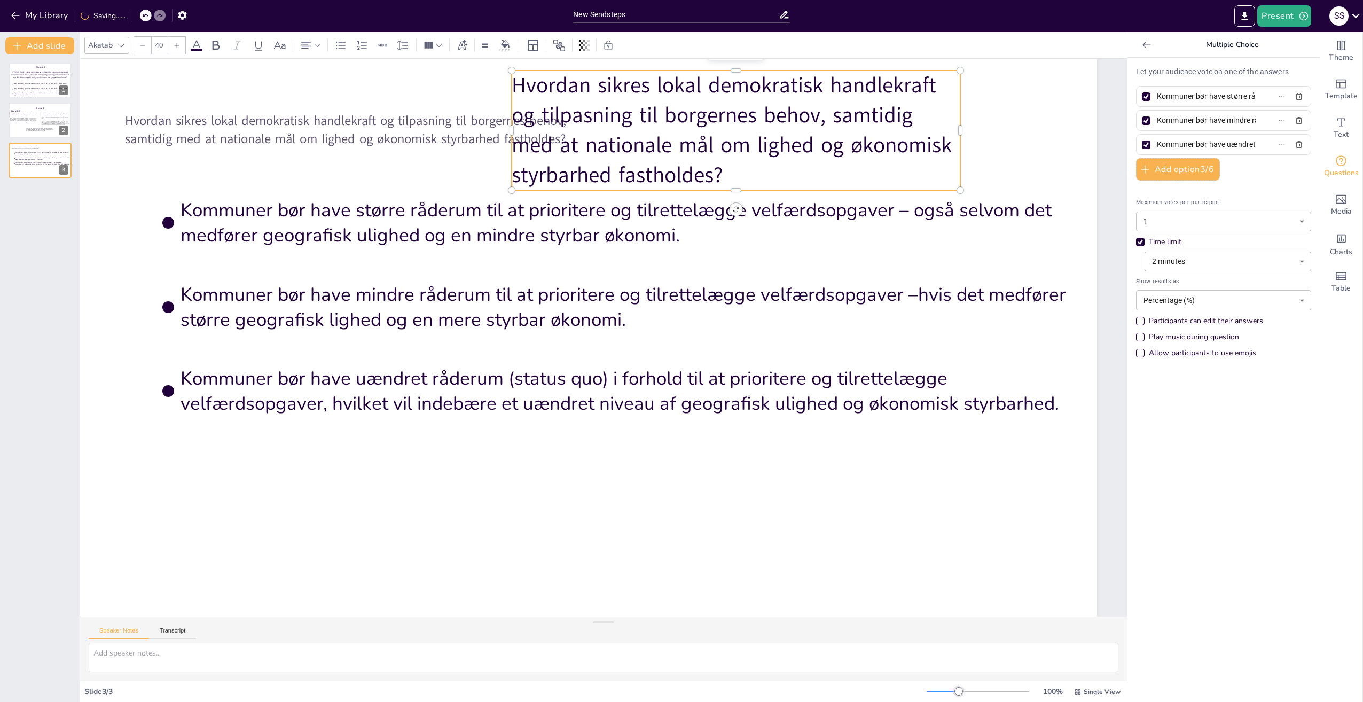
click at [142, 46] on icon at bounding box center [142, 45] width 6 height 6
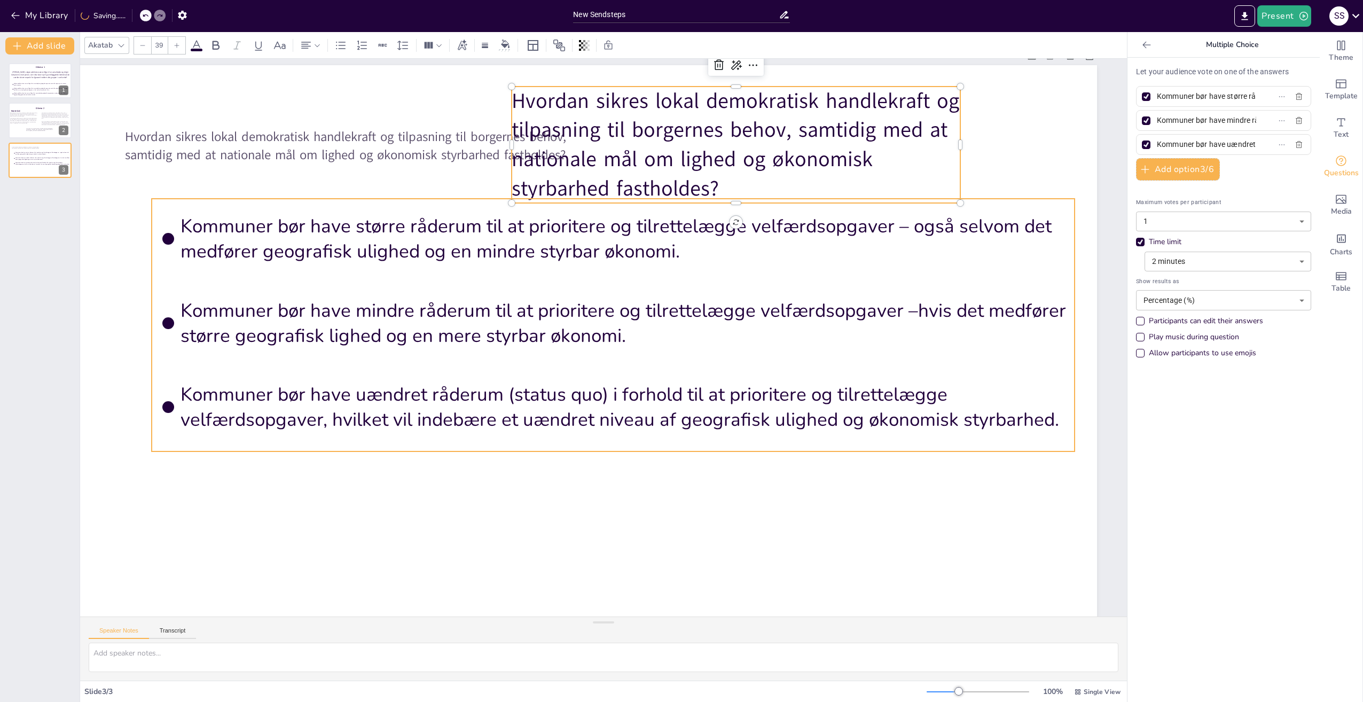
scroll to position [0, 54]
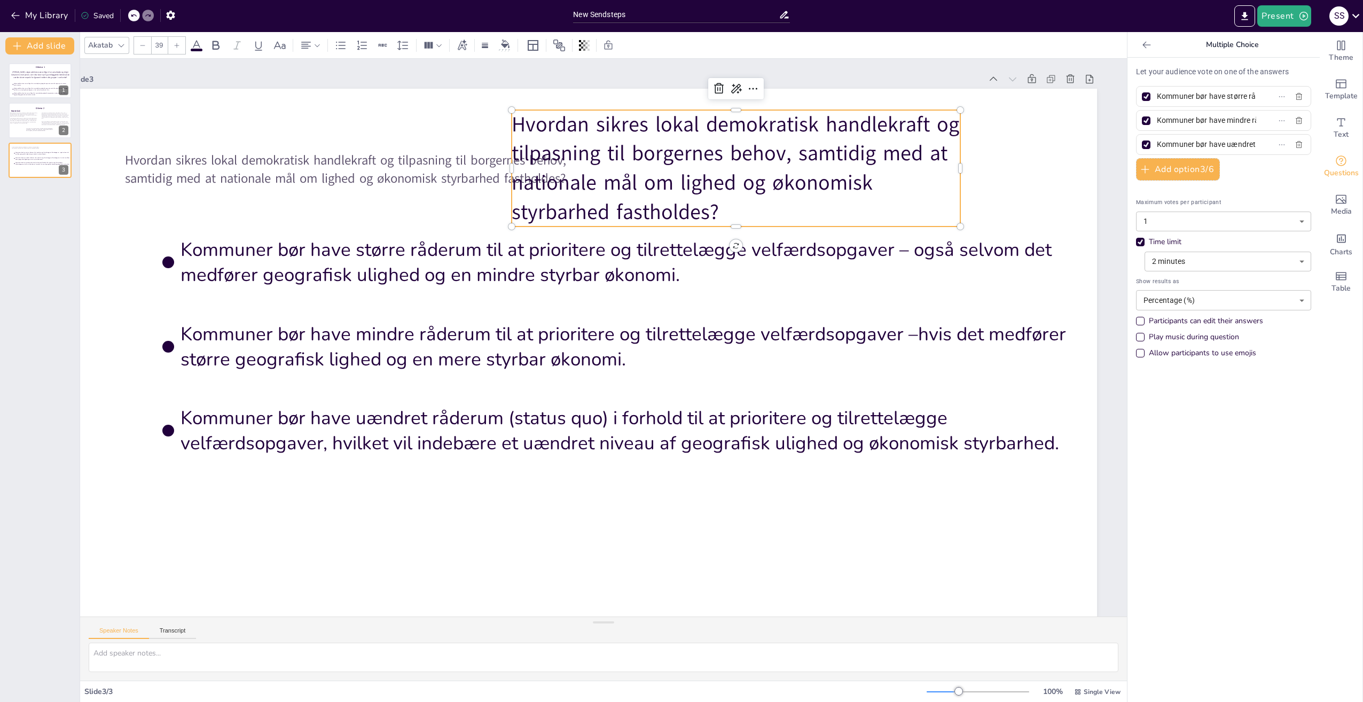
click at [840, 212] on p "Hvordan sikres lokal demokratisk handlekraft og tilpasning til borgernes behov,…" at bounding box center [753, 182] width 458 height 163
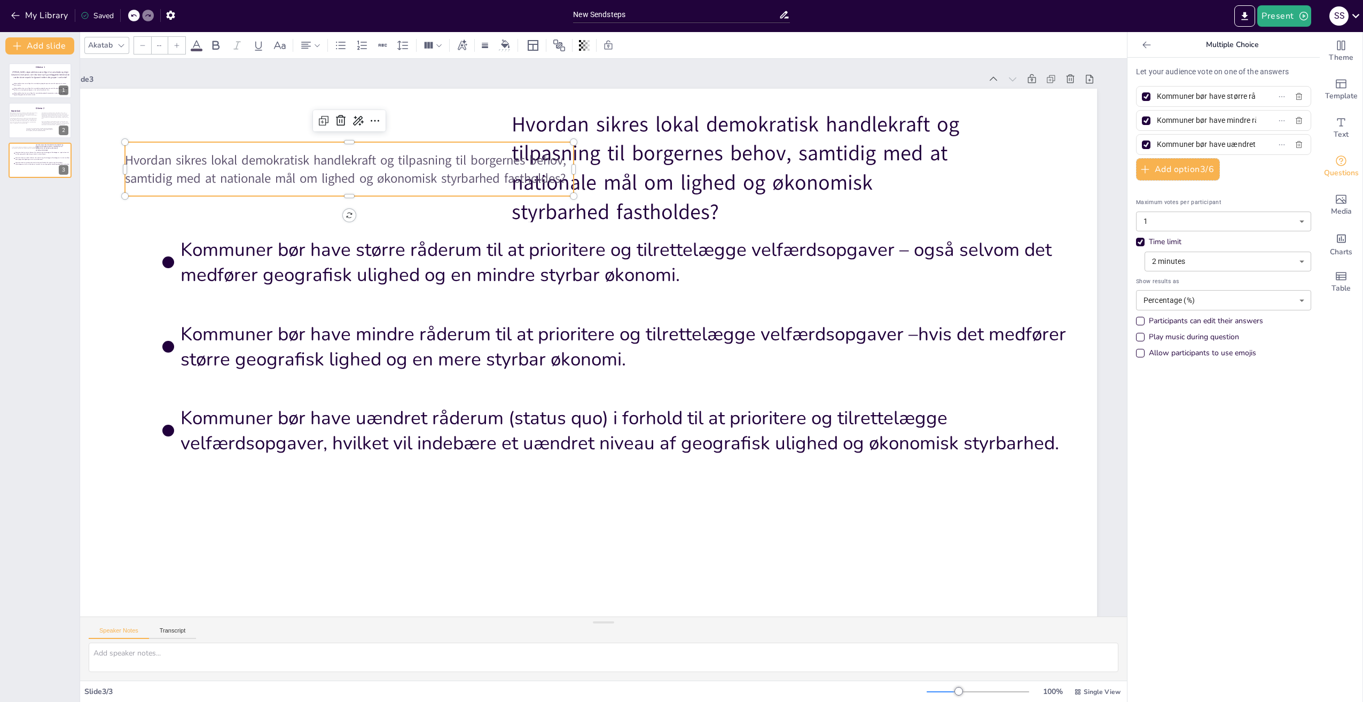
click at [757, 151] on span "Hvordan sikres lokal demokratisk handlekraft og tilpasning til borgernes behov,…" at bounding box center [862, 171] width 211 height 418
type input "24"
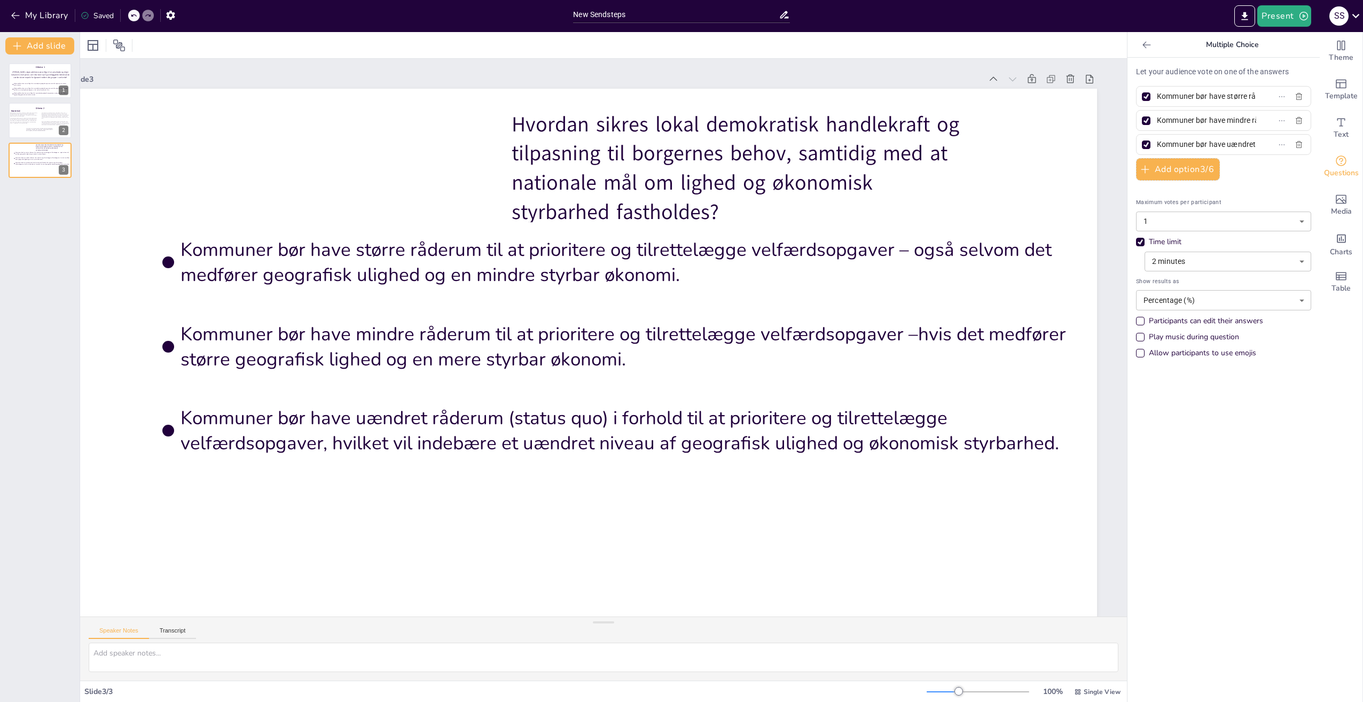
click at [144, 14] on div at bounding box center [148, 16] width 12 height 12
click at [136, 14] on icon at bounding box center [133, 15] width 6 height 6
click at [137, 13] on icon at bounding box center [133, 15] width 6 height 6
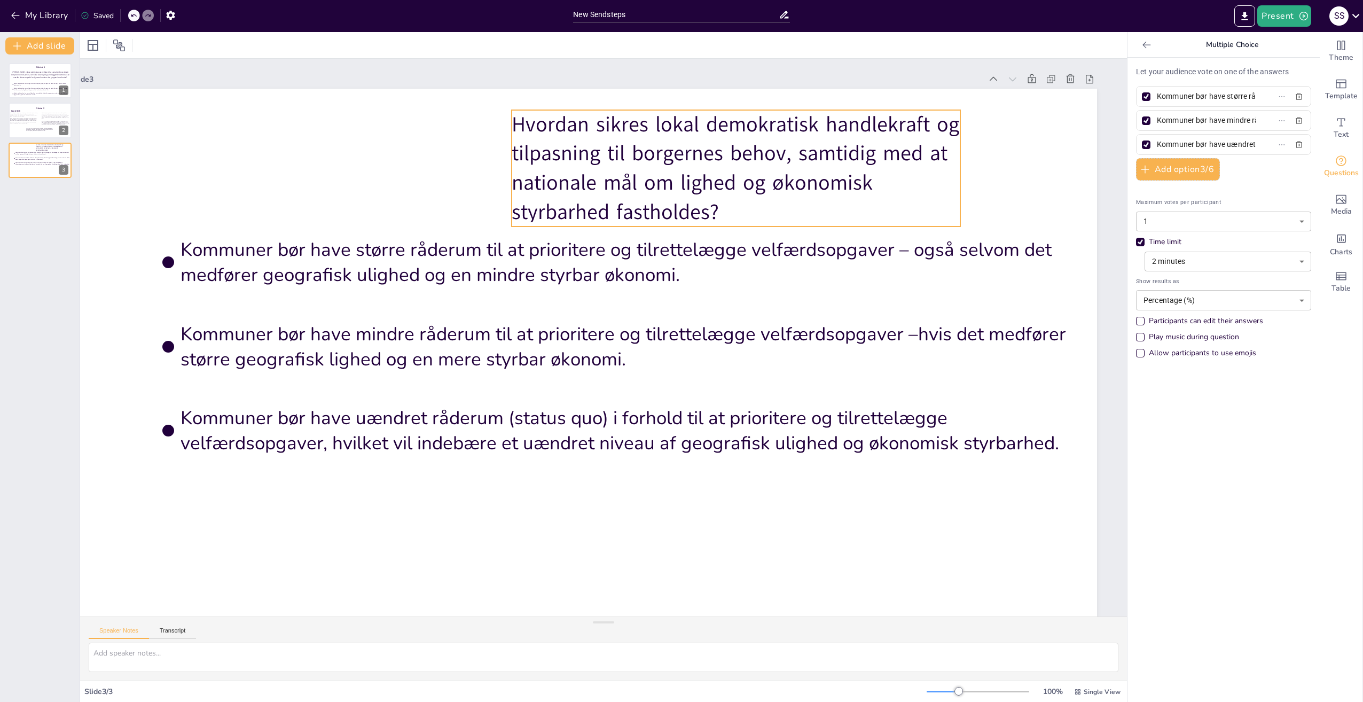
click at [703, 136] on p "Hvordan sikres lokal demokratisk handlekraft og tilpasning til borgernes behov,…" at bounding box center [736, 168] width 449 height 116
click at [710, 213] on p "Hvordan sikres lokal demokratisk handlekraft og tilpasning til borgernes behov,…" at bounding box center [768, 199] width 463 height 207
click at [710, 213] on p "Hvordan sikres lokal demokratisk handlekraft og tilpasning til borgernes behov,…" at bounding box center [753, 182] width 458 height 163
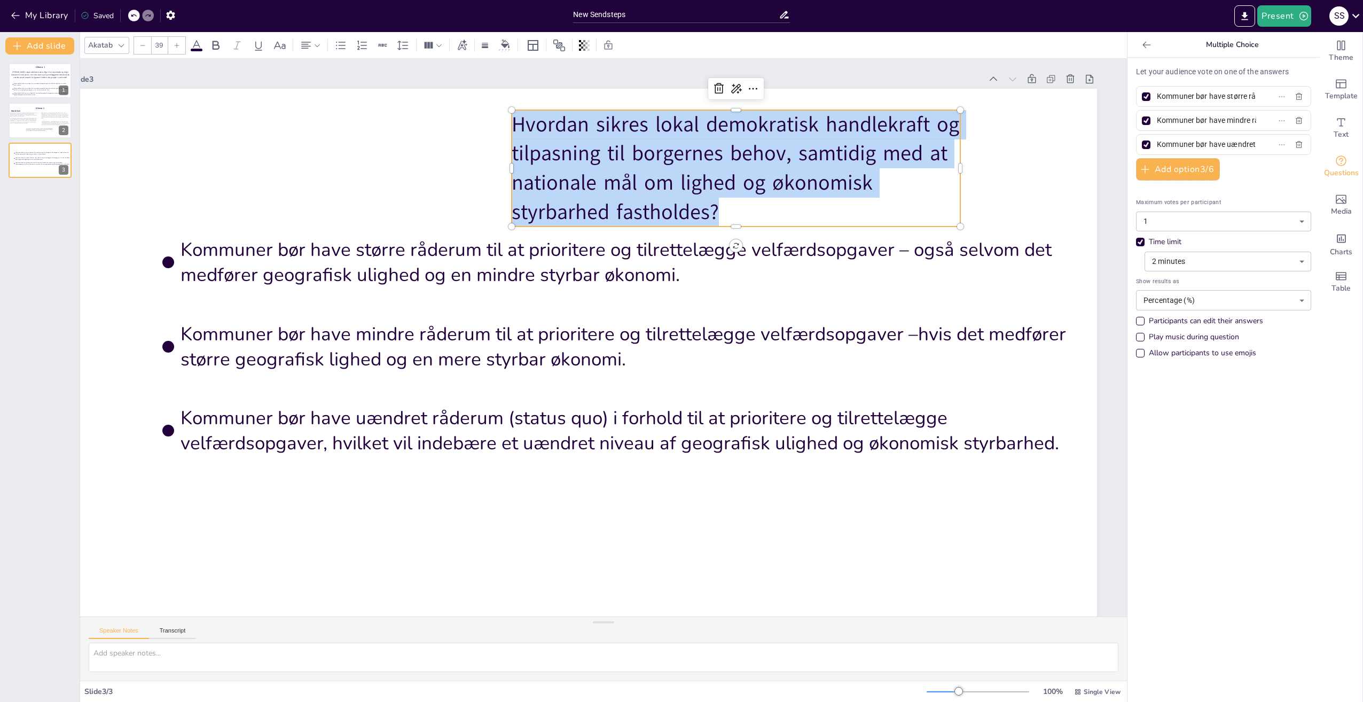
drag, startPoint x: 709, startPoint y: 215, endPoint x: 496, endPoint y: 119, distance: 233.5
click at [524, 119] on p "Hvordan sikres lokal demokratisk handlekraft og tilpasning til borgernes behov,…" at bounding box center [753, 182] width 458 height 163
click at [146, 45] on div at bounding box center [142, 45] width 17 height 17
click at [144, 45] on icon at bounding box center [142, 45] width 6 height 6
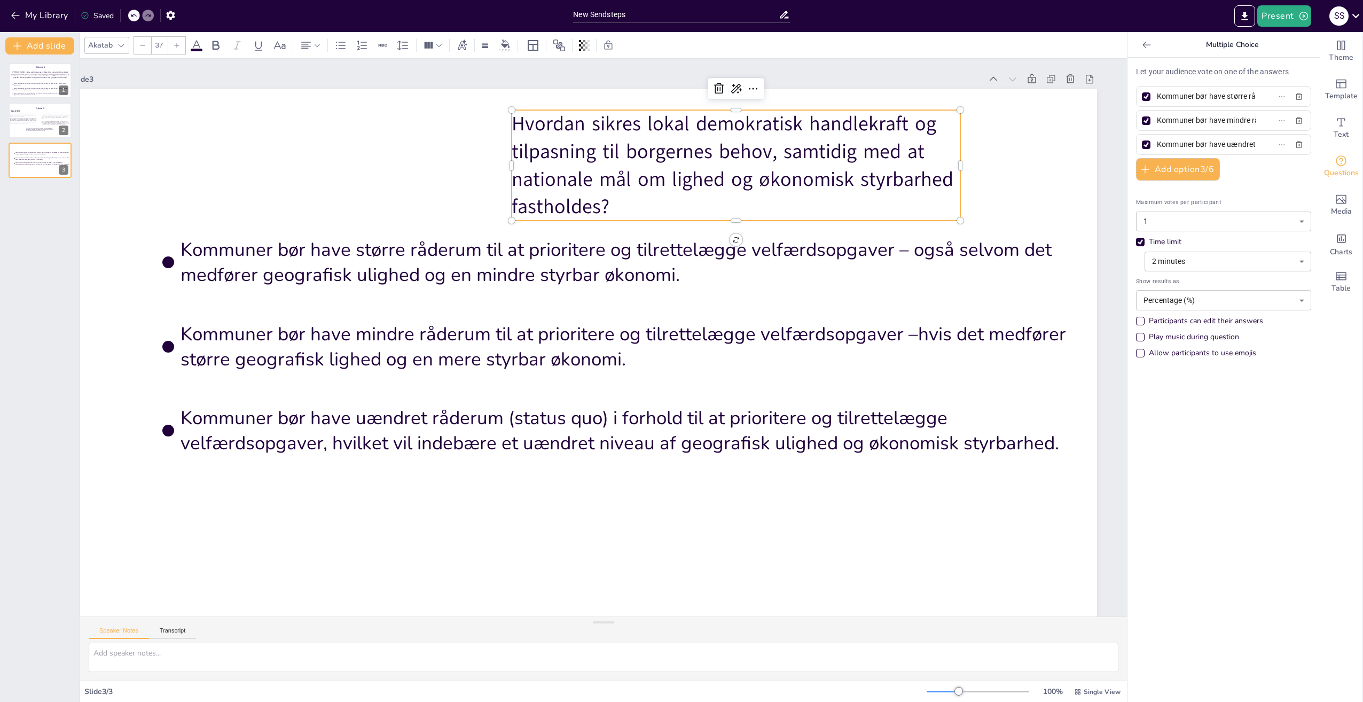
click at [144, 45] on icon at bounding box center [142, 45] width 6 height 6
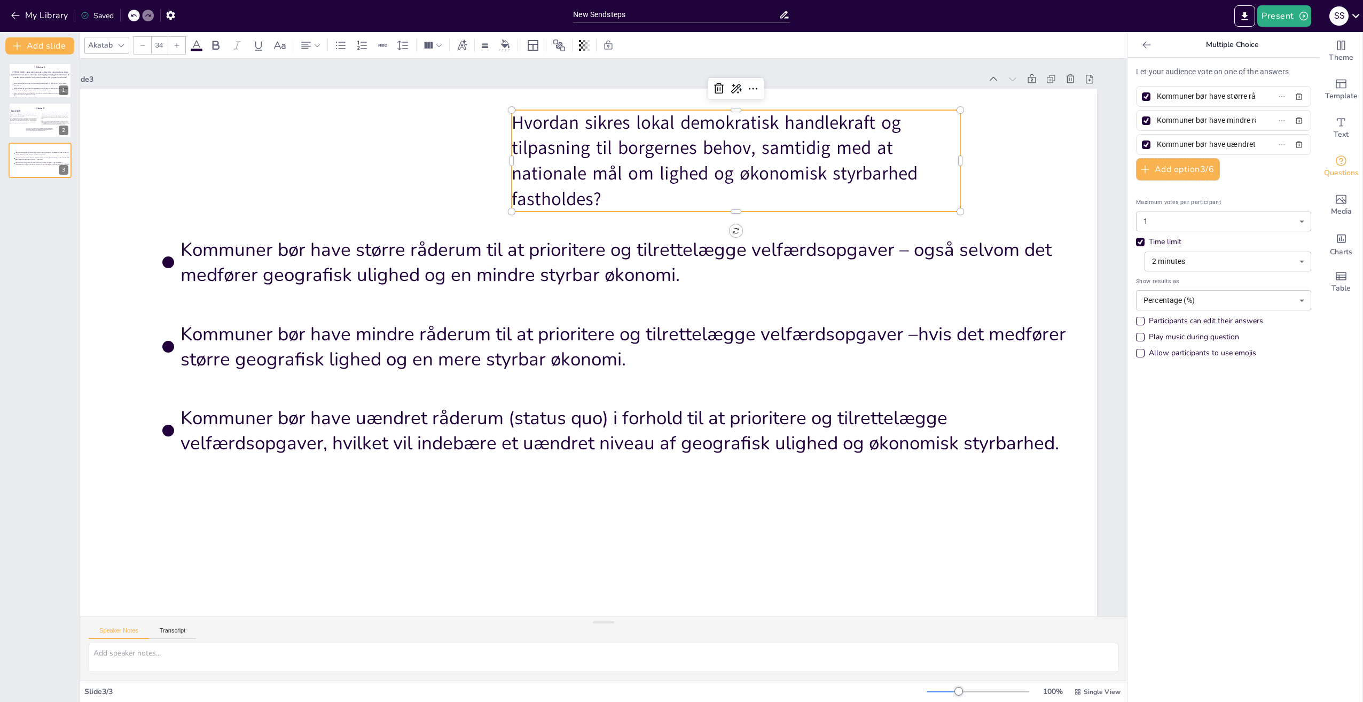
click at [144, 45] on icon at bounding box center [142, 45] width 6 height 6
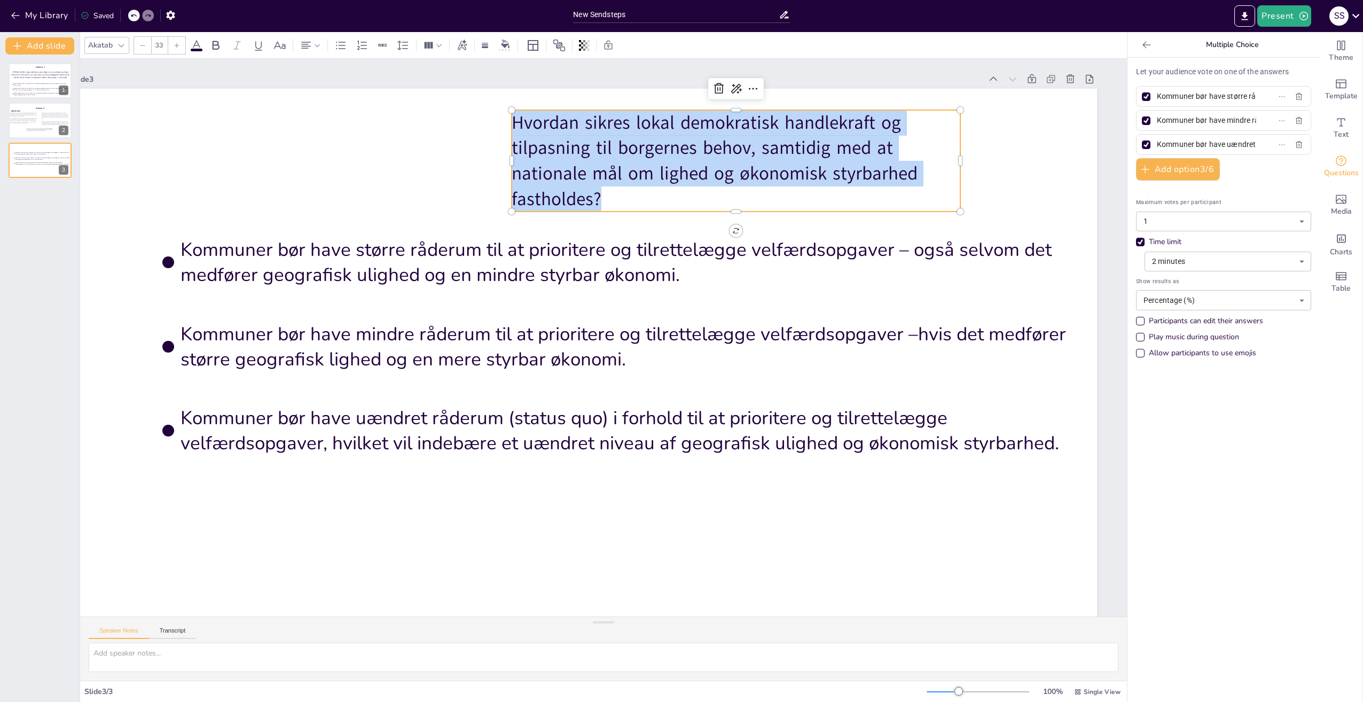
click at [144, 45] on icon at bounding box center [142, 45] width 6 height 6
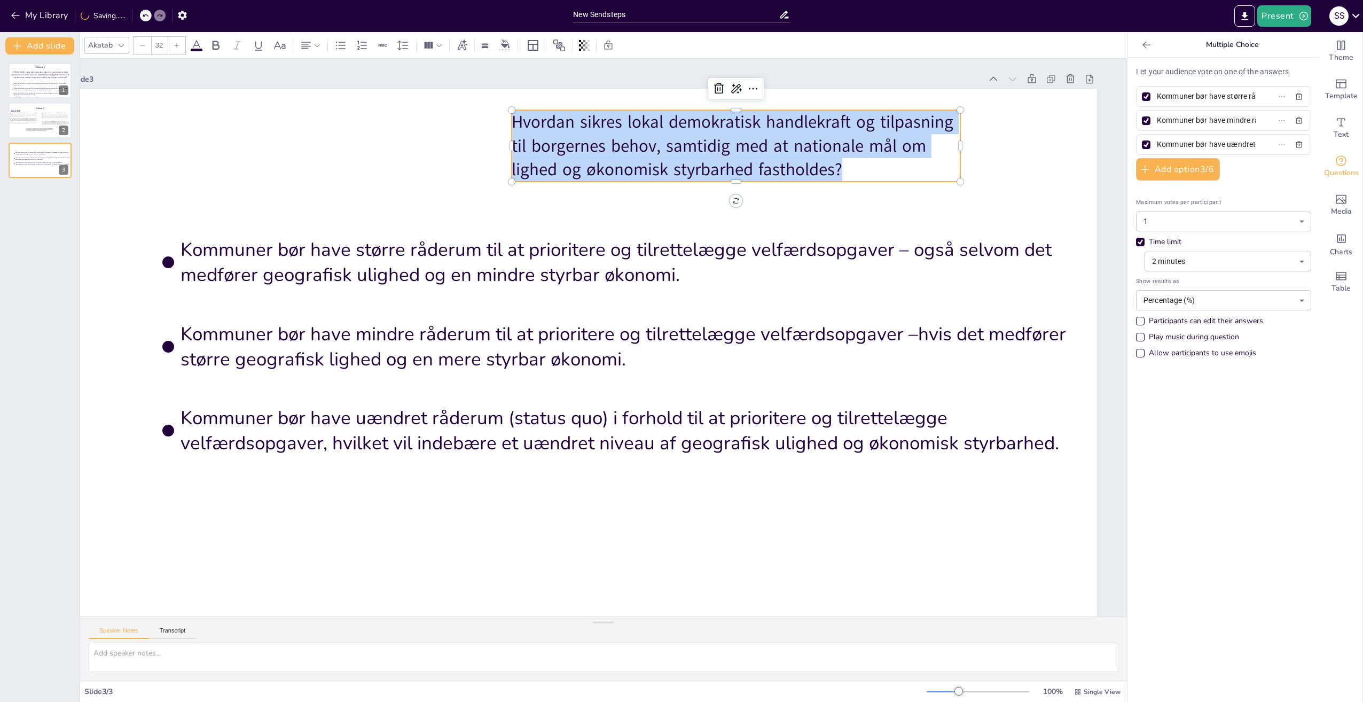
click at [144, 45] on icon at bounding box center [142, 45] width 6 height 6
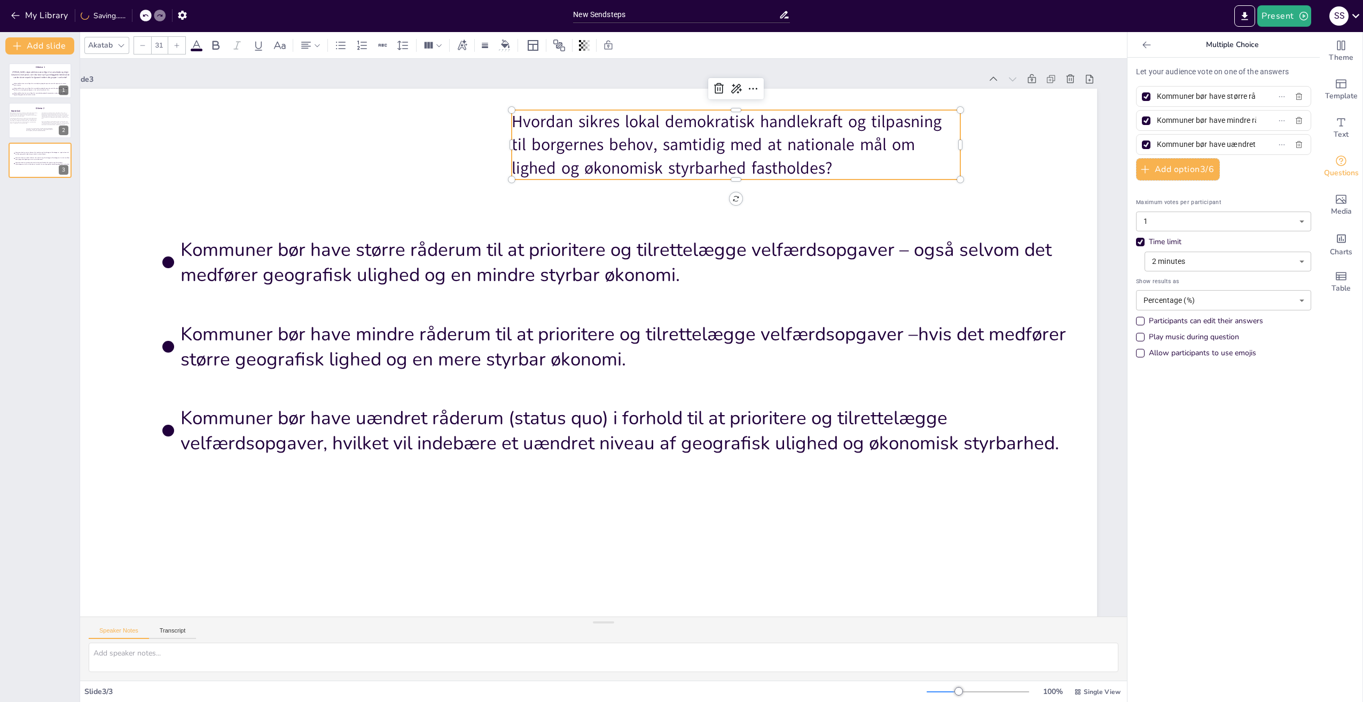
click at [144, 45] on icon at bounding box center [142, 45] width 6 height 6
type input "30"
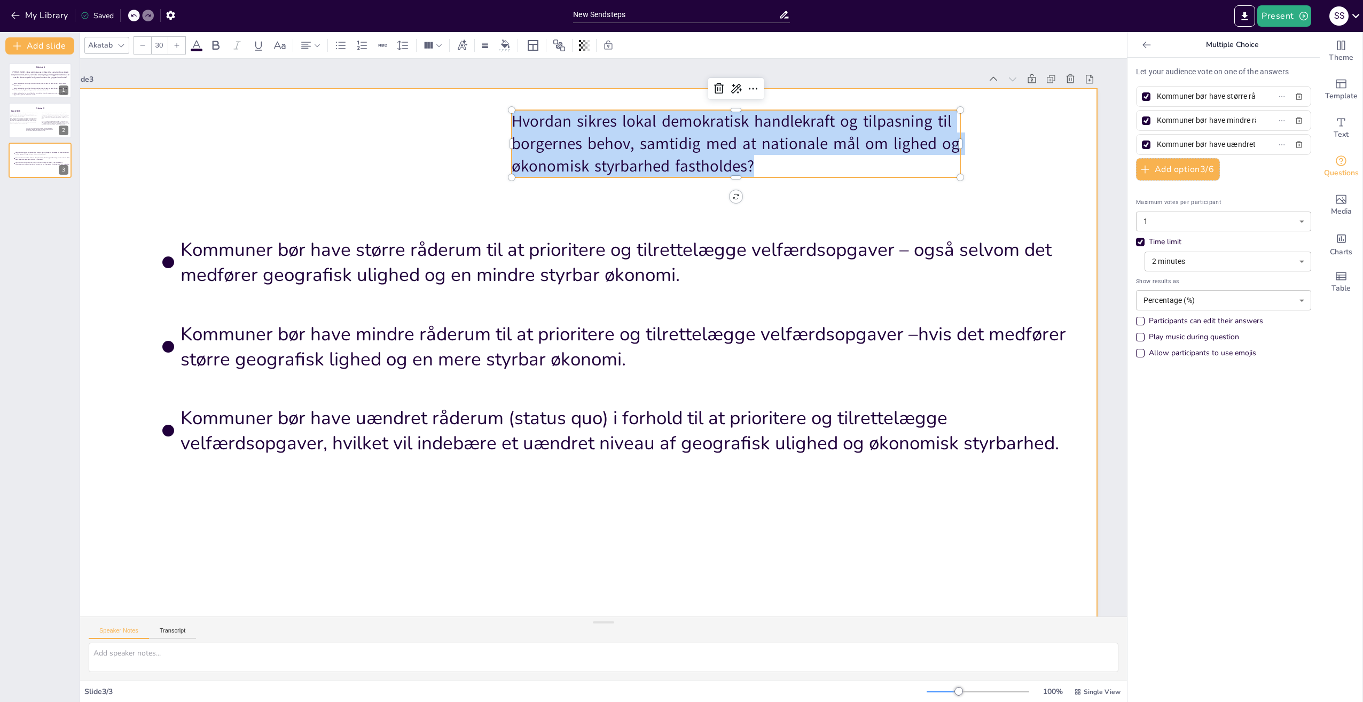
click at [381, 124] on div at bounding box center [572, 369] width 1153 height 866
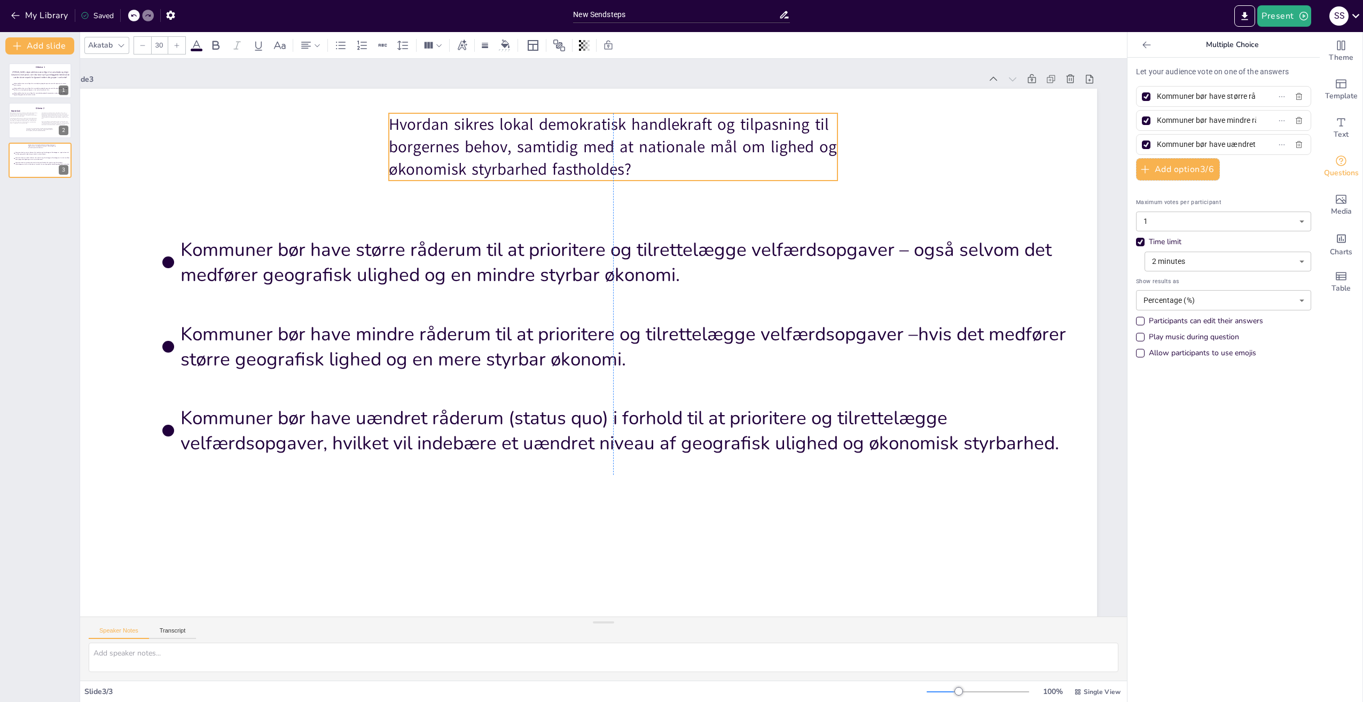
drag, startPoint x: 546, startPoint y: 154, endPoint x: 423, endPoint y: 157, distance: 122.3
click at [423, 447] on span "Hvordan sikres lokal demokratisk handlekraft og tilpasning til borgernes behov,…" at bounding box center [637, 525] width 448 height 157
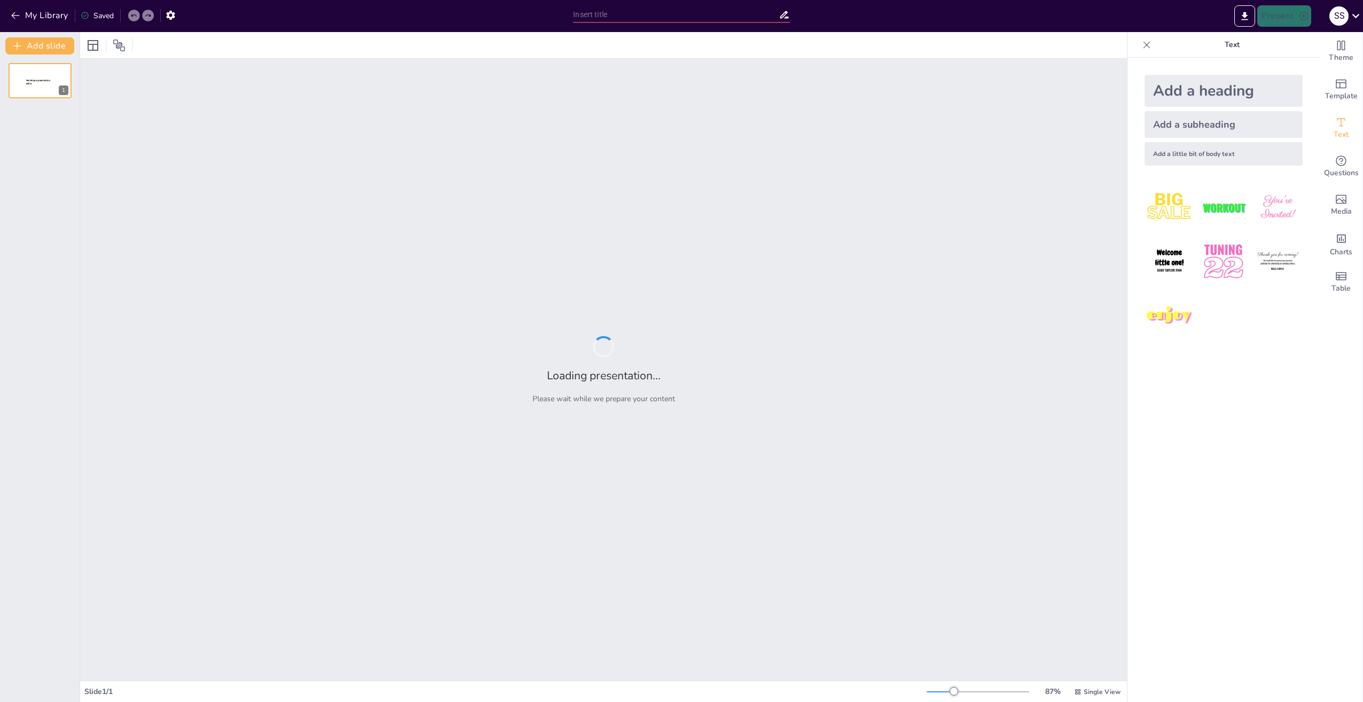
type input "New Sendsteps"
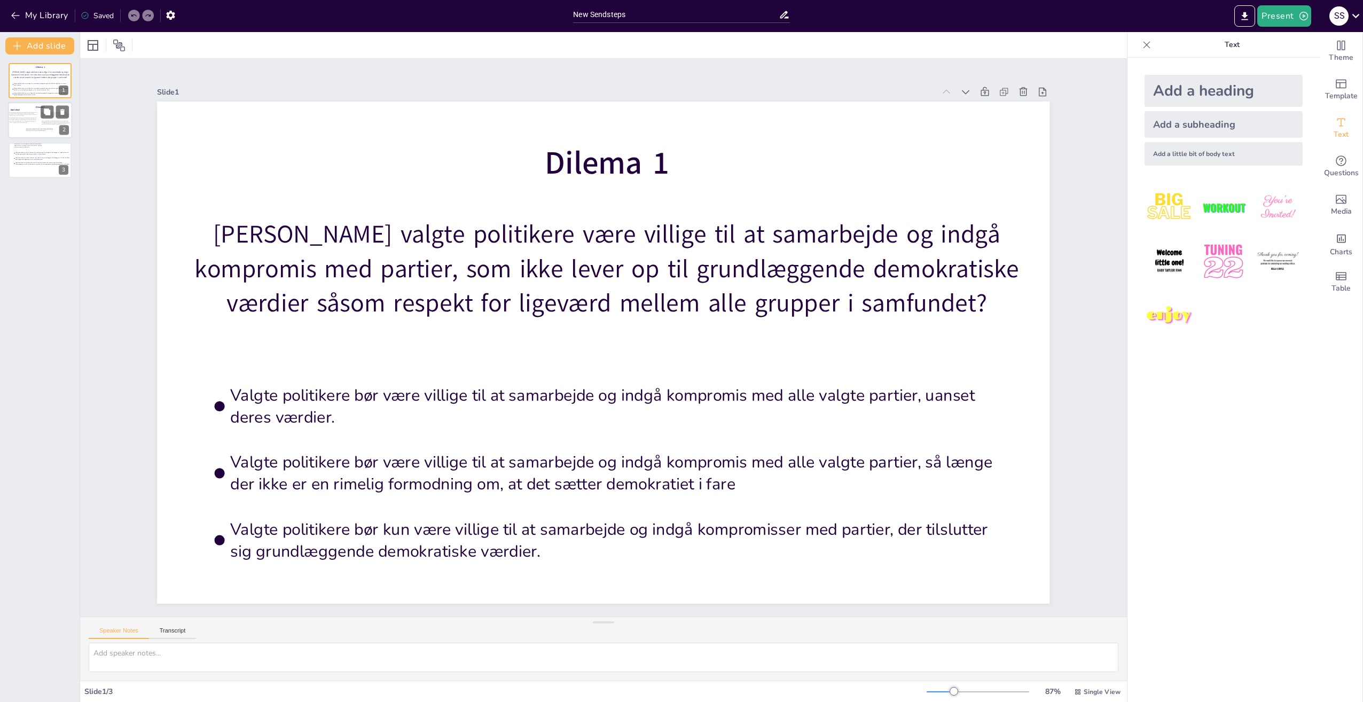
click at [30, 112] on span "Magtudredningen 2.0 peger på, at forskydninger mellem beslutningsmotoren og ans…" at bounding box center [23, 114] width 28 height 4
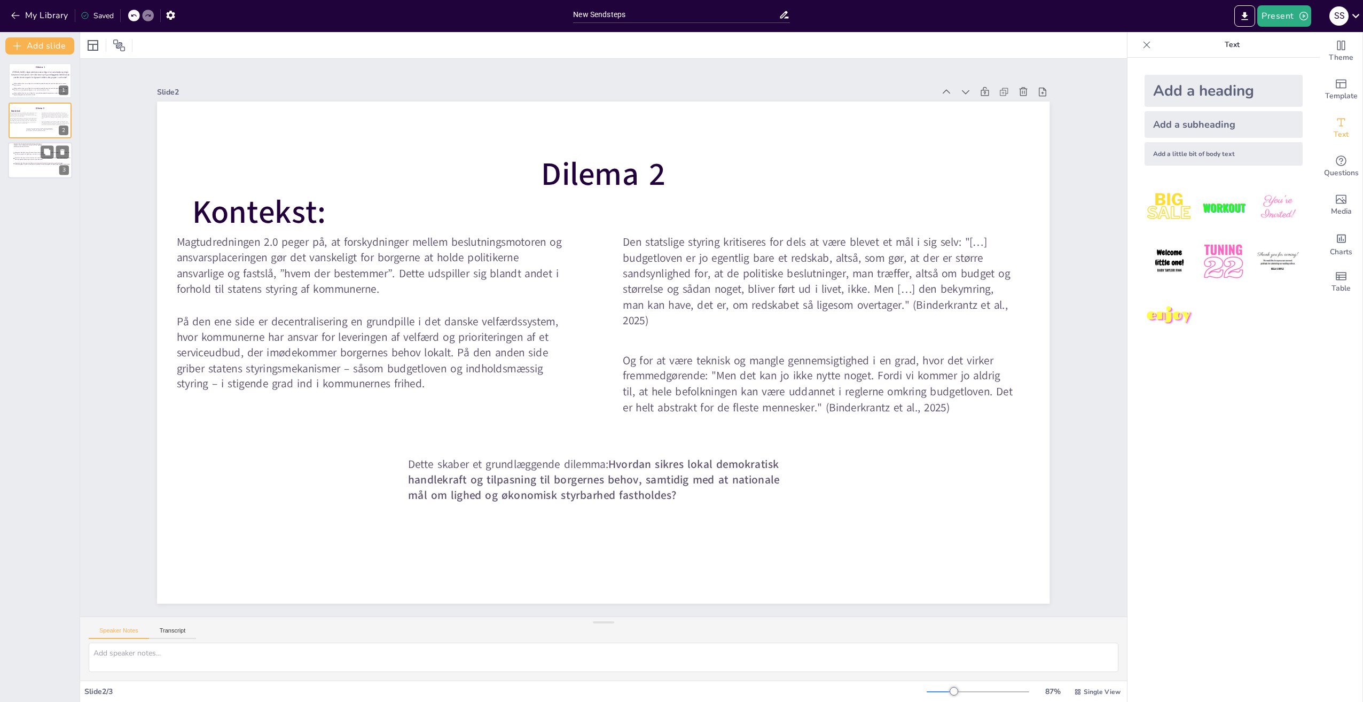
click at [33, 163] on span "Kommuner bør have uændret råderum (status quo) i forhold til at prioritere og t…" at bounding box center [43, 163] width 56 height 3
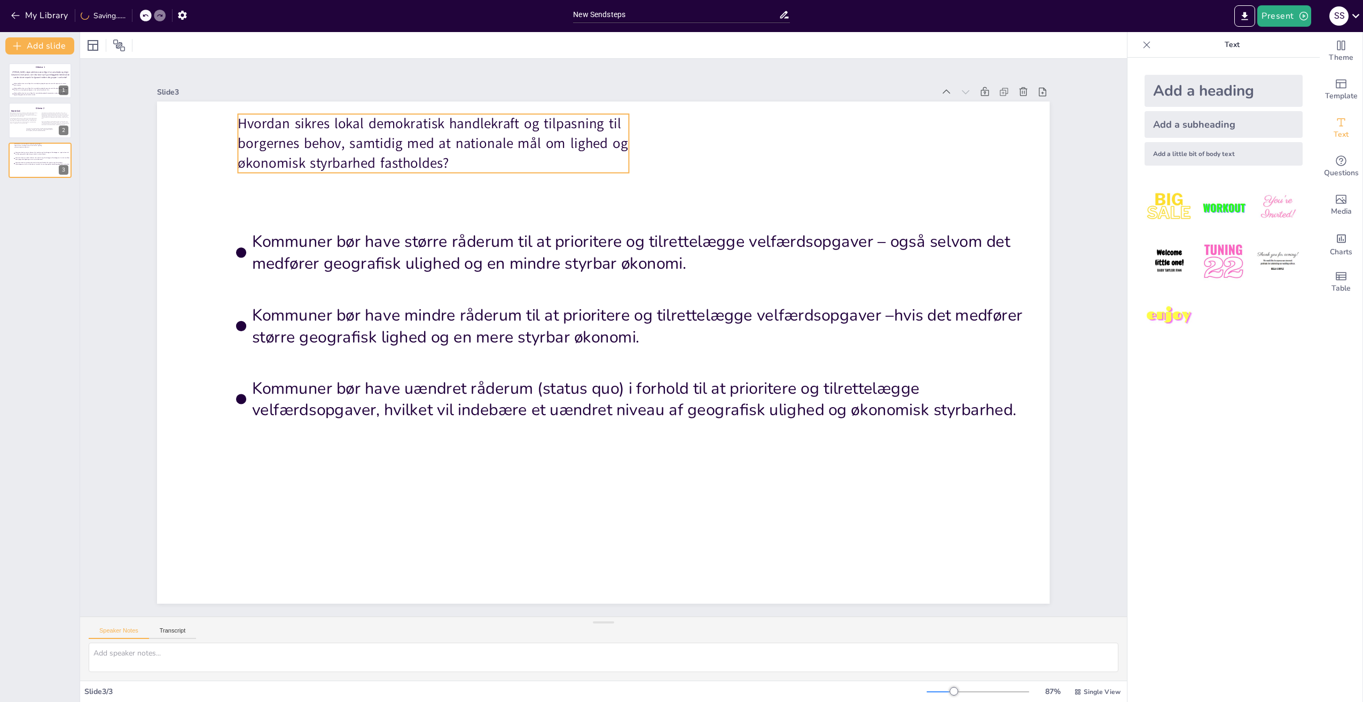
click at [387, 118] on span "Hvordan sikres lokal demokratisk handlekraft og tilpasning til borgernes behov,…" at bounding box center [433, 143] width 390 height 58
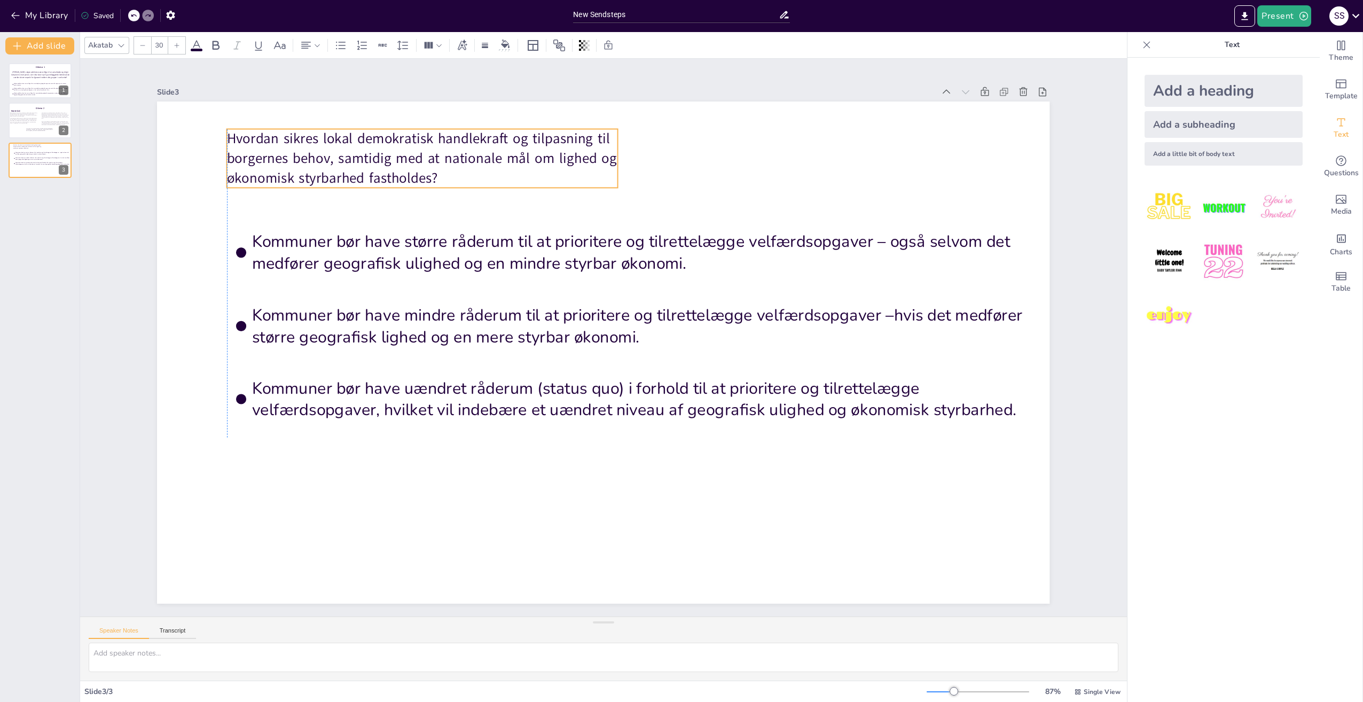
drag, startPoint x: 416, startPoint y: 132, endPoint x: 407, endPoint y: 147, distance: 17.5
click at [407, 147] on span "Hvordan sikres lokal demokratisk handlekraft og tilpasning til borgernes behov,…" at bounding box center [422, 158] width 390 height 58
click at [433, 172] on p "Hvordan sikres lokal demokratisk handlekraft og tilpasning til borgernes behov,…" at bounding box center [442, 140] width 395 height 99
click at [433, 172] on p "Hvordan sikres lokal demokratisk handlekraft og tilpasning til borgernes behov,…" at bounding box center [422, 158] width 390 height 59
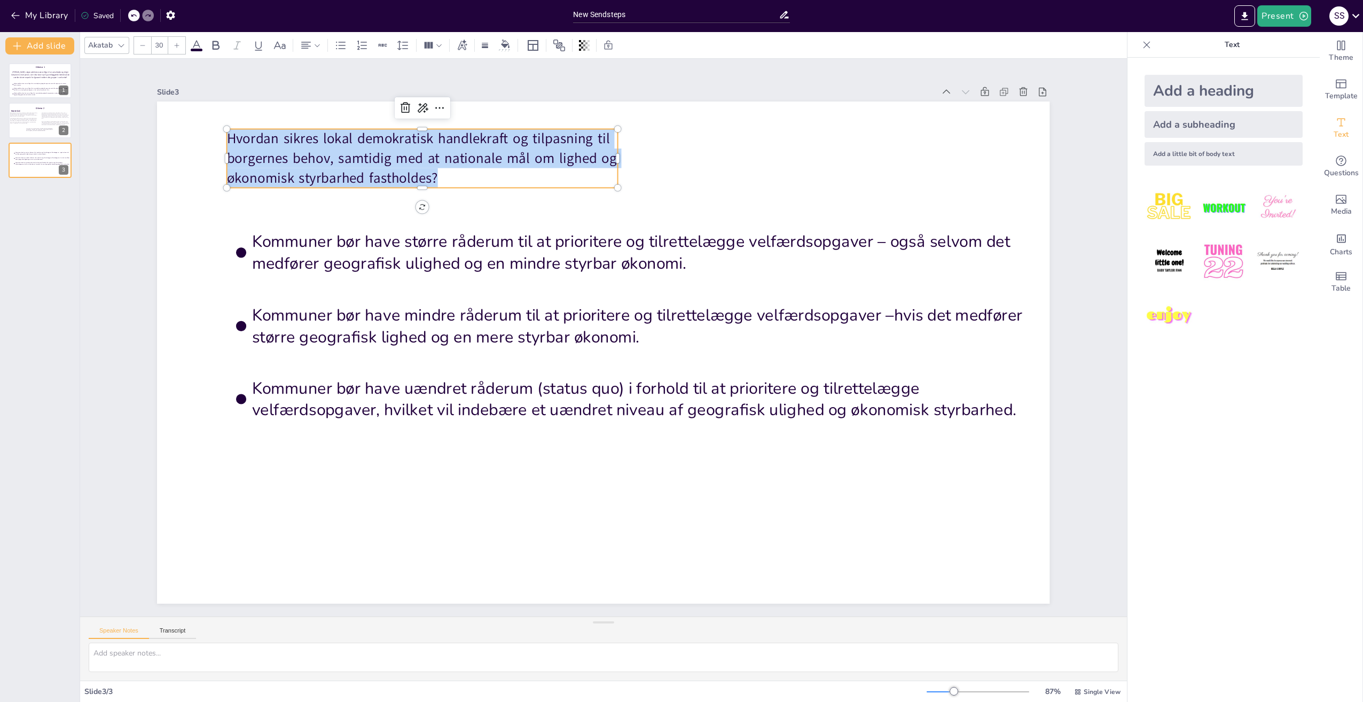
drag, startPoint x: 433, startPoint y: 175, endPoint x: 217, endPoint y: 131, distance: 220.7
click at [217, 131] on div "Kommuner bør have større råderum til at prioritere og tilrettelægge velfærdsopg…" at bounding box center [603, 352] width 892 height 502
click at [179, 45] on icon at bounding box center [177, 45] width 6 height 6
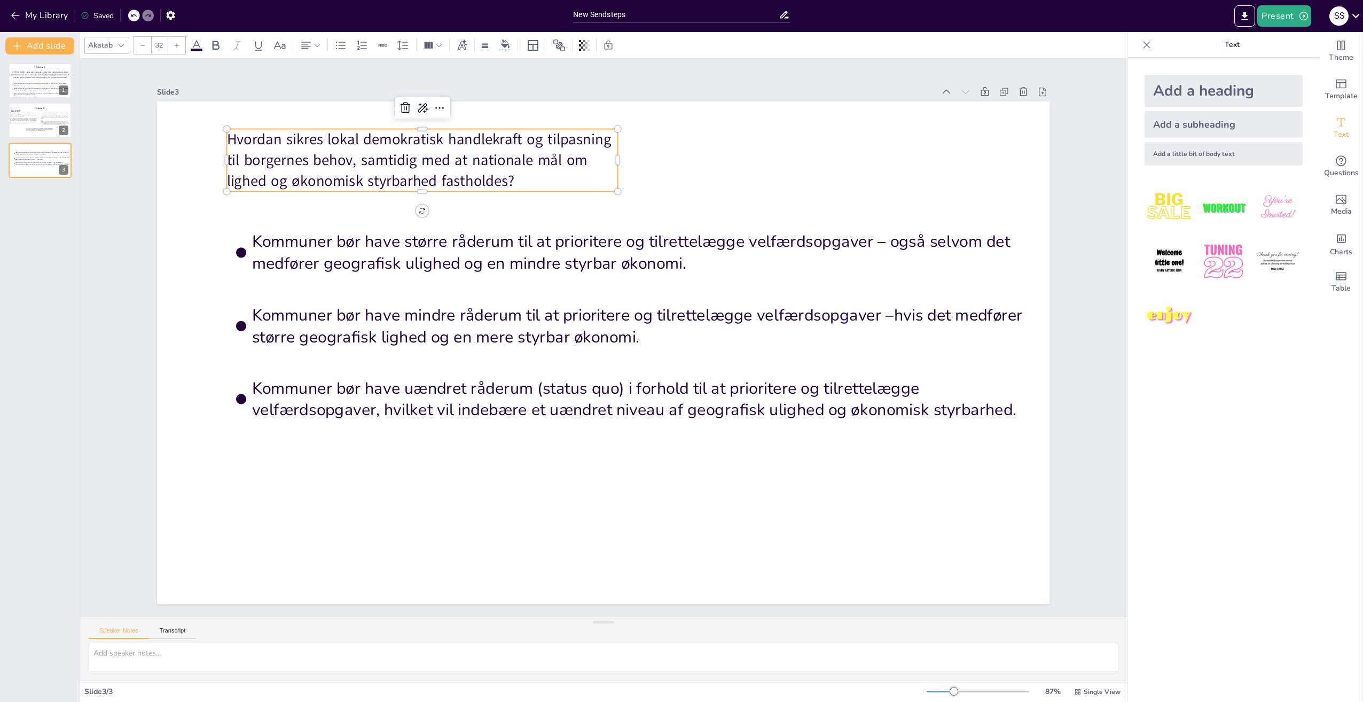
click at [179, 45] on icon at bounding box center [177, 45] width 6 height 6
type input "34"
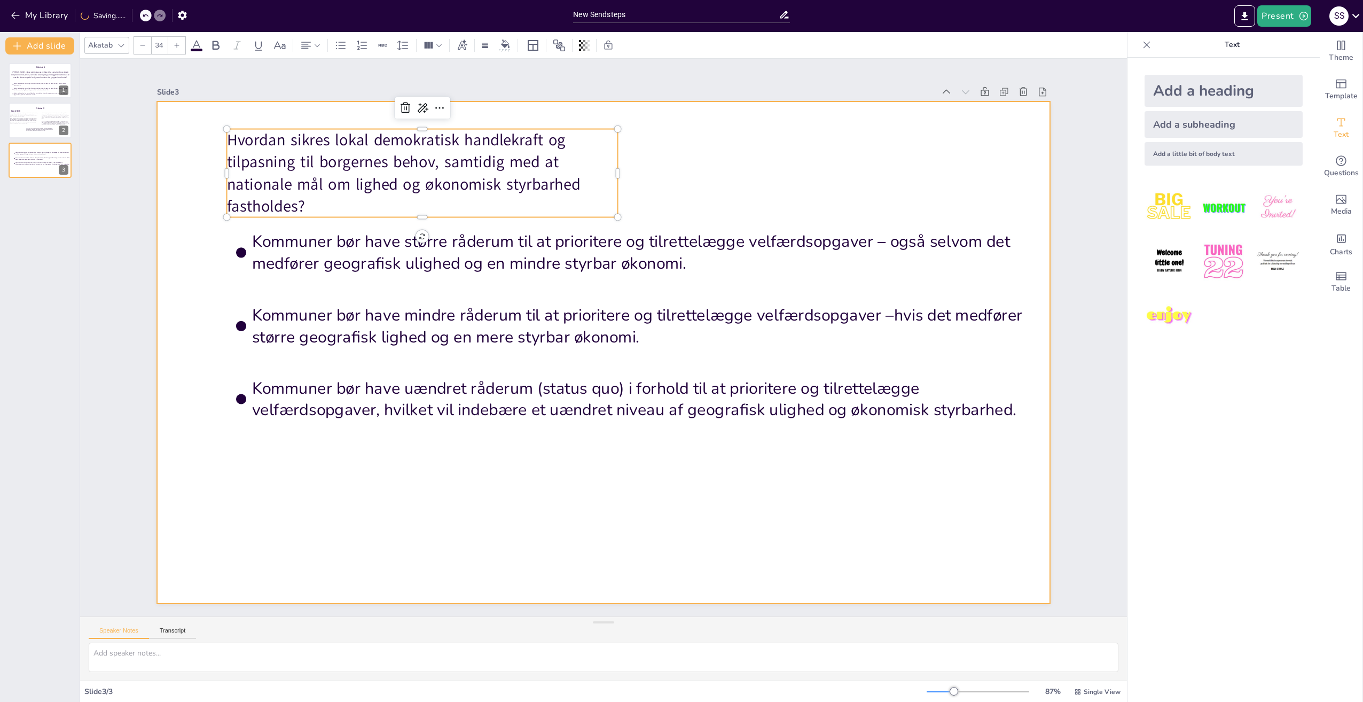
click at [700, 167] on div at bounding box center [603, 352] width 892 height 502
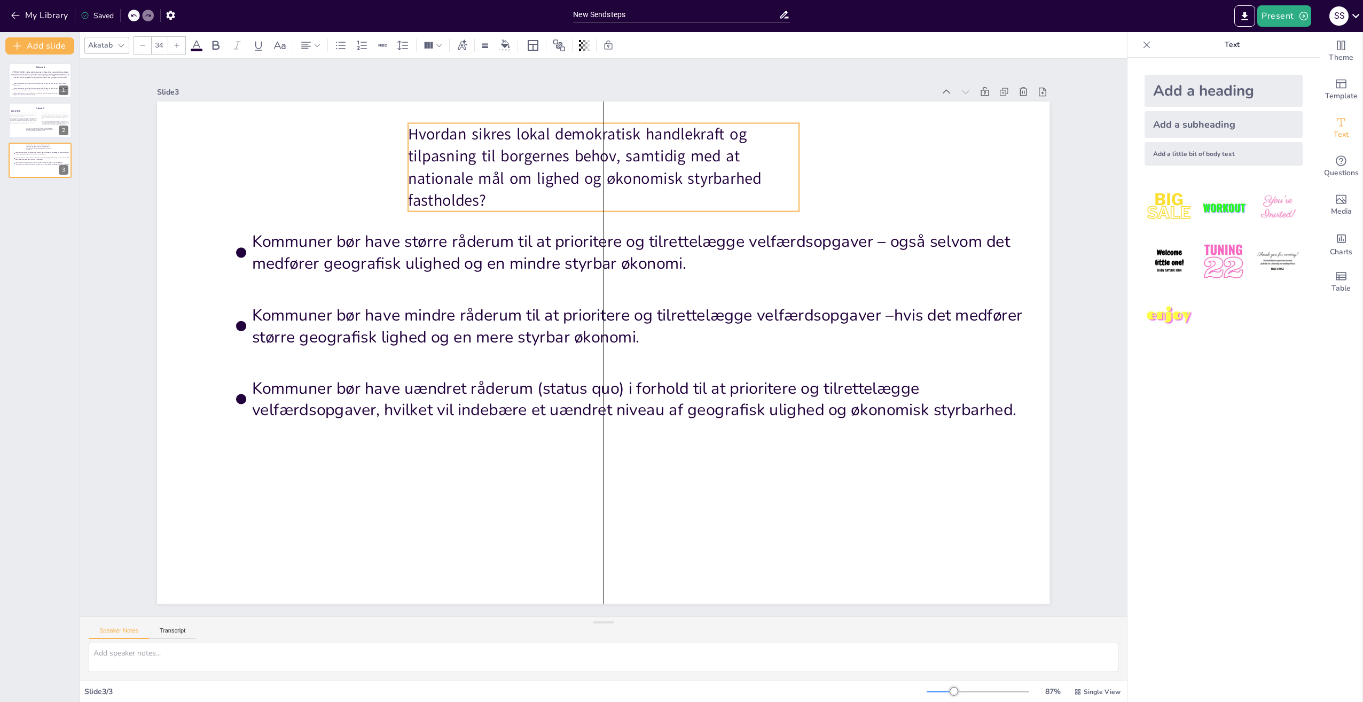
drag, startPoint x: 425, startPoint y: 158, endPoint x: 607, endPoint y: 152, distance: 181.7
click at [607, 152] on span "Hvordan sikres lokal demokratisk handlekraft og tilpasning til borgernes behov,…" at bounding box center [600, 155] width 356 height 103
click at [315, 180] on div at bounding box center [603, 352] width 892 height 502
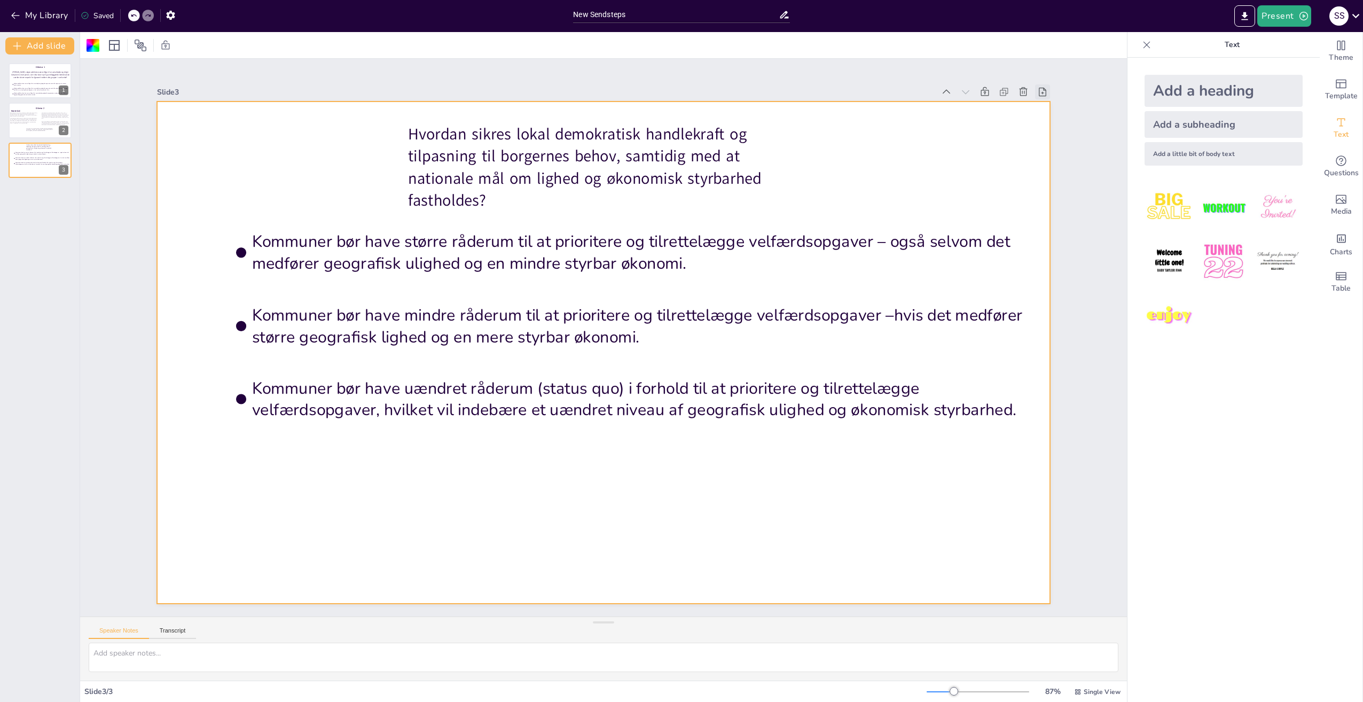
click at [1037, 89] on icon at bounding box center [1042, 92] width 11 height 11
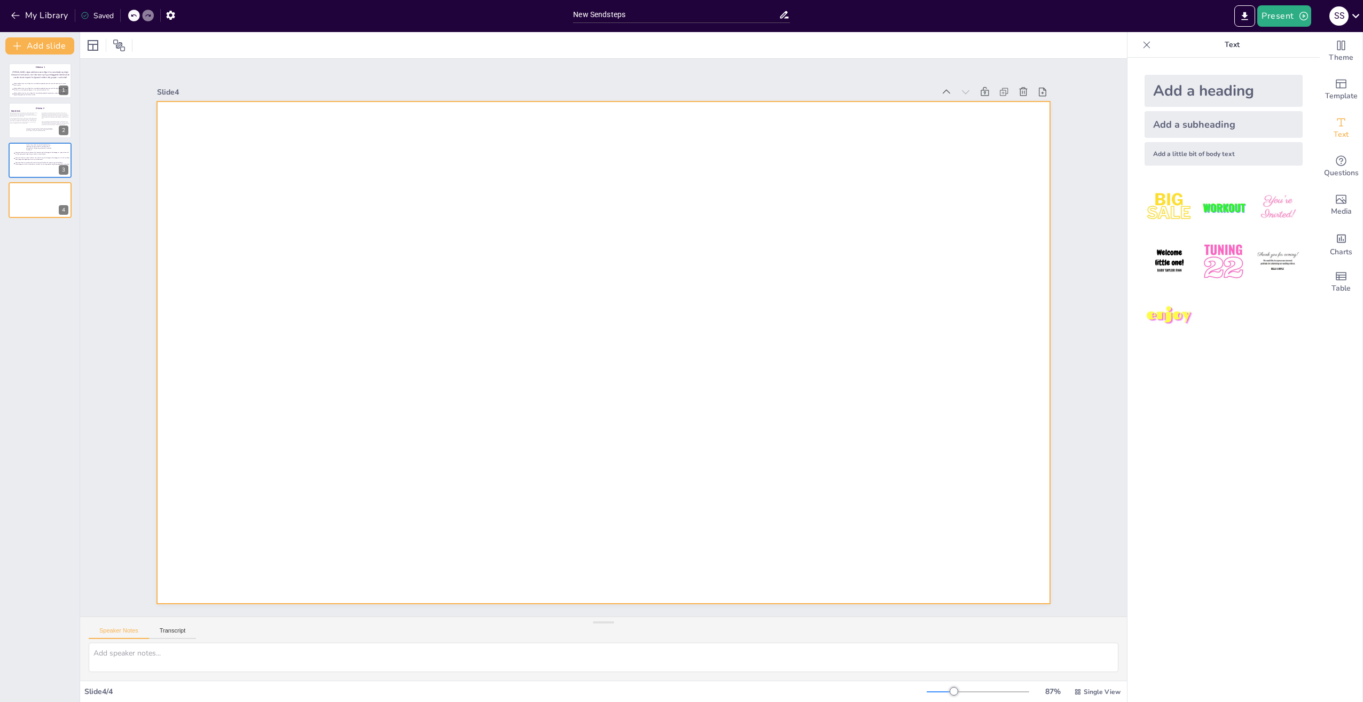
click at [601, 162] on div at bounding box center [600, 352] width 977 height 677
click at [601, 162] on div at bounding box center [597, 350] width 1019 height 821
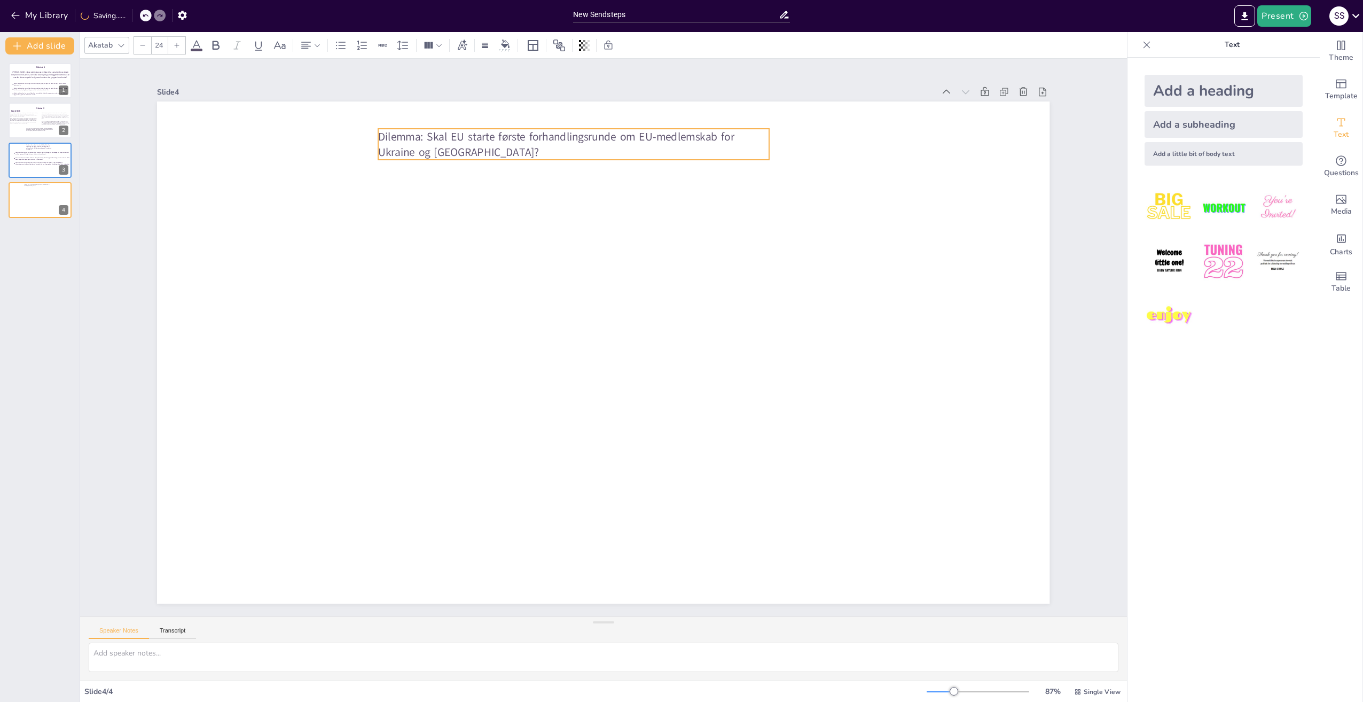
drag, startPoint x: 473, startPoint y: 152, endPoint x: 648, endPoint y: 133, distance: 175.7
click at [648, 133] on span "Dilemma: Skal EU starte første forhandlingsrunde om EU-medlemskab for Ukraine o…" at bounding box center [556, 144] width 356 height 31
click at [1335, 48] on icon "Change the overall theme" at bounding box center [1341, 45] width 13 height 13
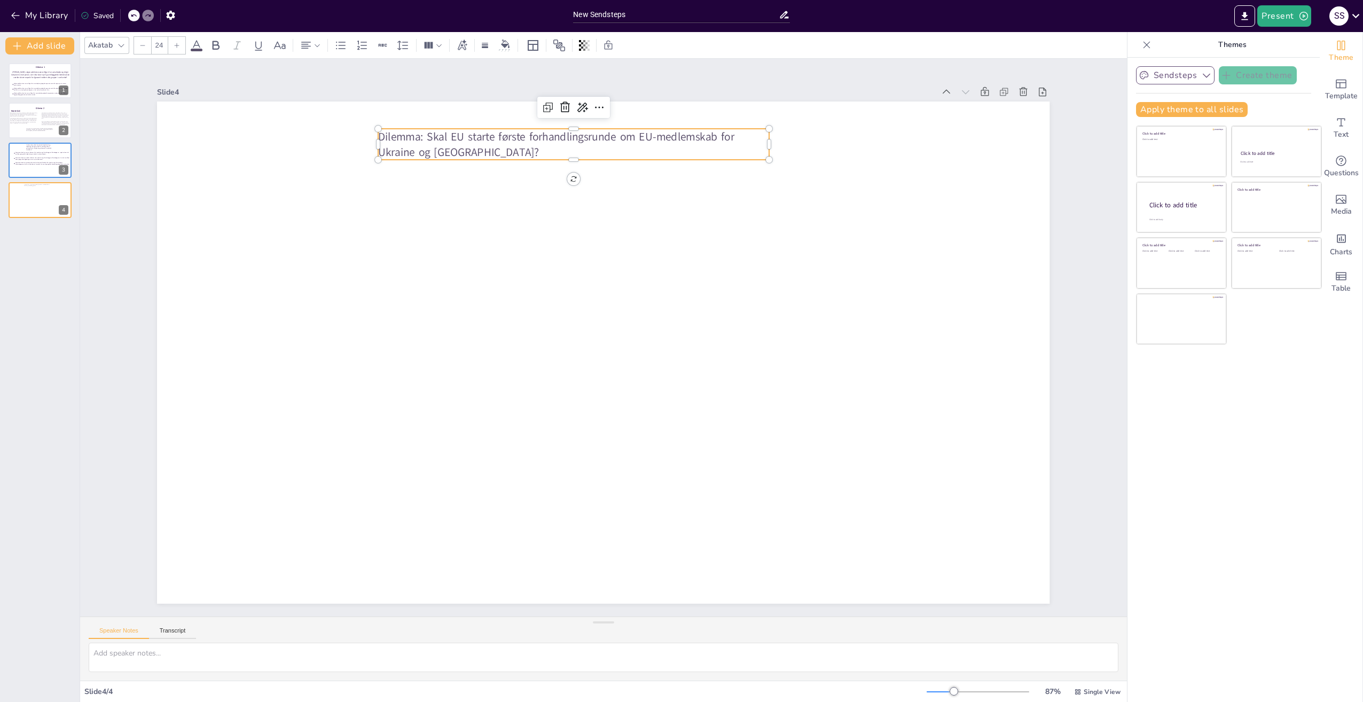
click at [1201, 70] on icon "button" at bounding box center [1206, 75] width 11 height 11
click at [1338, 90] on span "Template" at bounding box center [1341, 96] width 33 height 12
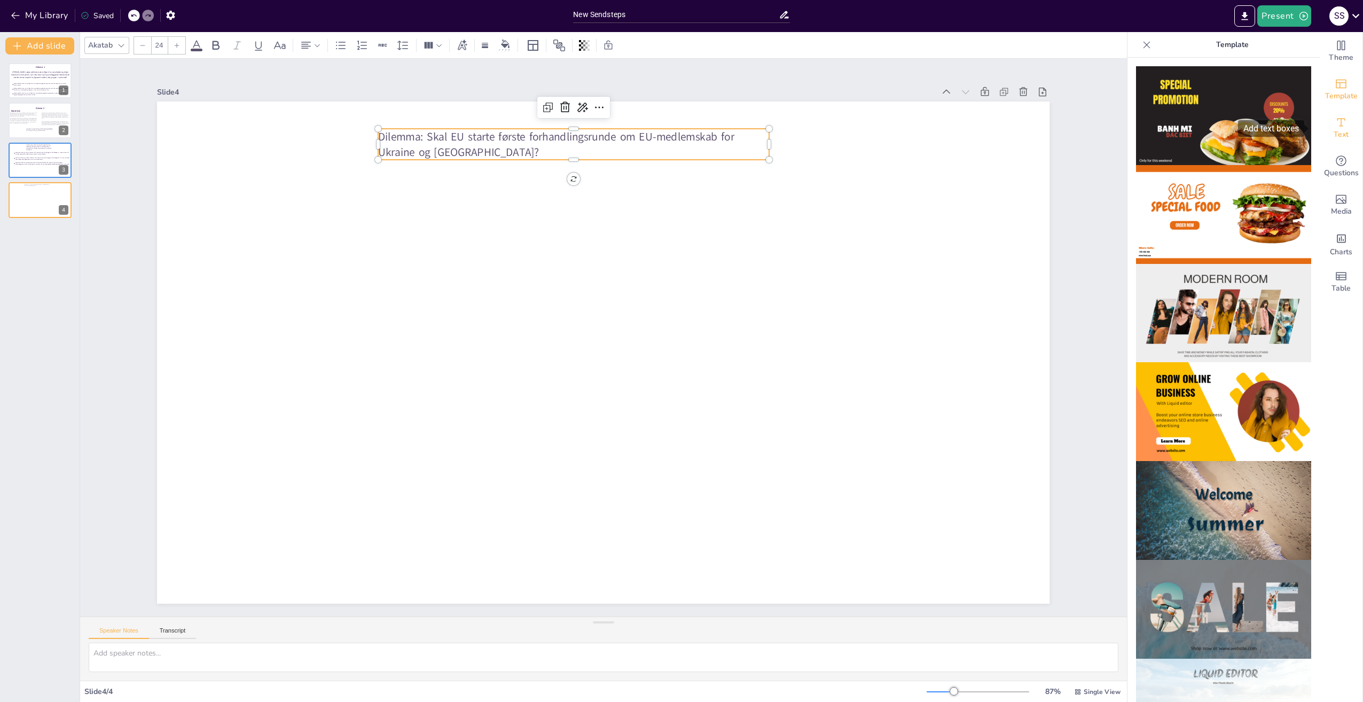
click at [1335, 127] on icon "Add text boxes" at bounding box center [1341, 122] width 13 height 13
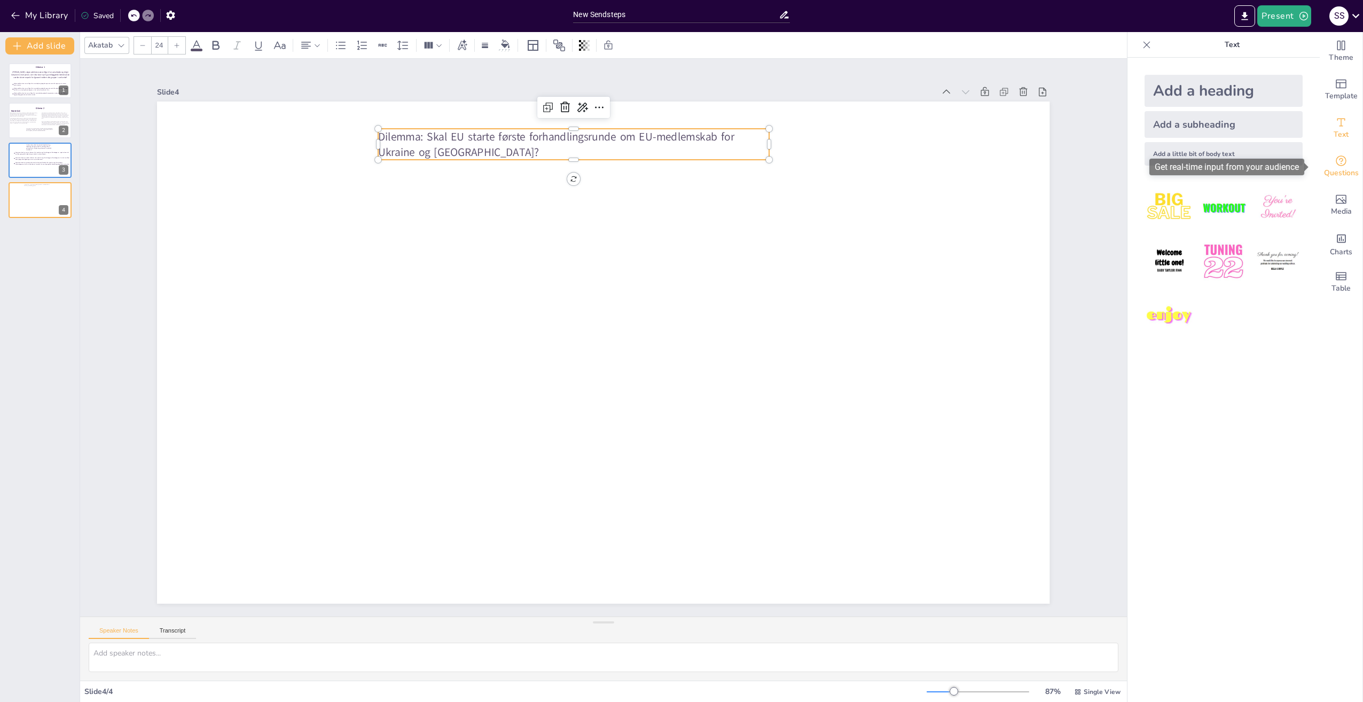
click at [1327, 171] on span "Questions" at bounding box center [1341, 173] width 35 height 12
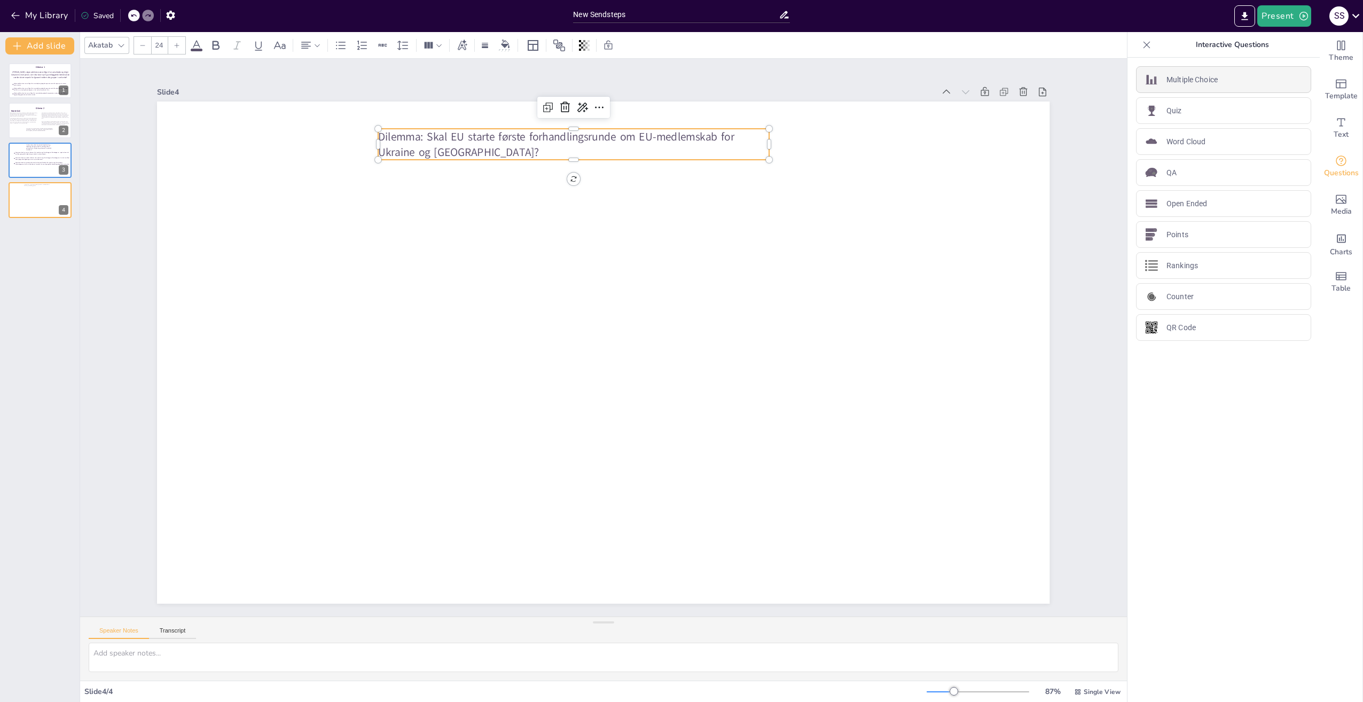
click at [1188, 85] on div "Multiple Choice" at bounding box center [1223, 79] width 175 height 27
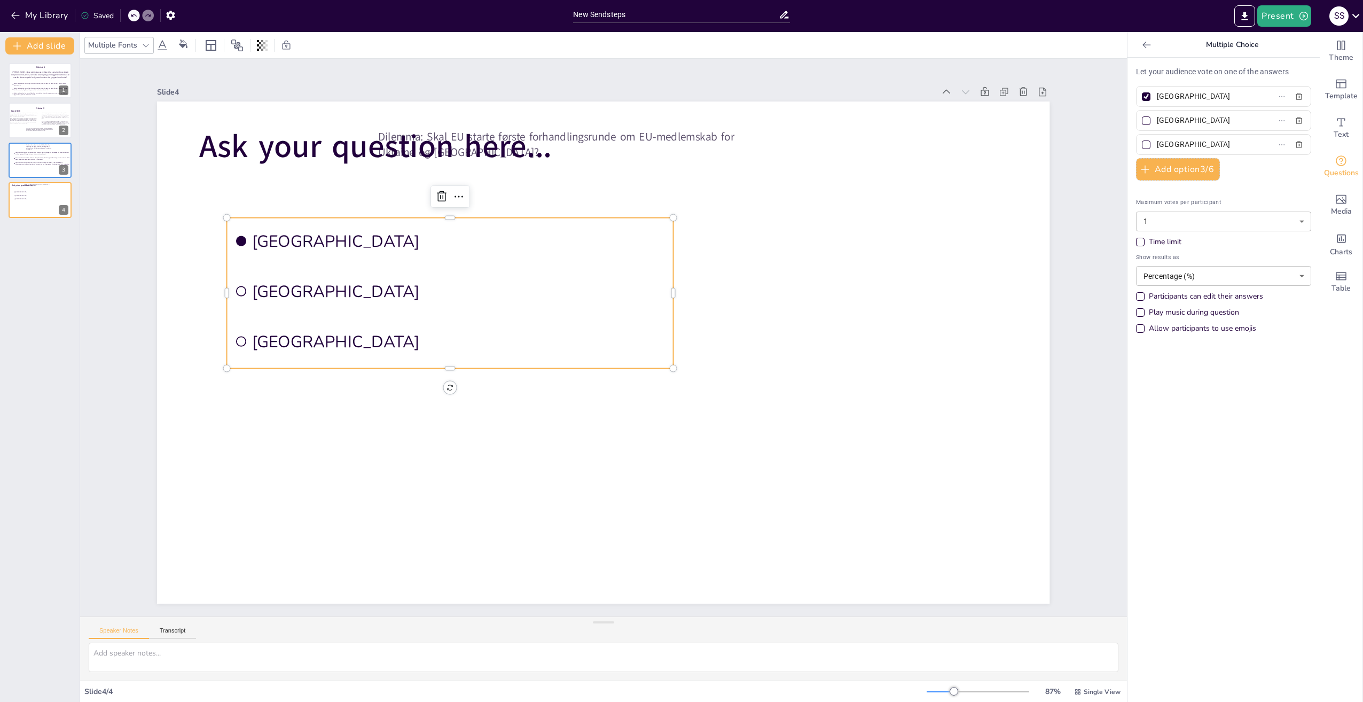
click at [1220, 96] on input "[GEOGRAPHIC_DATA]" at bounding box center [1206, 96] width 99 height 15
paste input "Ja, EU skal starte forhandlingerne om medlemskab for Ukraine og Moldova – med e…"
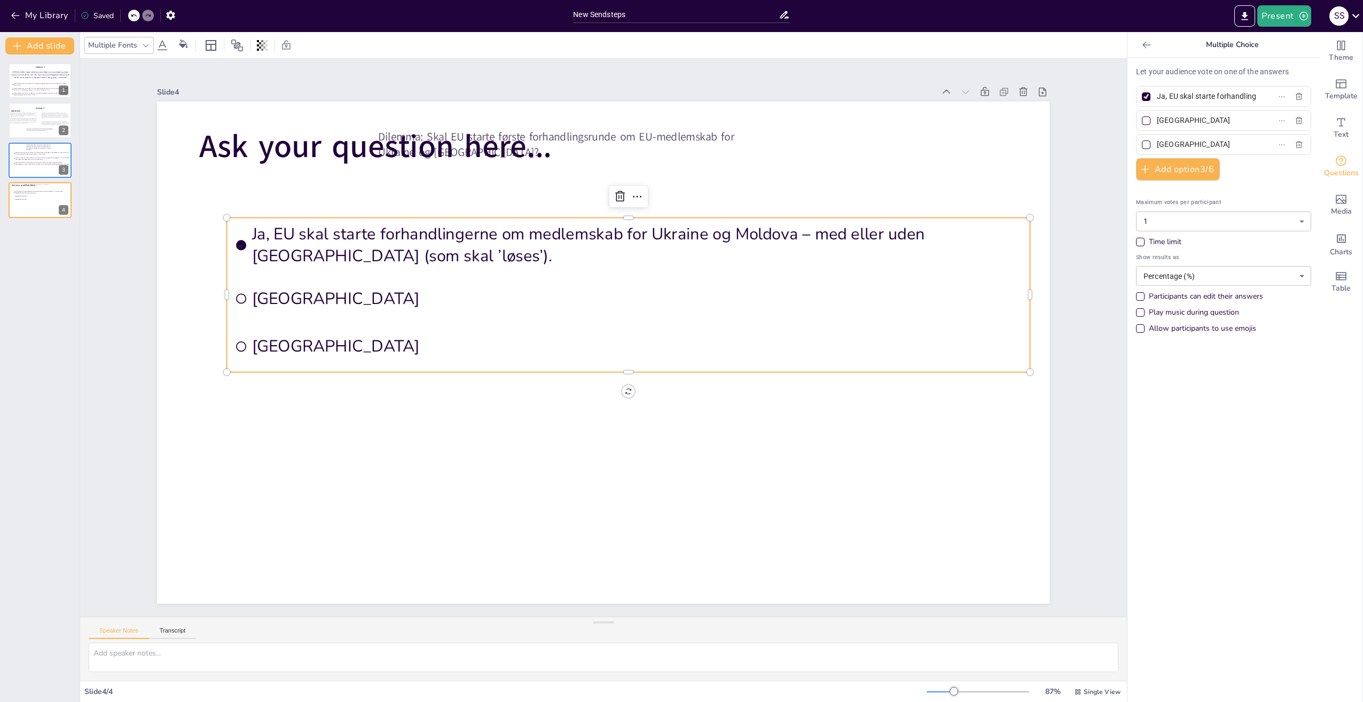
type input "Ja, EU skal starte forhandlingerne om medlemskab for Ukraine og Moldova – med e…"
click at [1143, 118] on div at bounding box center [1145, 120] width 5 height 5
click at [1157, 118] on input "[GEOGRAPHIC_DATA]" at bounding box center [1206, 120] width 99 height 15
checkbox input "true"
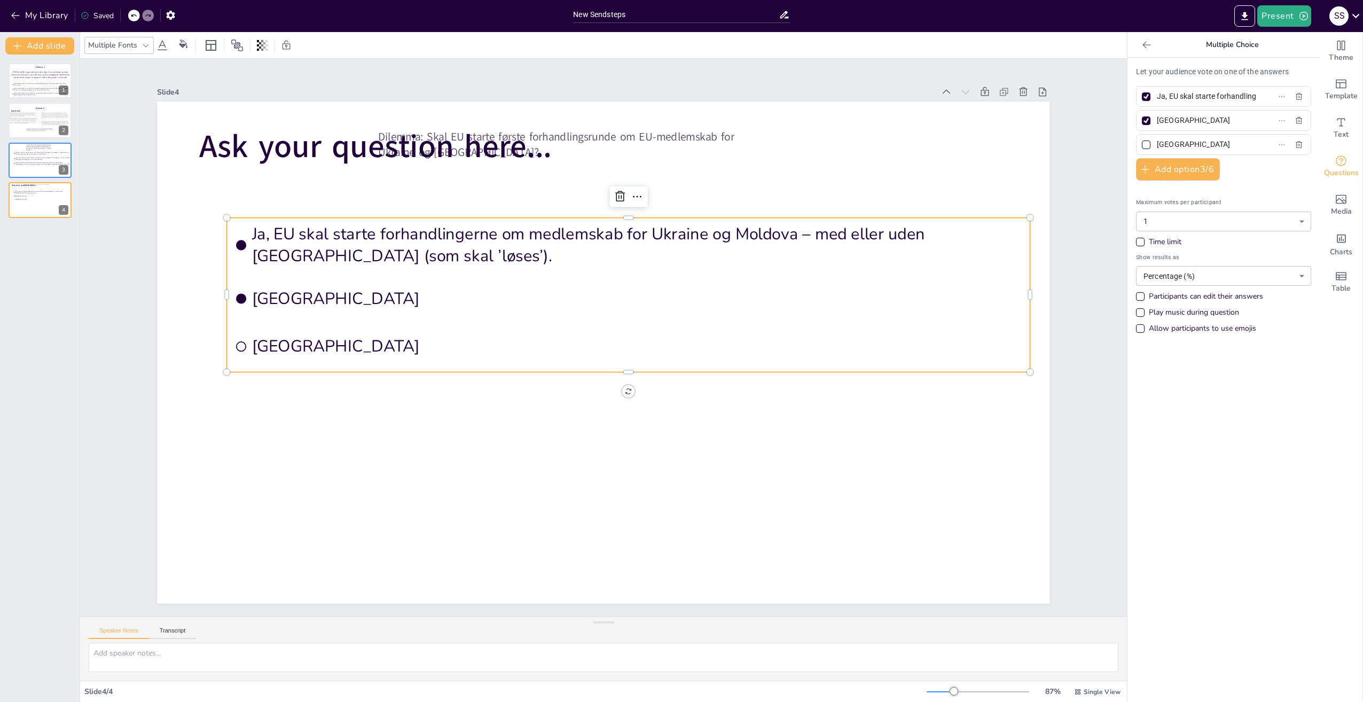
click at [1197, 118] on input "[GEOGRAPHIC_DATA]" at bounding box center [1206, 120] width 99 height 15
paste input "Mulighed 2: EU må tilbyde en mellemløsning (feks. ’gradual integration’) til Uk…"
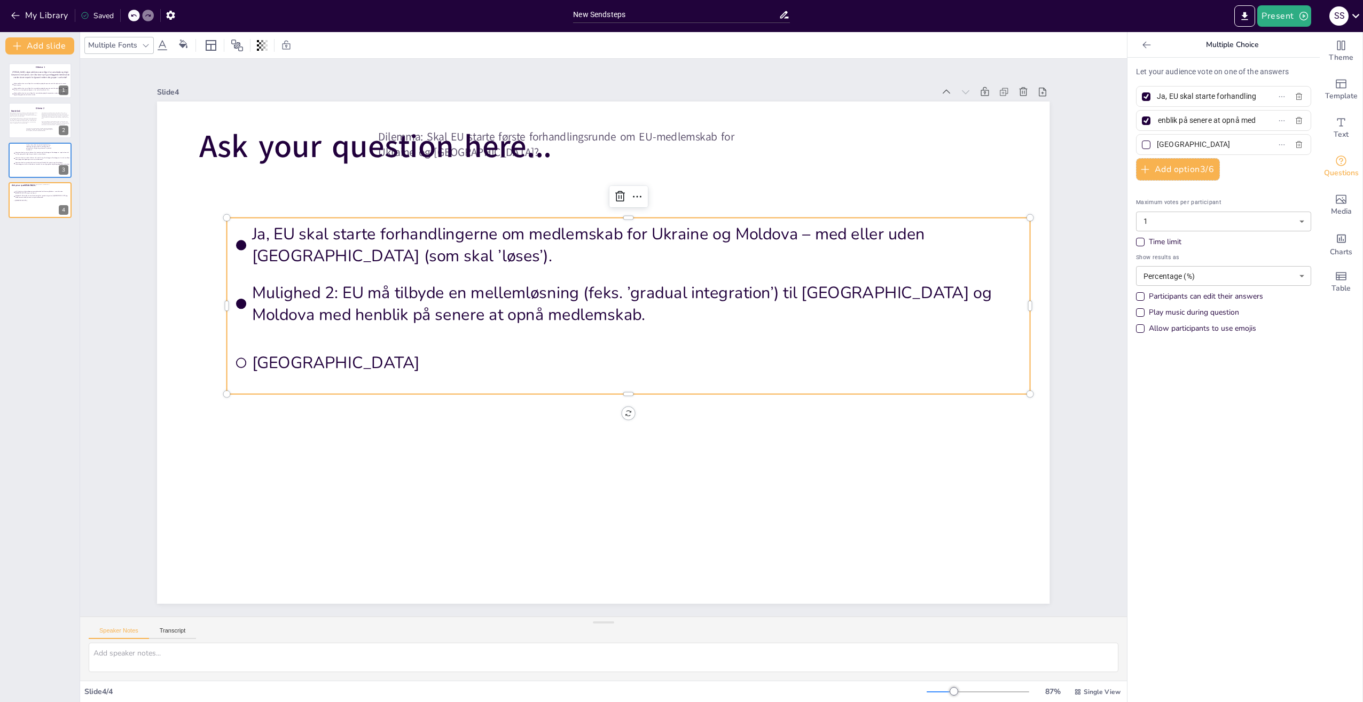
click at [333, 291] on span "Mulighed 2: EU må tilbyde en mellemløsning (feks. ’gradual integration’) til Uk…" at bounding box center [637, 304] width 771 height 44
drag, startPoint x: 1188, startPoint y: 121, endPoint x: 1149, endPoint y: 122, distance: 38.5
click at [1157, 122] on input "Mulighed 2: EU må tilbyde en mellemløsning (feks. ’gradual integration’) til Uk…" at bounding box center [1206, 120] width 99 height 15
type input "EU må tilbyde en mellemløsning (feks. ’gradual integration’) til Ukraine og Mol…"
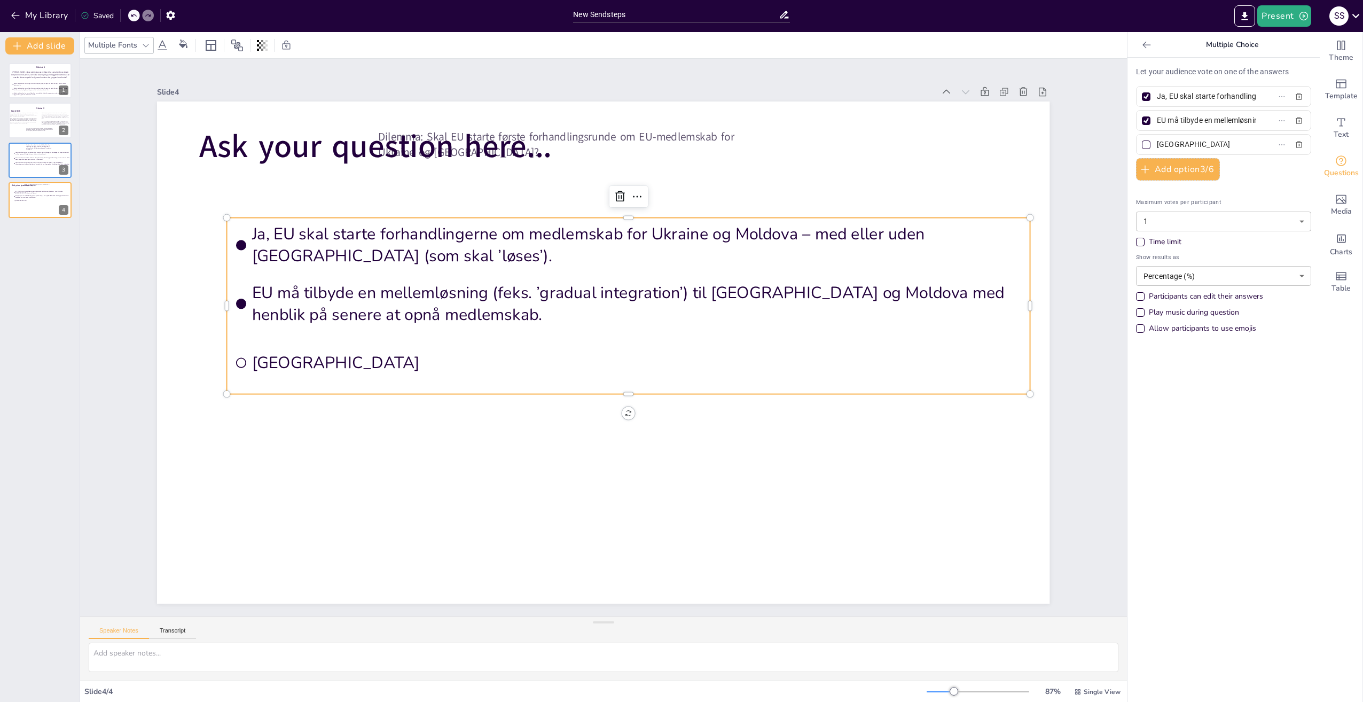
click at [1206, 147] on input "[GEOGRAPHIC_DATA]" at bounding box center [1206, 144] width 99 height 15
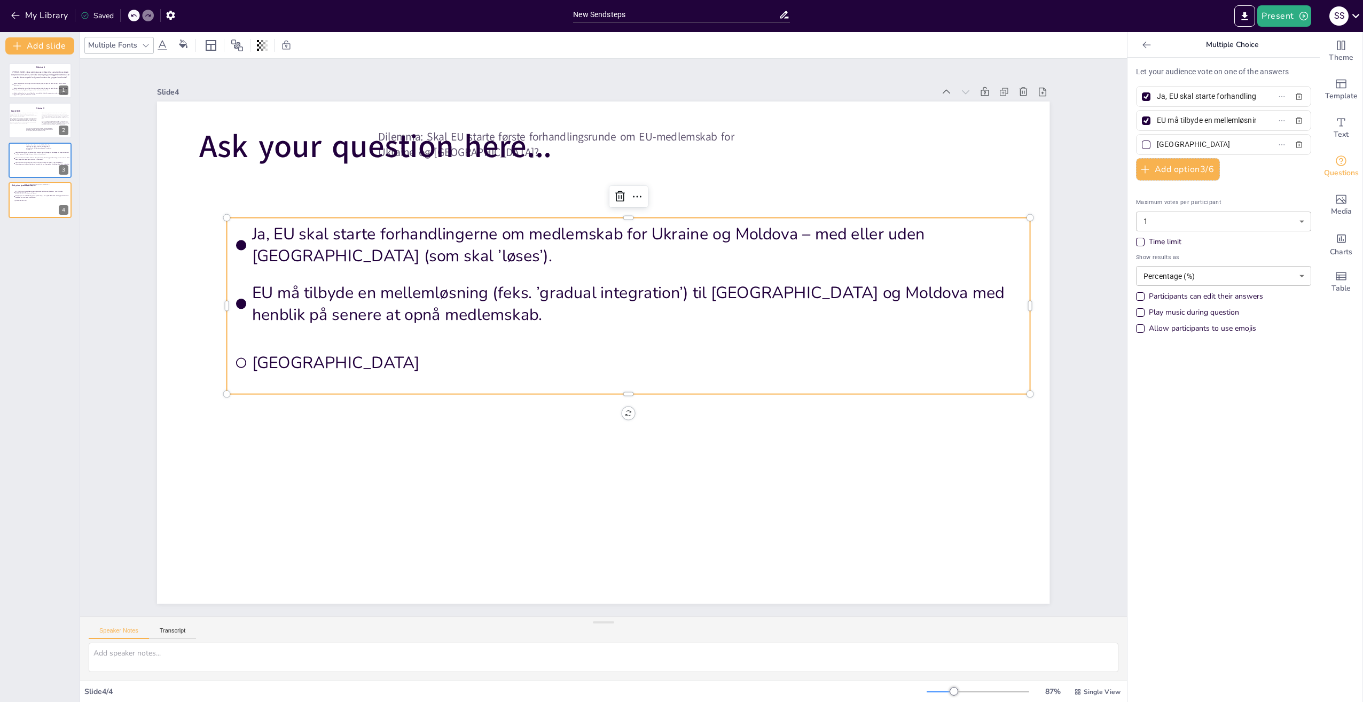
paste input "EU skal holde strengt fast i at optagelsesprocessen er merit-baseret, og at man…"
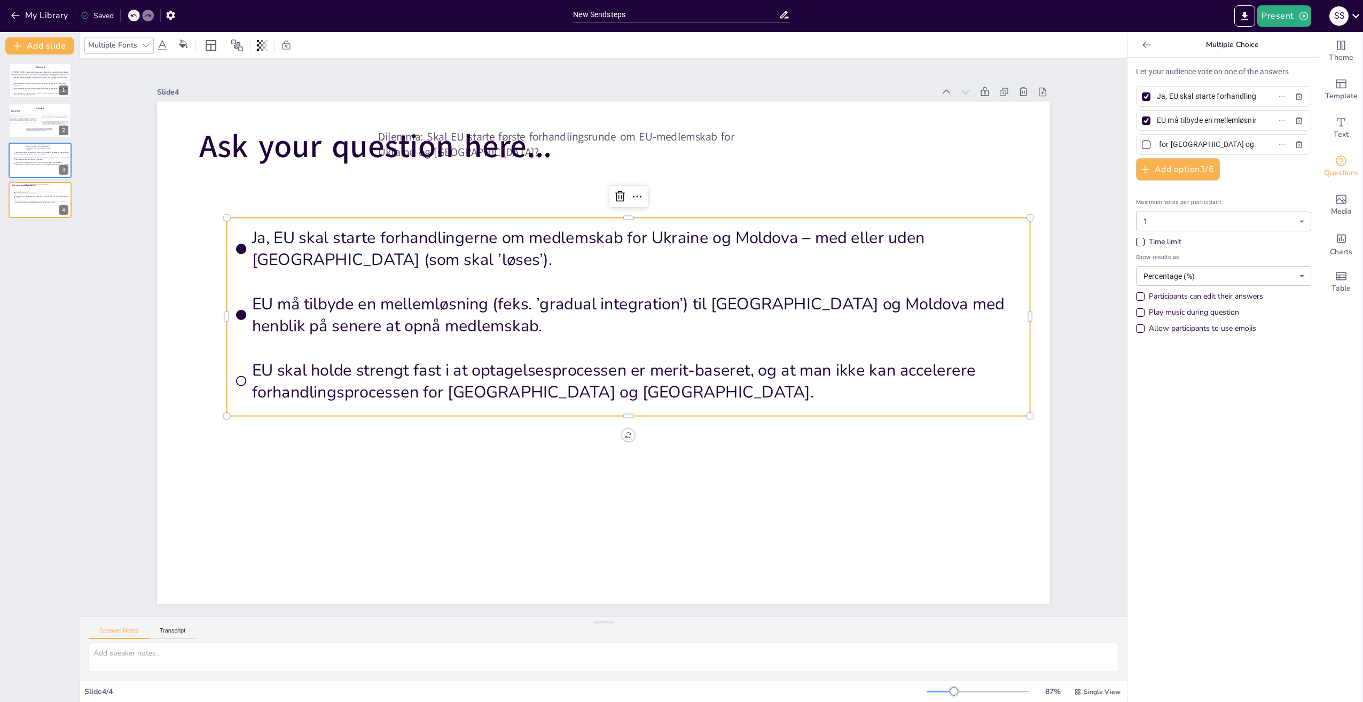
type input "EU skal holde strengt fast i at optagelsesprocessen er merit-baseret, og at man…"
click at [1143, 145] on div at bounding box center [1145, 144] width 5 height 5
click at [1157, 145] on input "EU skal holde strengt fast i at optagelsesprocessen er merit-baseret, og at man…" at bounding box center [1206, 144] width 99 height 15
checkbox input "true"
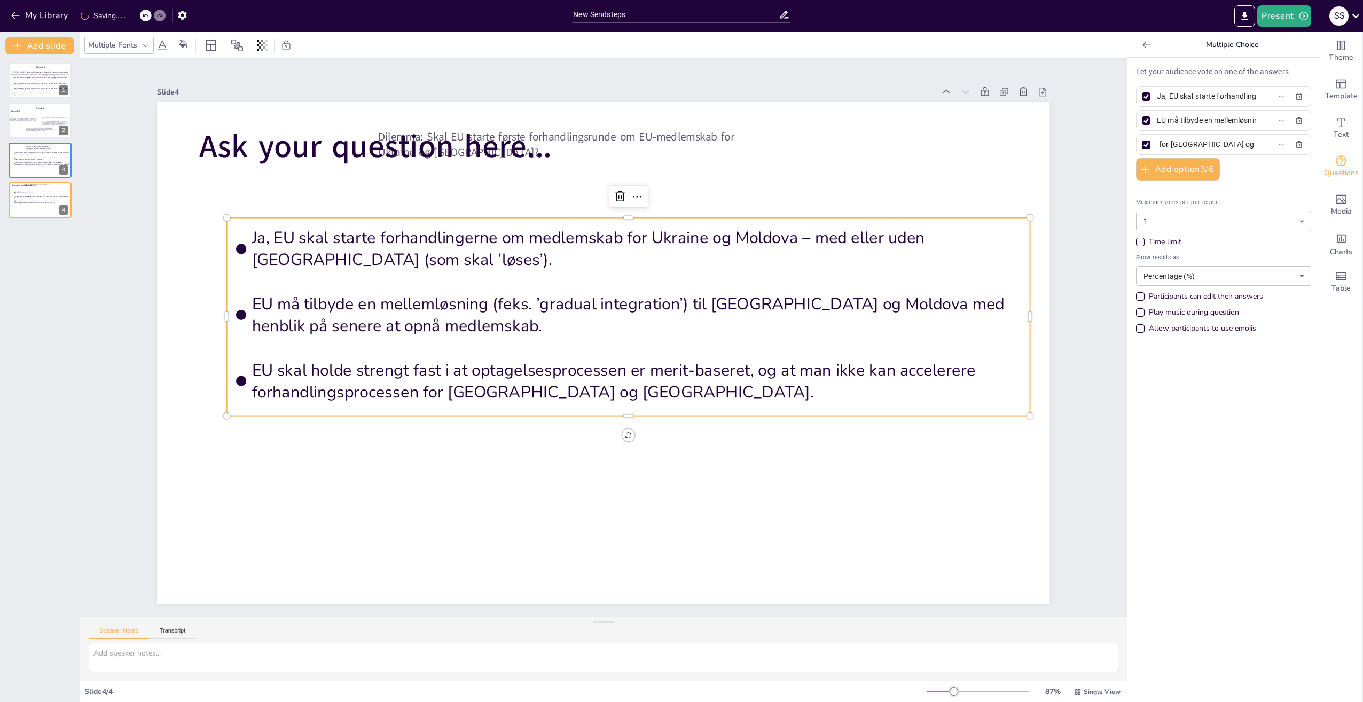
click at [1137, 244] on div "Time limit" at bounding box center [1223, 242] width 175 height 11
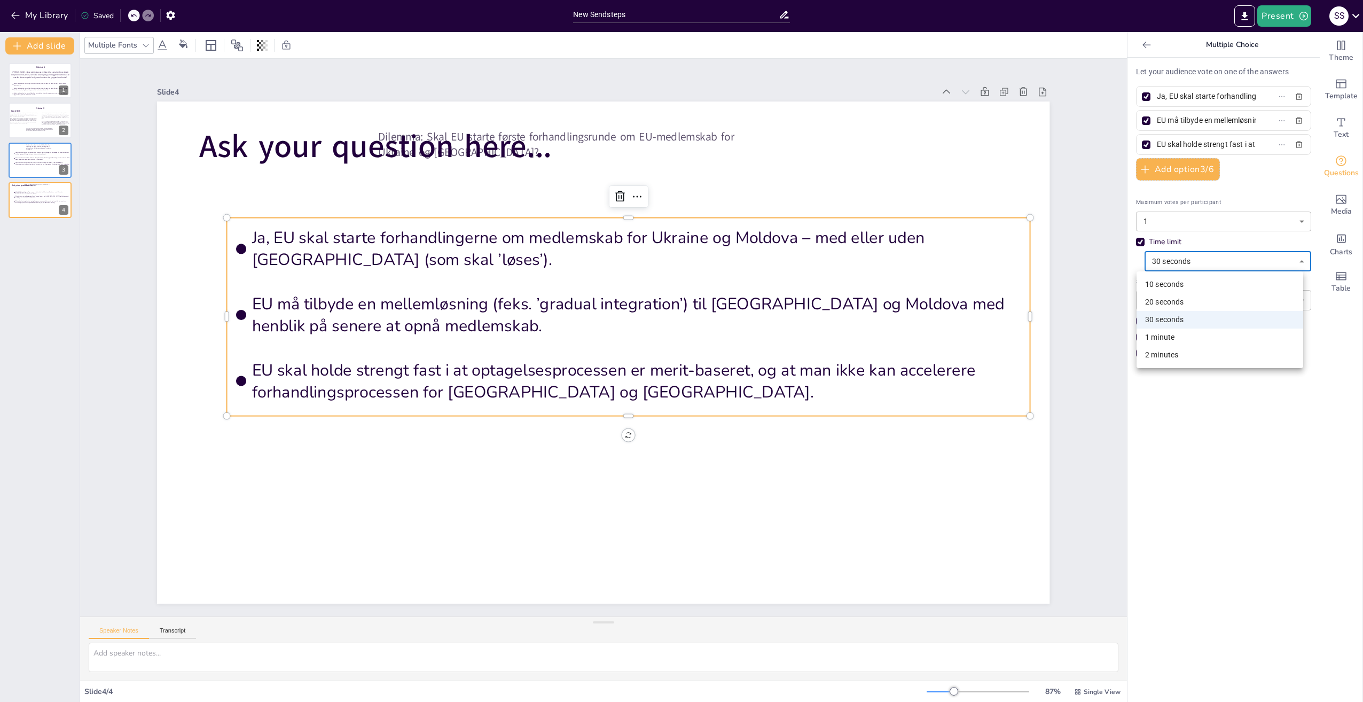
click at [1172, 261] on body "My Library Saved New Sendsteps Present S S Document fonts Akatab Recently used …" at bounding box center [681, 351] width 1363 height 702
click at [1165, 355] on li "2 minutes" at bounding box center [1219, 355] width 167 height 18
type input "120"
click at [1273, 23] on button "Present" at bounding box center [1283, 15] width 53 height 21
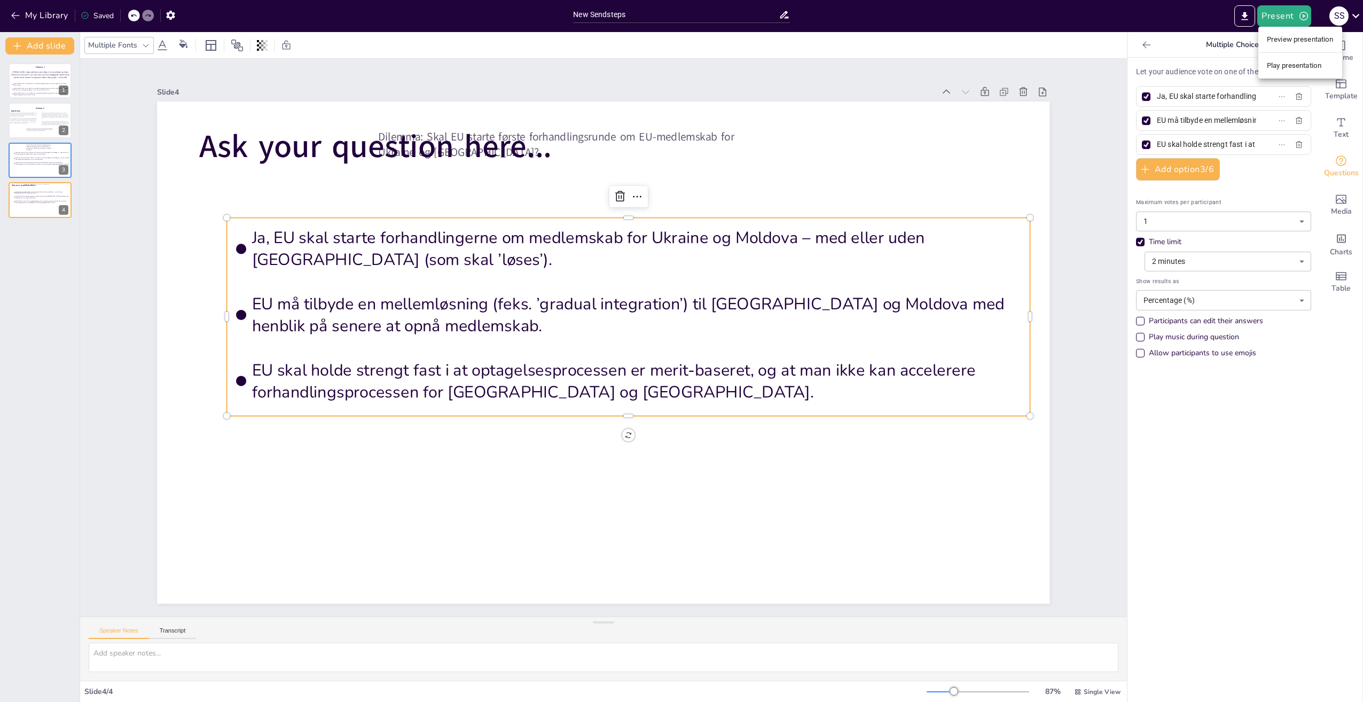
click at [1291, 41] on li "Preview presentation" at bounding box center [1300, 39] width 84 height 17
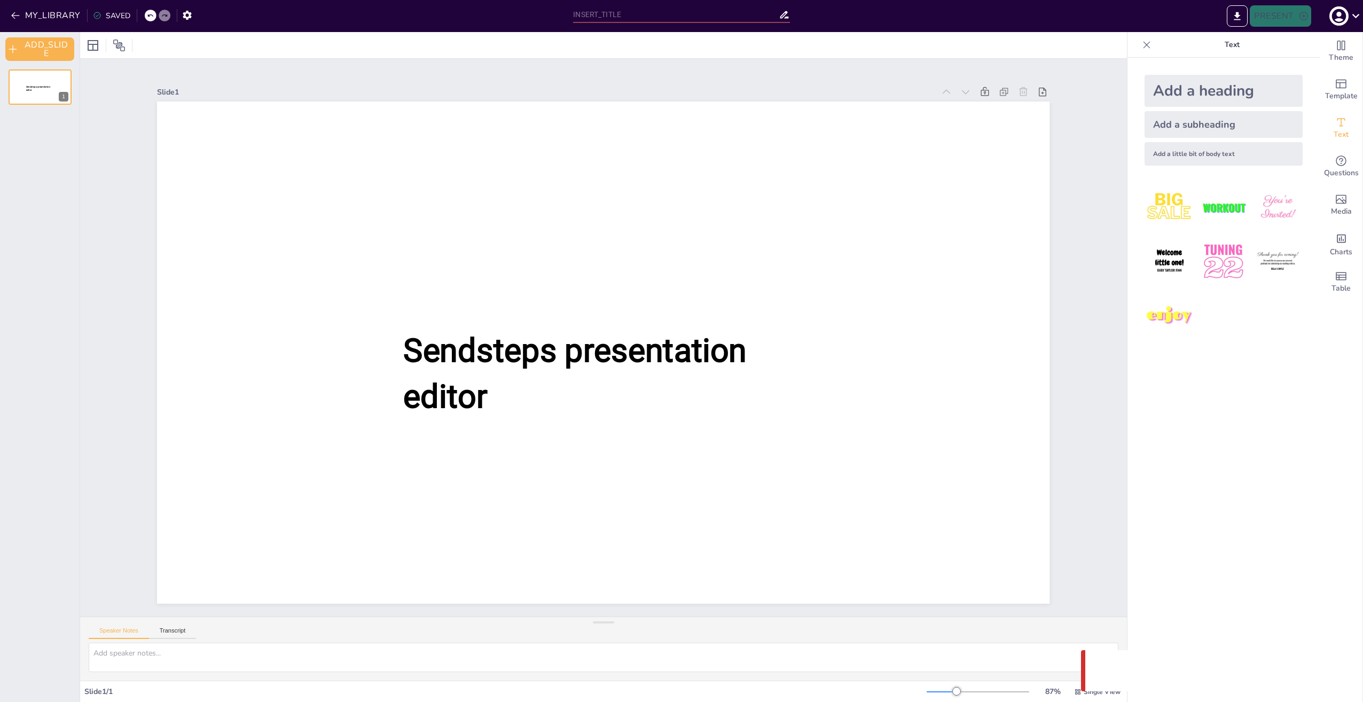
type input "New Sendsteps"
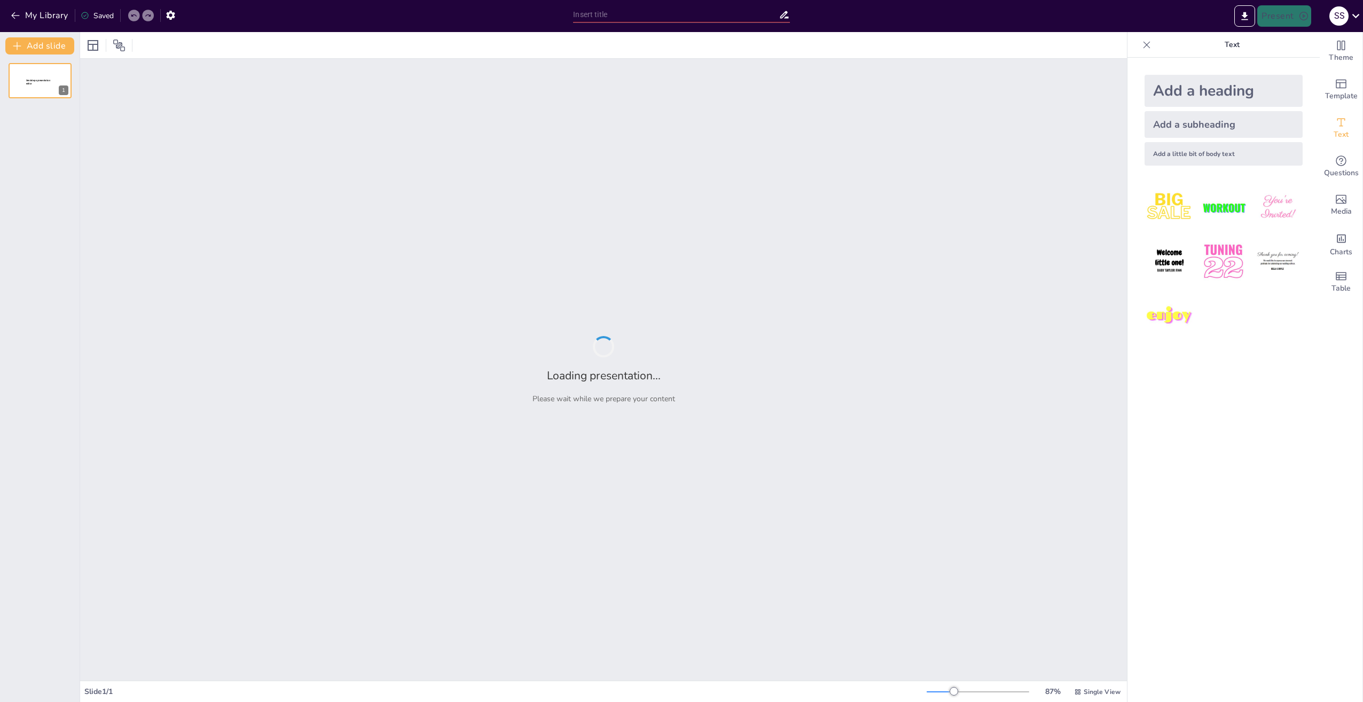
type input "New Sendsteps"
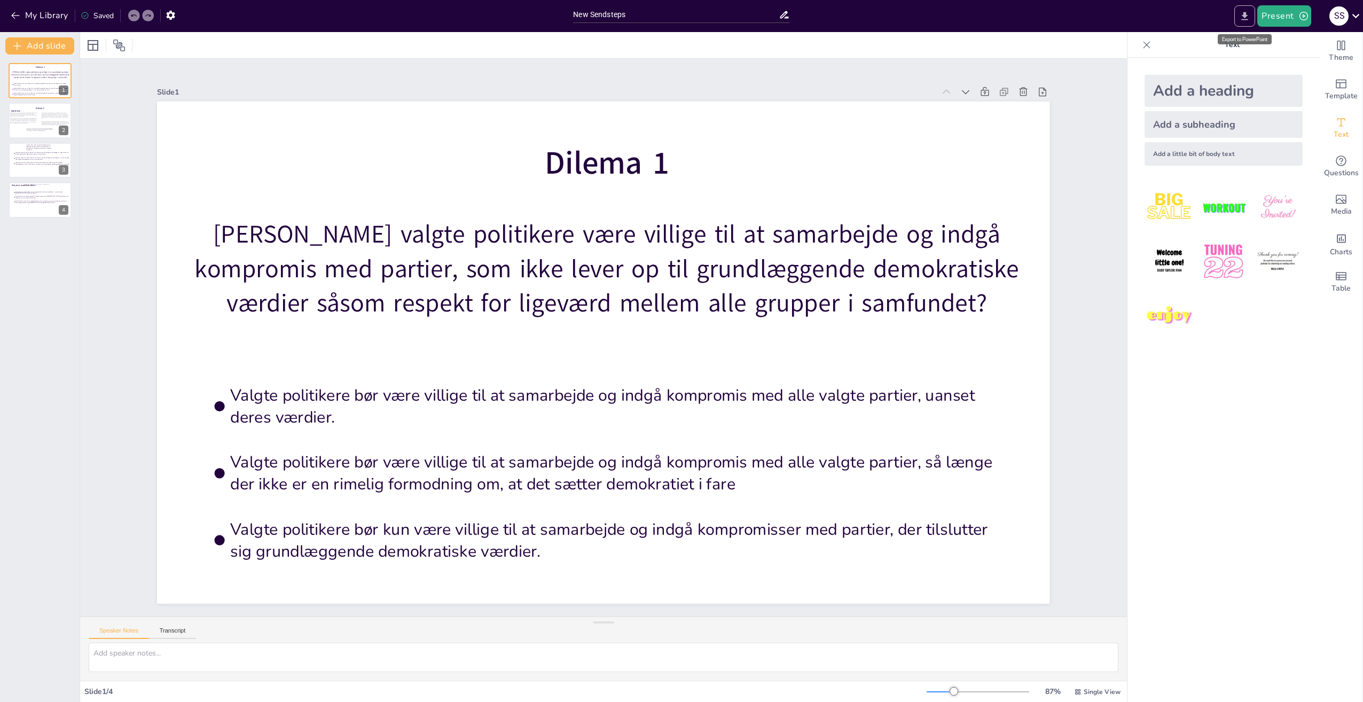
click at [1250, 14] on icon "Export to PowerPoint" at bounding box center [1244, 16] width 11 height 11
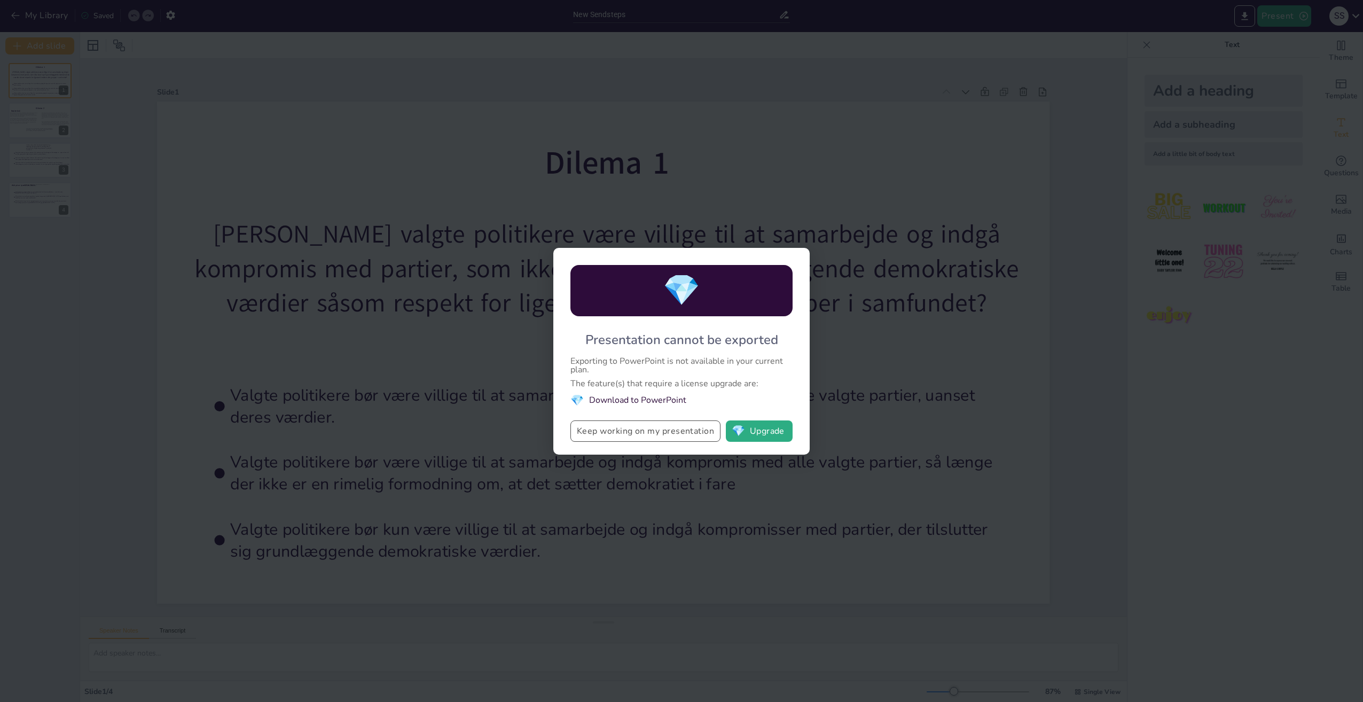
click at [630, 429] on button "Keep working on my presentation" at bounding box center [645, 430] width 150 height 21
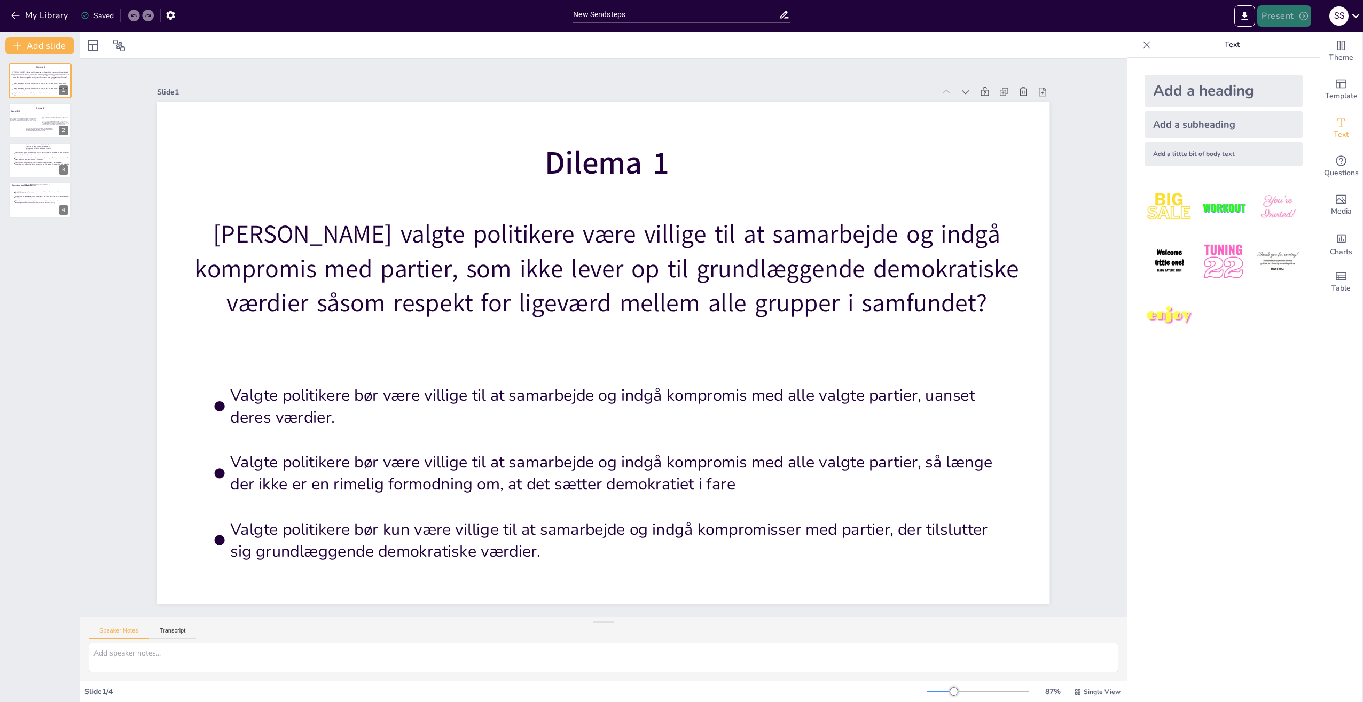
click at [1303, 15] on icon "button" at bounding box center [1303, 16] width 9 height 9
click at [1303, 15] on div at bounding box center [681, 351] width 1363 height 702
click at [1250, 17] on icon "Export to PowerPoint" at bounding box center [1244, 16] width 11 height 11
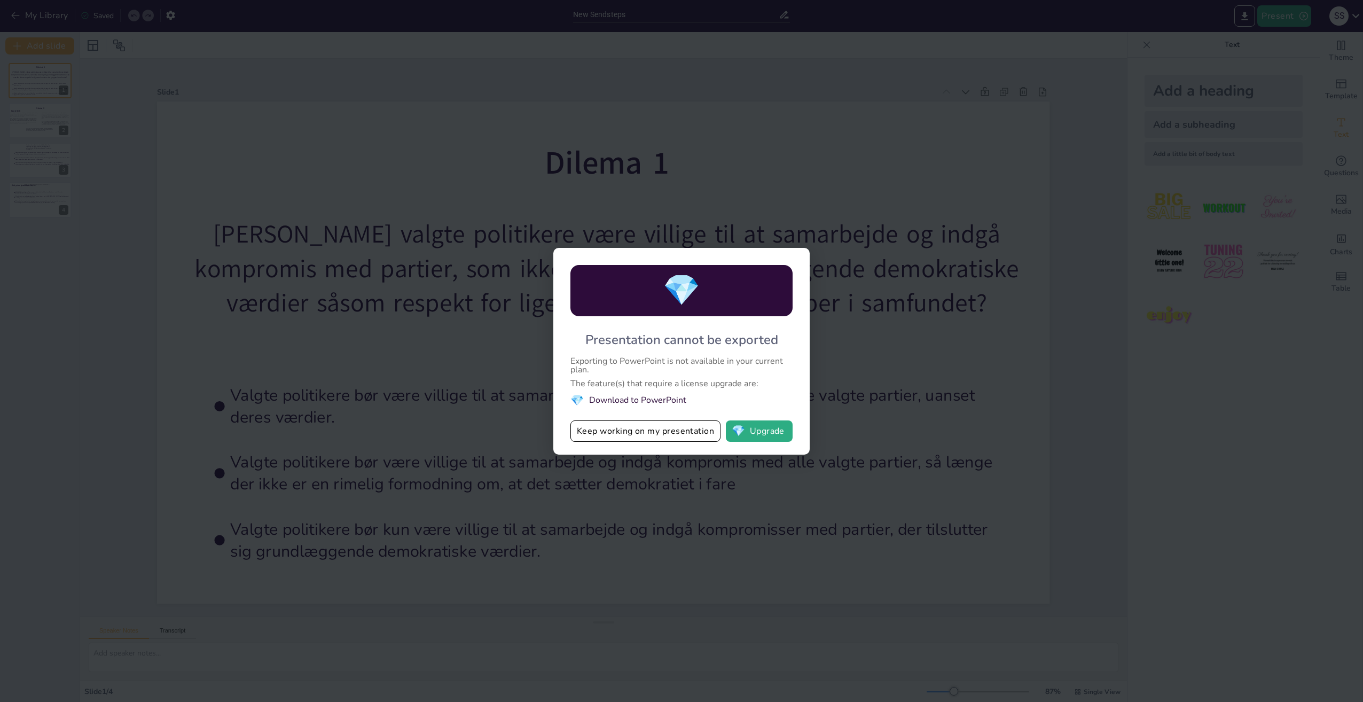
click at [1001, 255] on div "💎 Presentation cannot be exported Exporting to PowerPoint is not available in y…" at bounding box center [681, 351] width 1363 height 702
click at [674, 435] on button "Keep working on my presentation" at bounding box center [645, 430] width 150 height 21
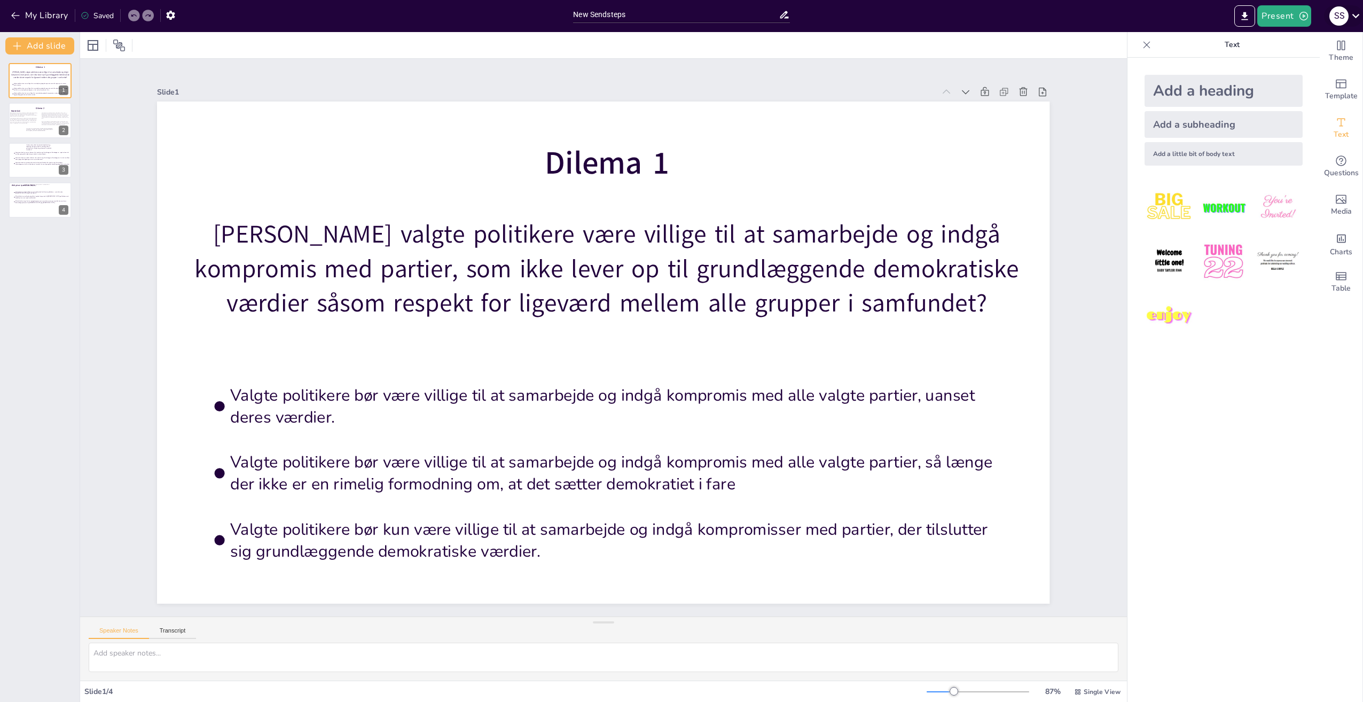
click at [1346, 18] on div "S S" at bounding box center [1343, 15] width 39 height 21
click at [1333, 17] on div at bounding box center [681, 351] width 1363 height 702
